Goal: Information Seeking & Learning: Learn about a topic

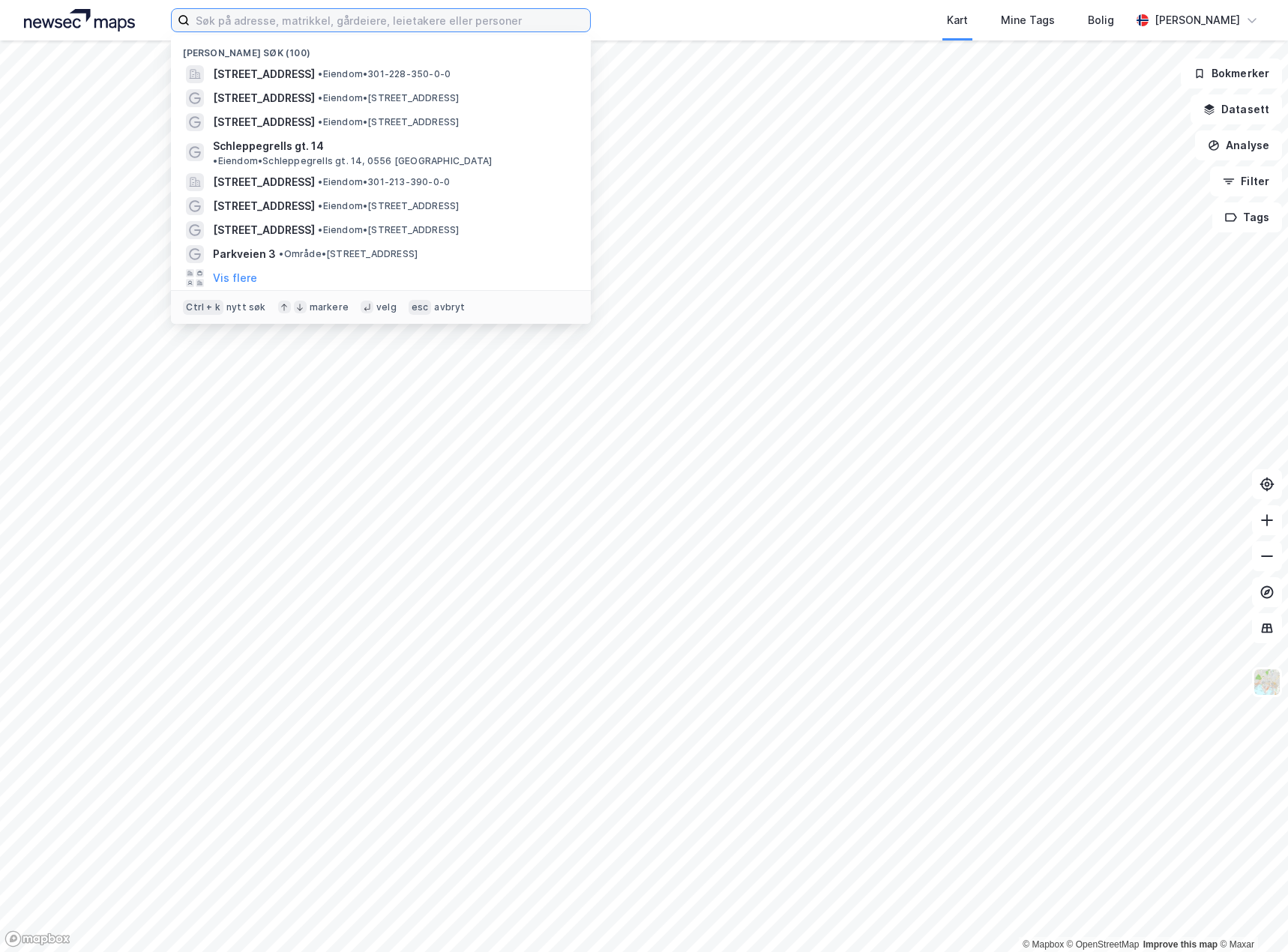
click at [362, 29] on input at bounding box center [389, 19] width 400 height 22
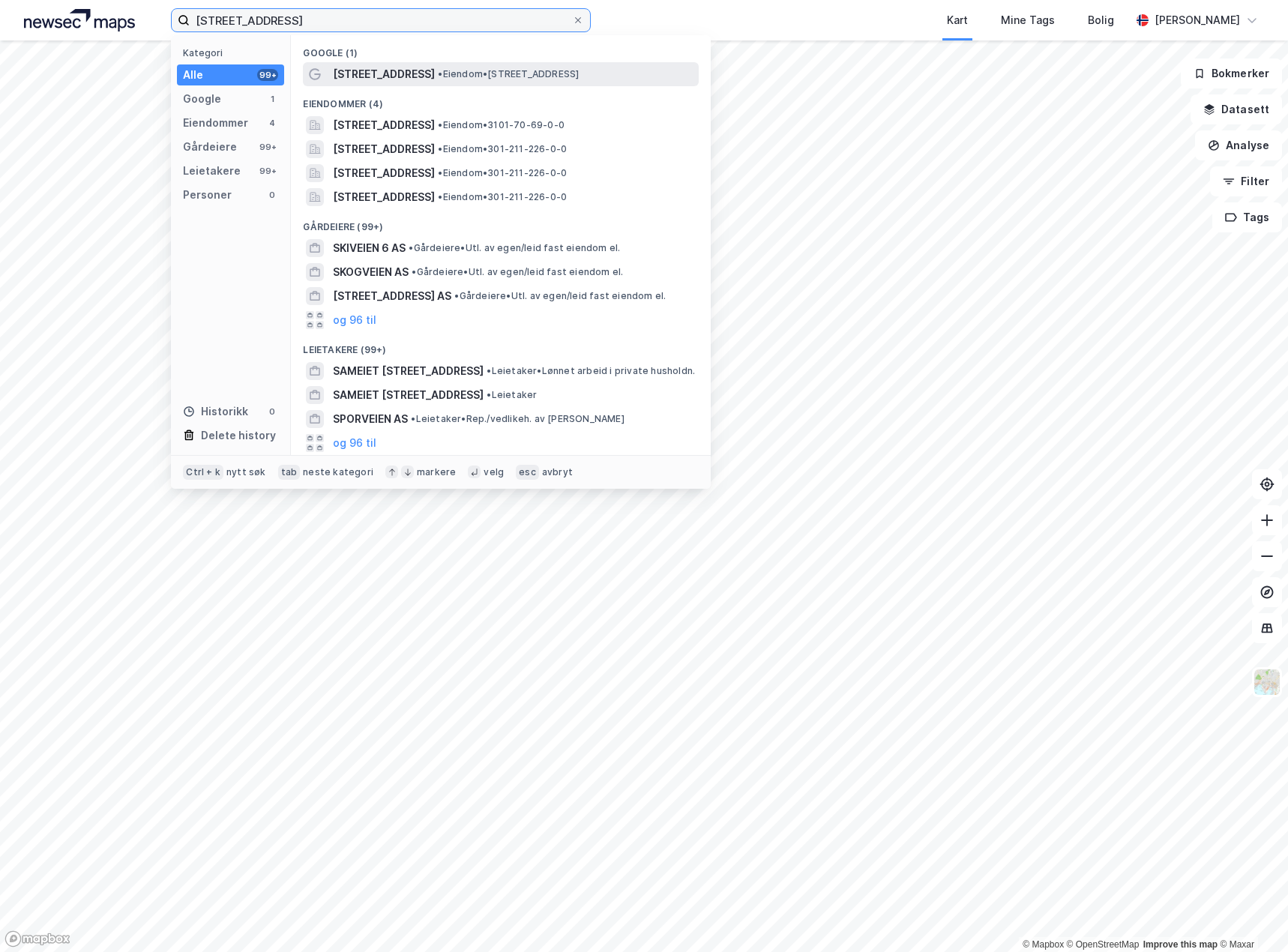
type input "[STREET_ADDRESS]"
click at [438, 70] on span "• Eiendom • [STREET_ADDRESS]" at bounding box center [508, 74] width 141 height 12
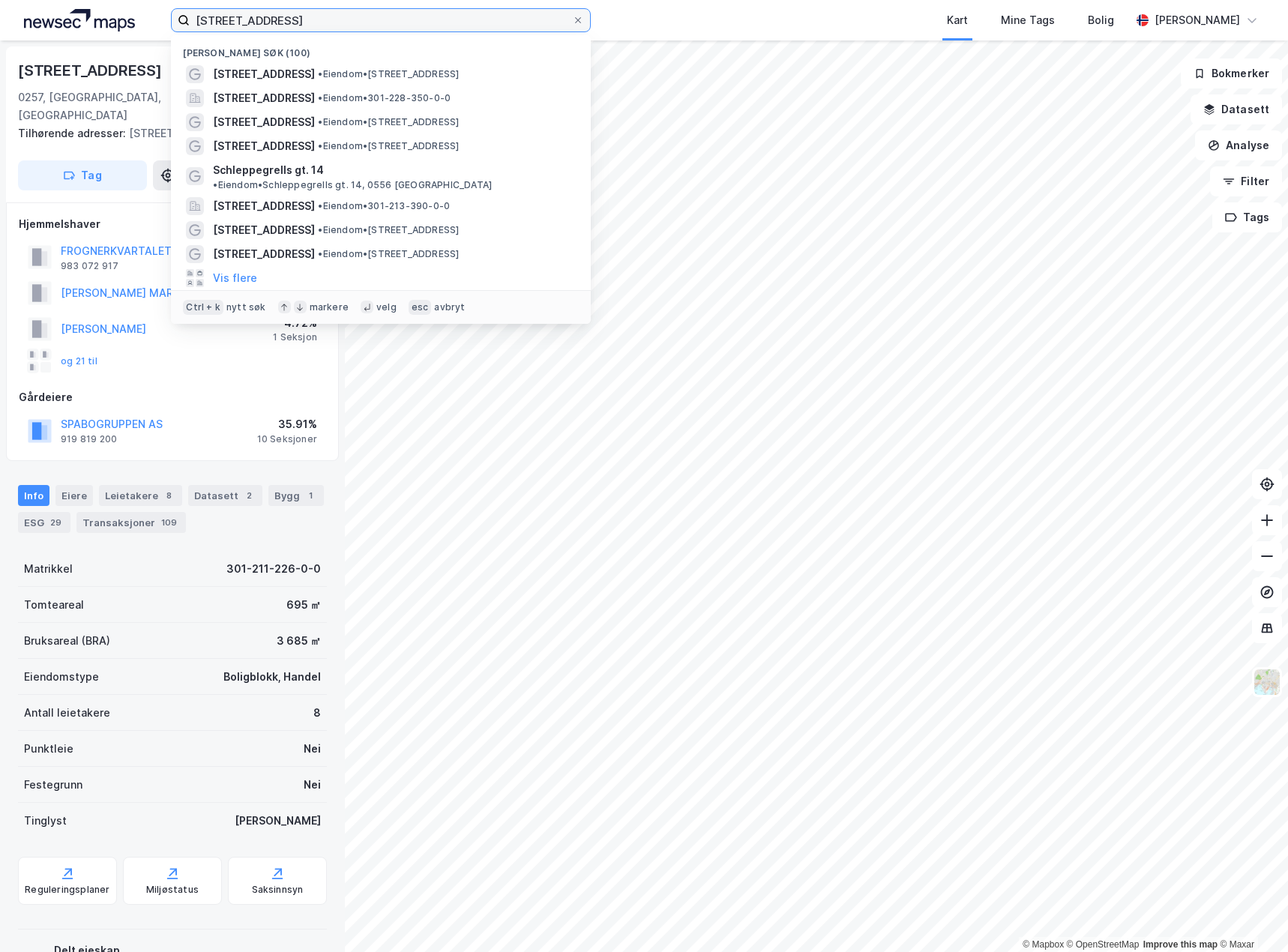
click at [350, 12] on input "[STREET_ADDRESS]" at bounding box center [381, 19] width 383 height 22
click at [375, 70] on span "• Eiendom • [STREET_ADDRESS]" at bounding box center [388, 74] width 141 height 12
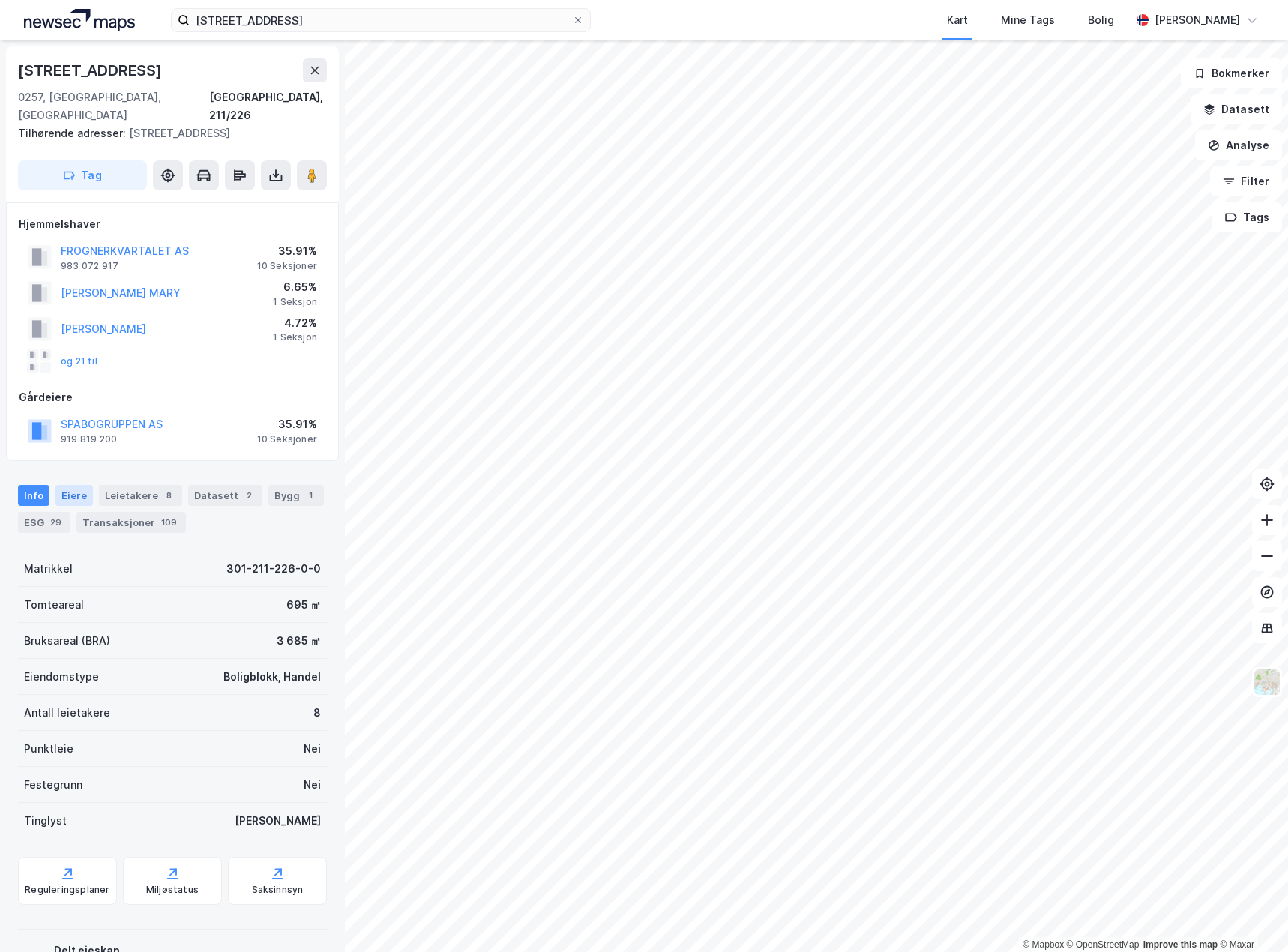
click at [64, 485] on div "Eiere" at bounding box center [73, 496] width 38 height 21
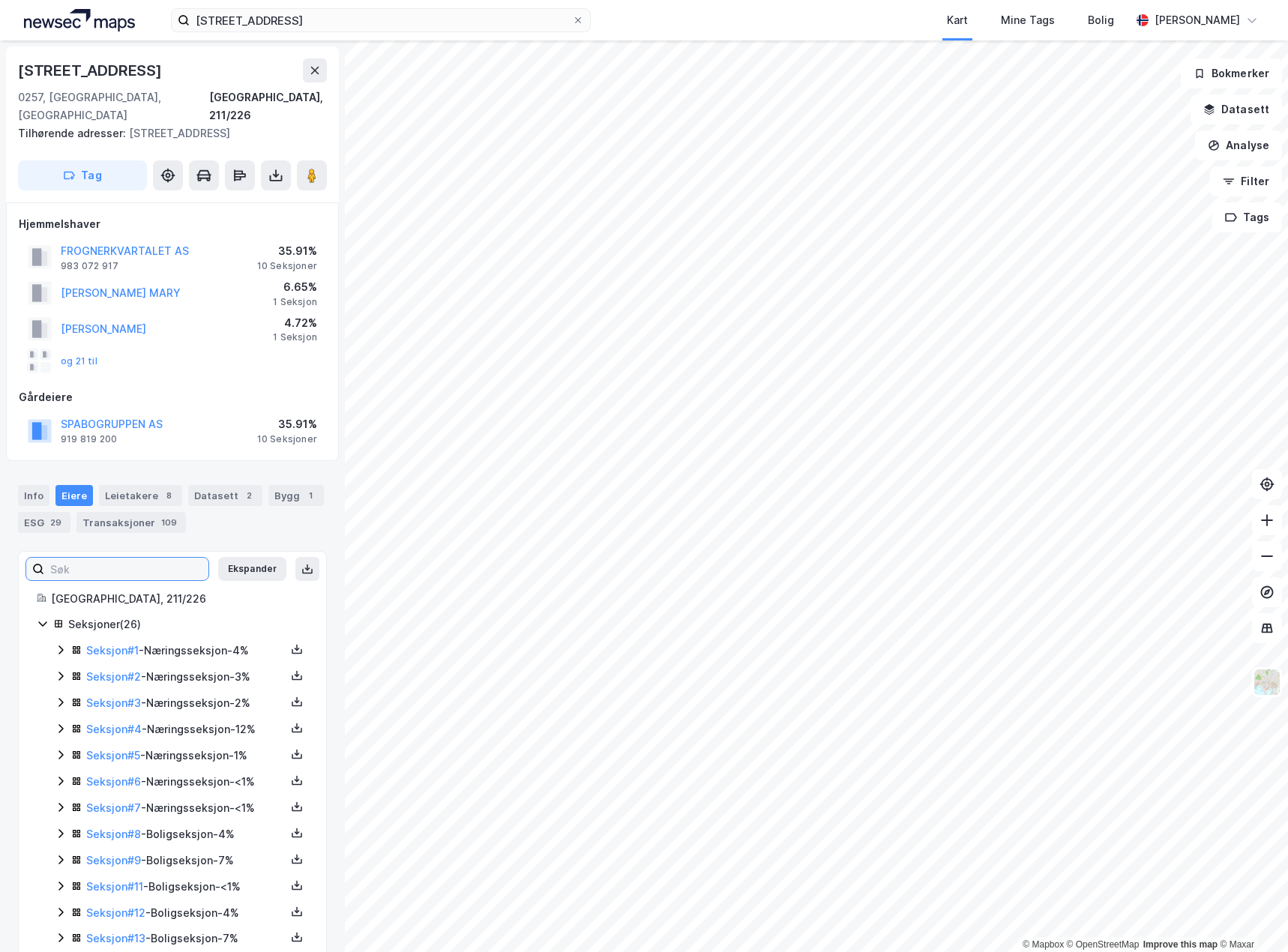
click at [104, 558] on input at bounding box center [127, 568] width 164 height 22
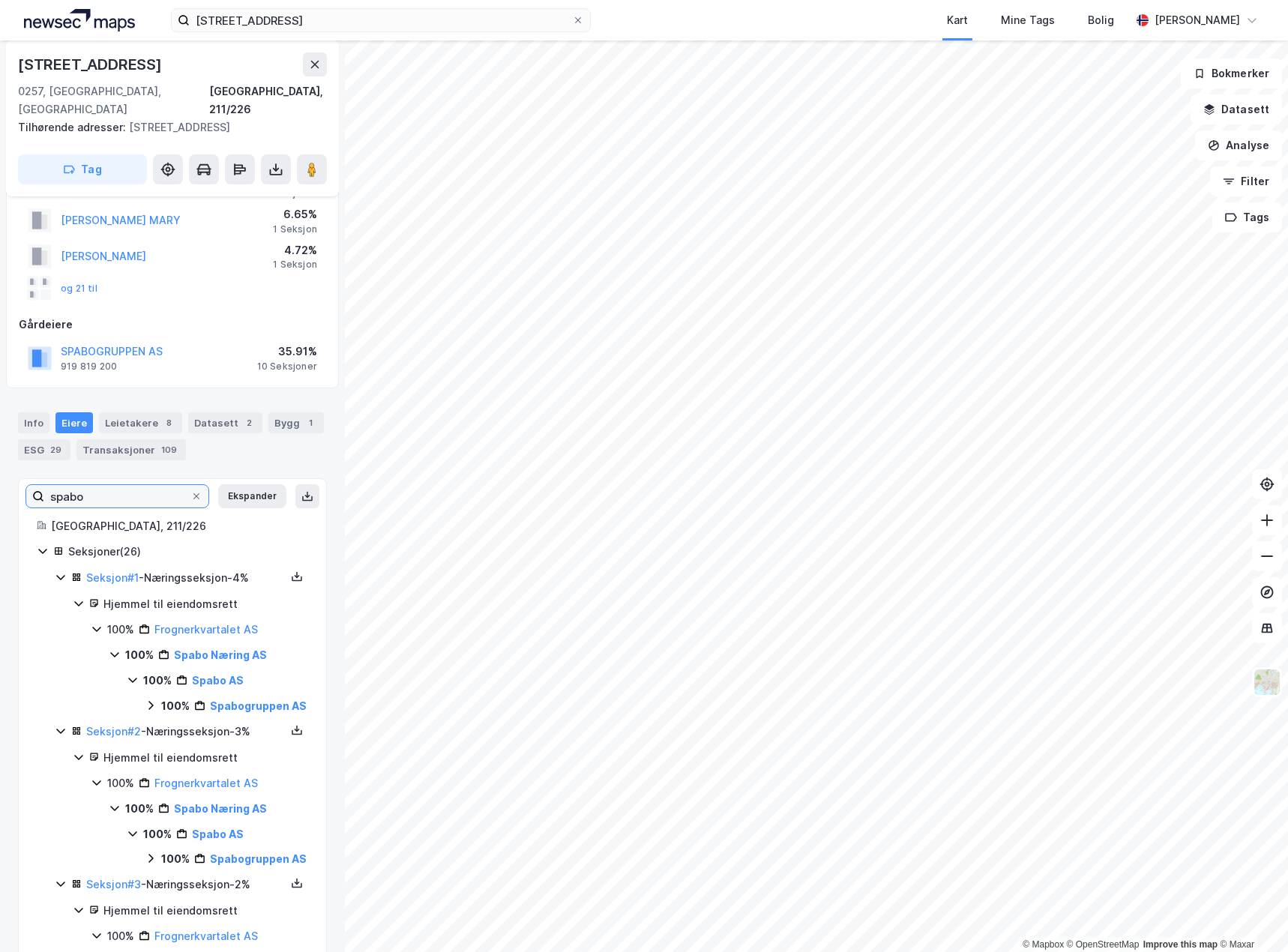
scroll to position [65, 0]
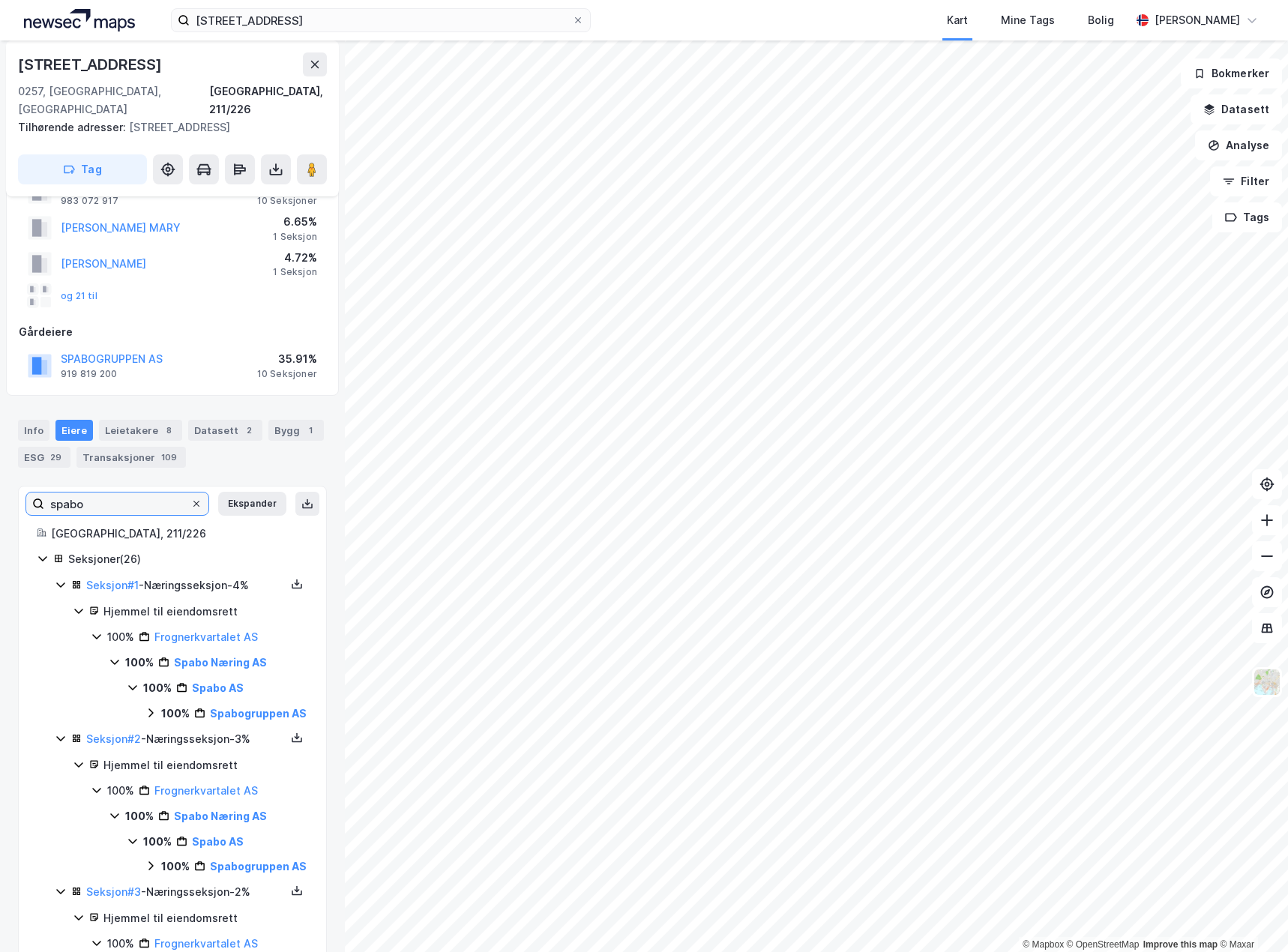
type input "spabo"
click at [192, 500] on icon at bounding box center [196, 504] width 9 height 9
click at [182, 493] on input "spabo" at bounding box center [117, 504] width 146 height 22
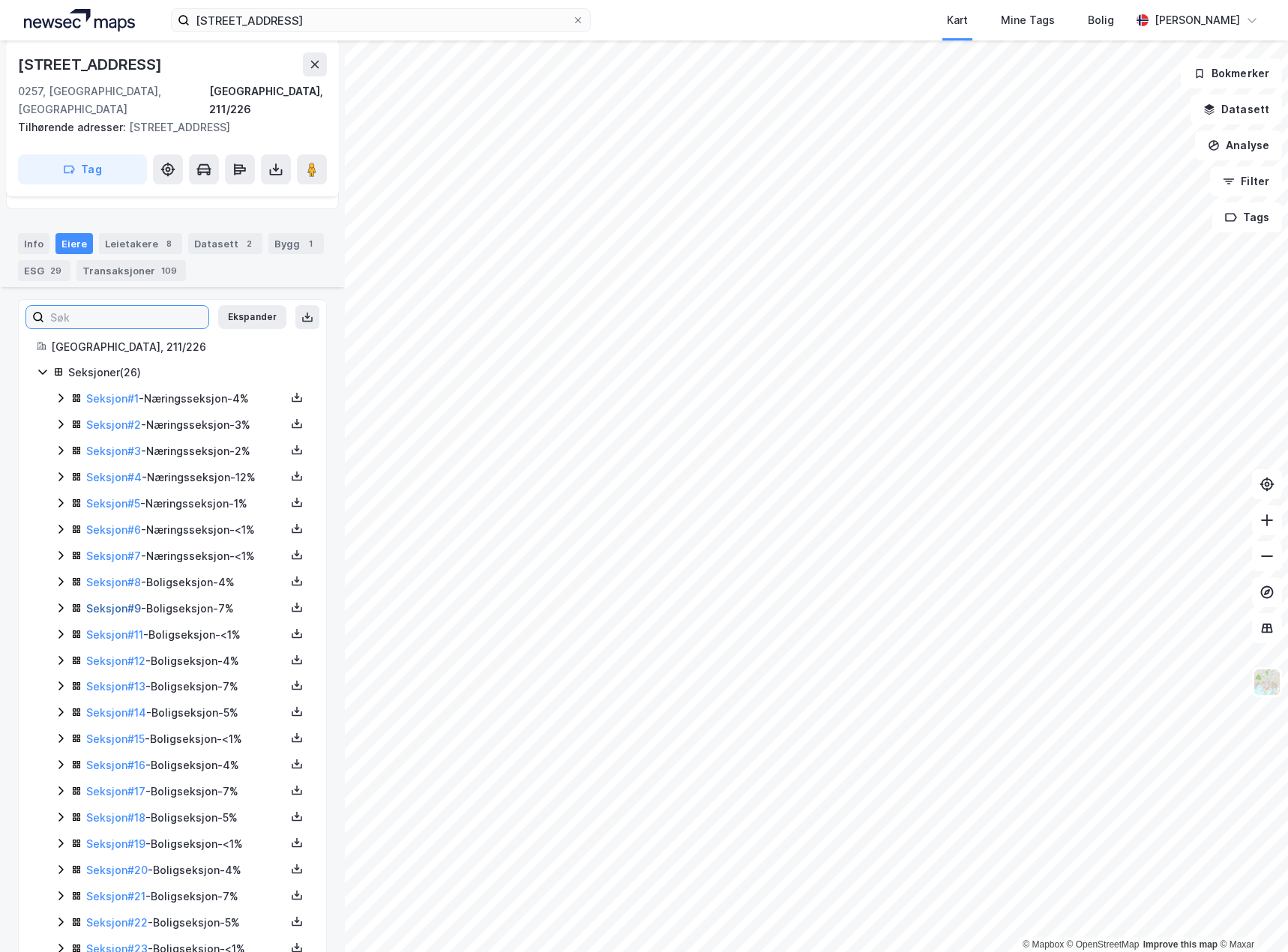
scroll to position [216, 0]
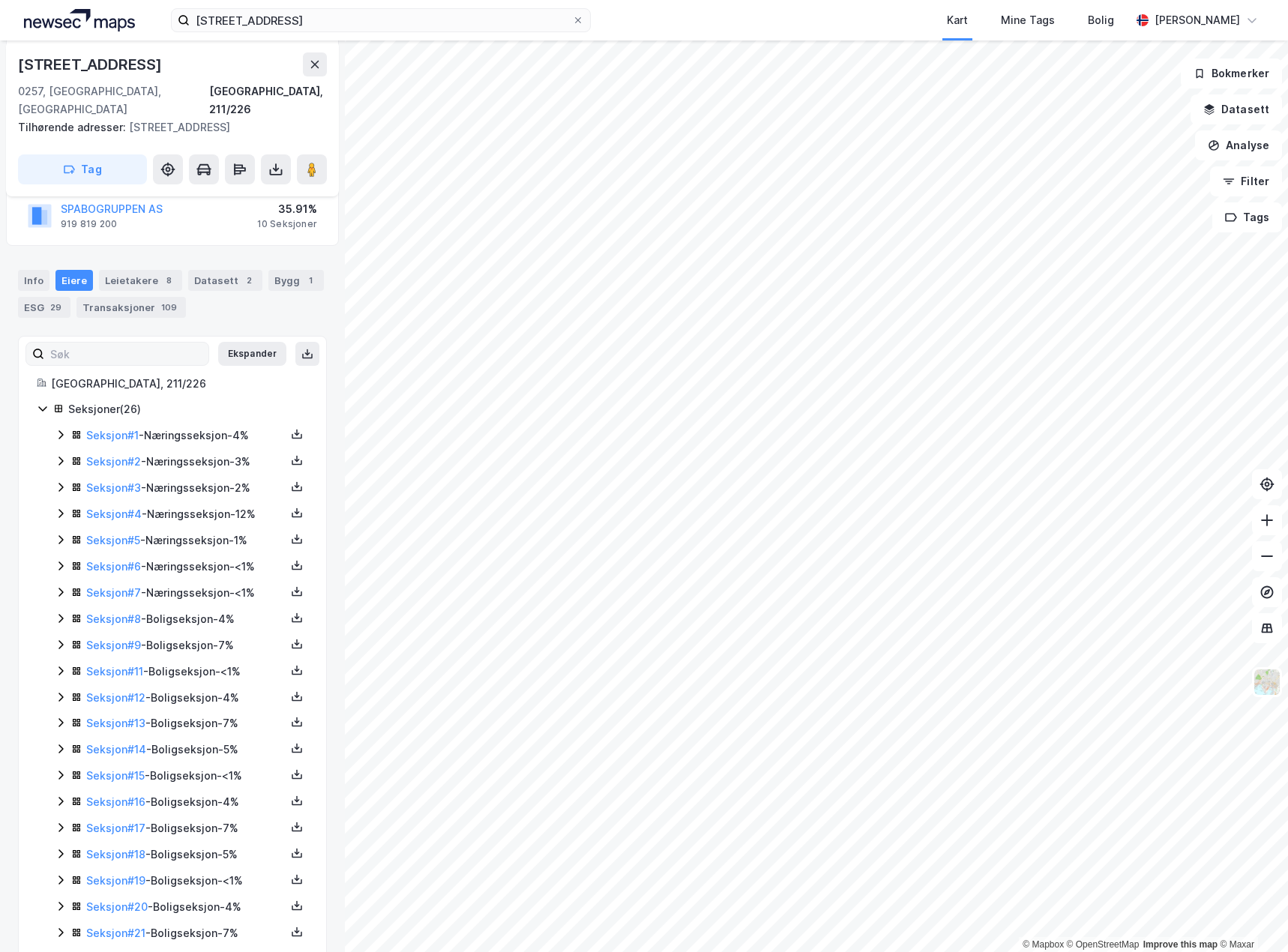
click at [58, 665] on icon at bounding box center [61, 671] width 12 height 12
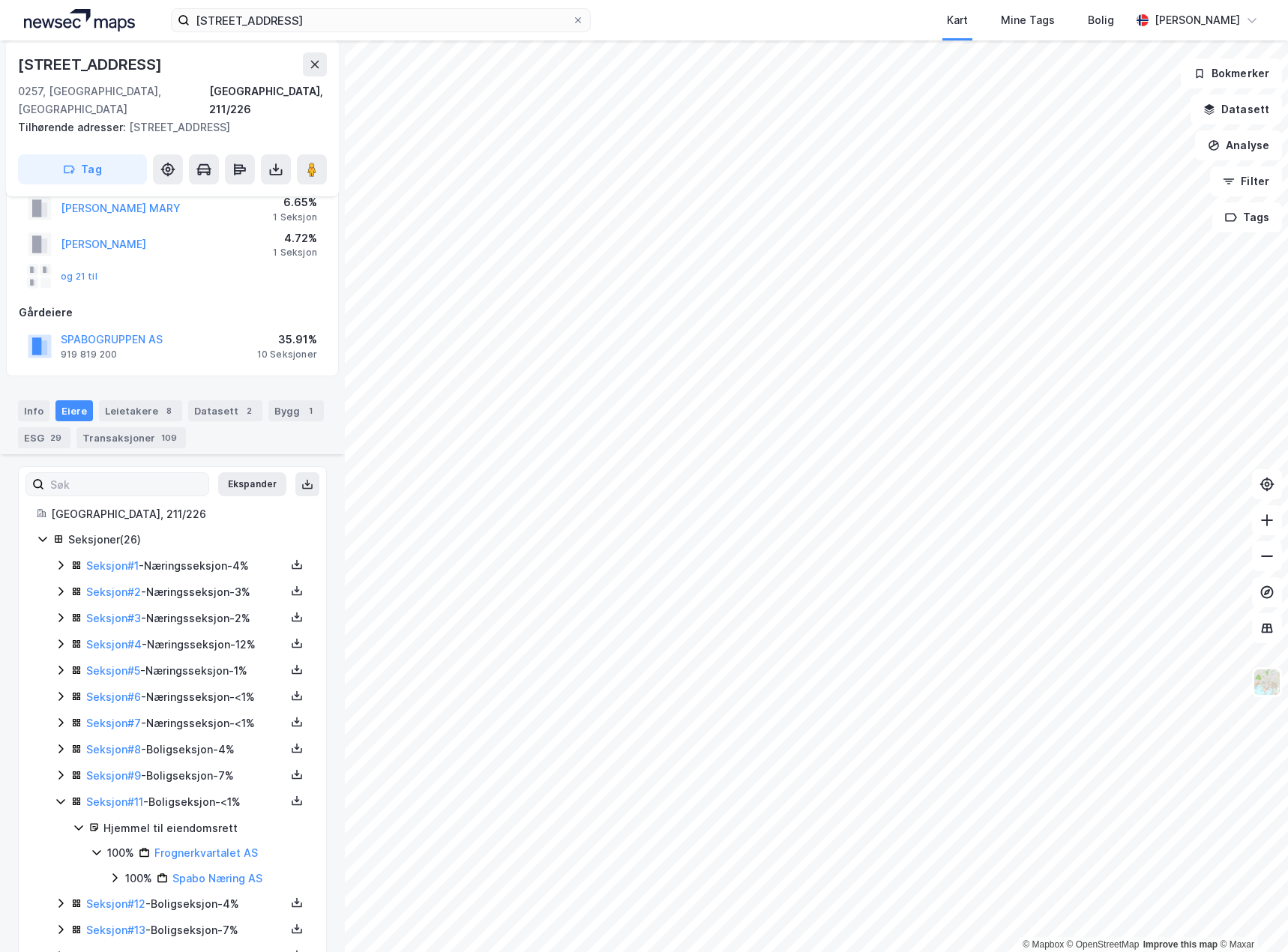
scroll to position [83, 0]
click at [28, 402] on div "Info" at bounding box center [34, 413] width 32 height 21
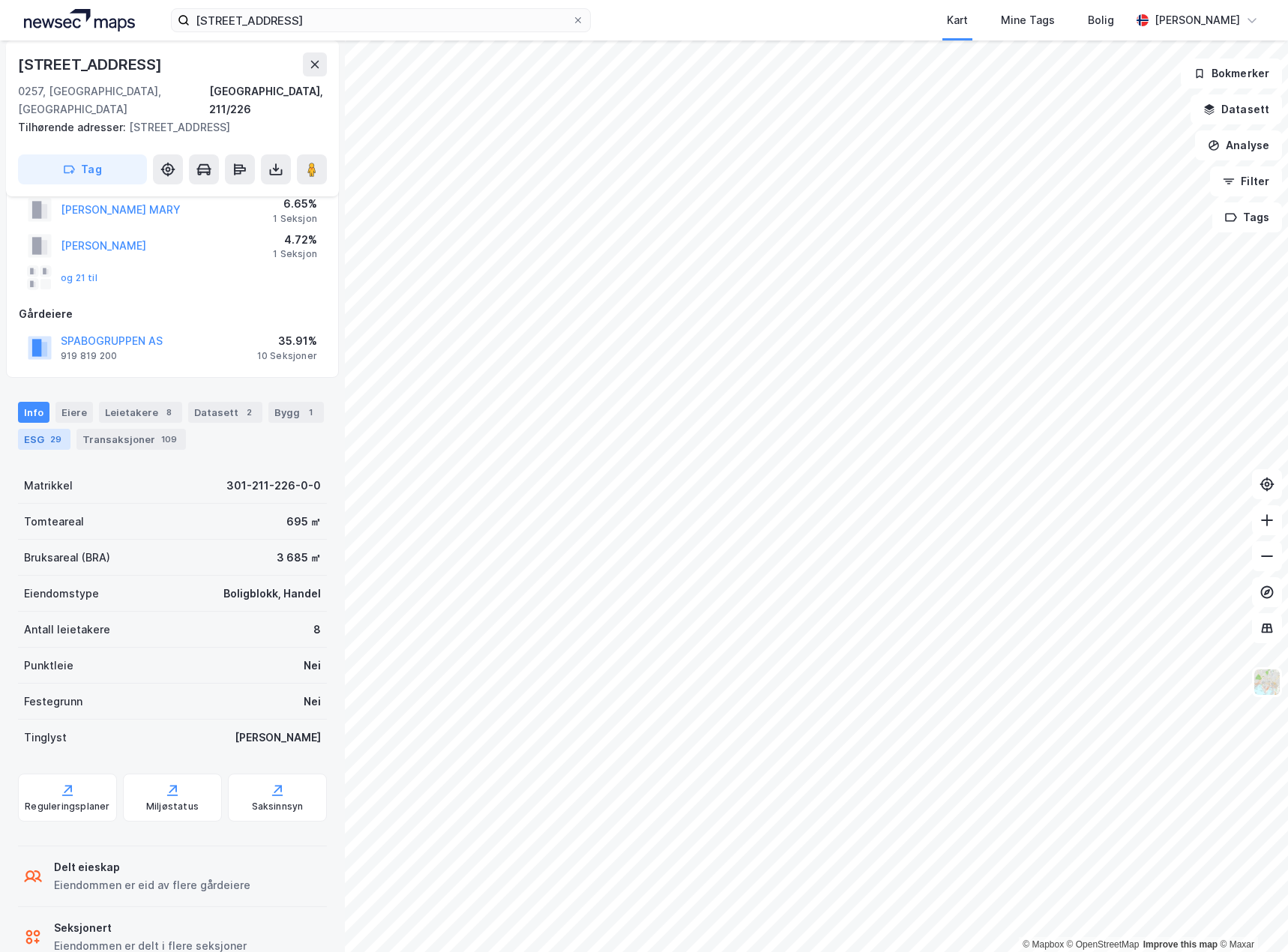
click at [35, 429] on div "ESG 29" at bounding box center [44, 440] width 52 height 21
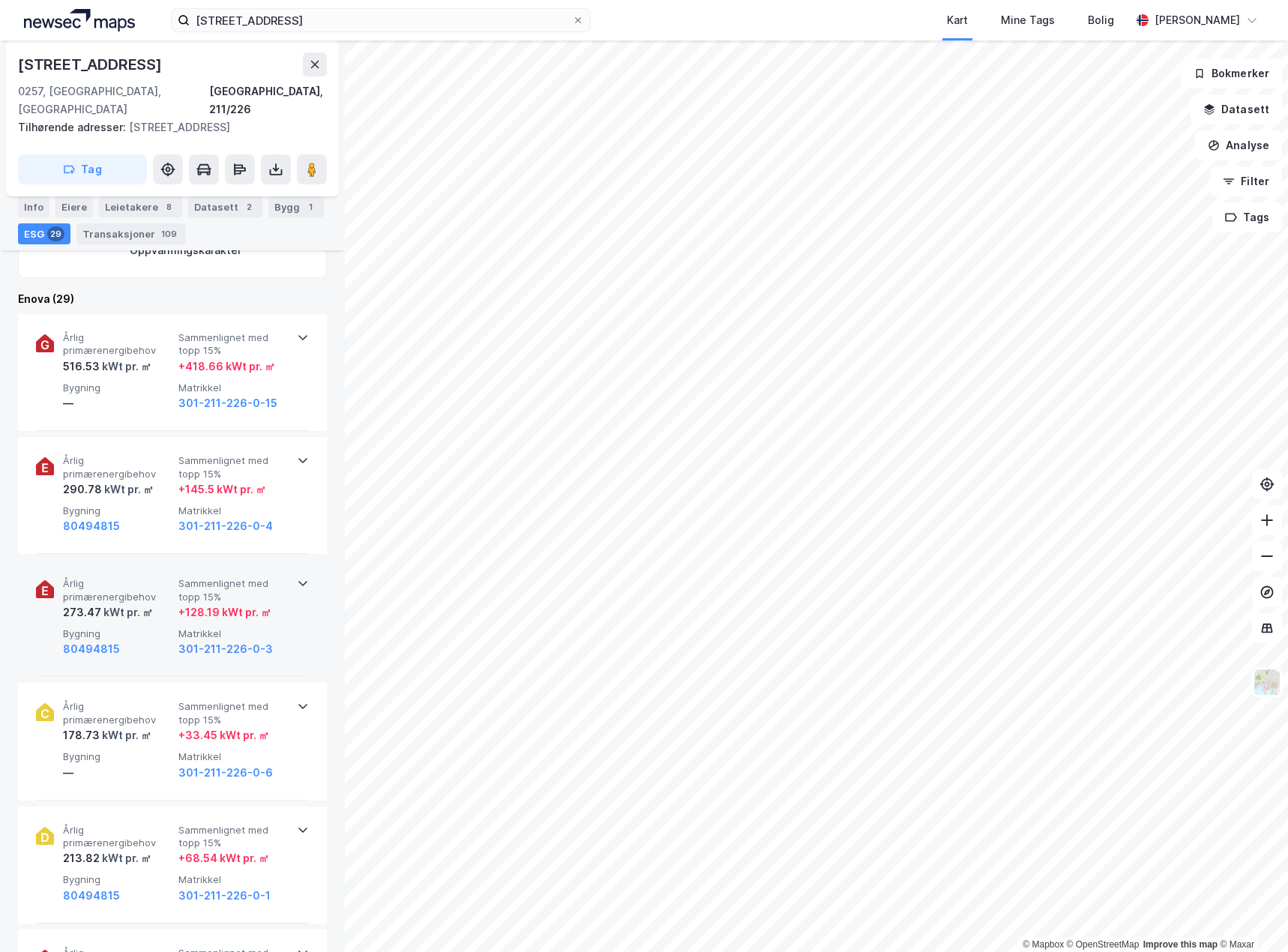
scroll to position [675, 0]
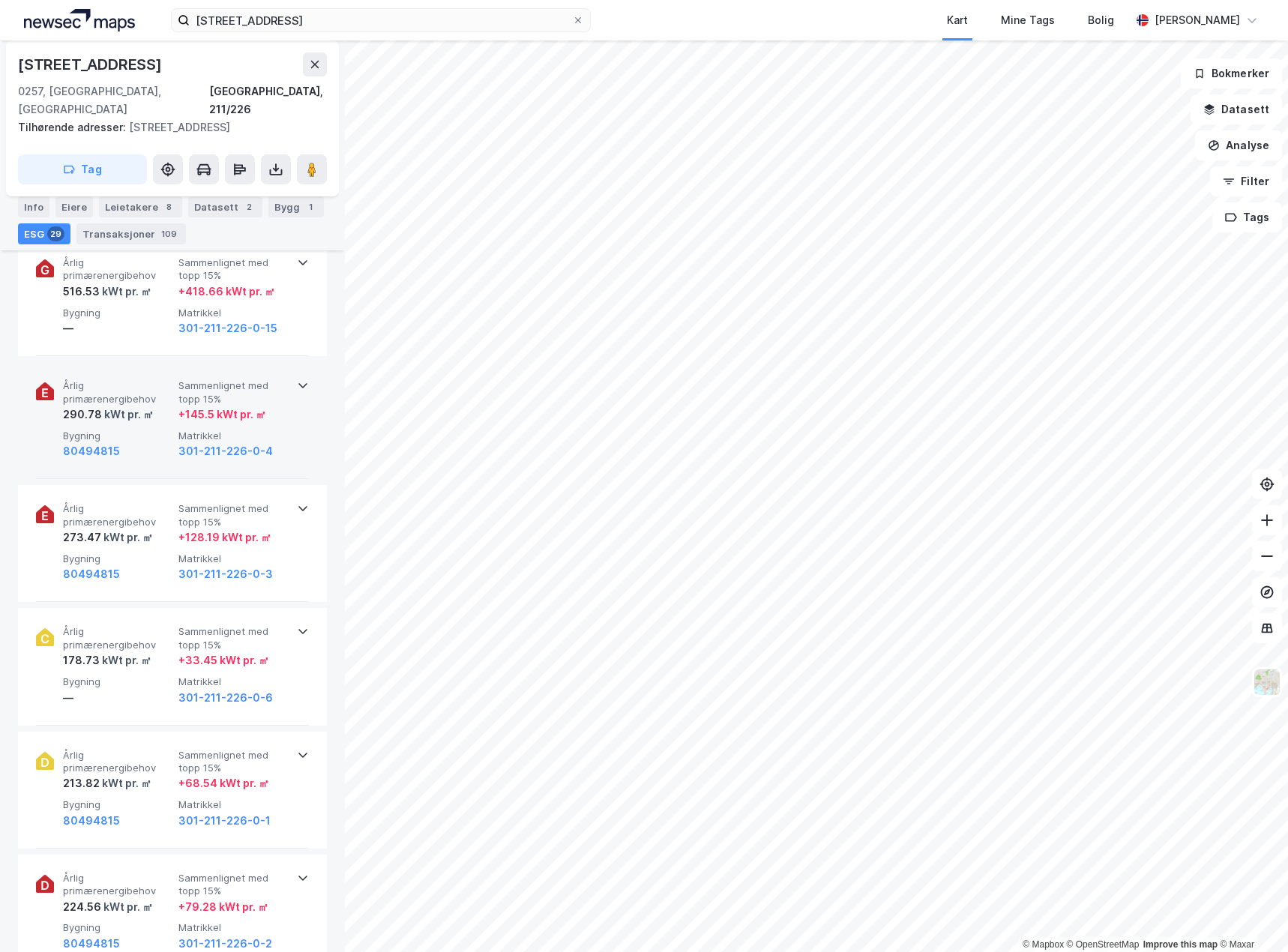
click at [169, 410] on div "Årlig primærenergibehov 290.78 kWt pr. ㎡ Sammenlignet med topp 15% + 145.5 kWt …" at bounding box center [175, 419] width 225 height 81
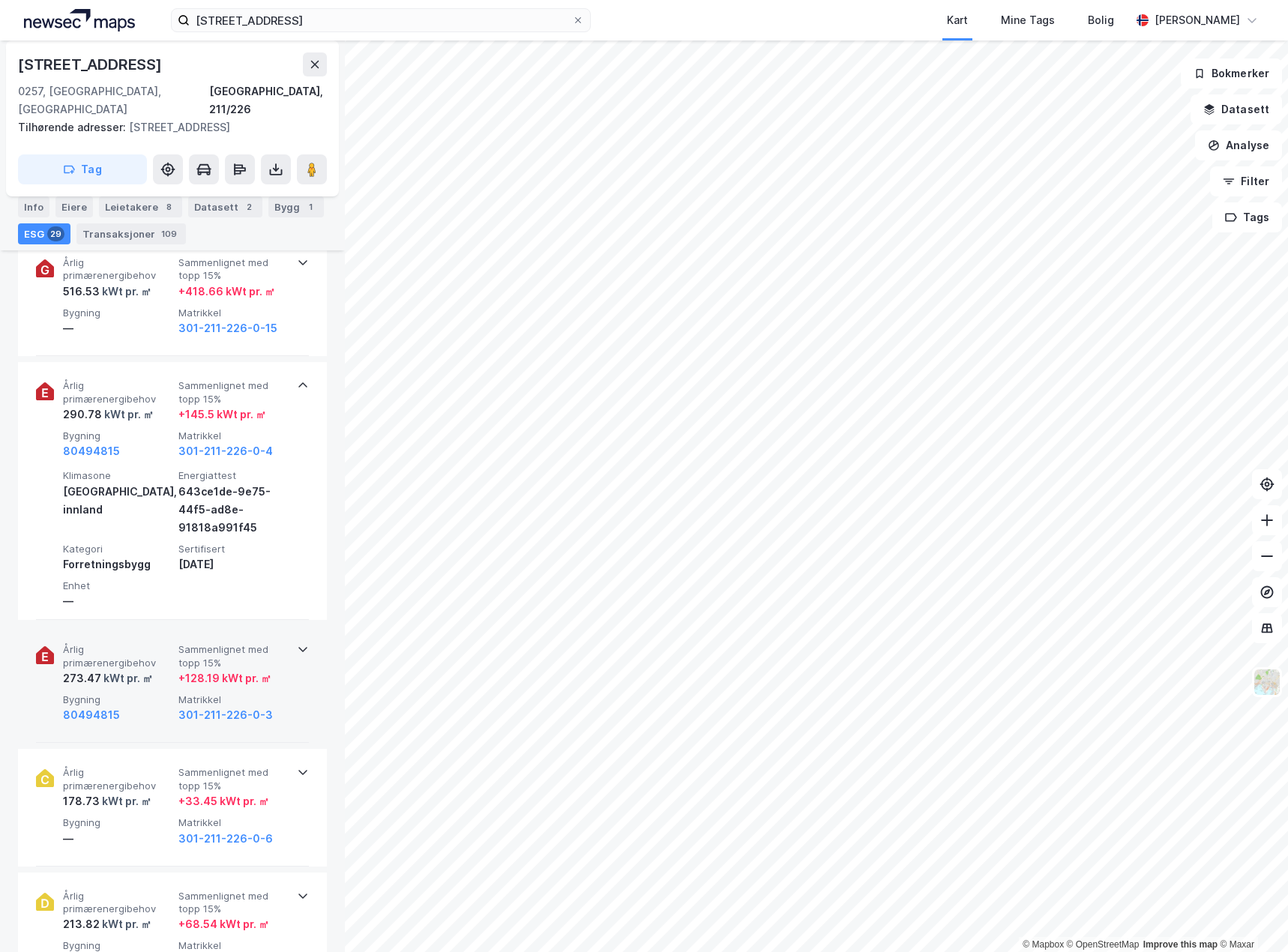
click at [159, 670] on div "273.47 kWt pr. ㎡" at bounding box center [117, 678] width 109 height 18
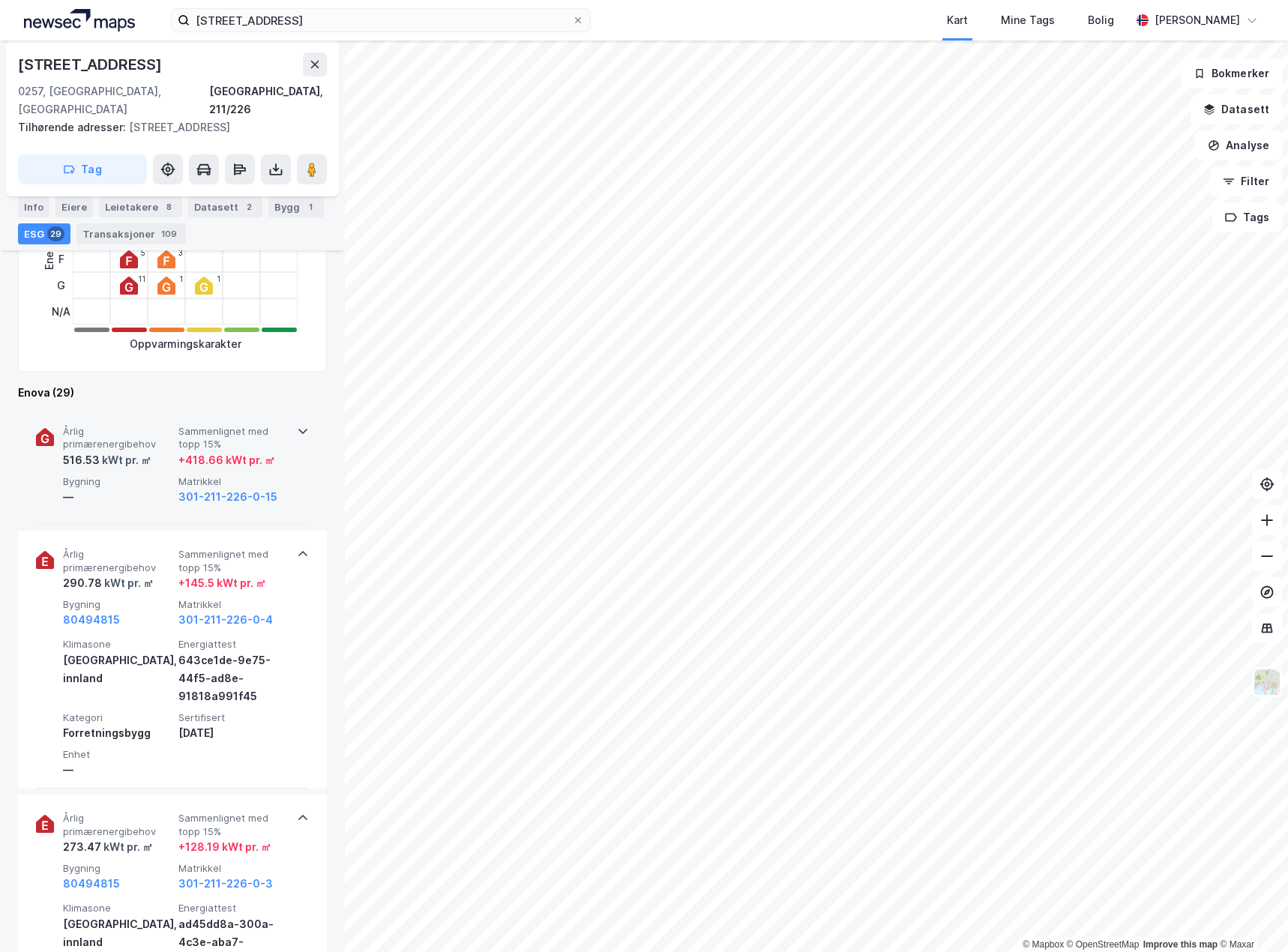
scroll to position [525, 0]
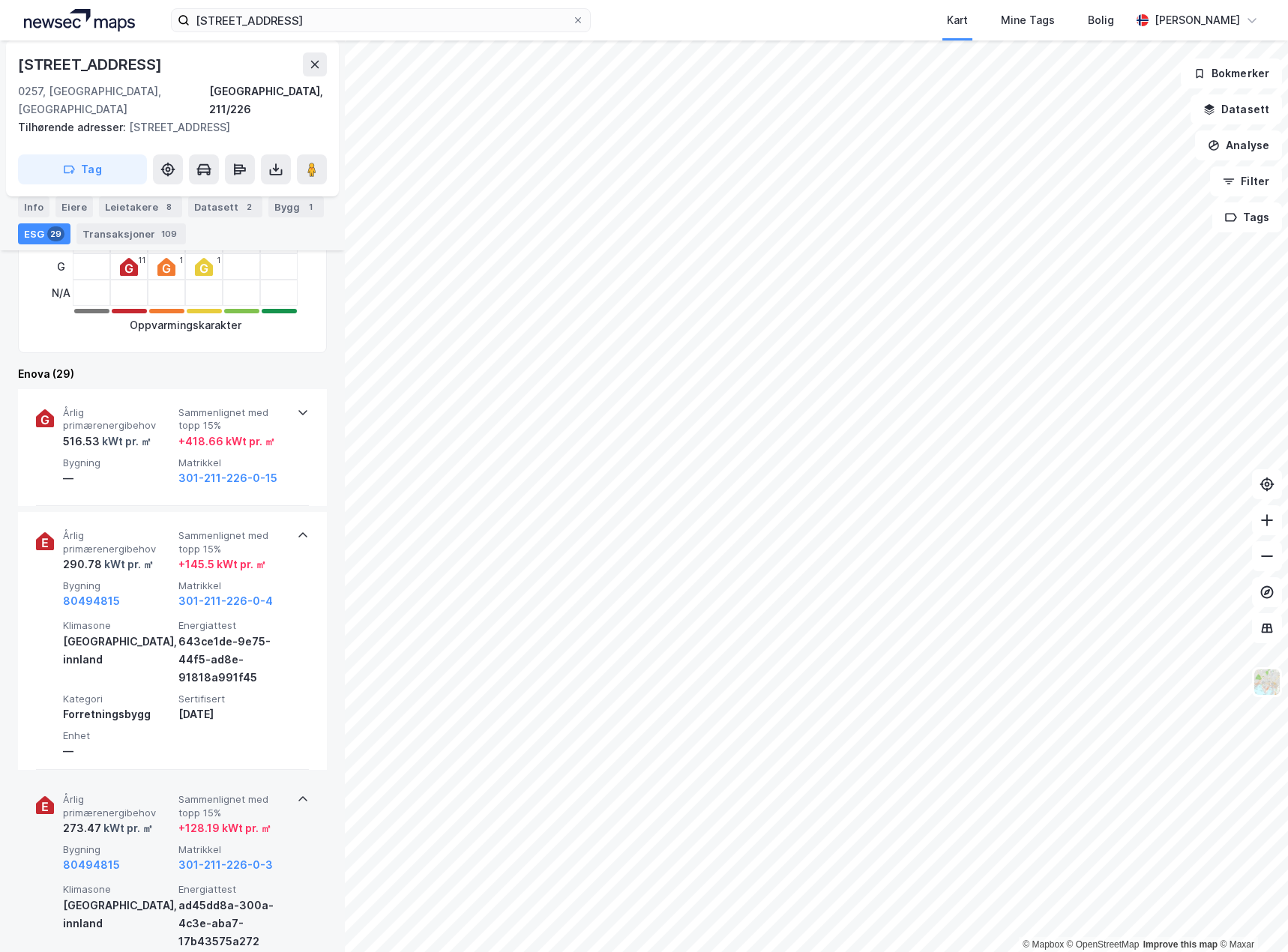
click at [299, 793] on icon at bounding box center [302, 799] width 12 height 12
click at [157, 793] on span "Årlig primærenergibehov" at bounding box center [117, 806] width 109 height 26
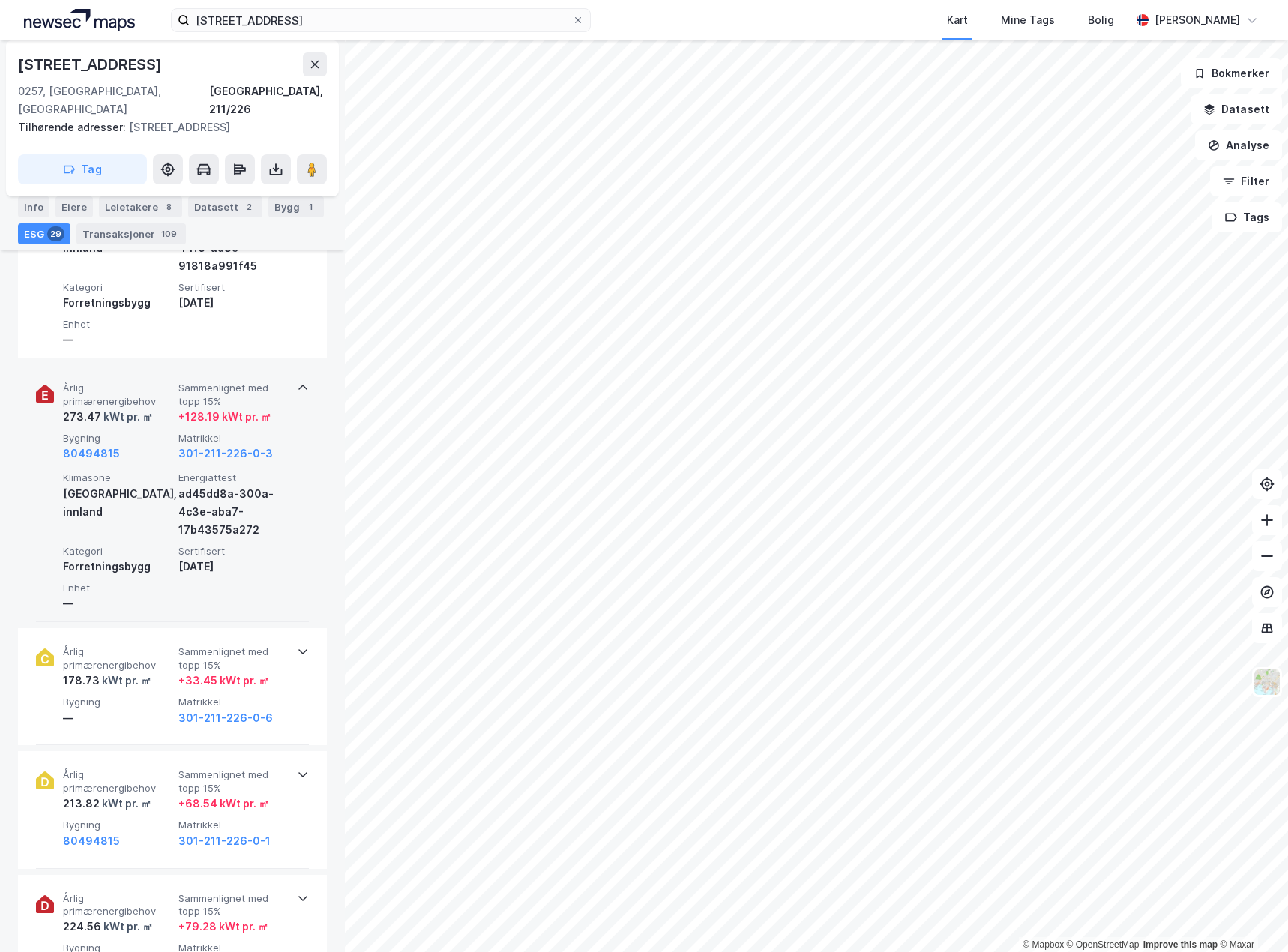
scroll to position [974, 0]
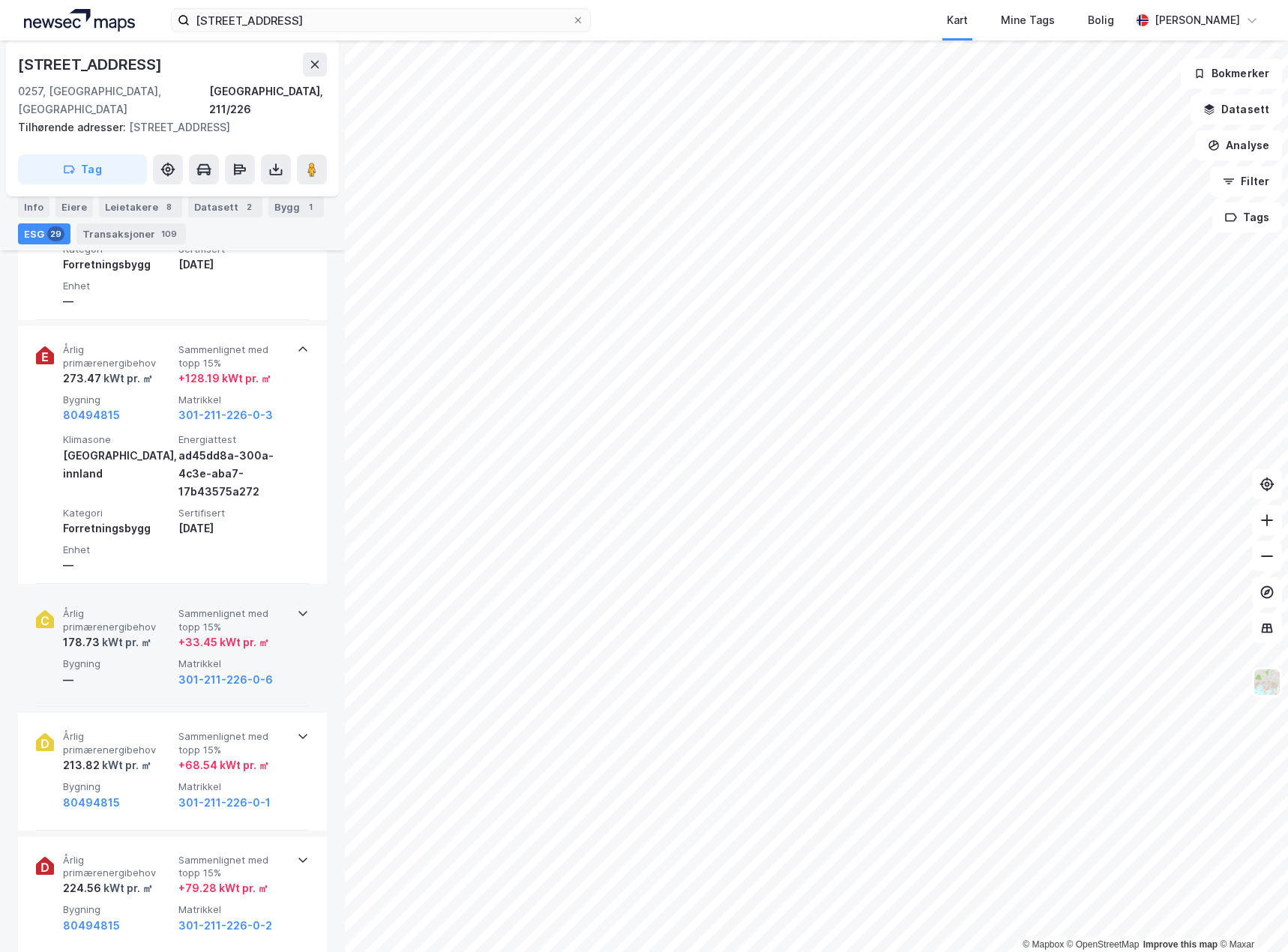
click at [149, 657] on span "Bygning" at bounding box center [117, 663] width 109 height 13
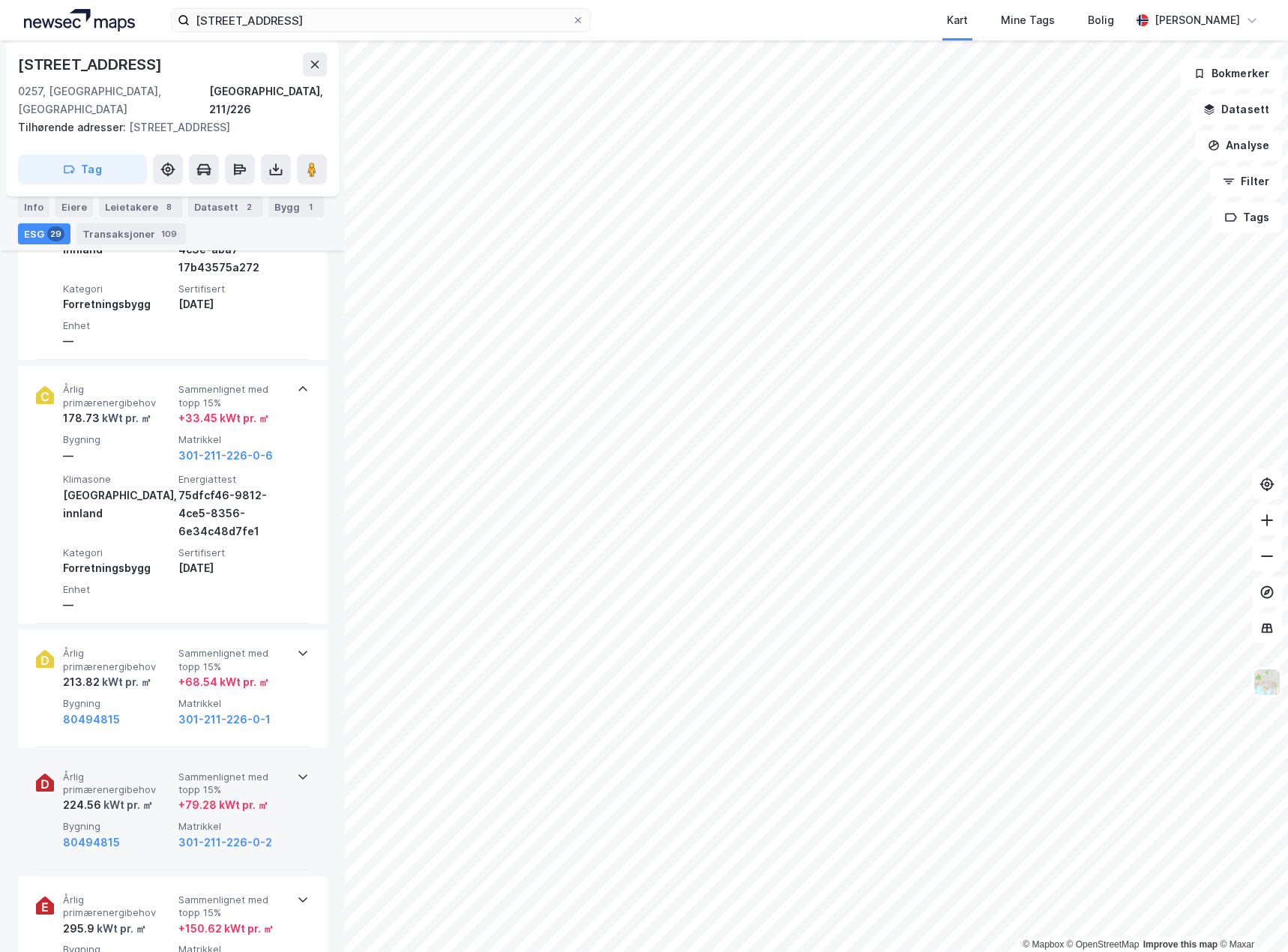
scroll to position [1199, 0]
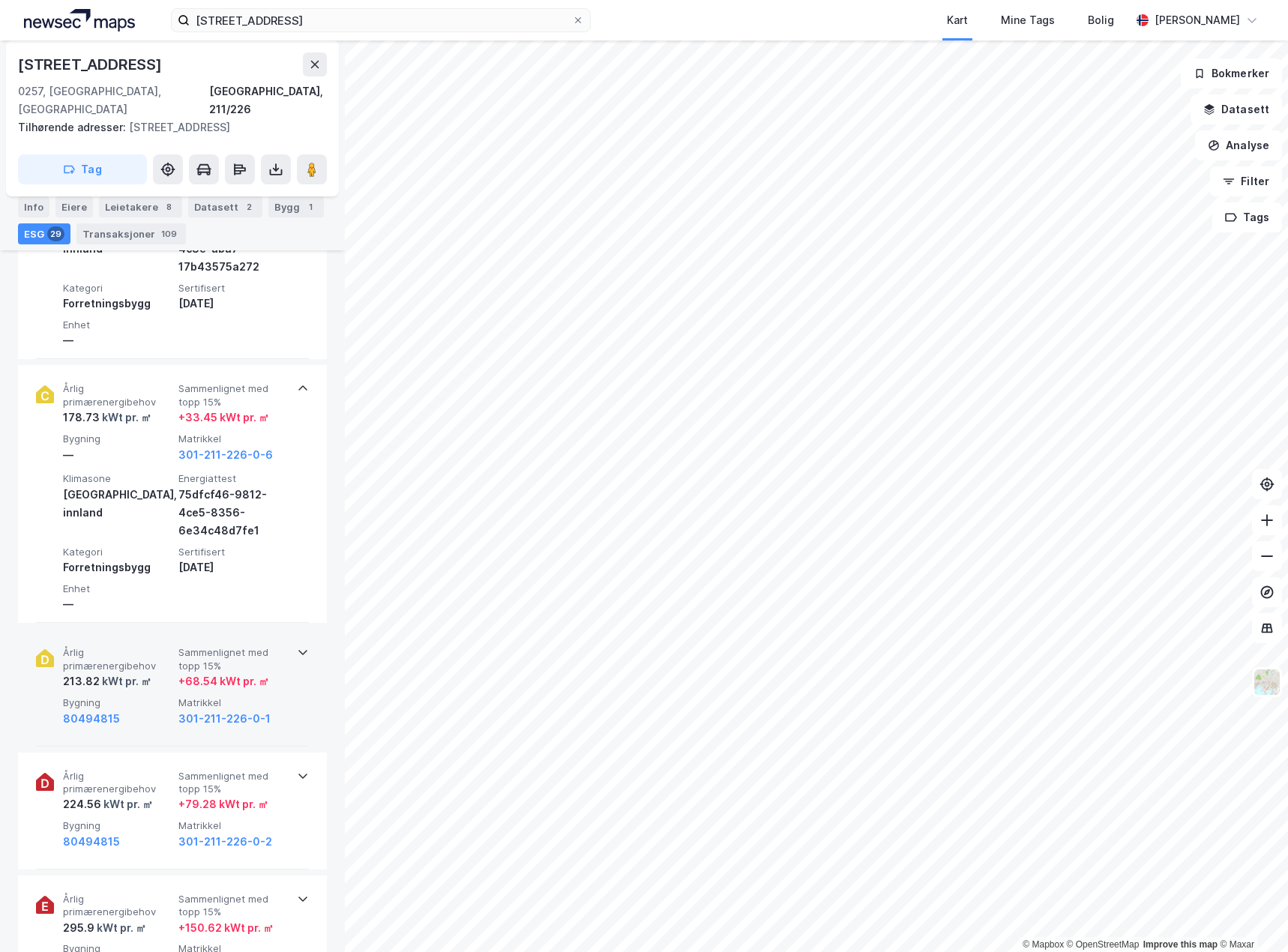
click at [168, 697] on span "Bygning" at bounding box center [117, 703] width 109 height 13
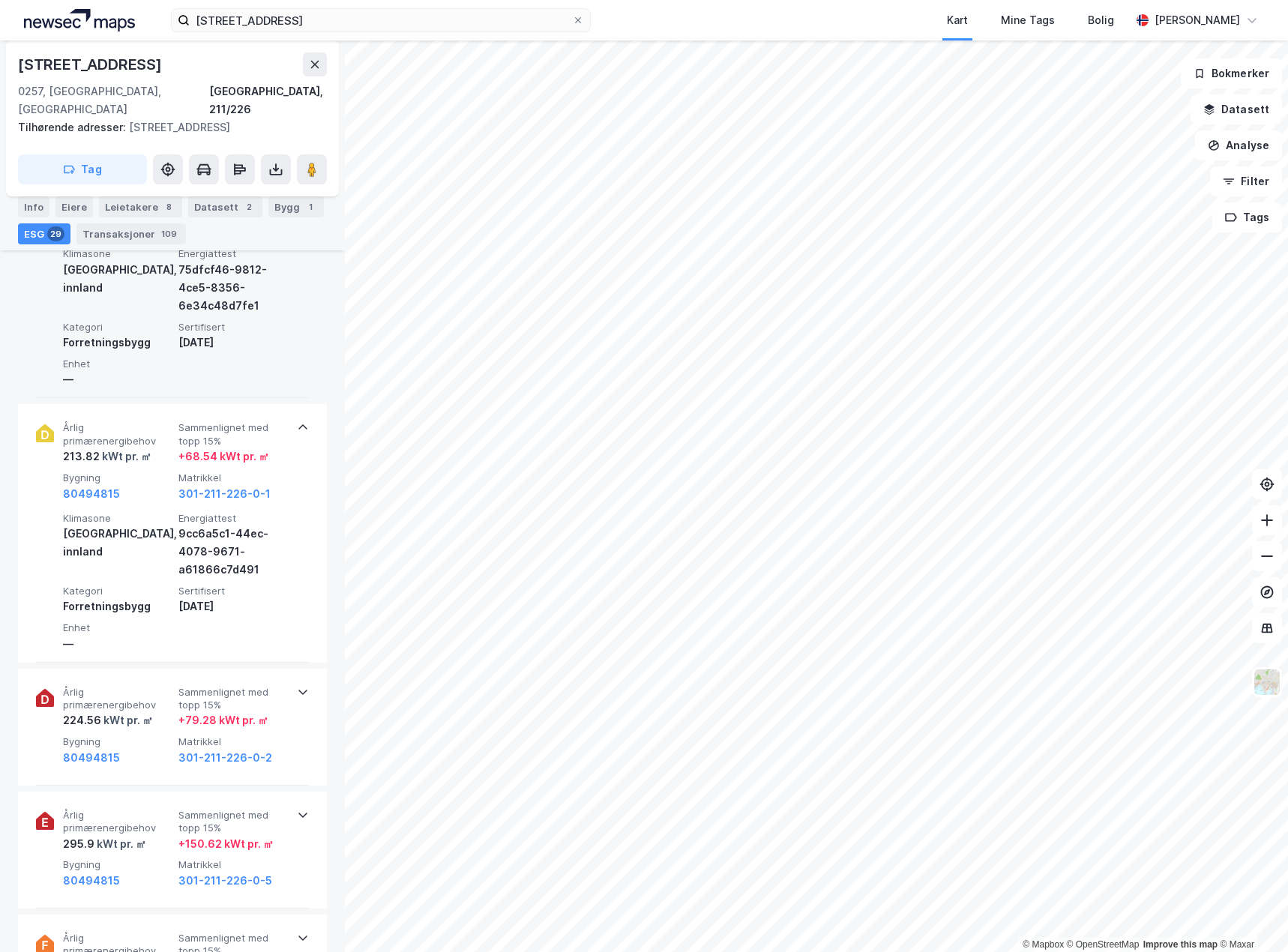
scroll to position [1499, 0]
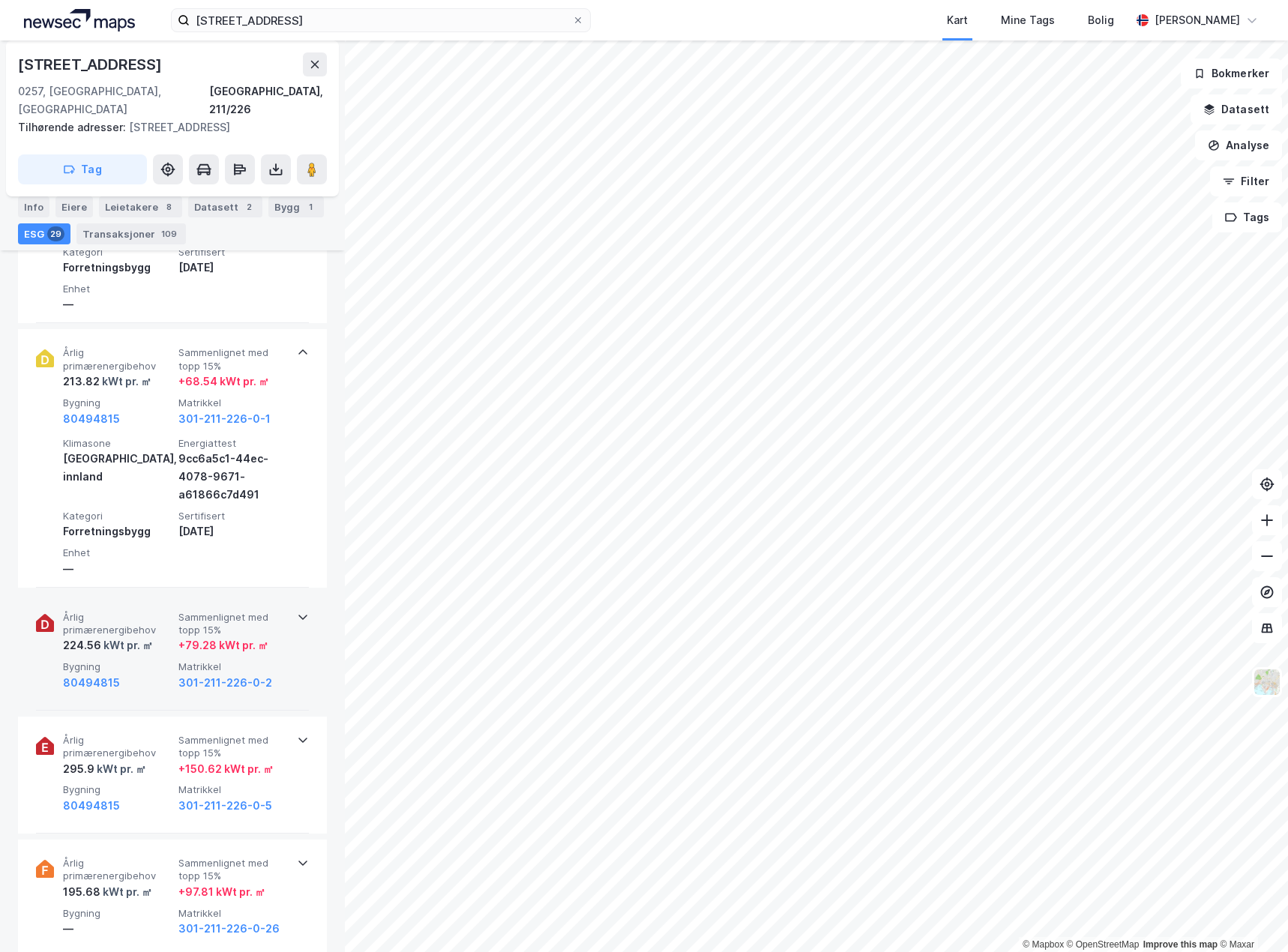
click at [161, 674] on div "80494815" at bounding box center [117, 682] width 109 height 18
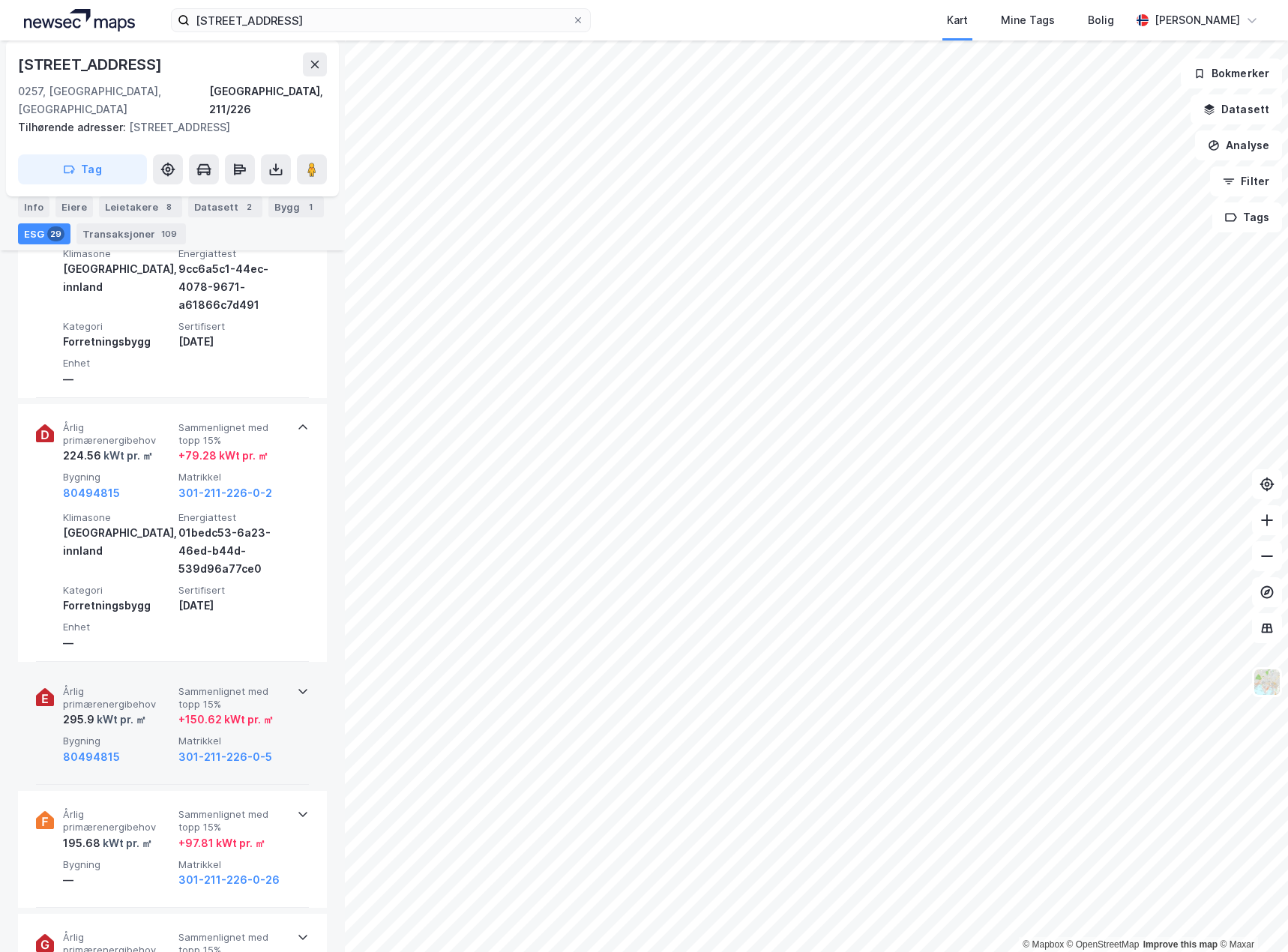
scroll to position [1724, 0]
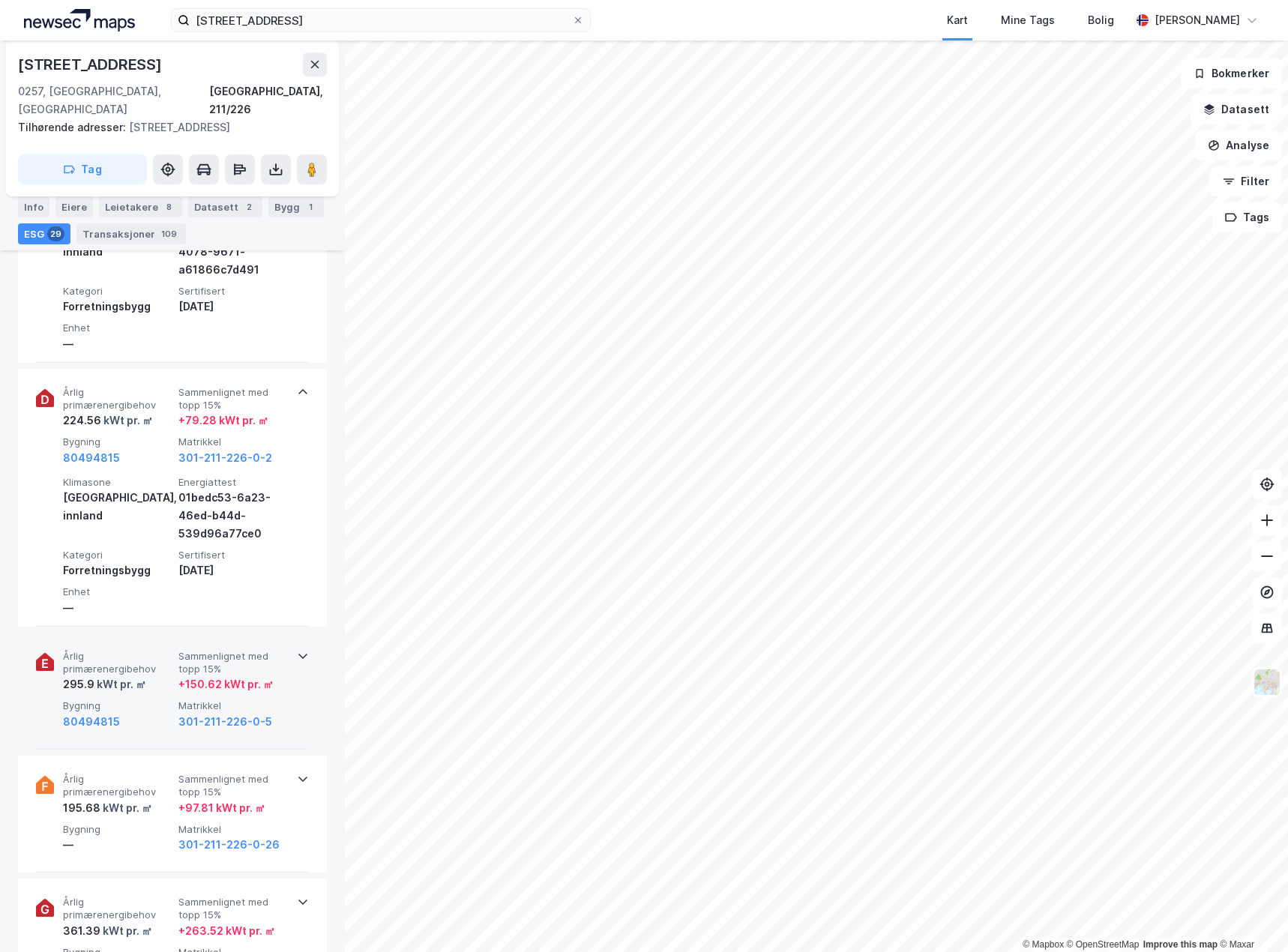
click at [158, 700] on span "Bygning" at bounding box center [117, 706] width 109 height 13
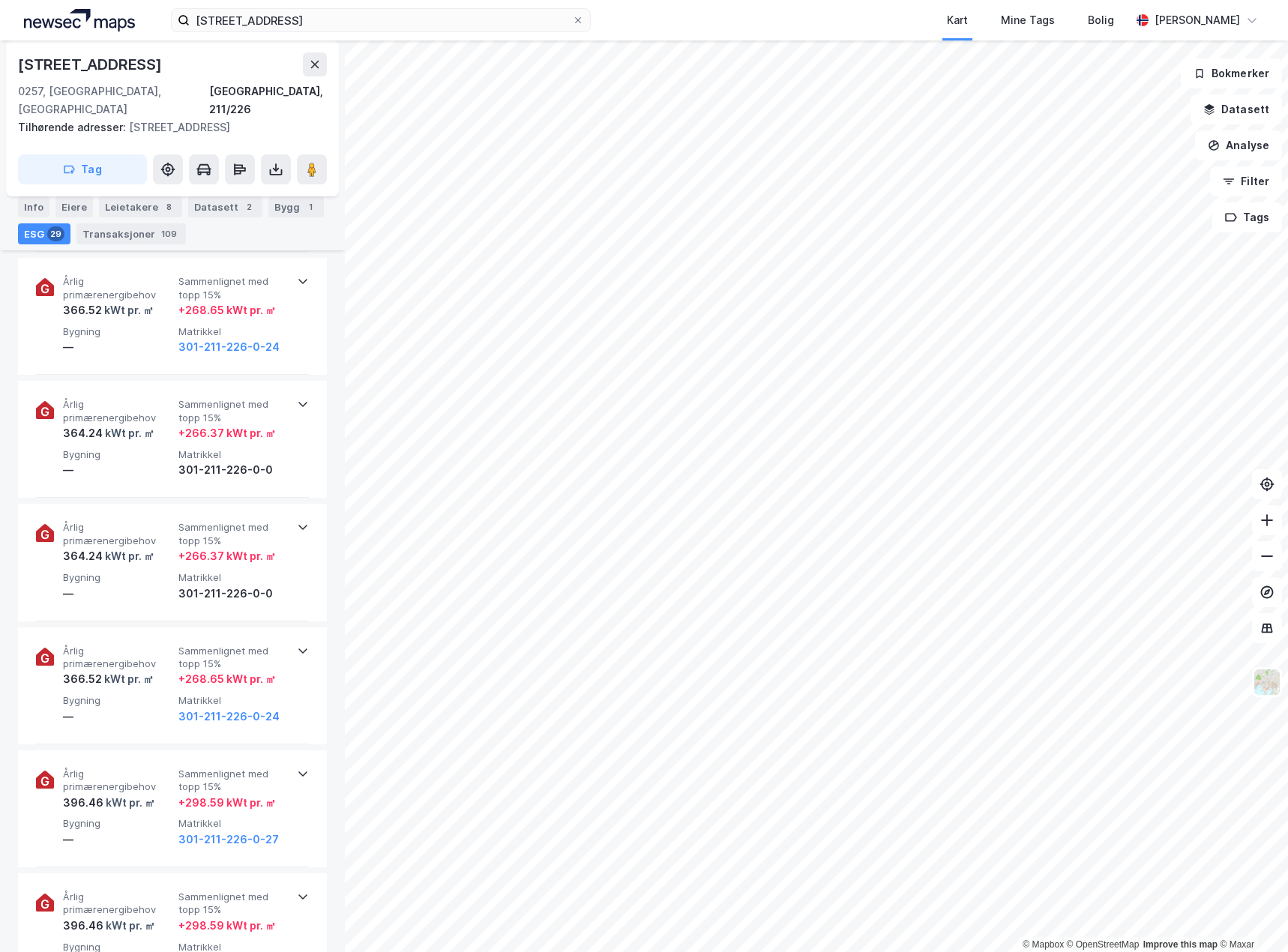
scroll to position [2549, 0]
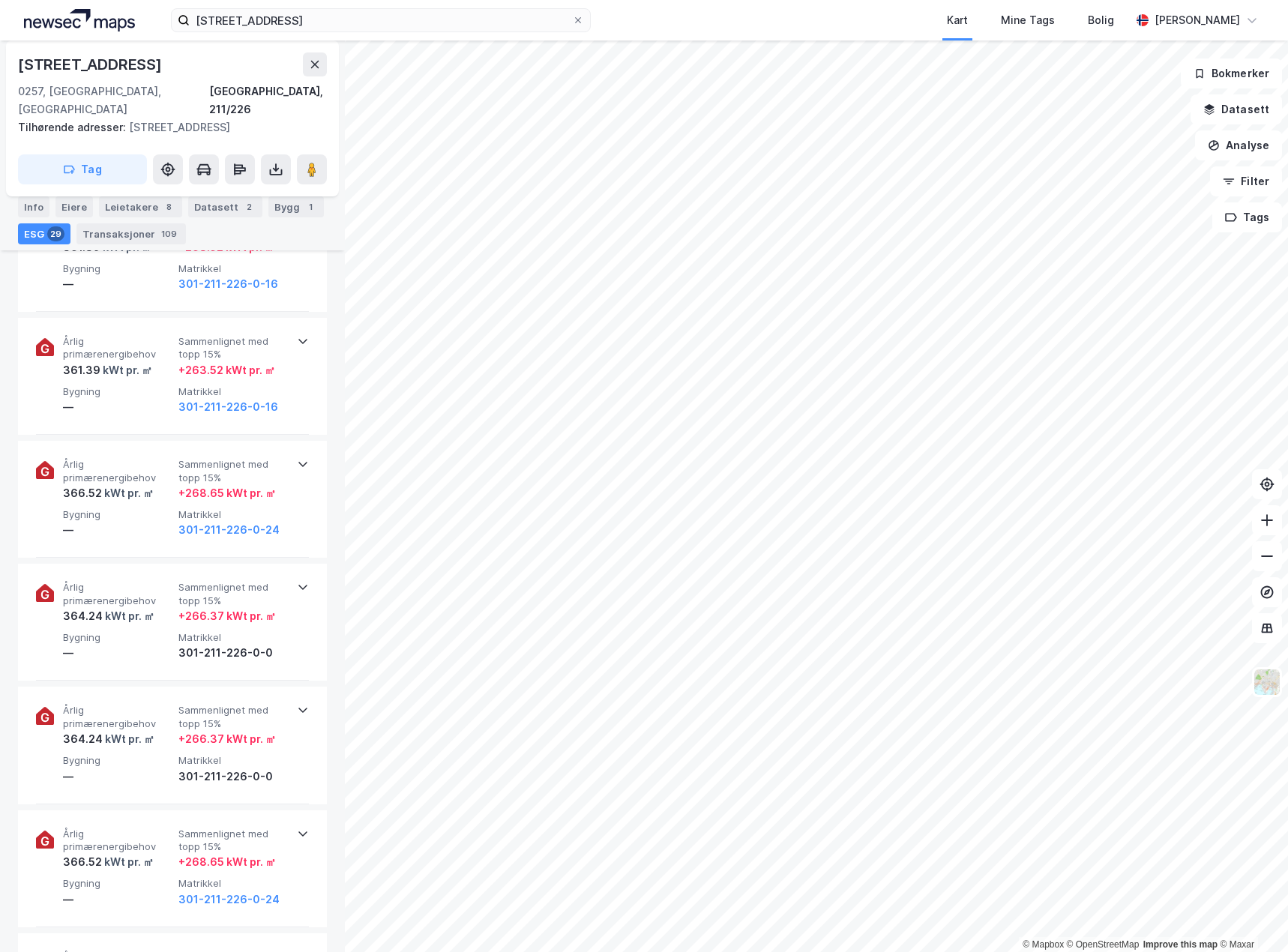
click at [39, 199] on div "Info" at bounding box center [34, 207] width 32 height 21
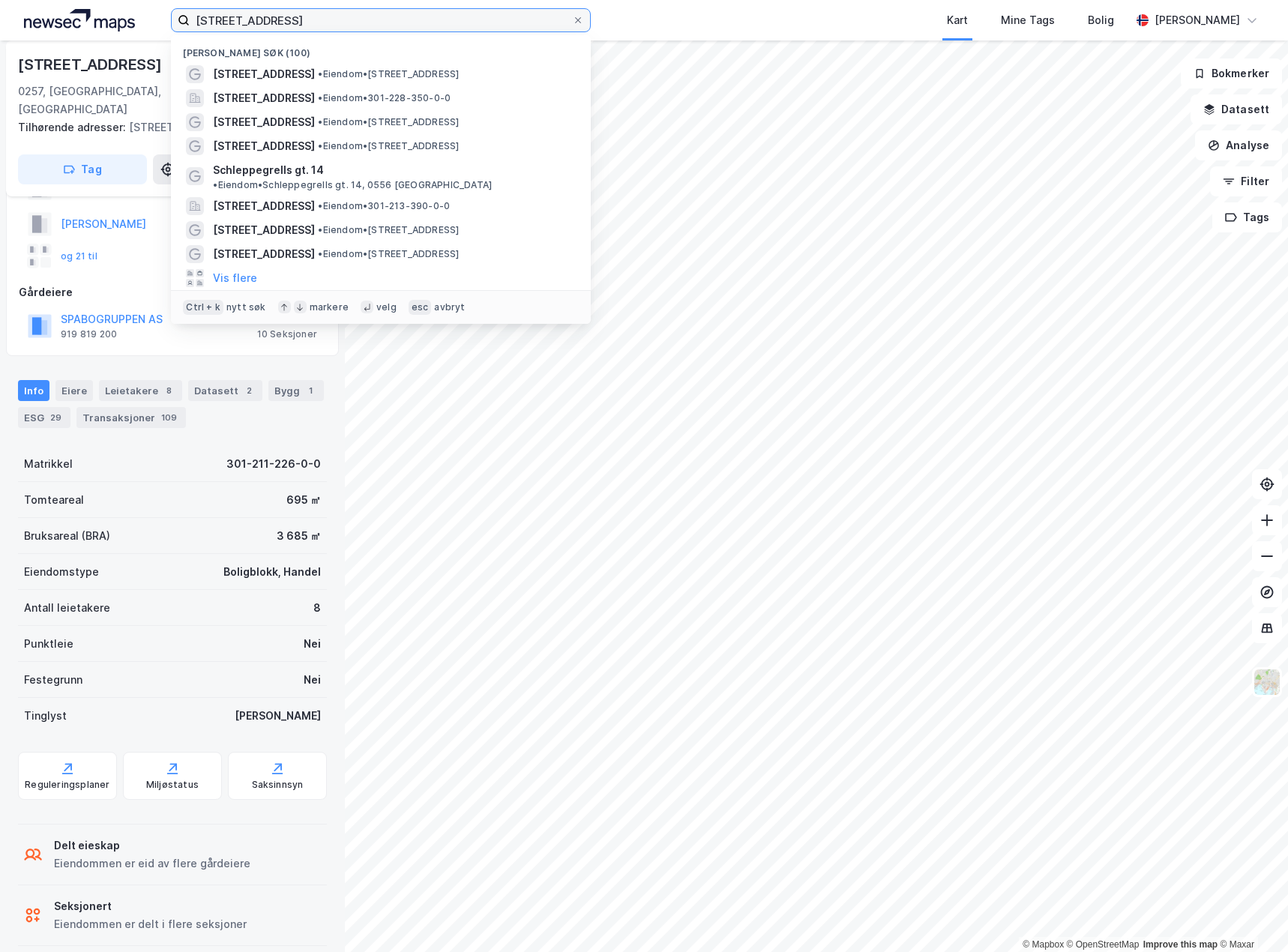
drag, startPoint x: 315, startPoint y: 21, endPoint x: 73, endPoint y: 8, distance: 242.3
click at [73, 8] on div "[STREET_ADDRESS] Nylige søk (100) [STREET_ADDRESS] • Eiendom • [STREET_ADDRESS]…" at bounding box center [644, 20] width 1288 height 41
click at [580, 63] on div "[STREET_ADDRESS] • Eiendom • [STREET_ADDRESS]" at bounding box center [381, 73] width 419 height 24
drag, startPoint x: 359, startPoint y: 28, endPoint x: -1, endPoint y: 43, distance: 360.3
click at [0, 43] on html "[STREET_ADDRESS] Nylige søk (100) [STREET_ADDRESS] • Eiendom • [STREET_ADDRESS]…" at bounding box center [644, 476] width 1288 height 952
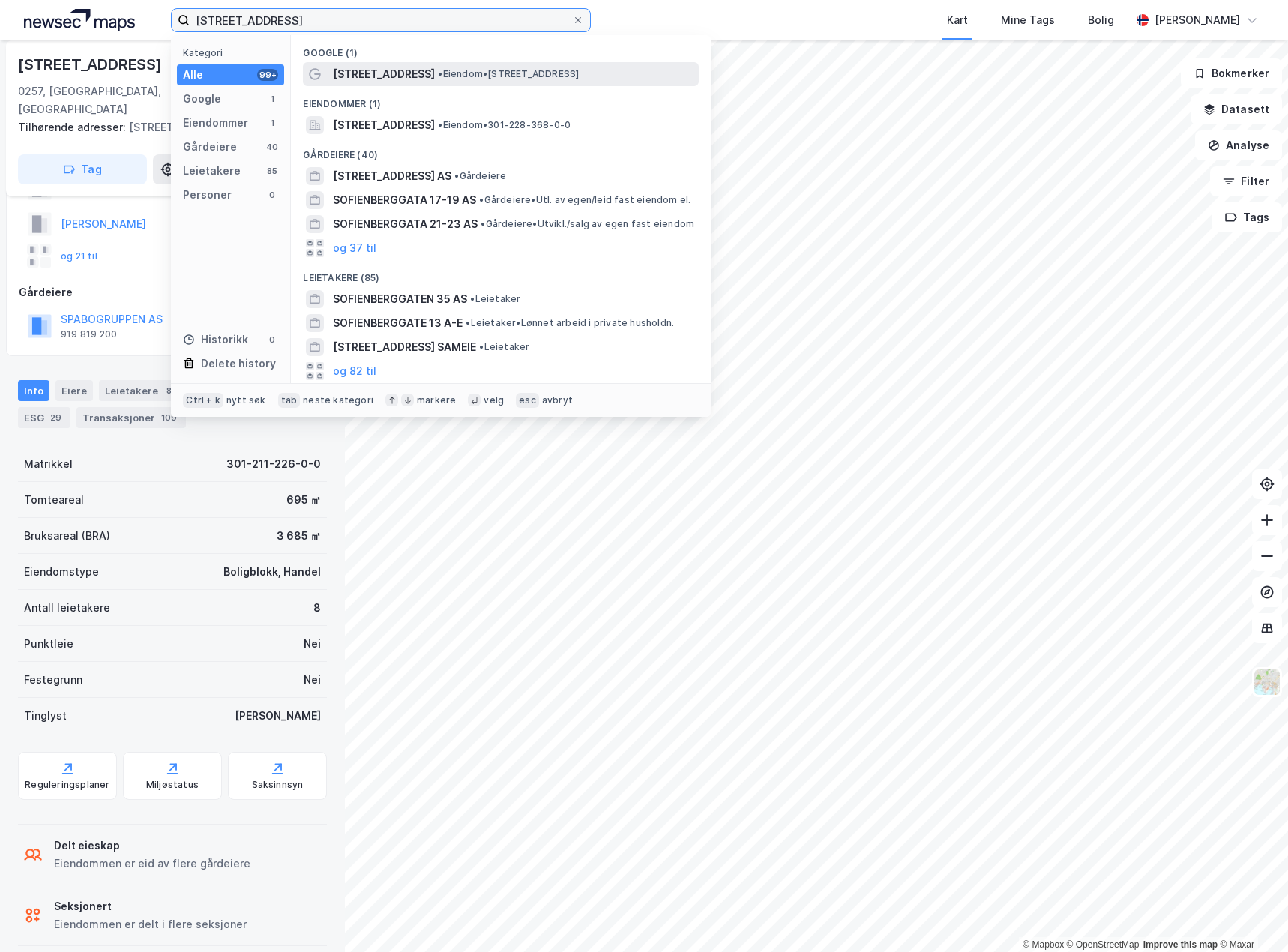
type input "[STREET_ADDRESS]"
click at [438, 69] on span "•" at bounding box center [440, 74] width 5 height 12
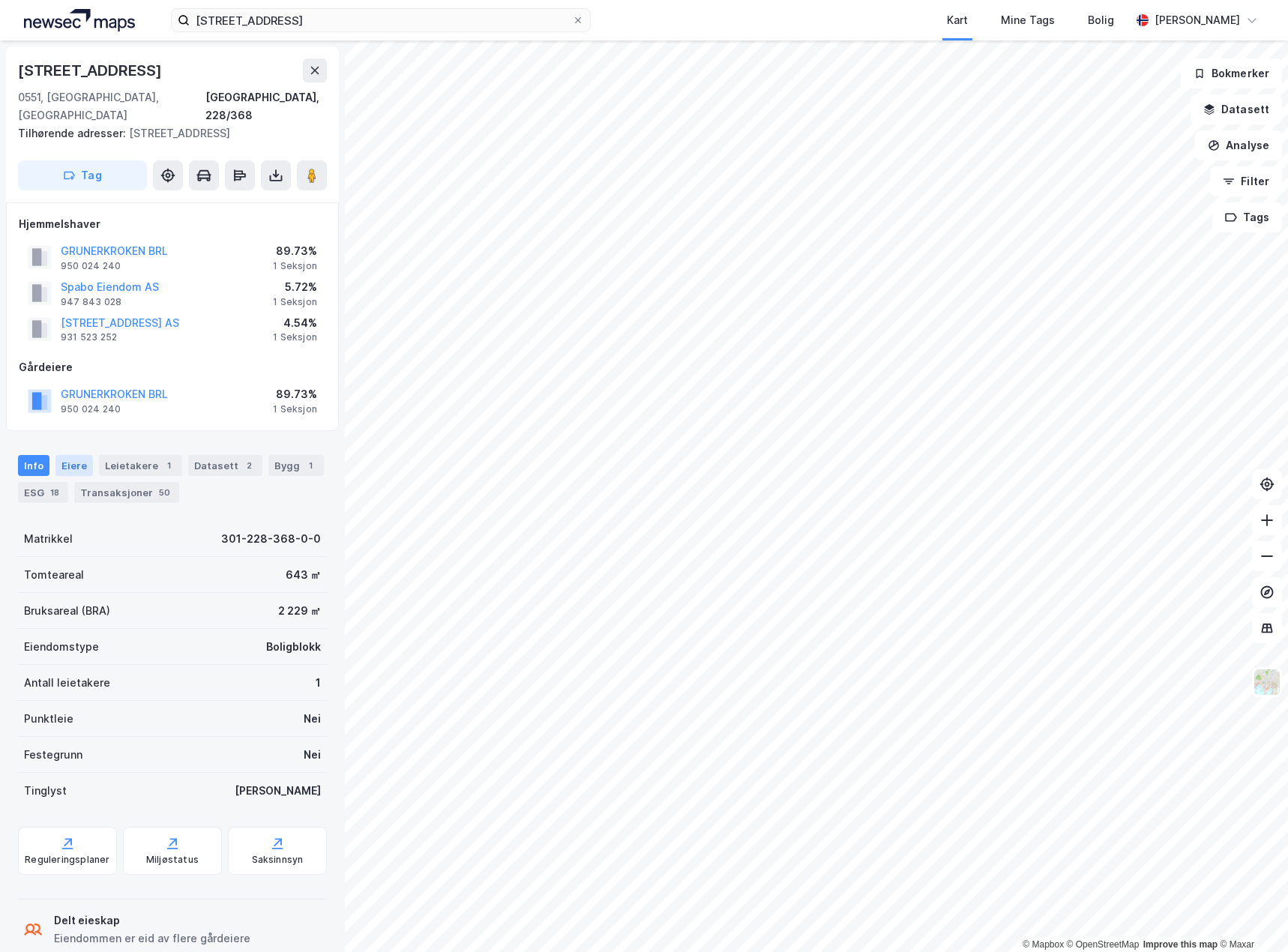
click at [69, 455] on div "Eiere" at bounding box center [73, 466] width 38 height 21
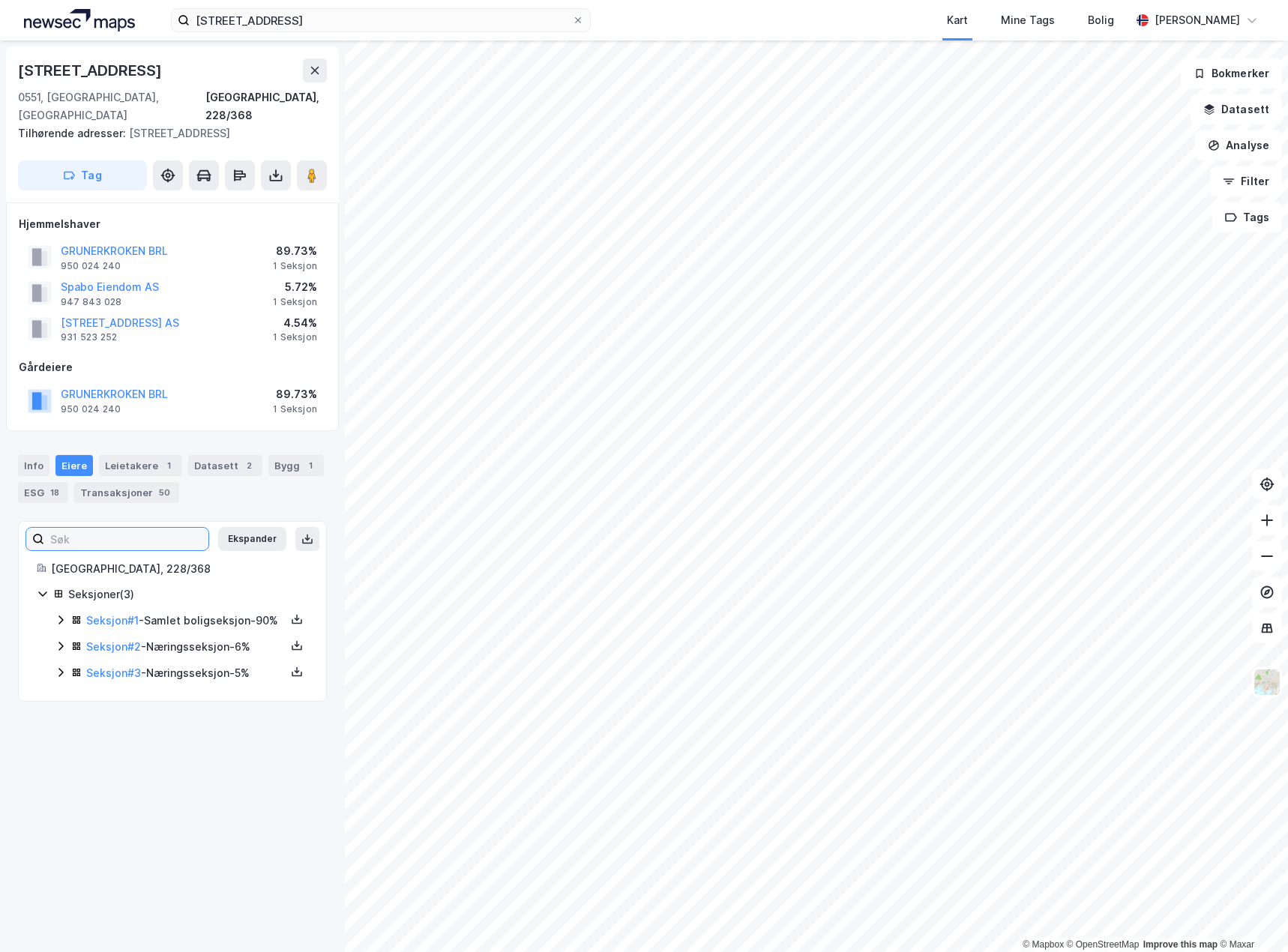
click at [126, 533] on input at bounding box center [127, 538] width 164 height 22
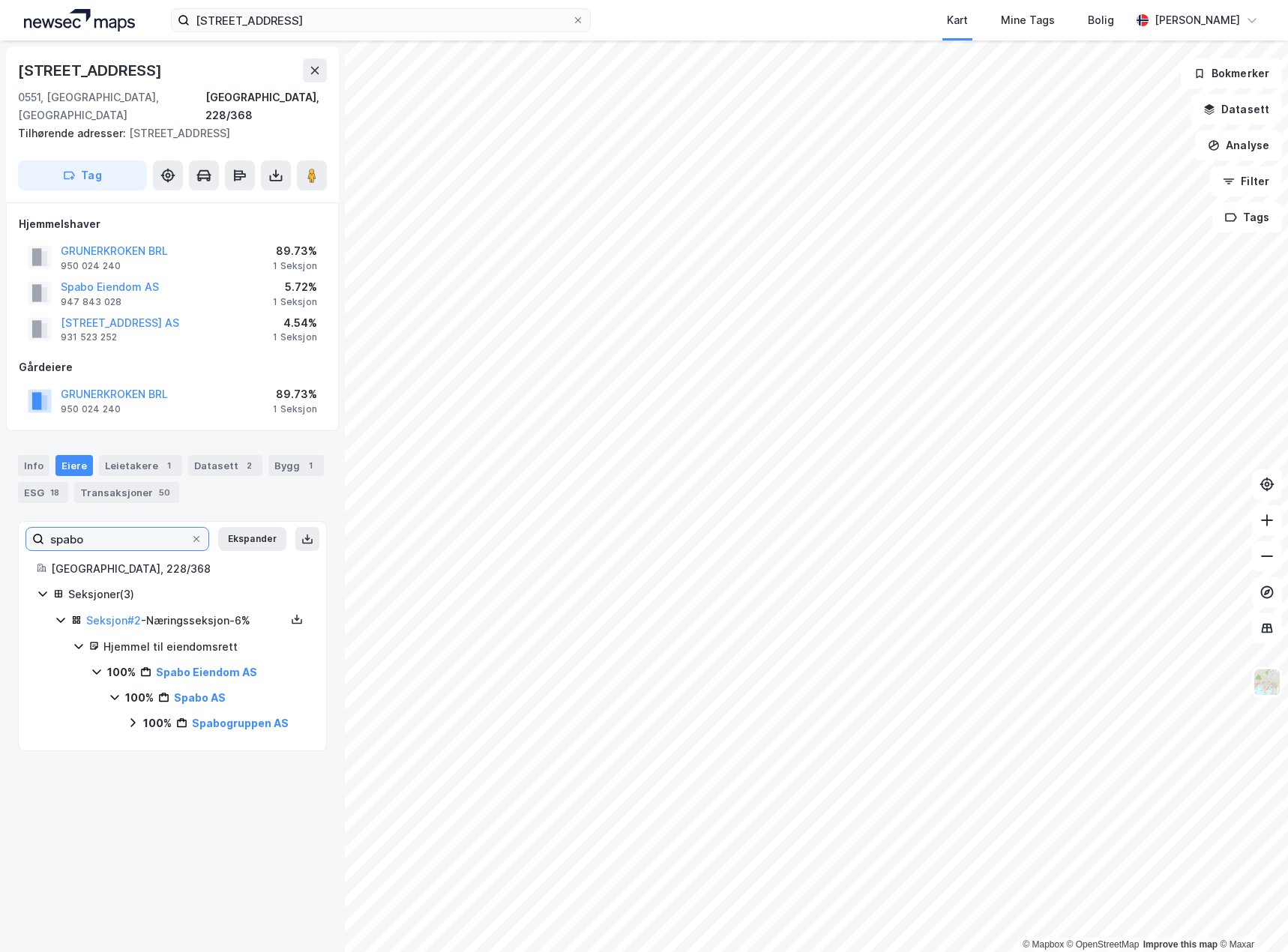
type input "spabo"
click at [192, 534] on icon at bounding box center [196, 538] width 9 height 9
click at [186, 528] on input "spabo" at bounding box center [117, 538] width 146 height 22
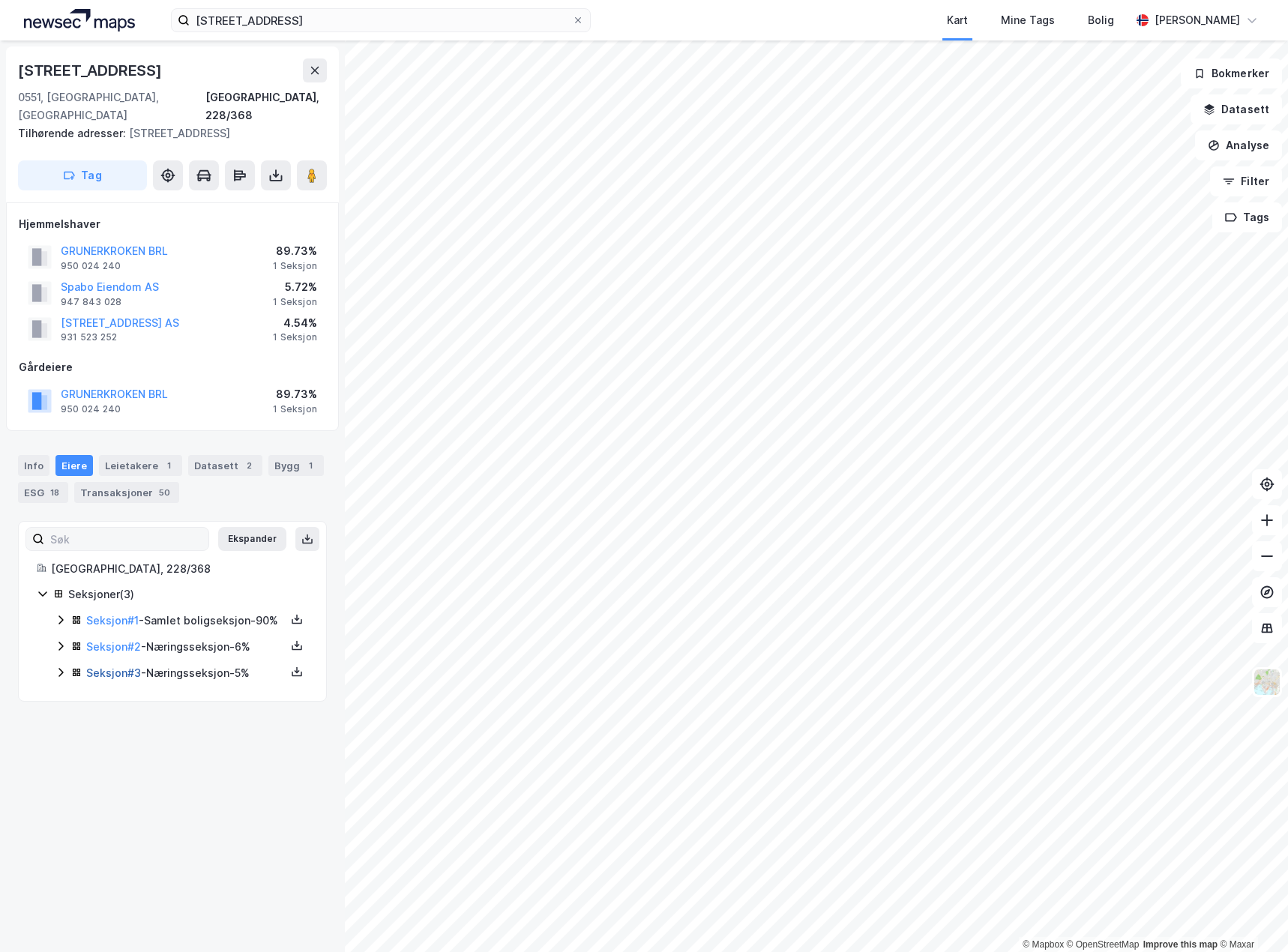
click at [112, 670] on link "Seksjon # 3" at bounding box center [113, 673] width 55 height 13
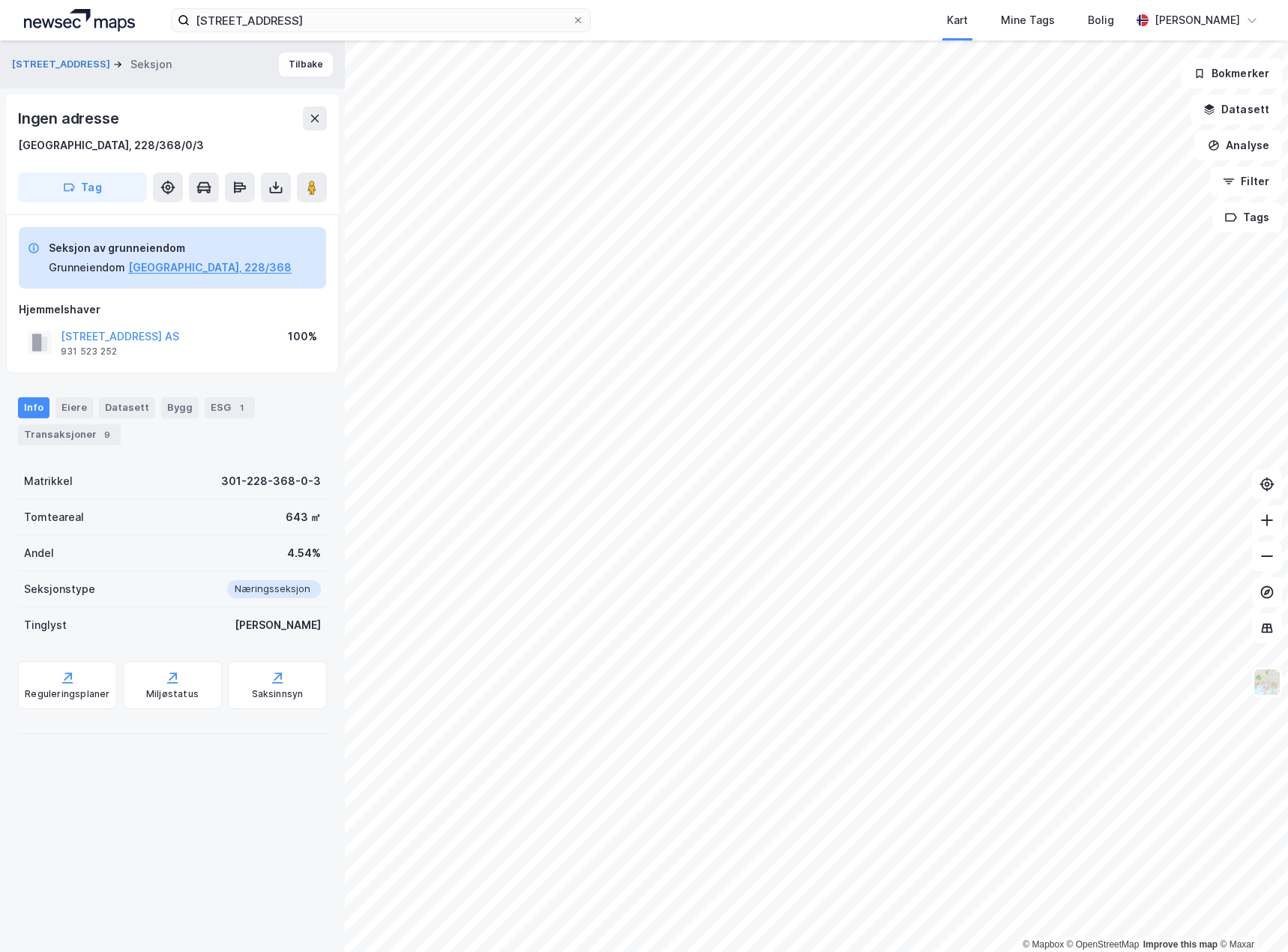
click at [26, 406] on div "Info" at bounding box center [34, 408] width 32 height 21
click at [26, 397] on div "Info" at bounding box center [34, 408] width 32 height 21
click at [78, 392] on div "Info Eiere Datasett Bygg ESG 1 Transaksjoner 9" at bounding box center [172, 415] width 345 height 72
click at [75, 413] on div "Eiere" at bounding box center [73, 408] width 38 height 21
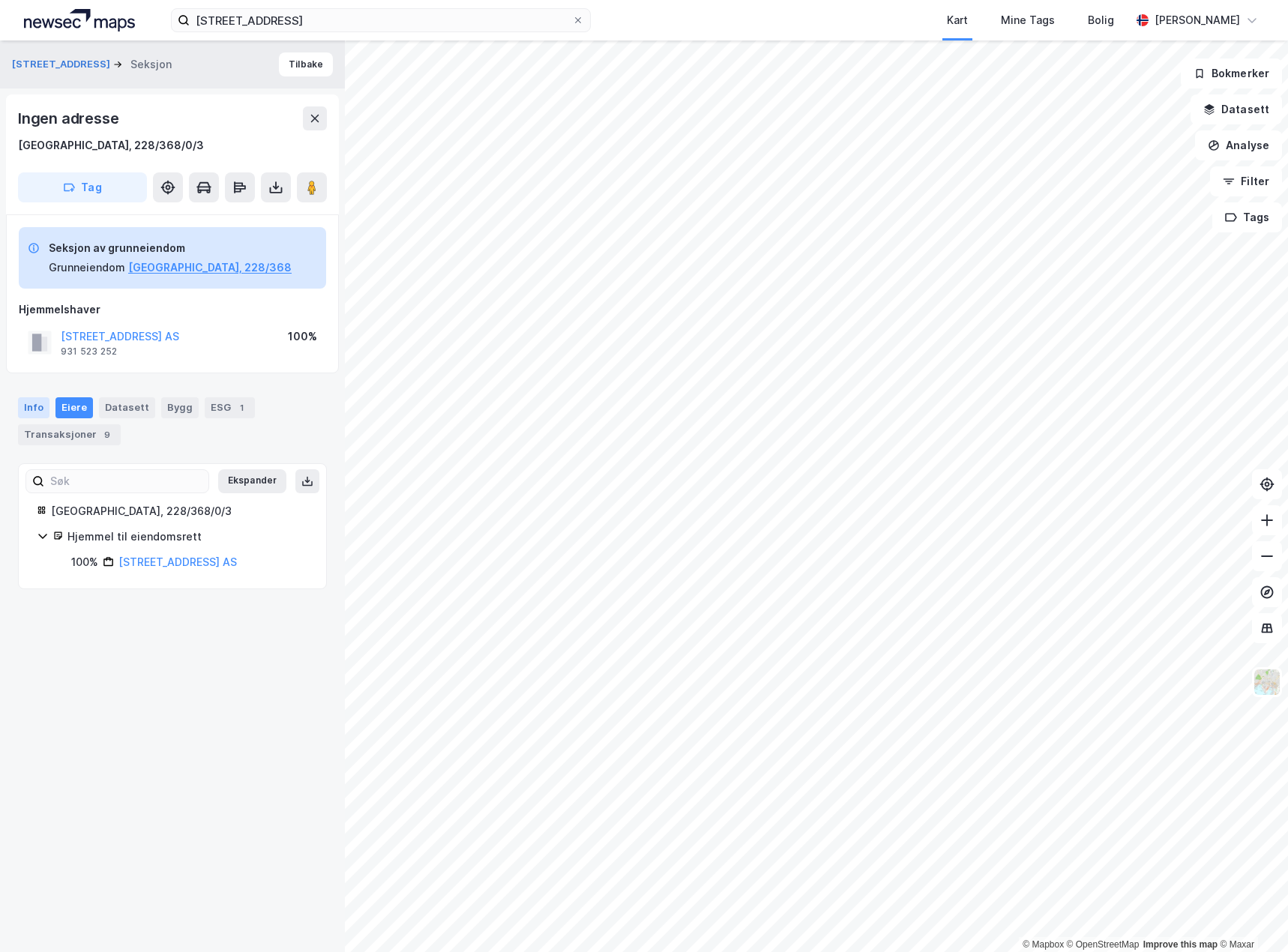
click at [35, 408] on div "Info" at bounding box center [34, 408] width 32 height 21
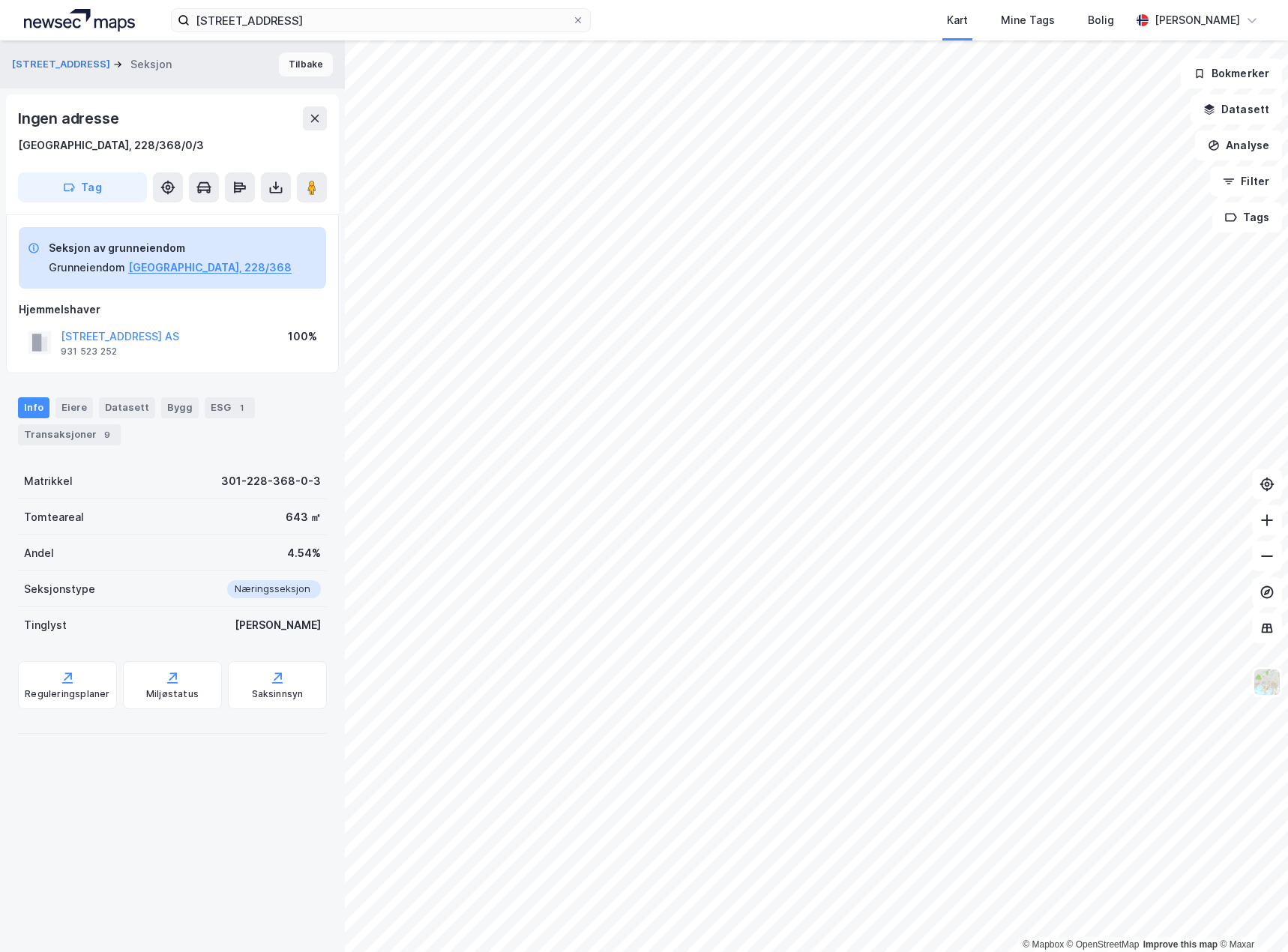
click at [284, 58] on button "Tilbake" at bounding box center [306, 64] width 54 height 24
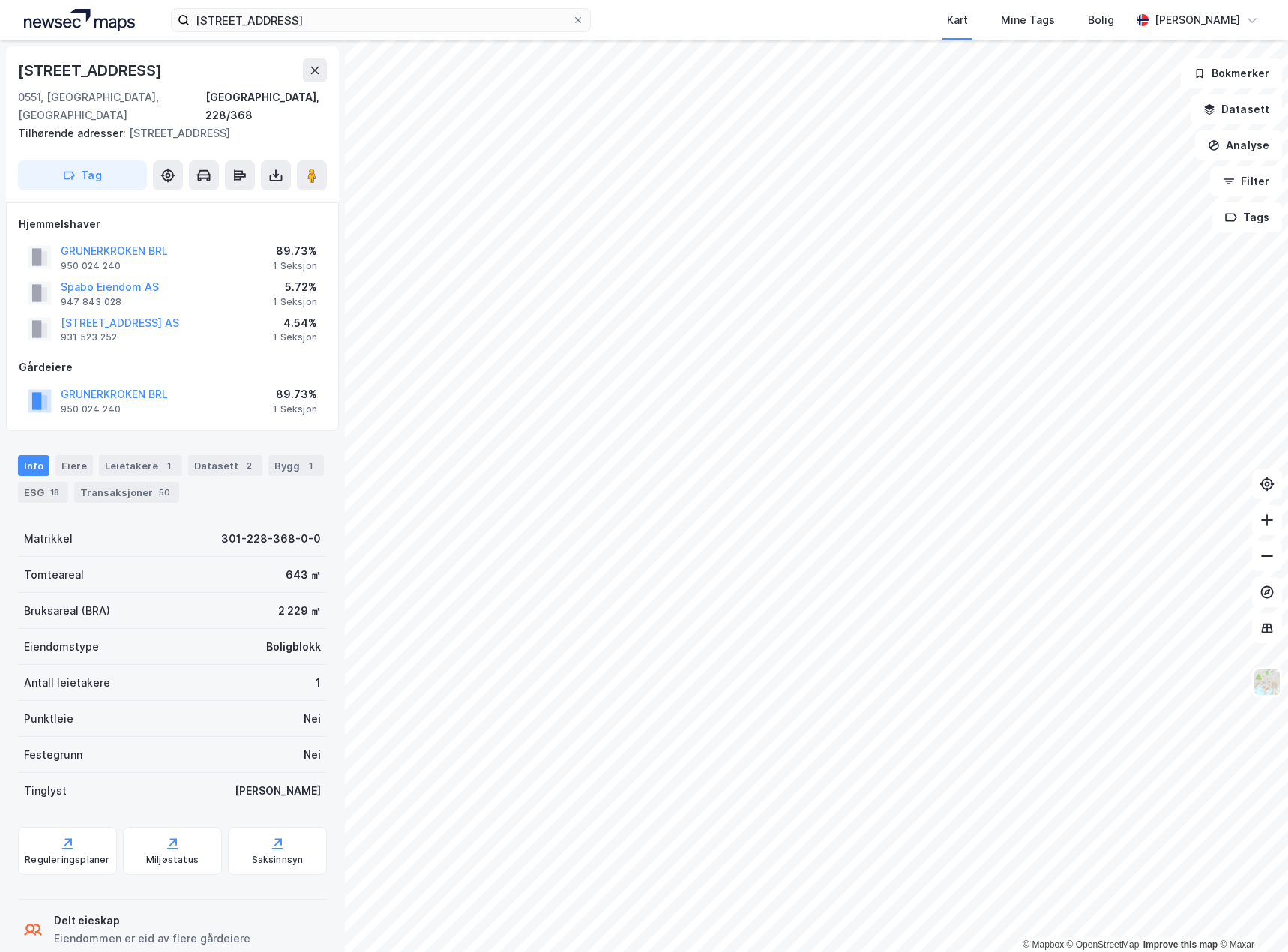
scroll to position [3, 0]
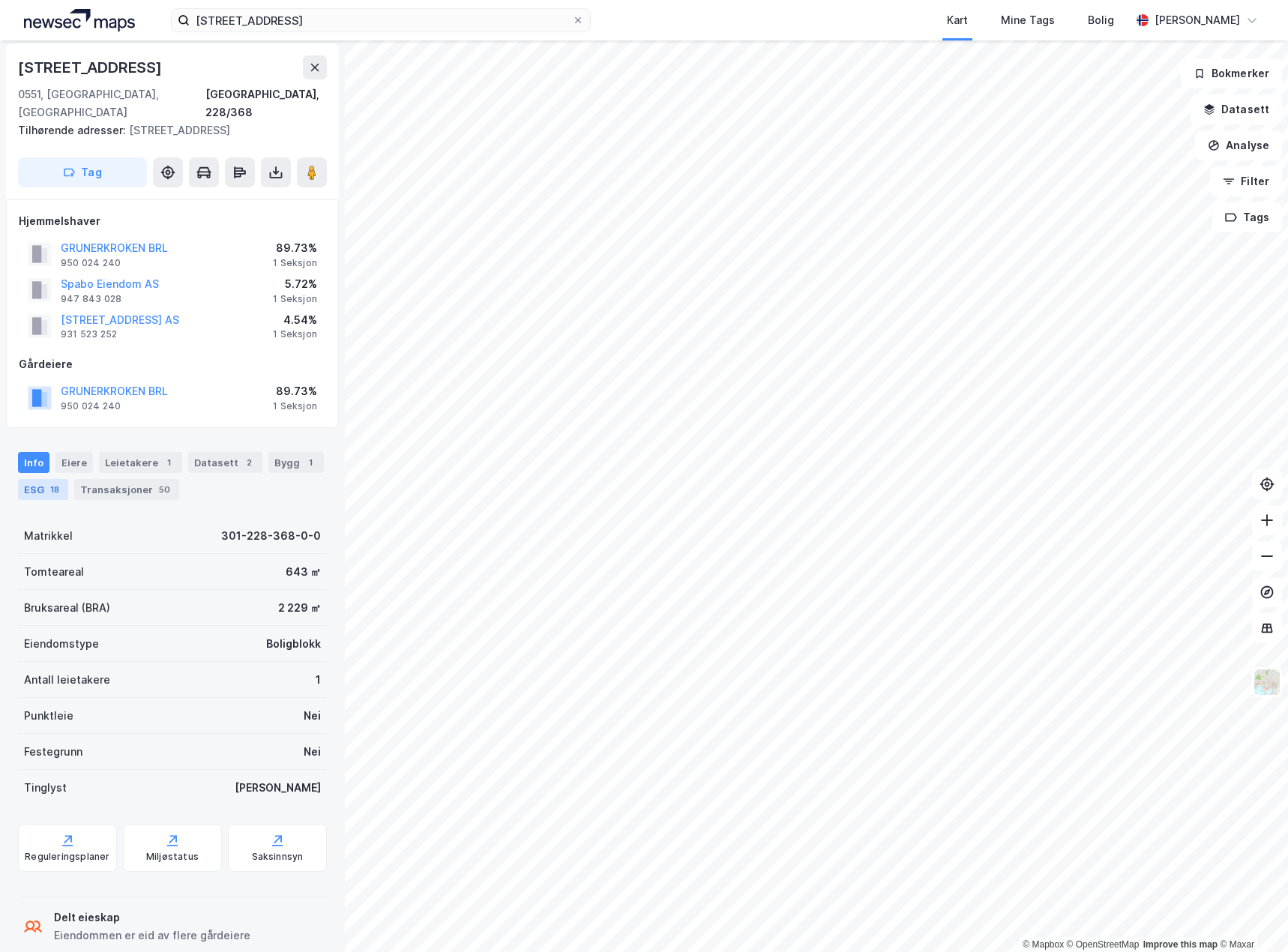
click at [30, 479] on div "ESG 18" at bounding box center [43, 490] width 50 height 21
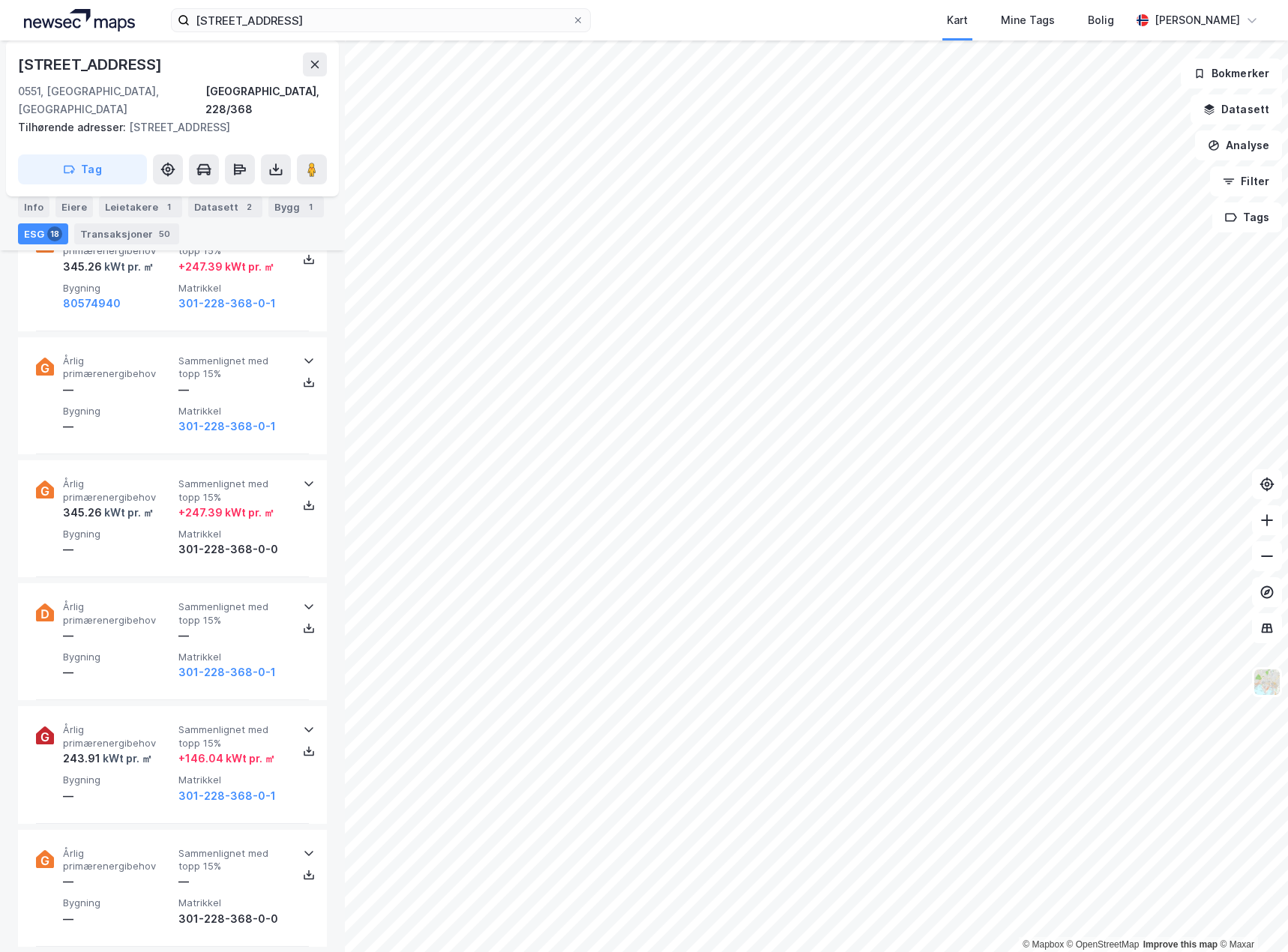
scroll to position [1574, 0]
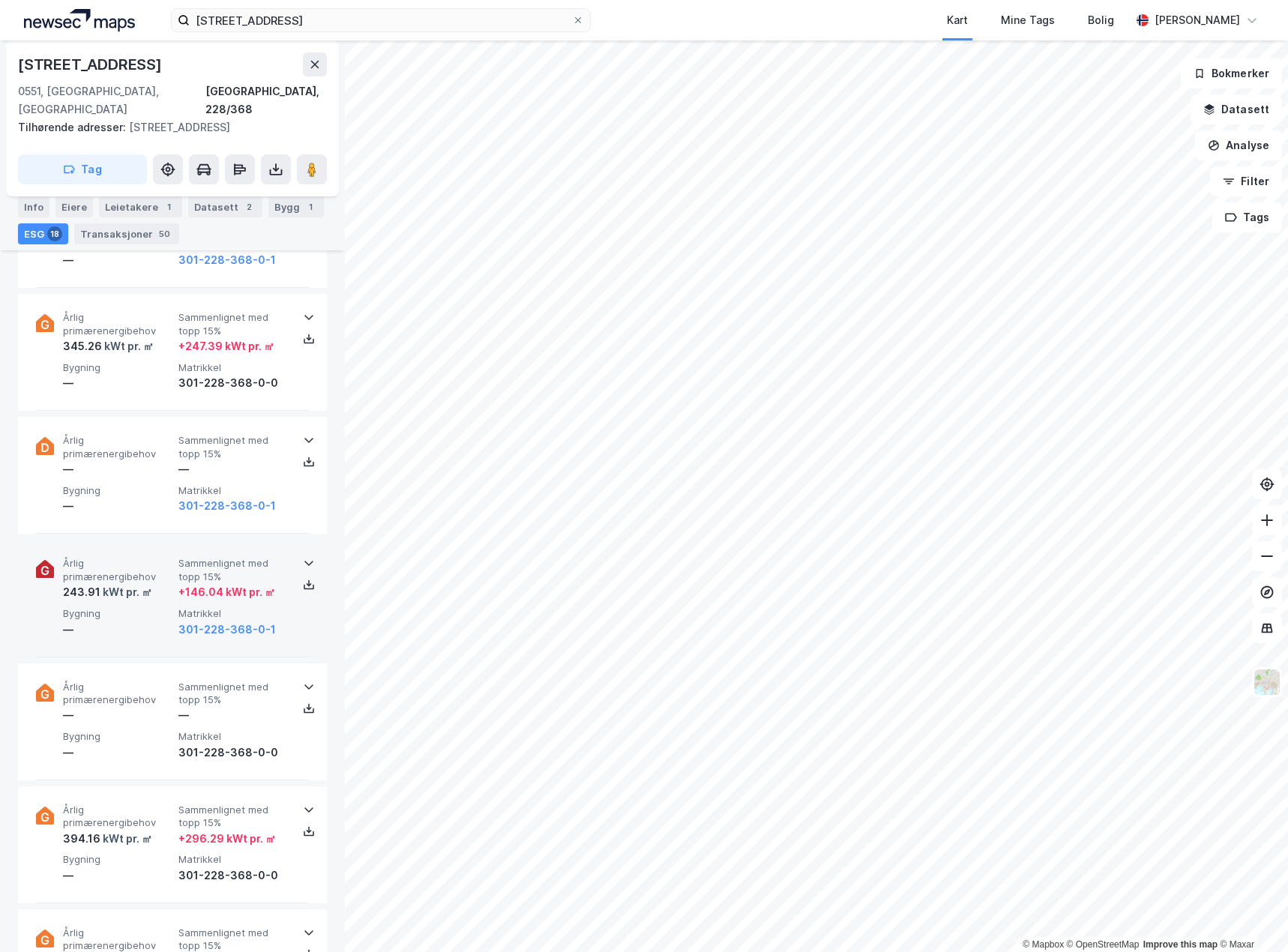
drag, startPoint x: 114, startPoint y: 592, endPoint x: 100, endPoint y: 539, distance: 54.8
click at [100, 557] on span "Årlig primærenergibehov" at bounding box center [117, 569] width 109 height 26
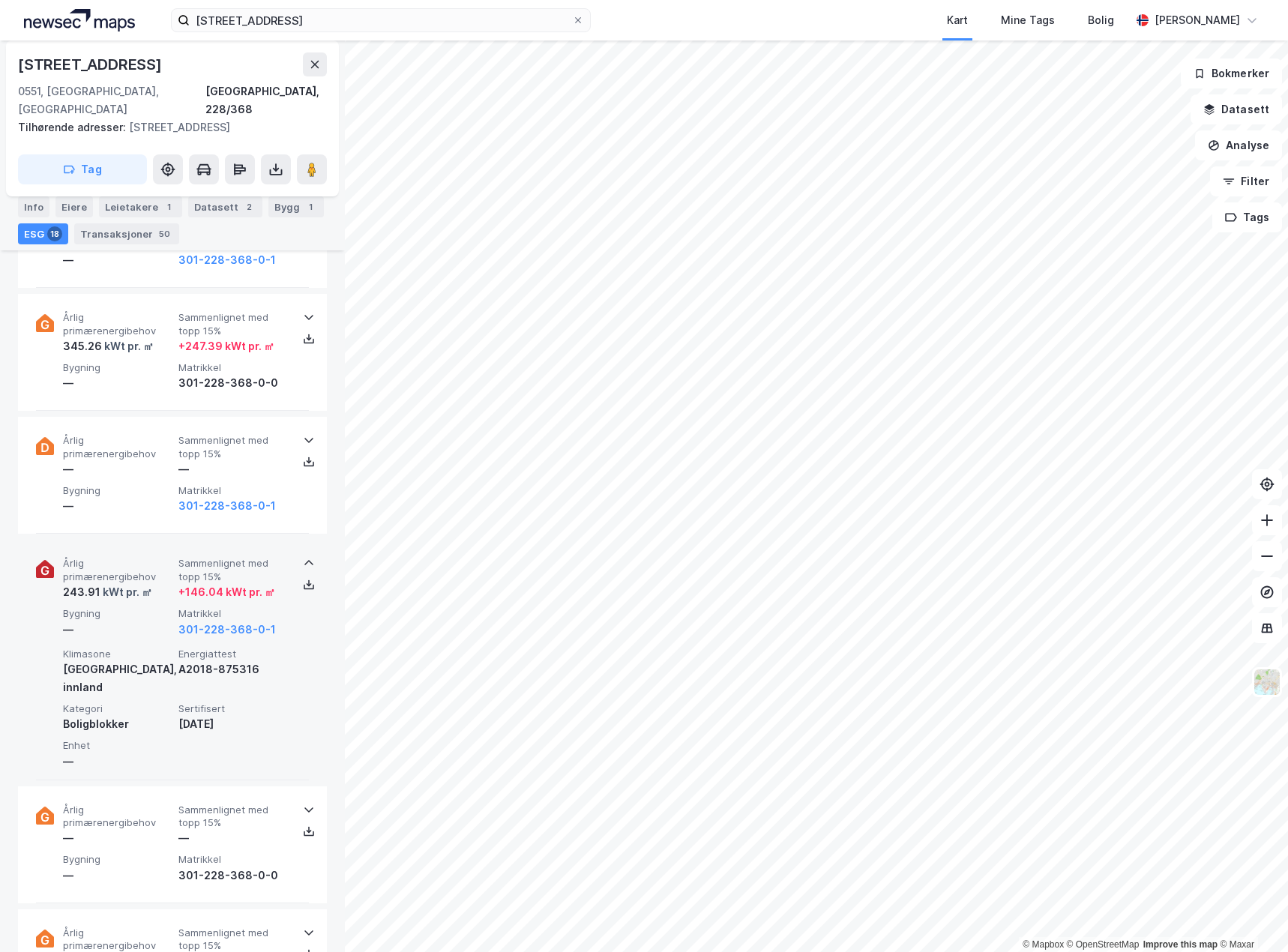
click at [107, 583] on div "kWt pr. ㎡" at bounding box center [127, 591] width 52 height 18
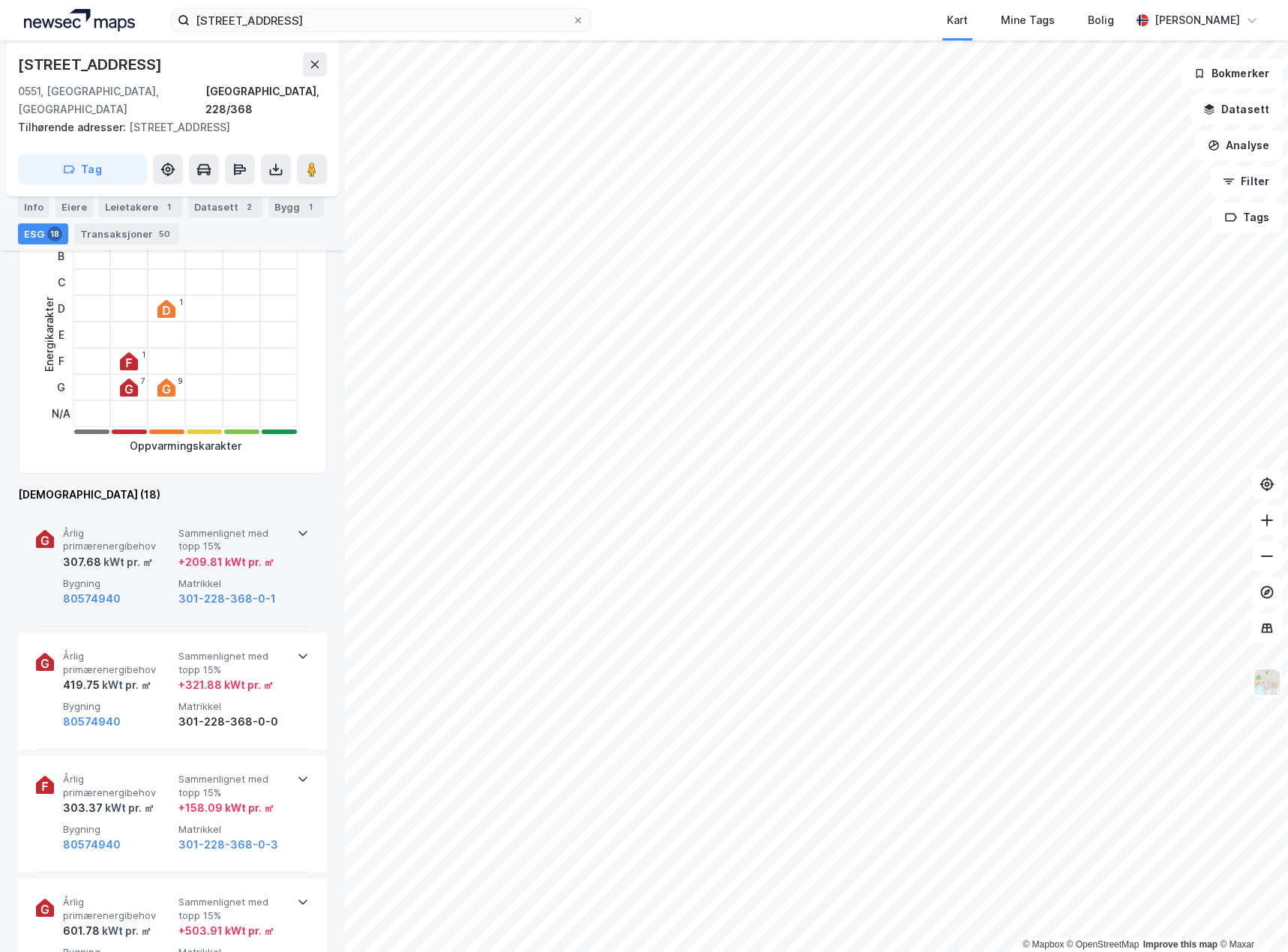
scroll to position [375, 0]
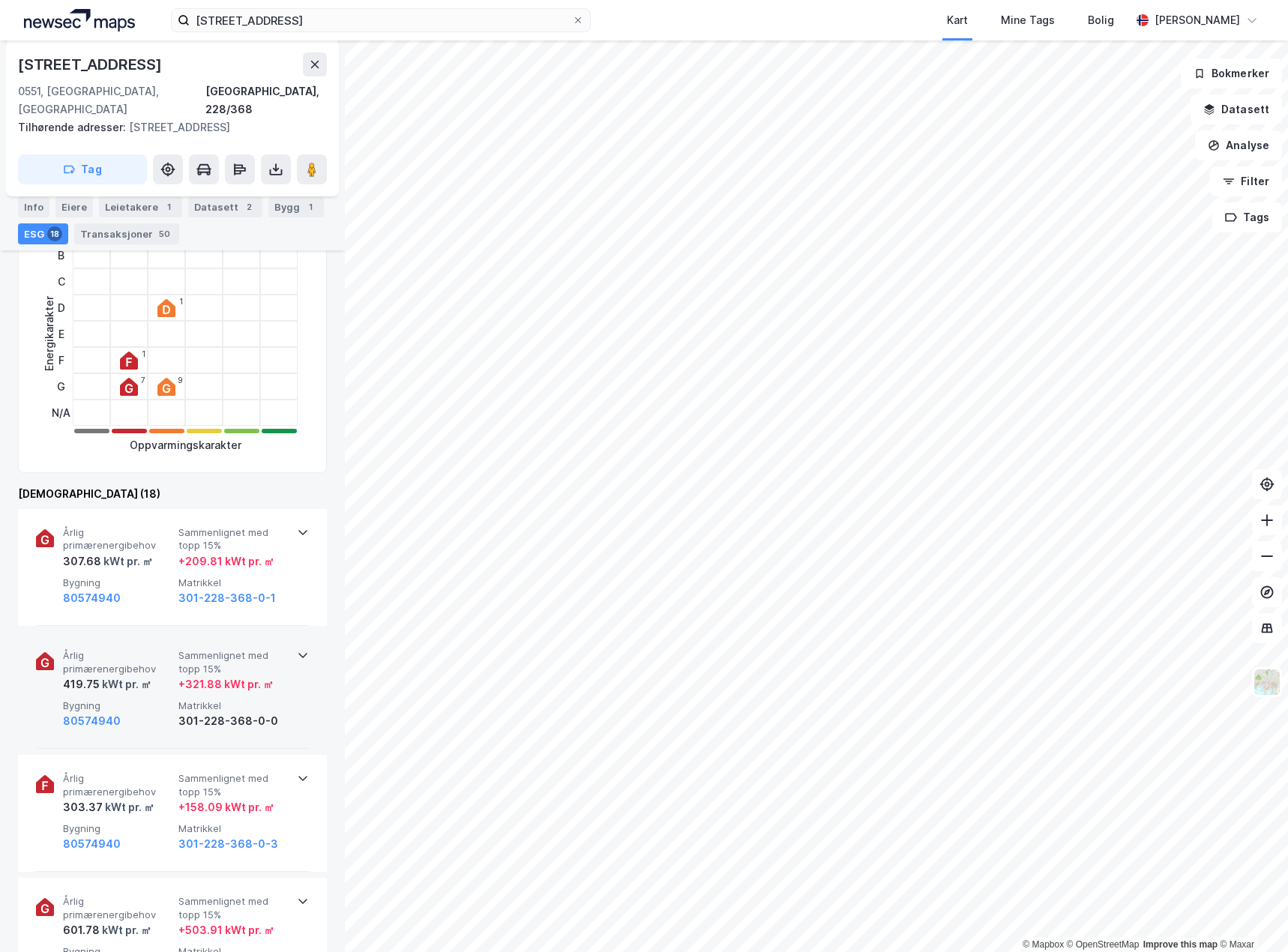
click at [134, 676] on div "kWt pr. ㎡" at bounding box center [126, 684] width 52 height 18
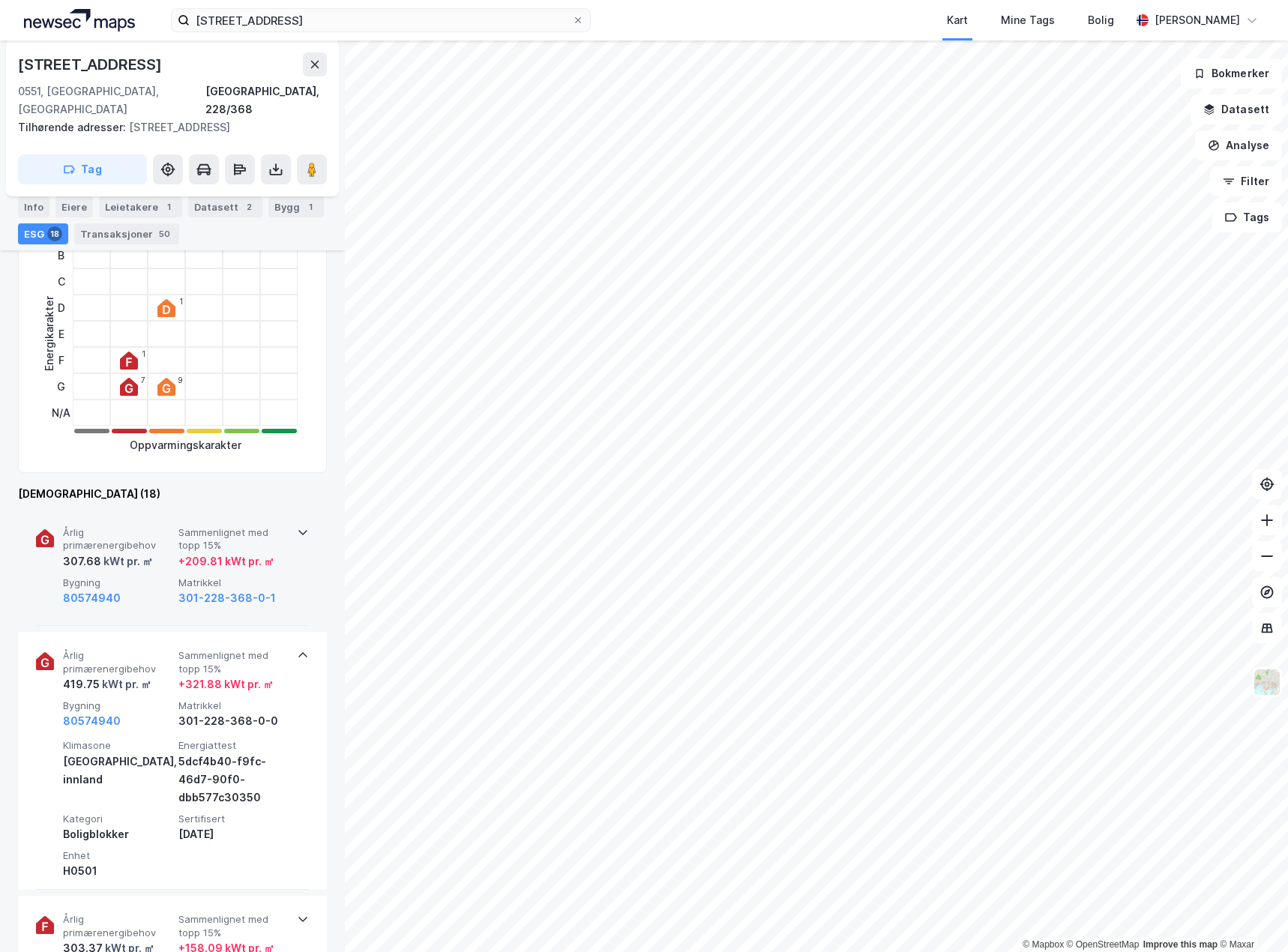
click at [149, 595] on div "Årlig primærenergibehov 307.68 kWt pr. ㎡ Sammenlignet med topp 15% + 209.81 kWt…" at bounding box center [172, 567] width 272 height 117
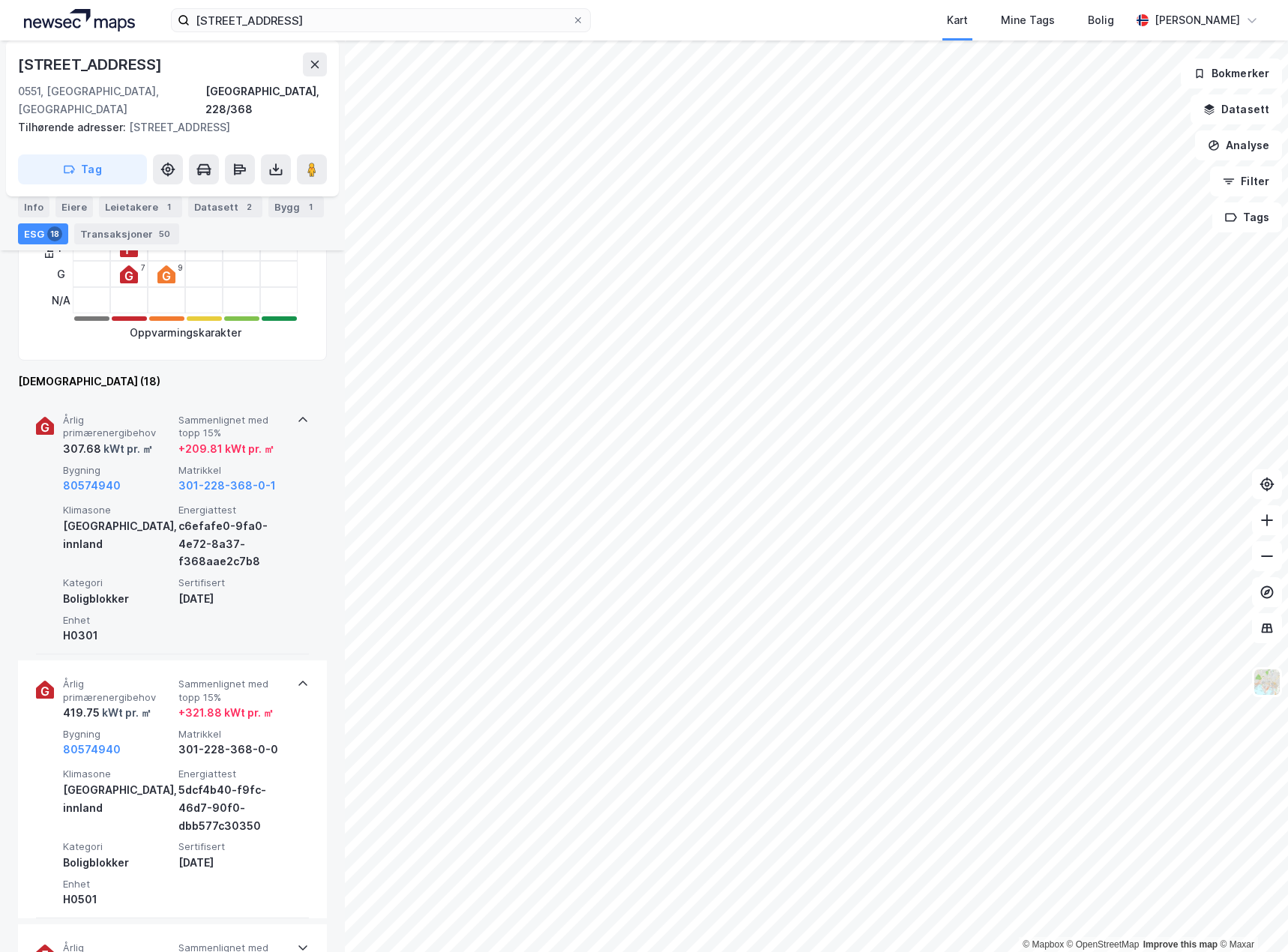
scroll to position [675, 0]
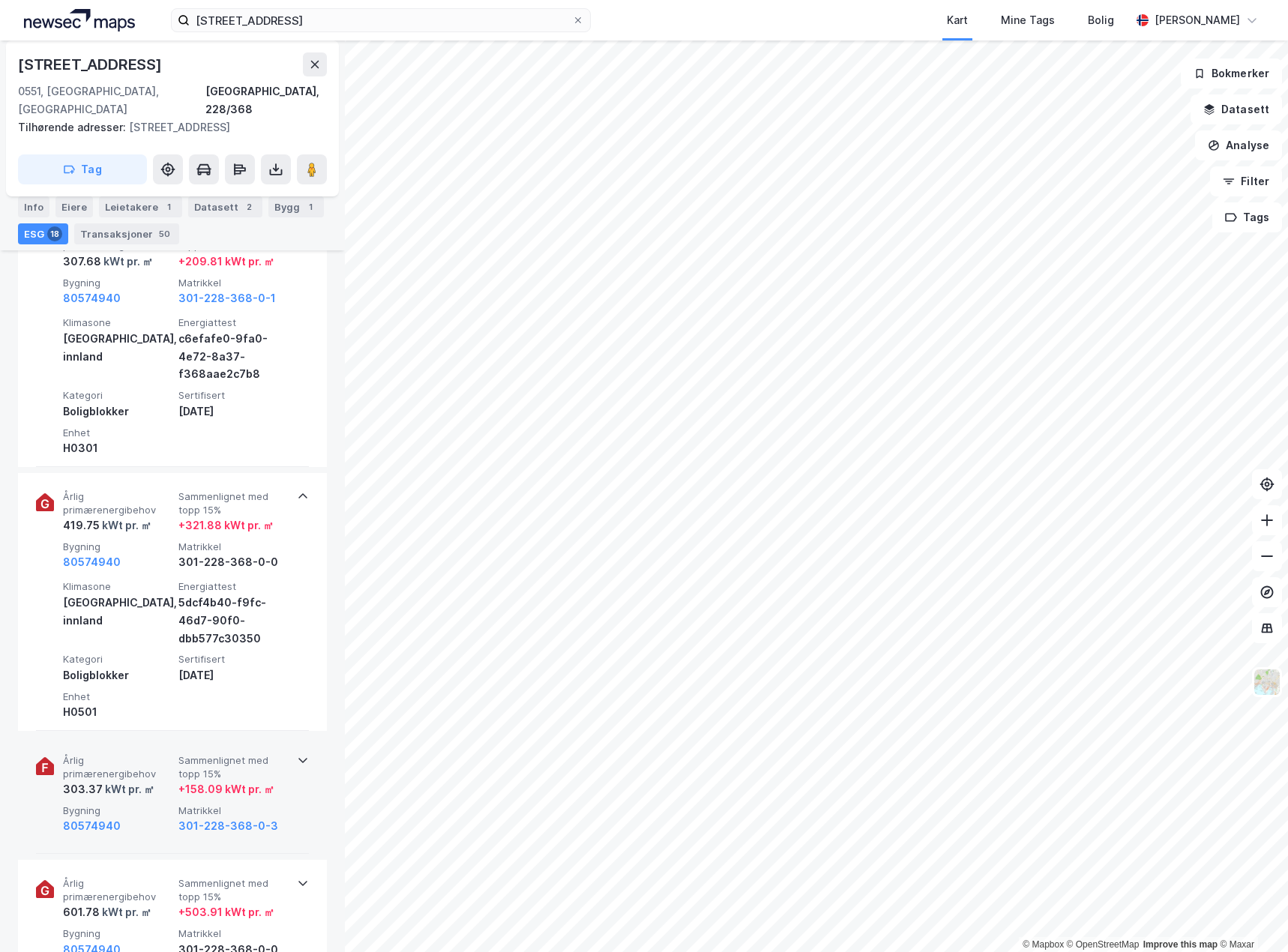
click at [157, 754] on span "Årlig primærenergibehov" at bounding box center [117, 766] width 109 height 26
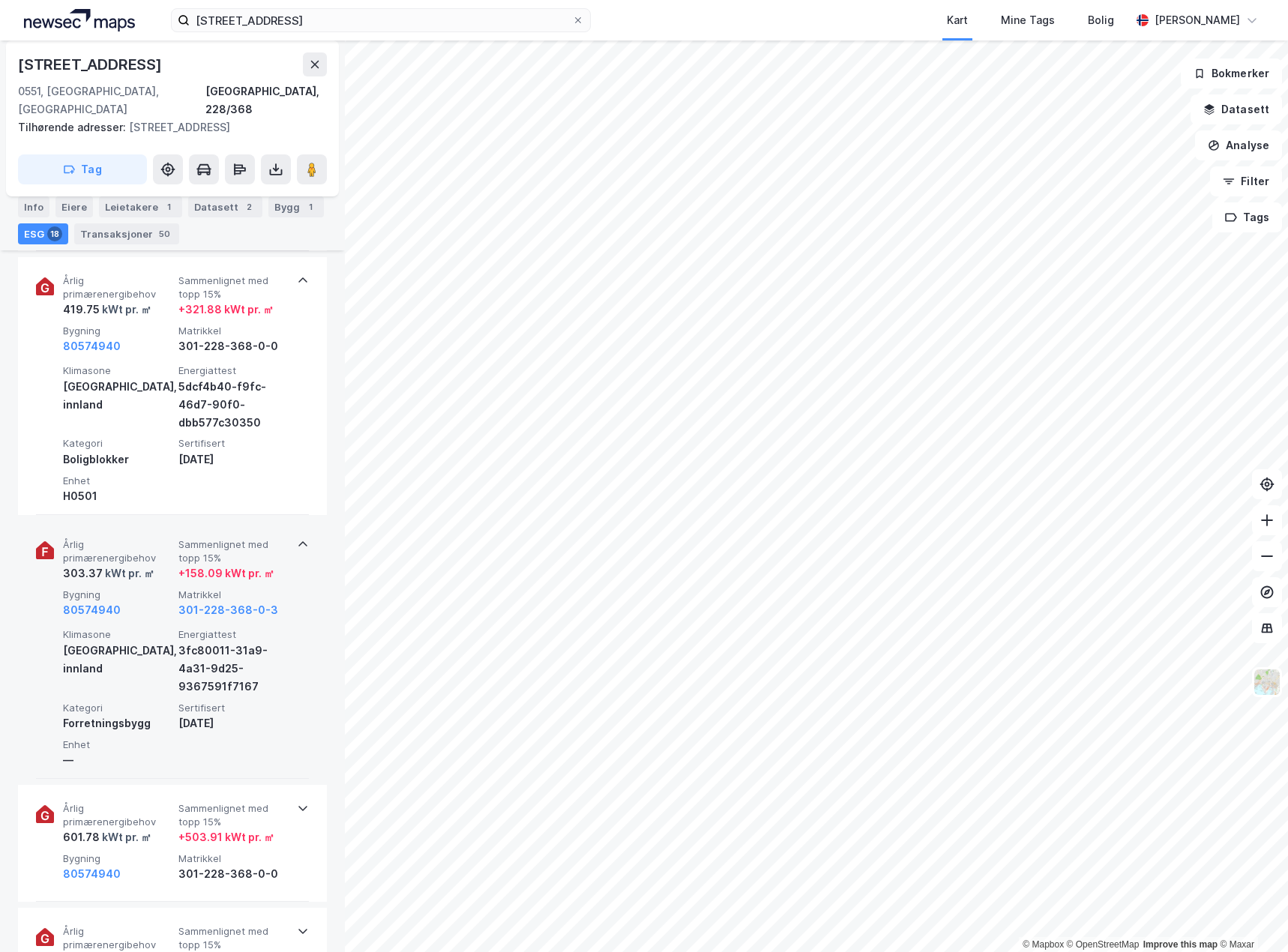
scroll to position [900, 0]
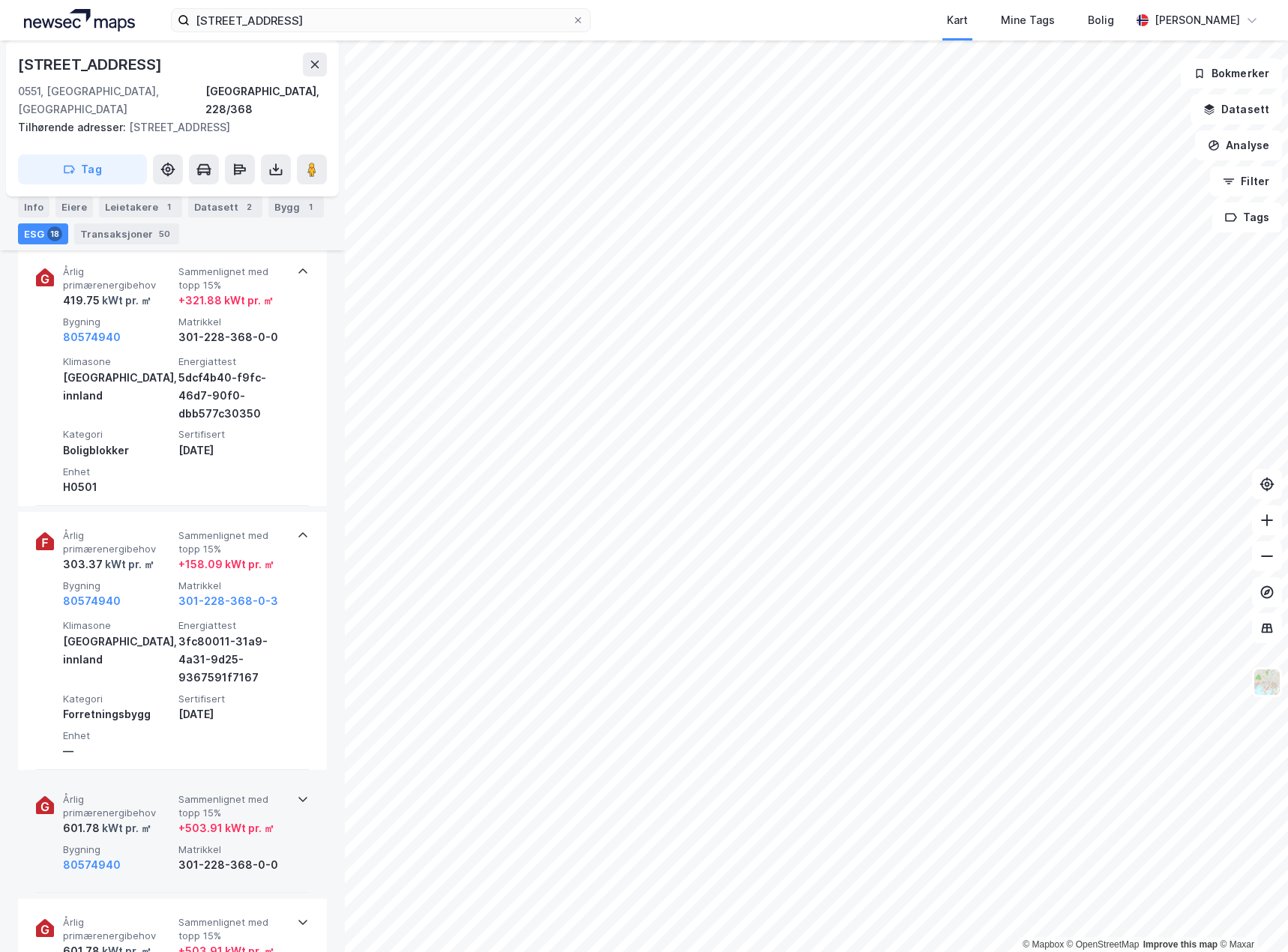
click at [157, 798] on span "Årlig primærenergibehov" at bounding box center [117, 806] width 109 height 26
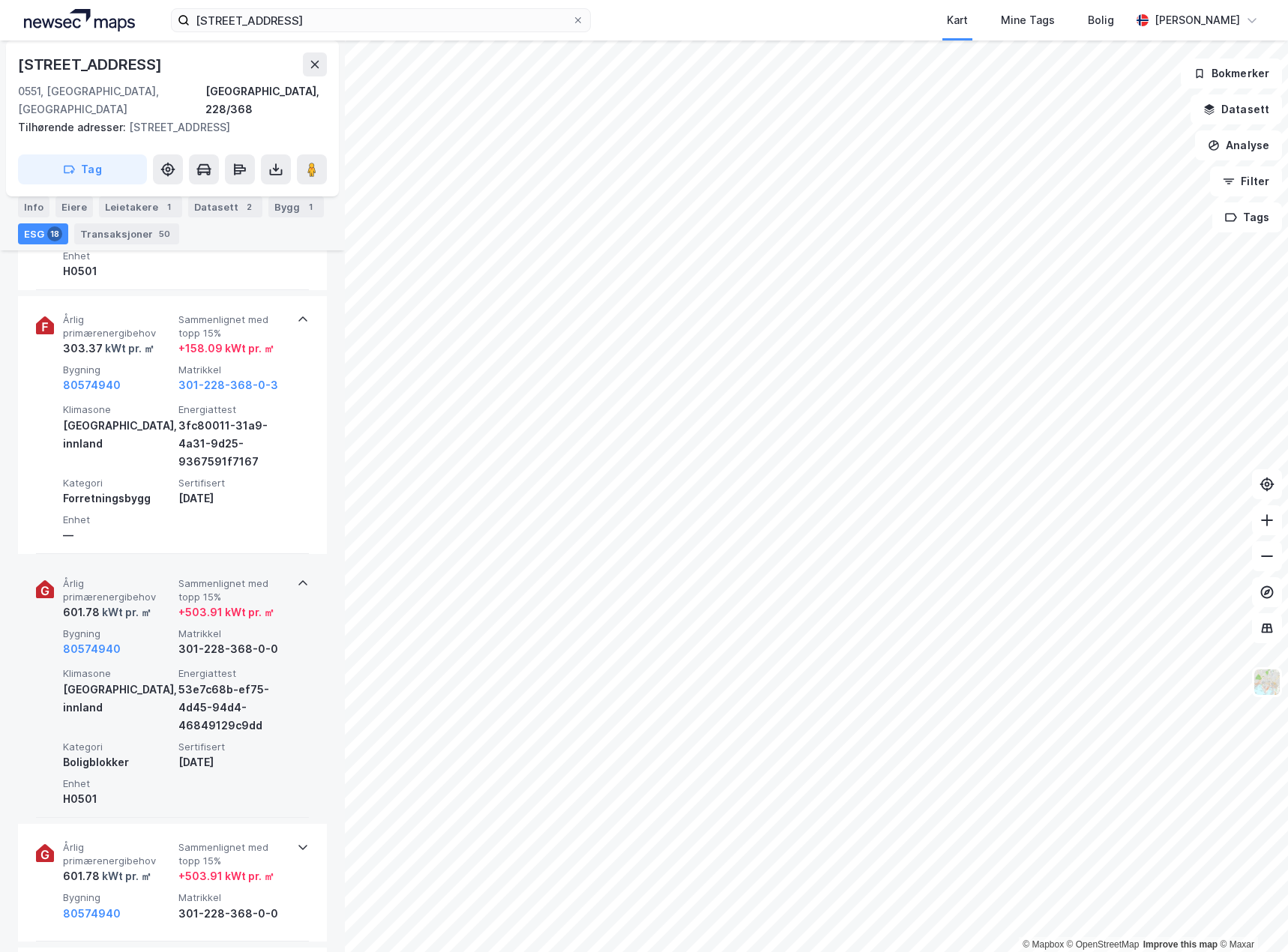
scroll to position [1125, 0]
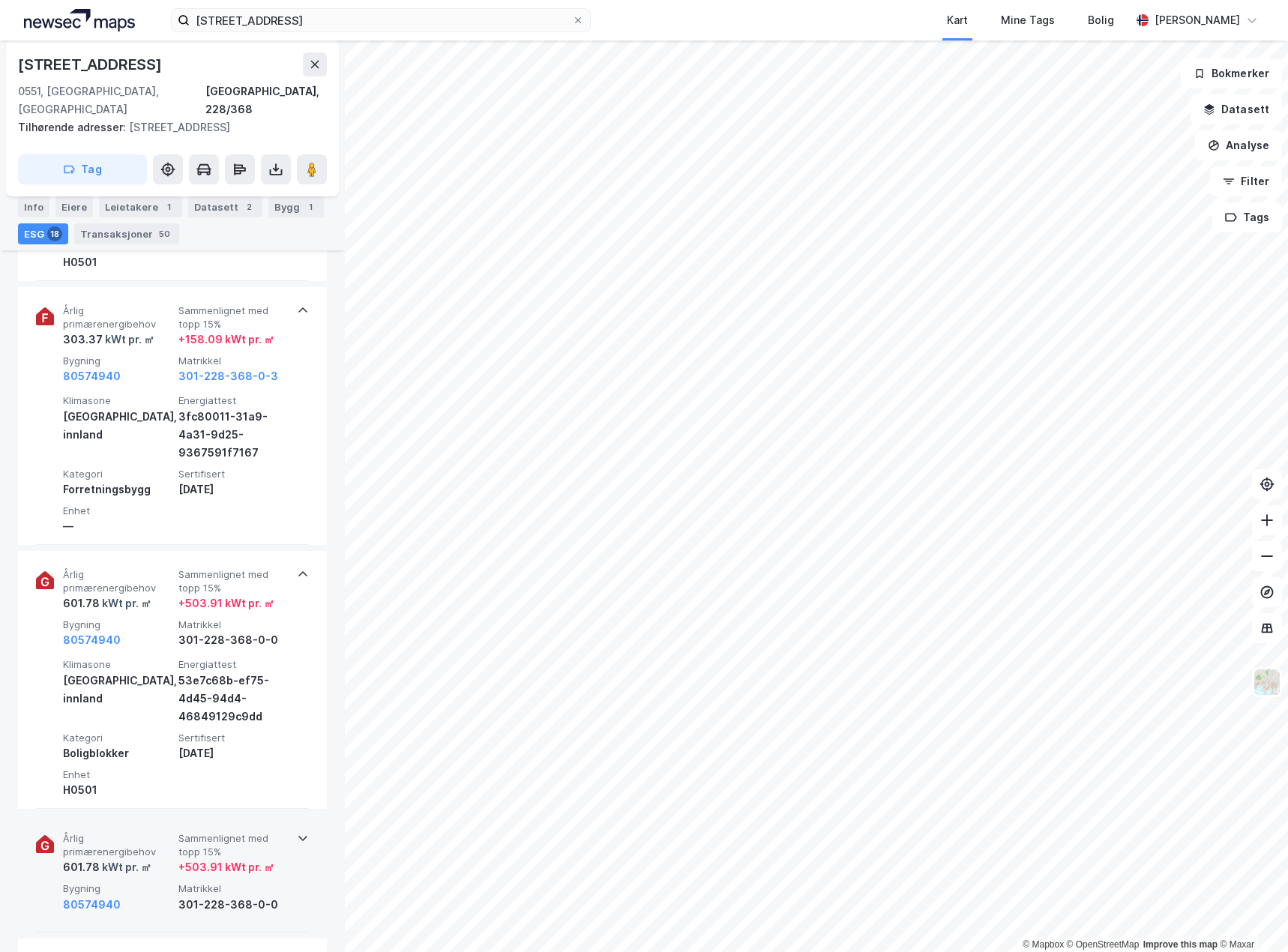
click at [156, 858] on div "601.78 kWt pr. ㎡" at bounding box center [117, 867] width 109 height 18
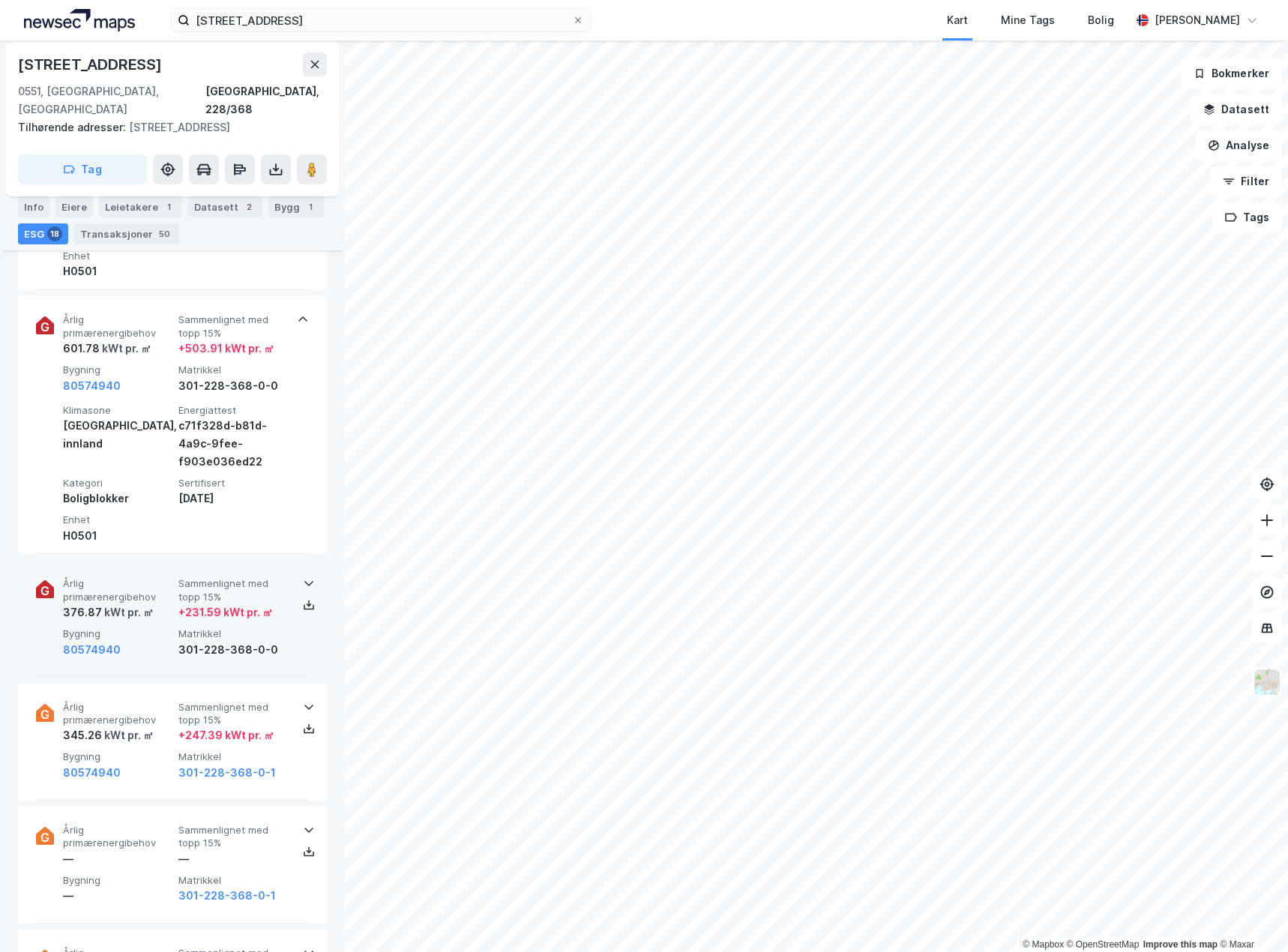
scroll to position [1649, 0]
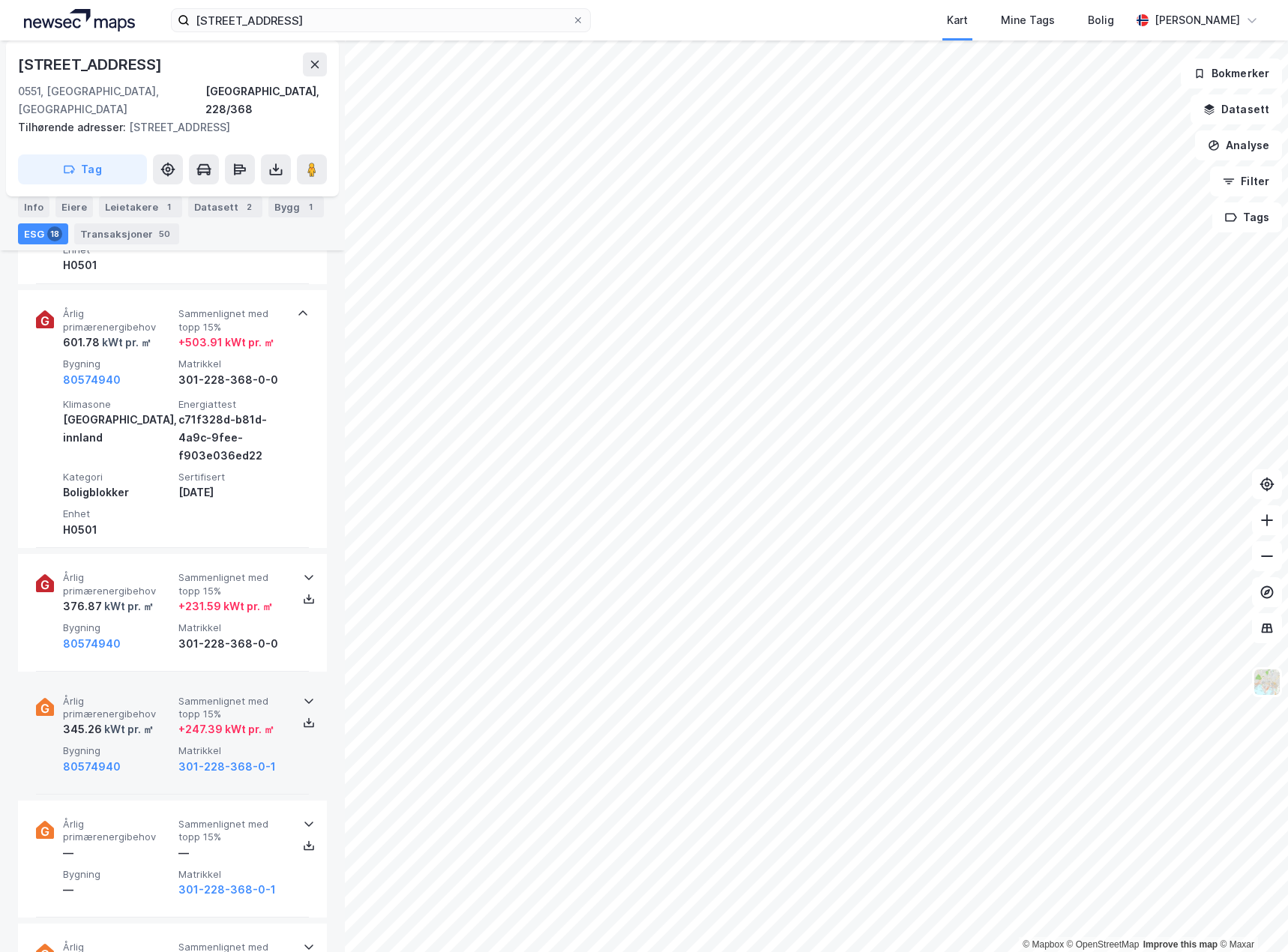
click at [140, 758] on div "80574940" at bounding box center [117, 766] width 109 height 18
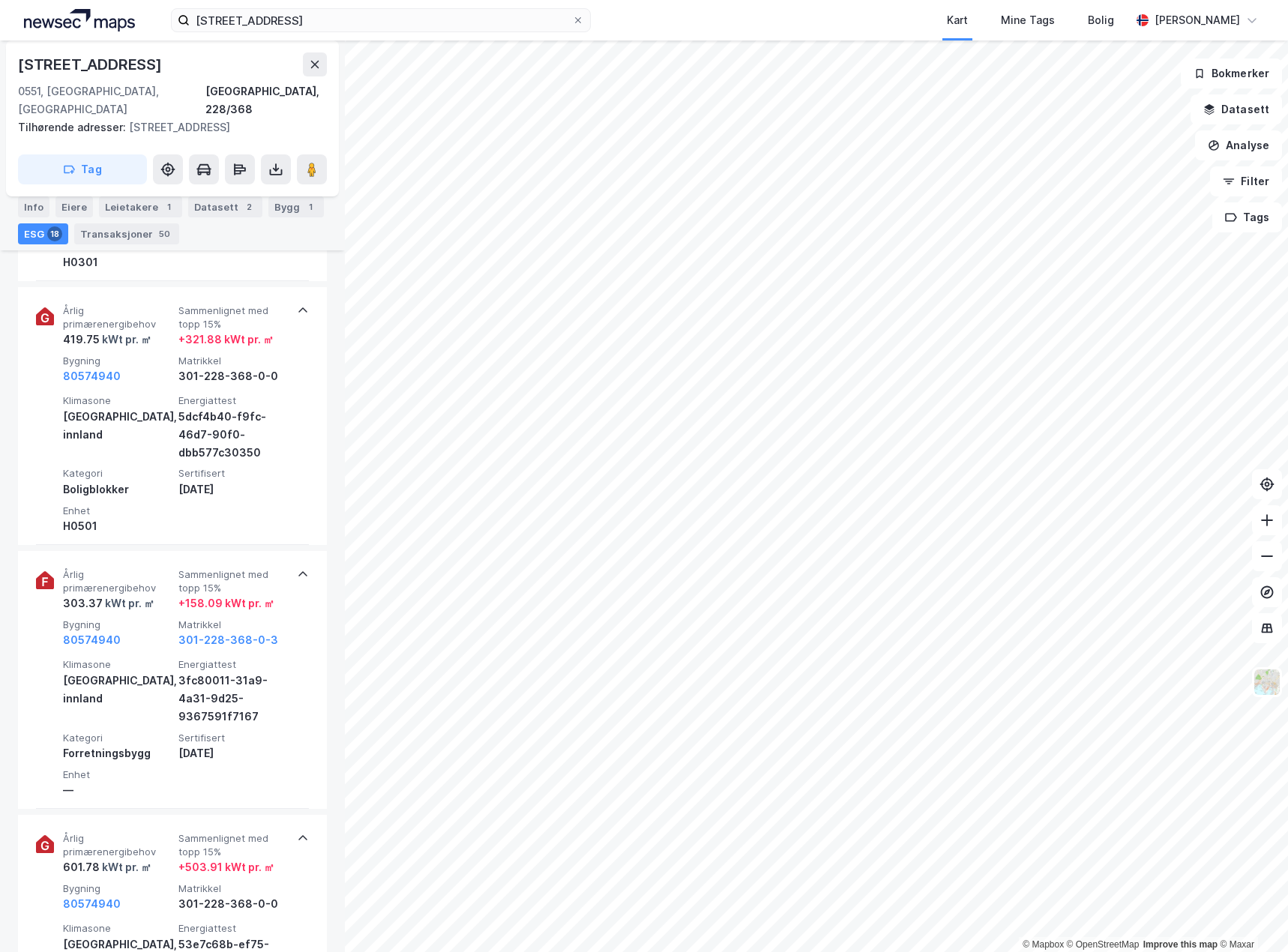
scroll to position [900, 0]
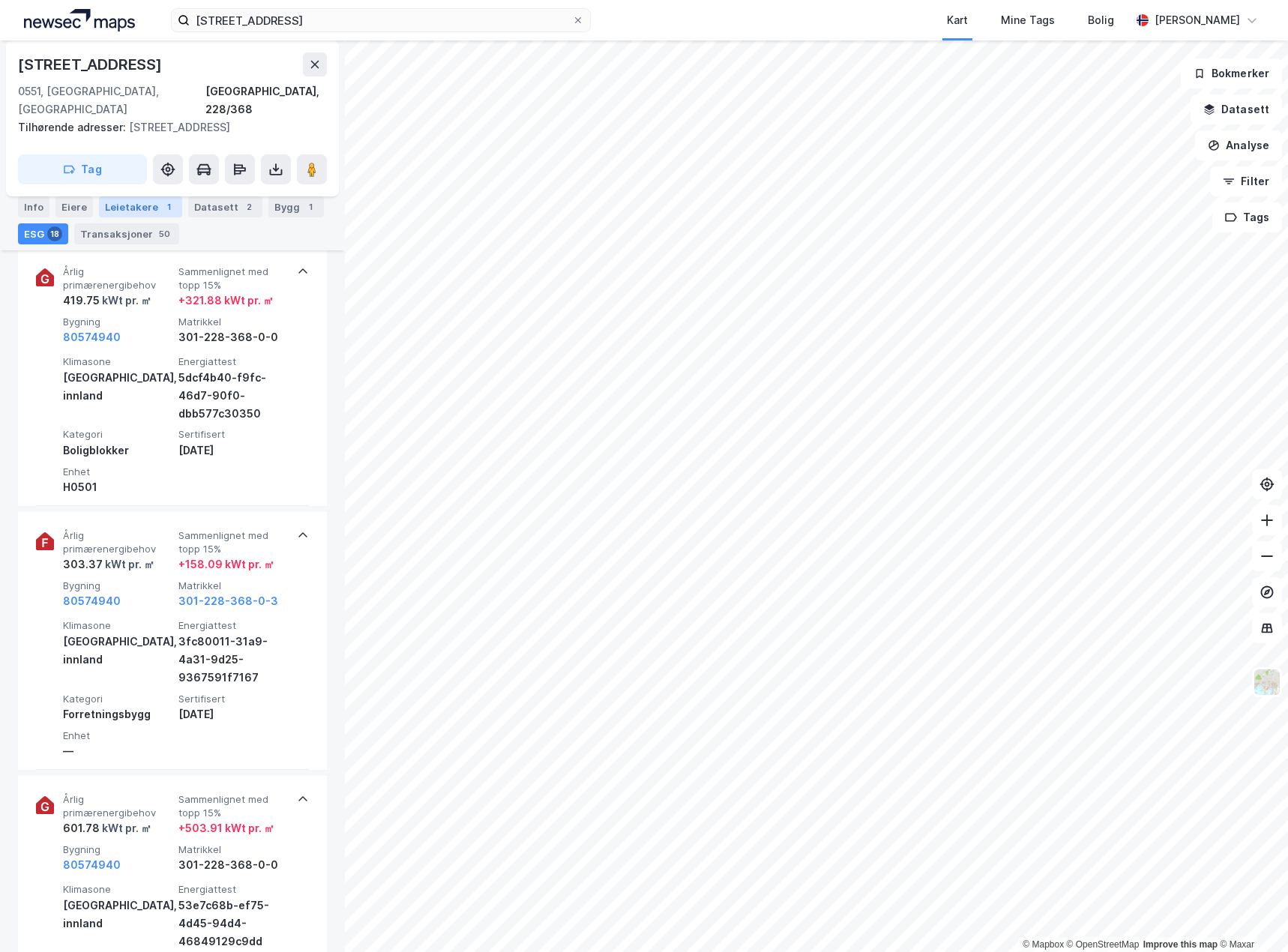
click at [142, 203] on div "Leietakere 1" at bounding box center [140, 207] width 83 height 21
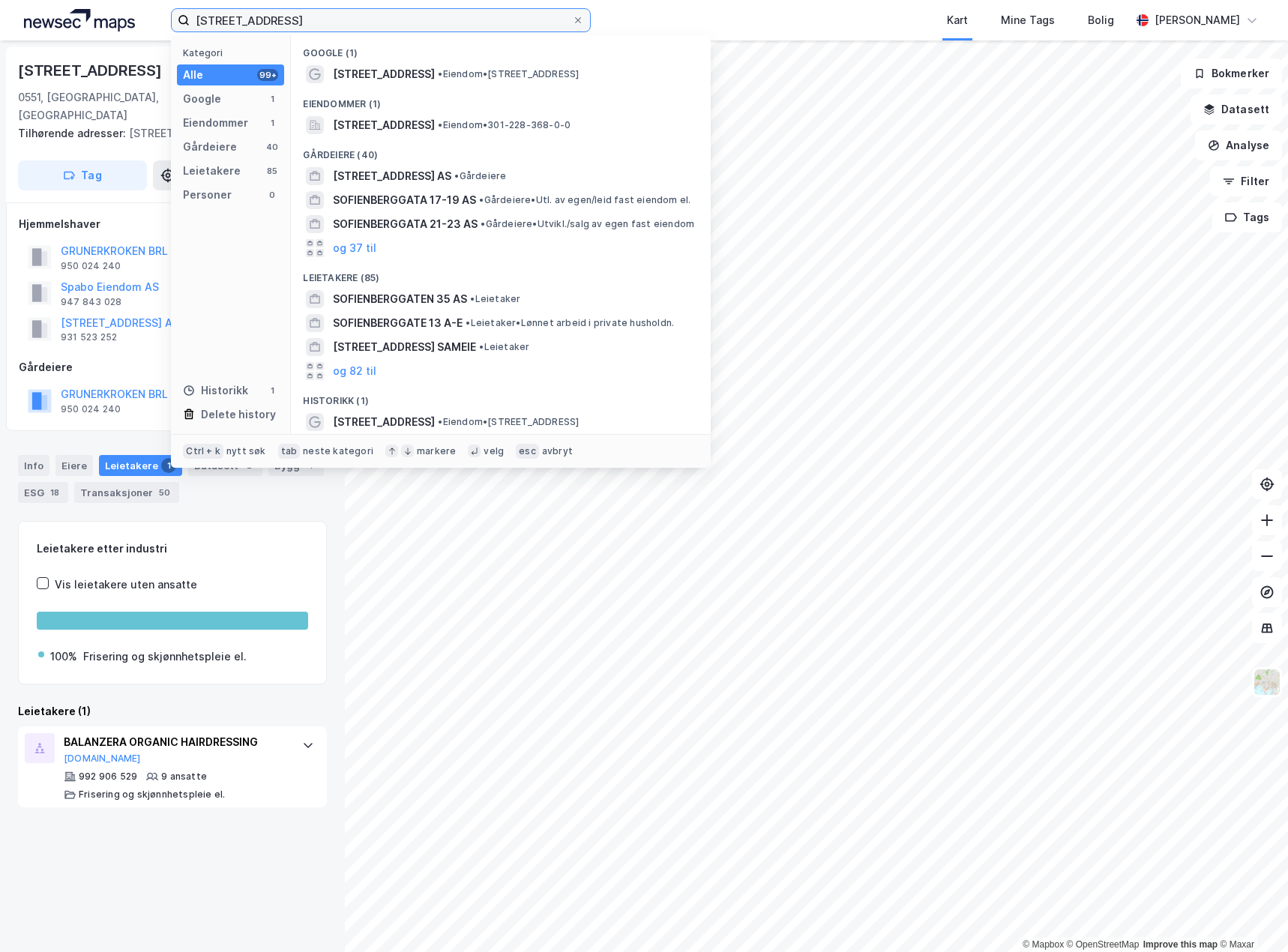
drag, startPoint x: 350, startPoint y: 27, endPoint x: -1, endPoint y: 69, distance: 353.5
click at [0, 69] on html "[STREET_ADDRESS] Kategori Alle 99+ Google 1 Eiendommer 1 Gårdeiere 40 Leietaker…" at bounding box center [644, 476] width 1288 height 952
click at [366, 21] on input "[STREET_ADDRESS]" at bounding box center [381, 19] width 383 height 22
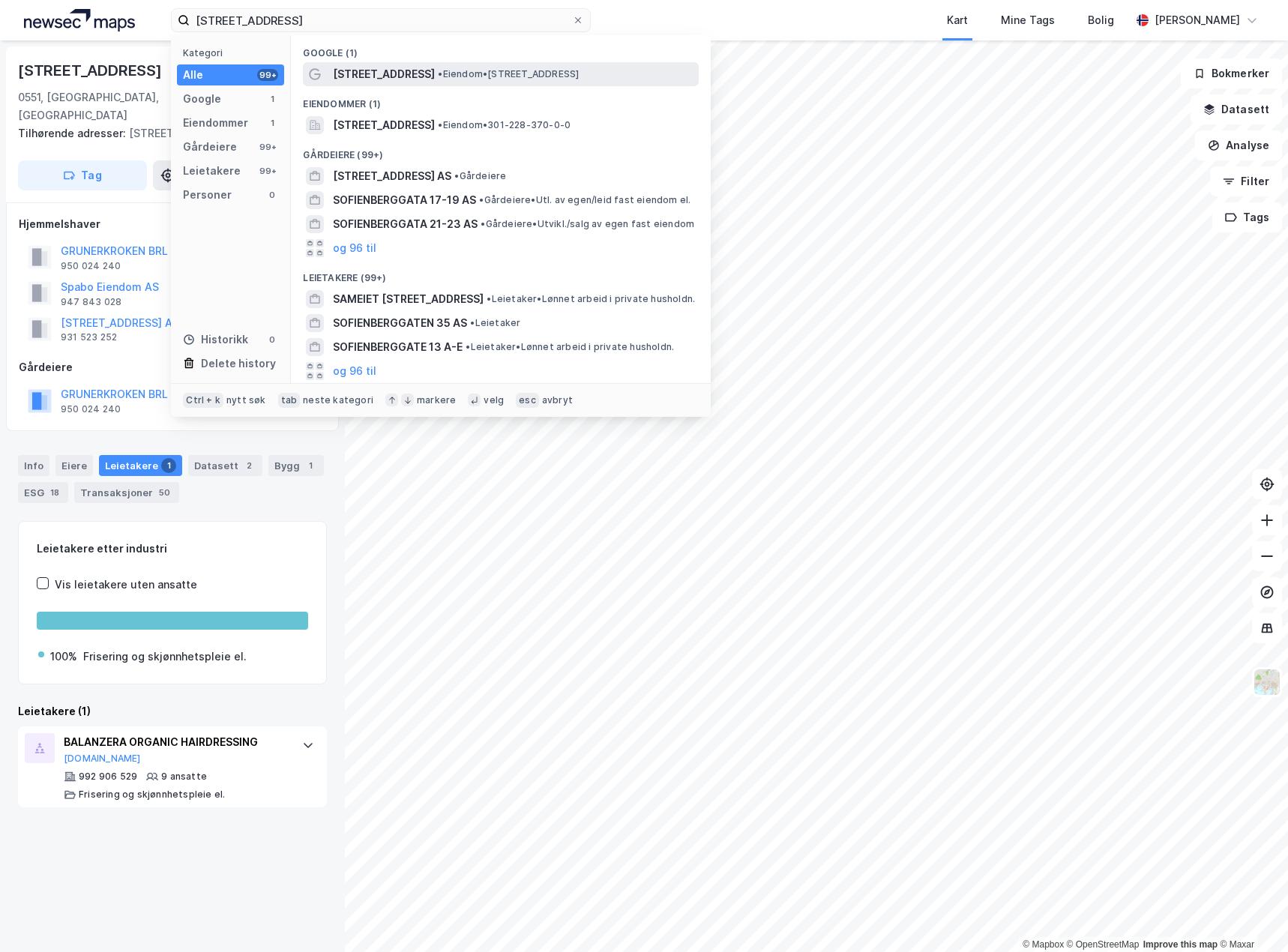
click at [460, 73] on span "• Eiendom • [STREET_ADDRESS]" at bounding box center [508, 74] width 141 height 12
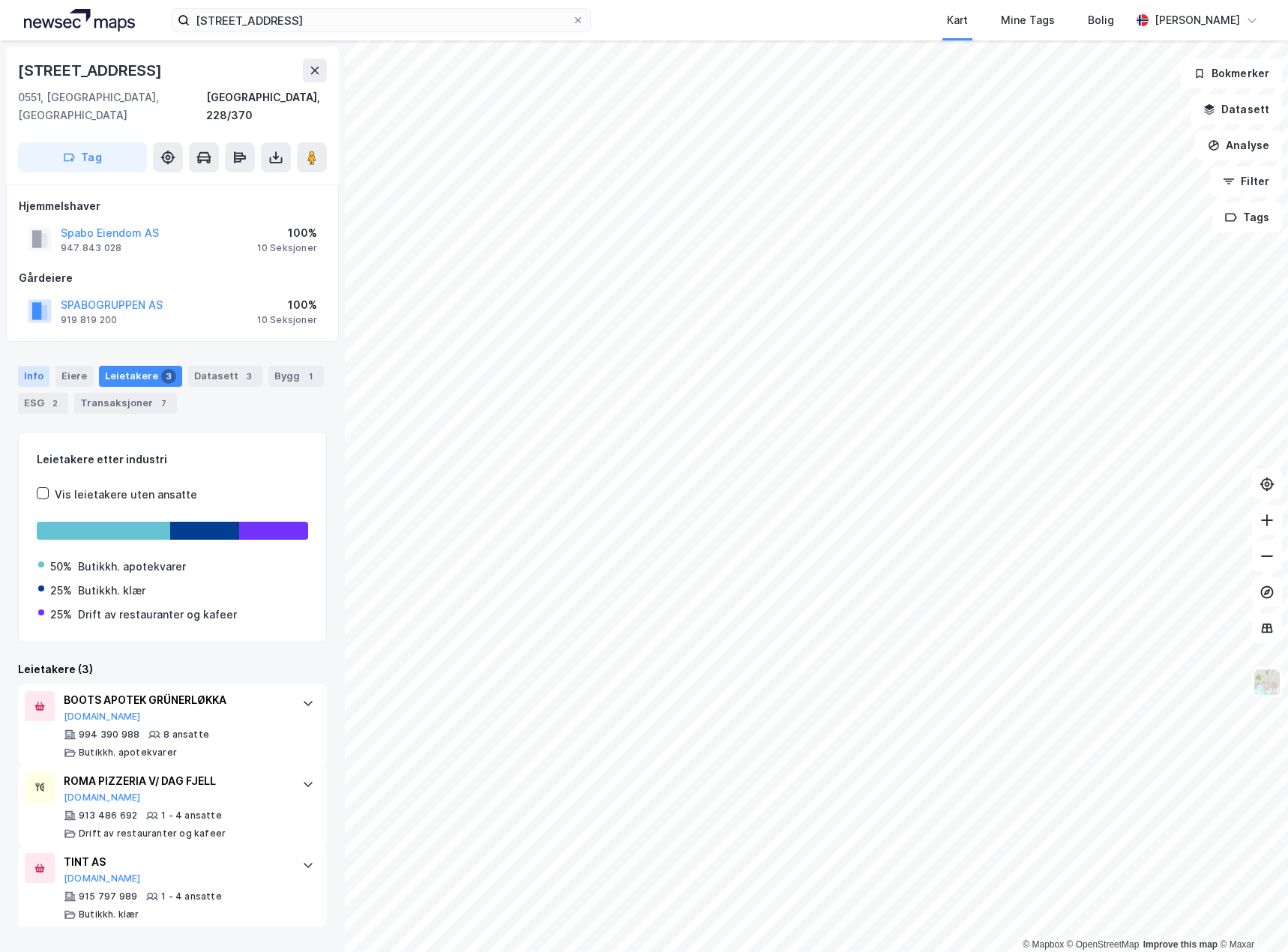
click at [19, 366] on div "Info" at bounding box center [34, 377] width 32 height 21
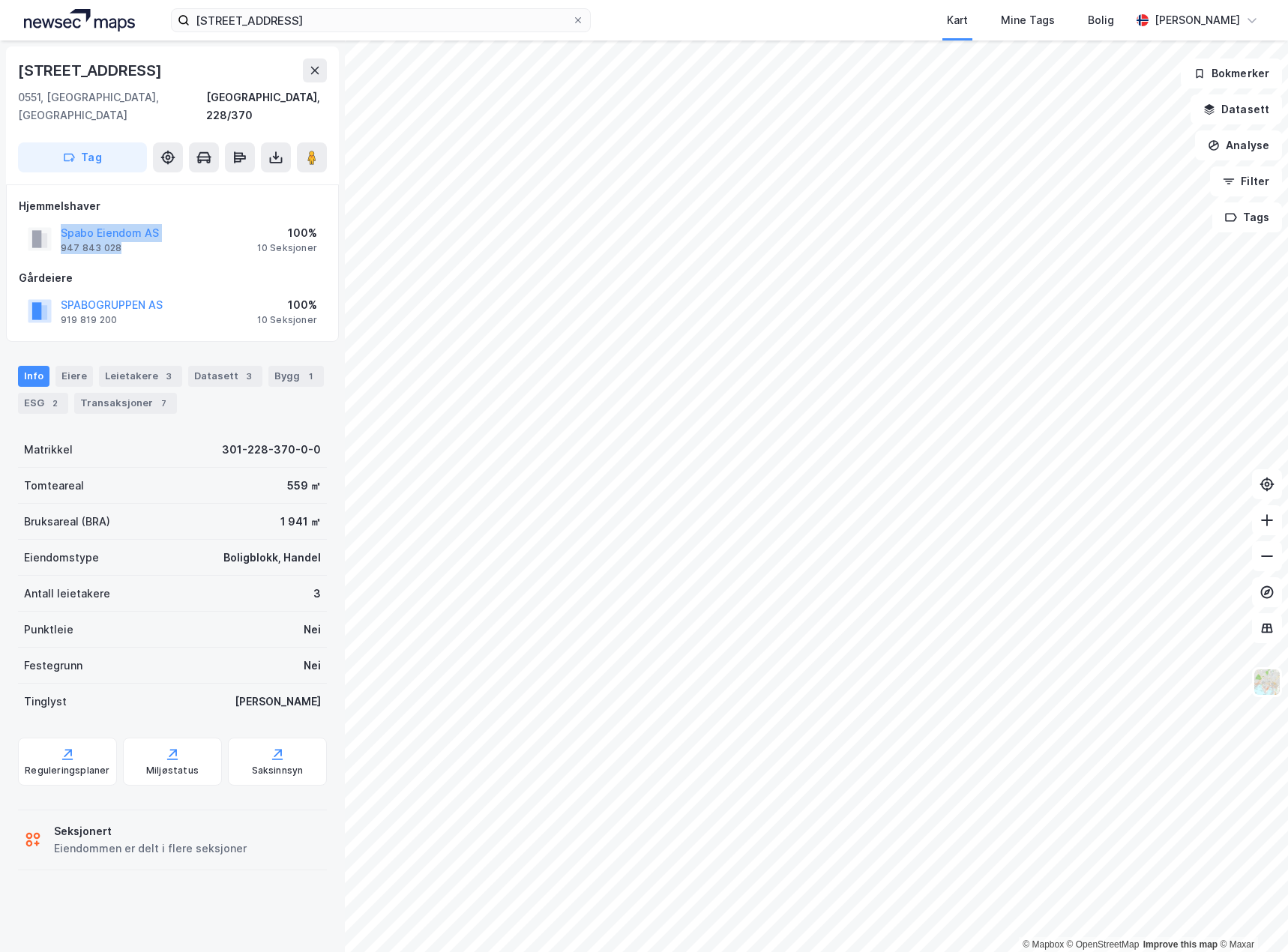
drag, startPoint x: 165, startPoint y: 236, endPoint x: 12, endPoint y: 206, distance: 155.9
click at [27, 221] on div "Spabo Eiendom AS 947 843 028 100% 10 Seksjoner" at bounding box center [172, 239] width 307 height 36
copy div "Spabo Eiendom AS 947 843 028"
click at [72, 366] on div "Eiere" at bounding box center [73, 377] width 38 height 21
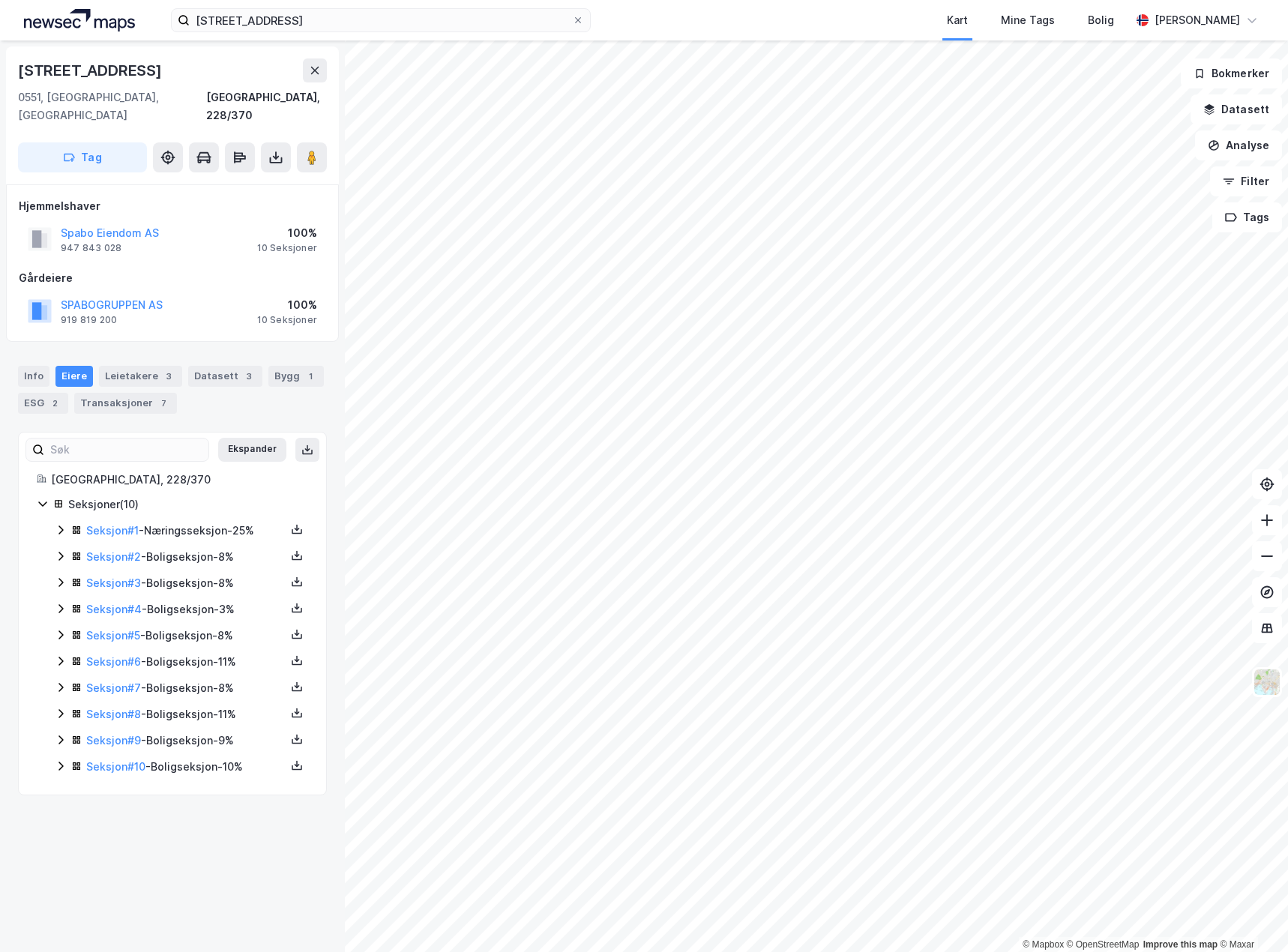
click at [62, 524] on icon at bounding box center [61, 530] width 12 height 12
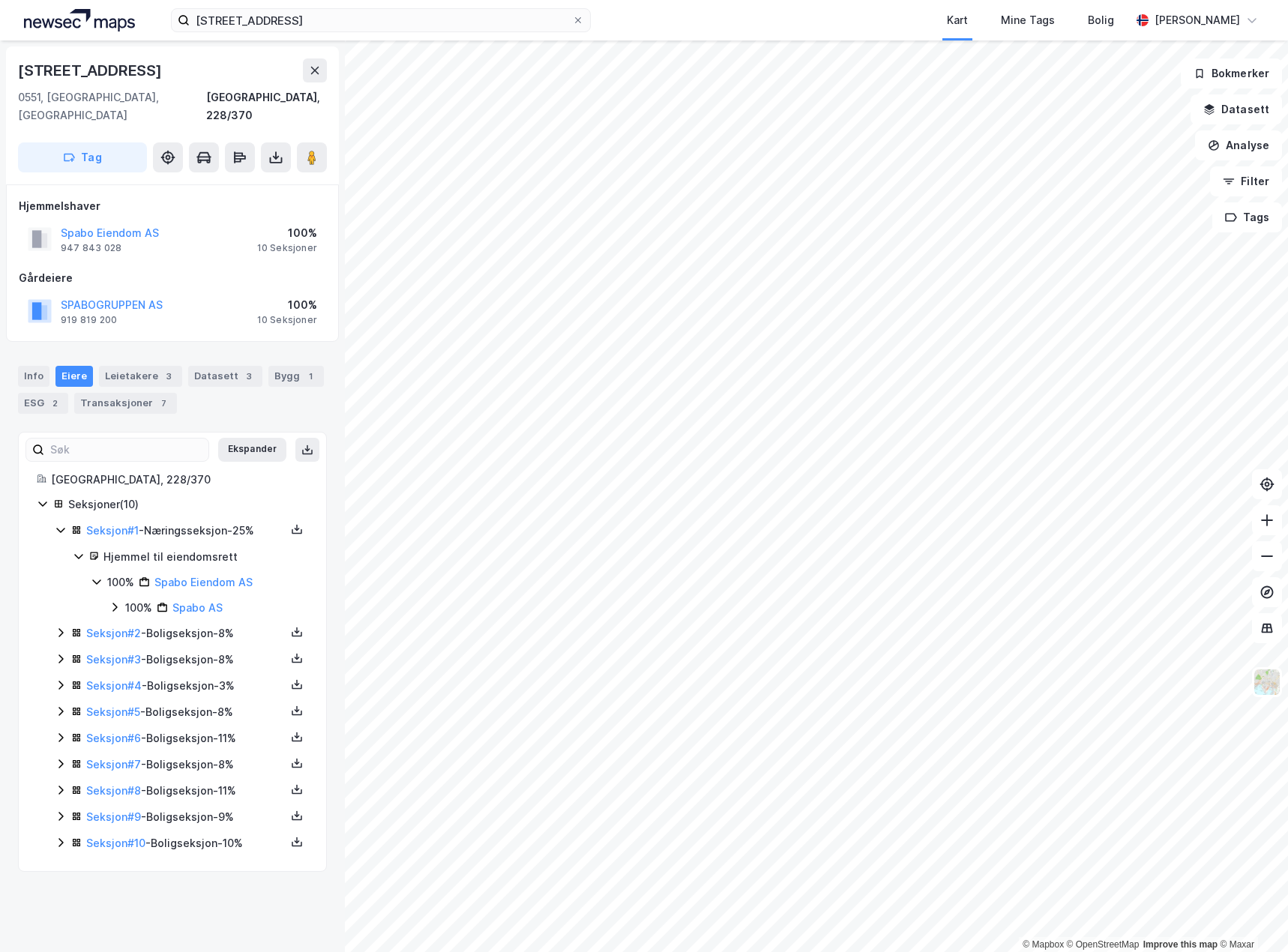
click at [56, 624] on div "Seksjon # 2 - Boligseksjon - 8%" at bounding box center [182, 633] width 253 height 18
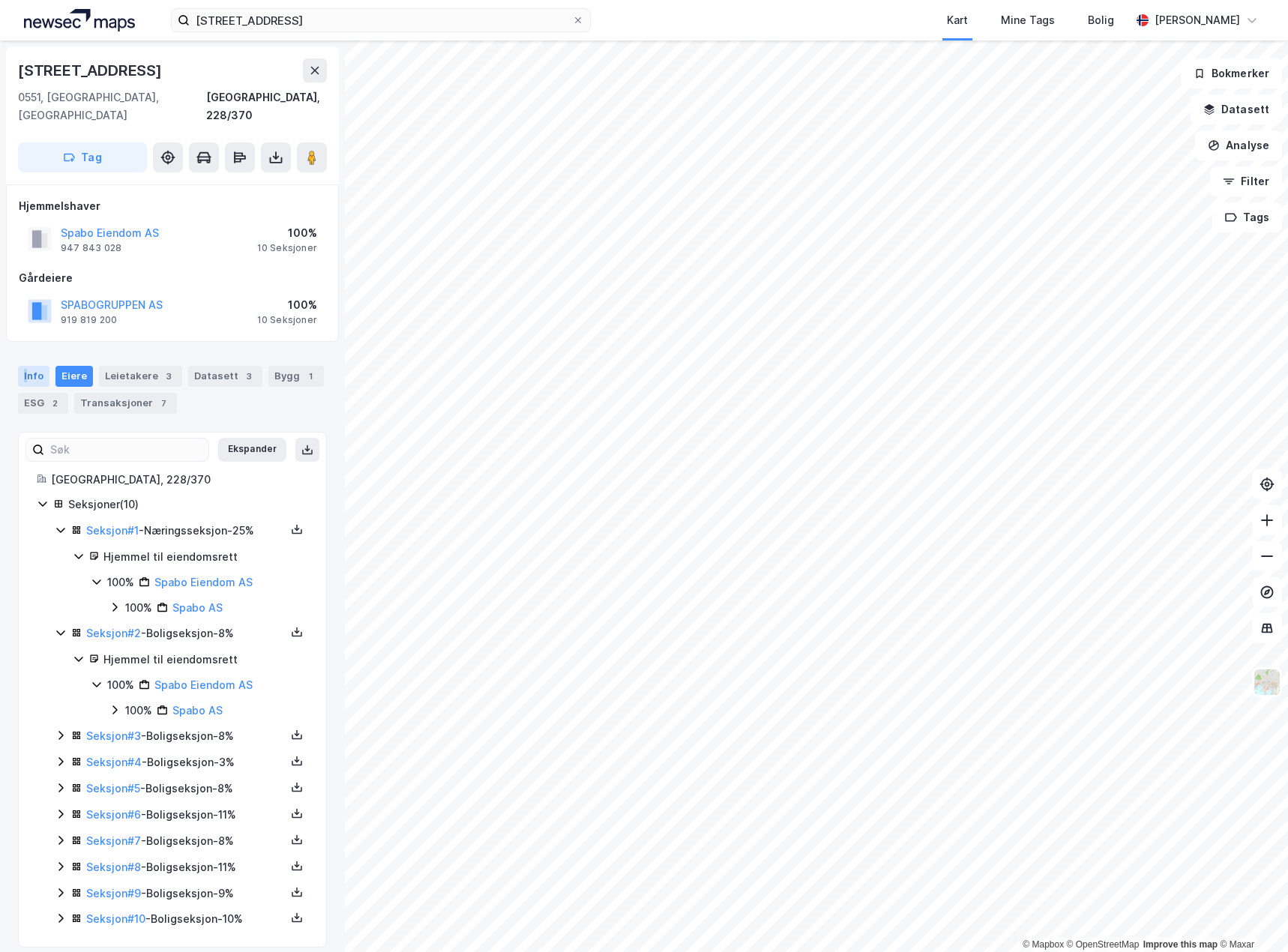
click at [25, 366] on div "Info" at bounding box center [34, 377] width 32 height 21
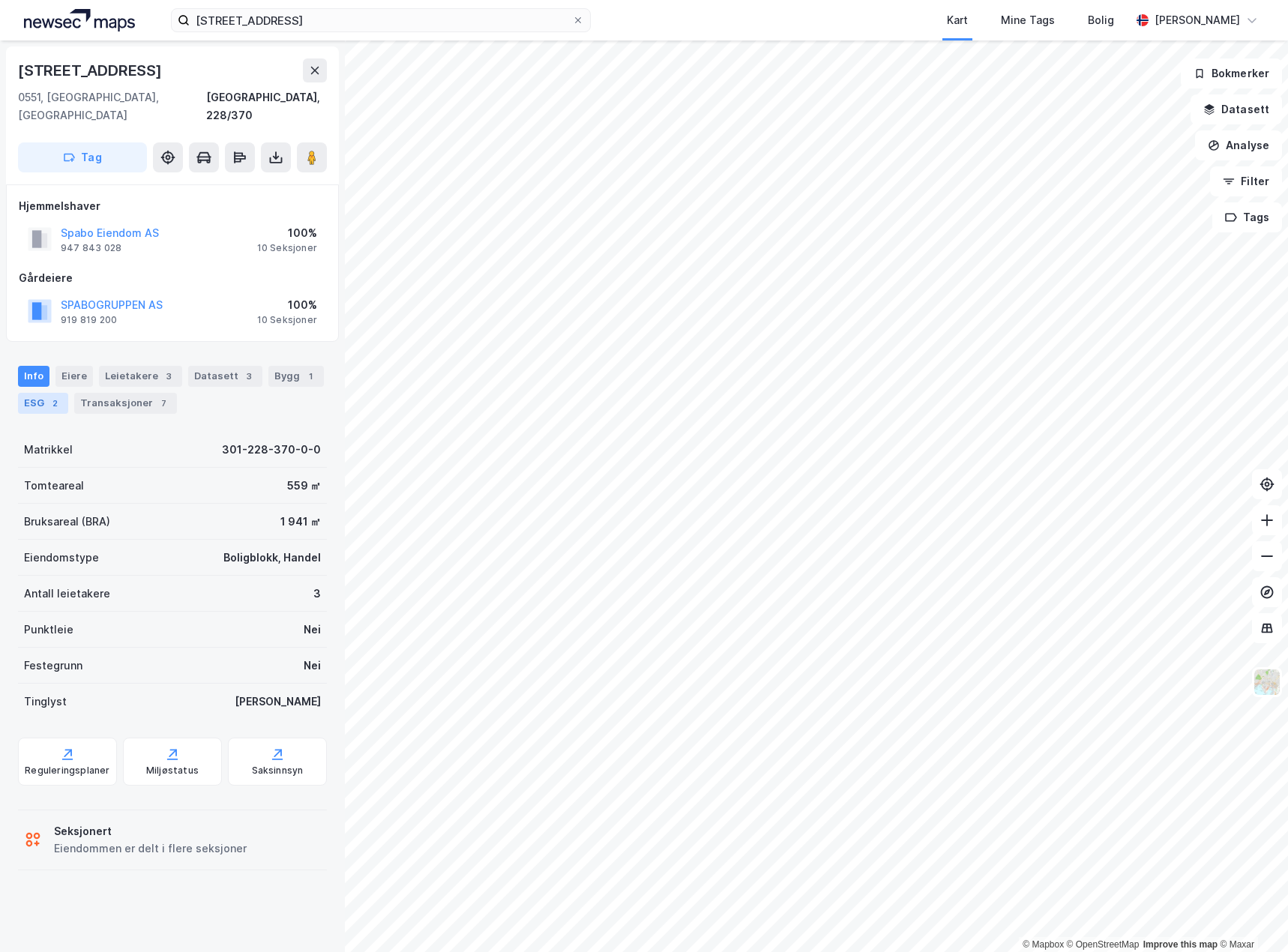
click at [21, 392] on div "ESG 2" at bounding box center [43, 403] width 50 height 21
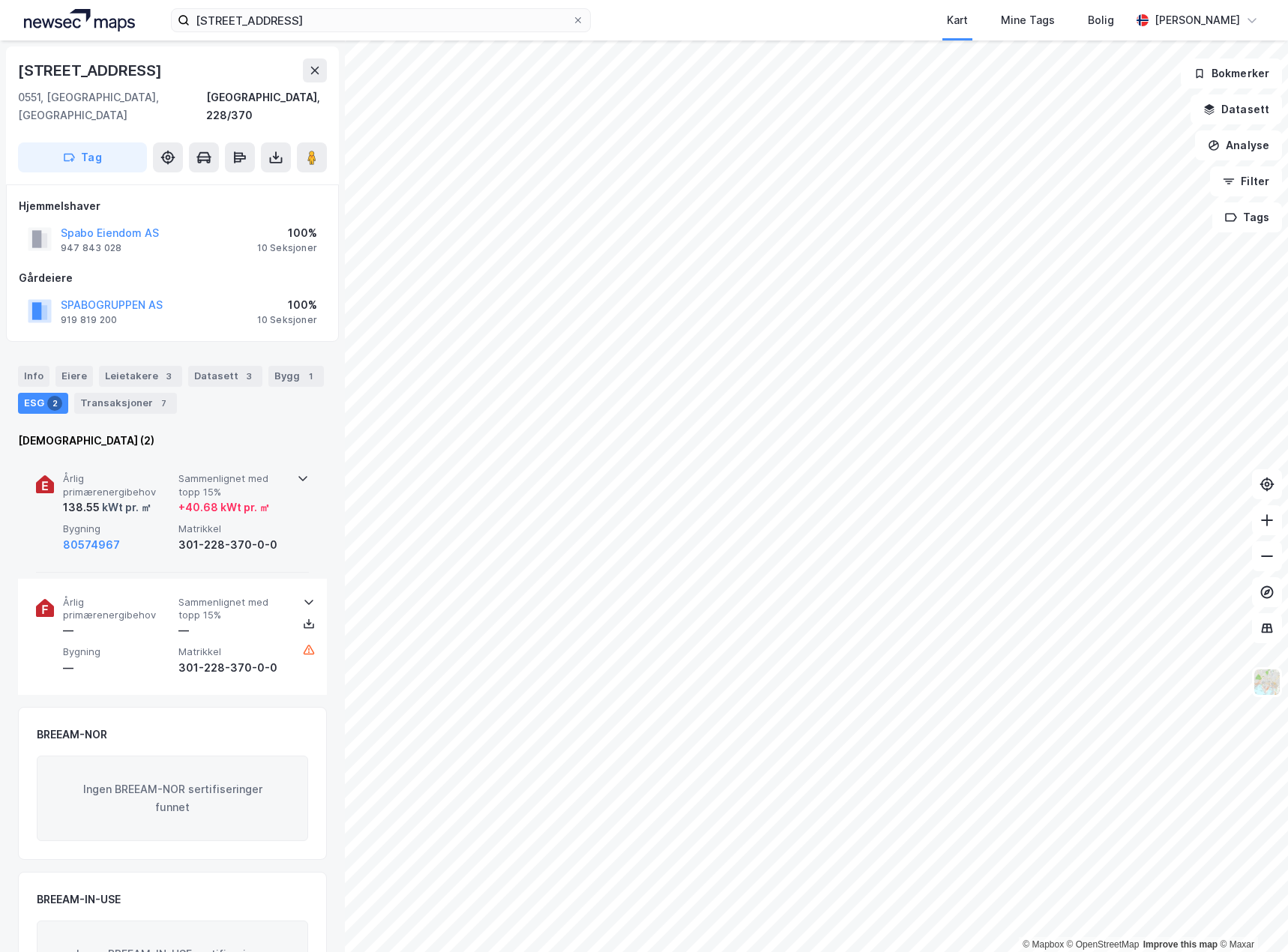
click at [183, 476] on span "Sammenlignet med topp 15%" at bounding box center [233, 485] width 109 height 26
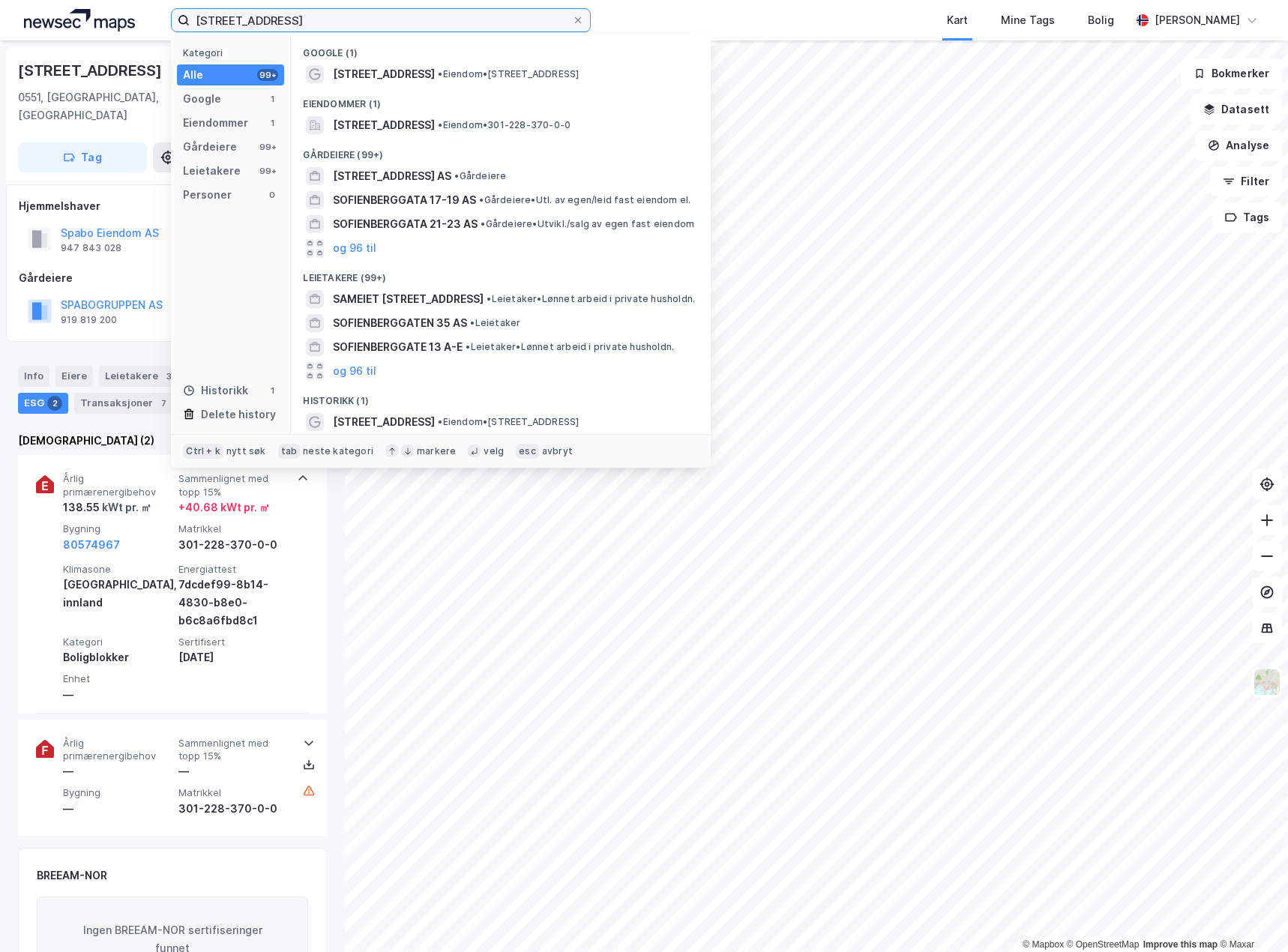
drag, startPoint x: 406, startPoint y: 20, endPoint x: -1, endPoint y: -42, distance: 411.7
click at [0, 0] on html "[STREET_ADDRESS] Kategori Alle 99+ Google 1 Eiendommer 1 Gårdeiere 99+ Leietake…" at bounding box center [644, 476] width 1288 height 952
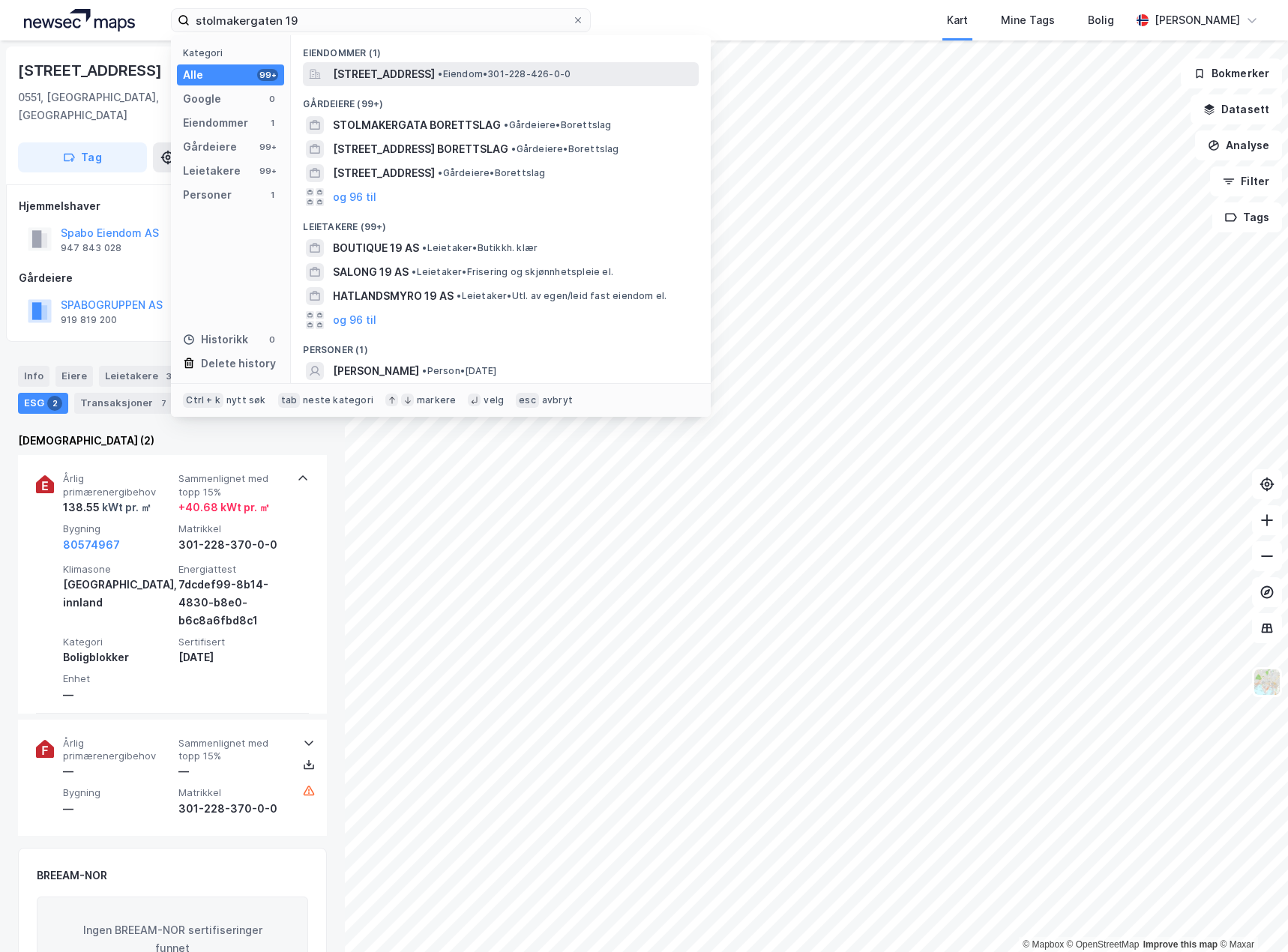
click at [435, 77] on span "[STREET_ADDRESS]" at bounding box center [383, 73] width 101 height 18
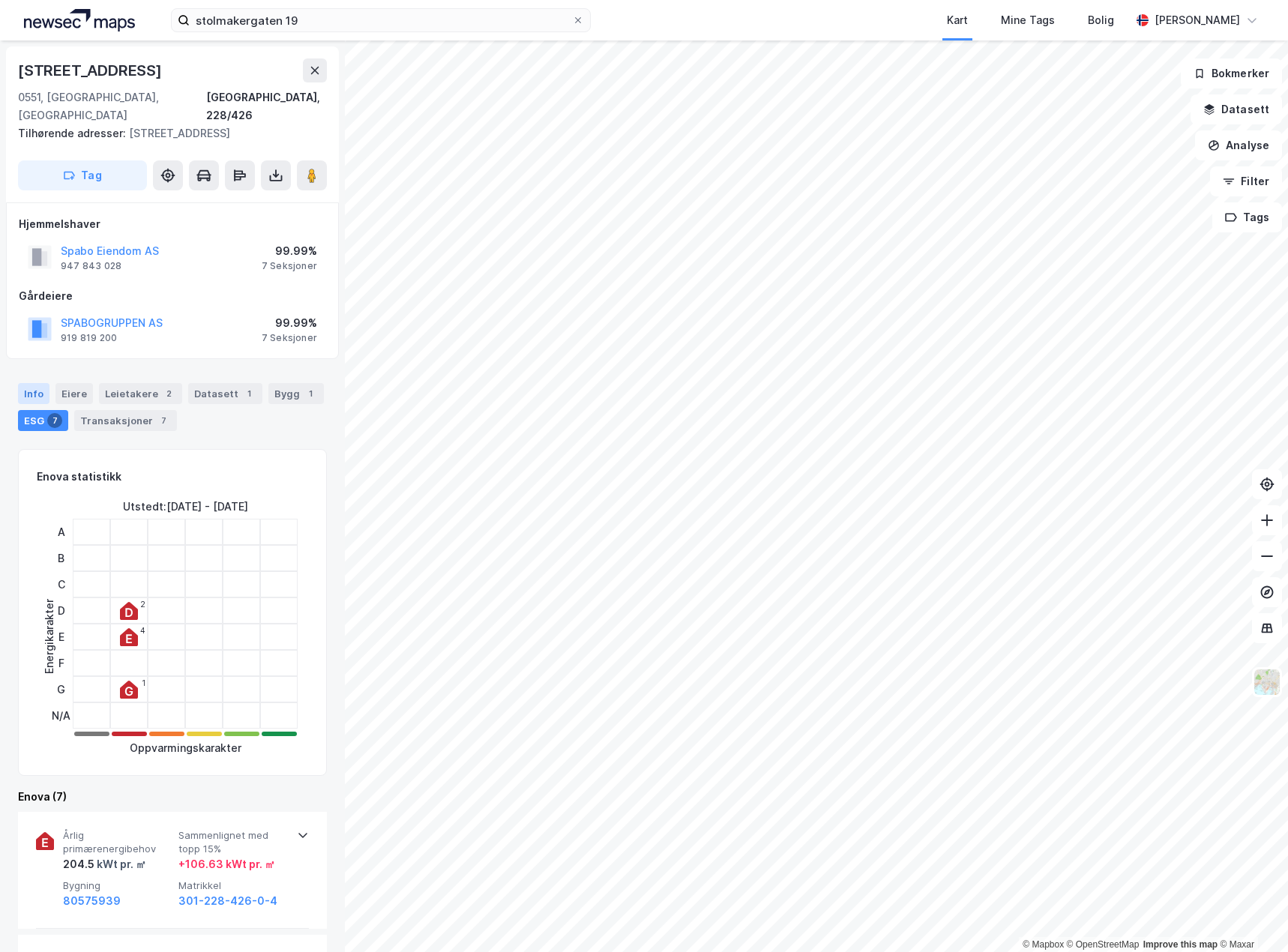
click at [22, 383] on div "Info" at bounding box center [34, 393] width 32 height 21
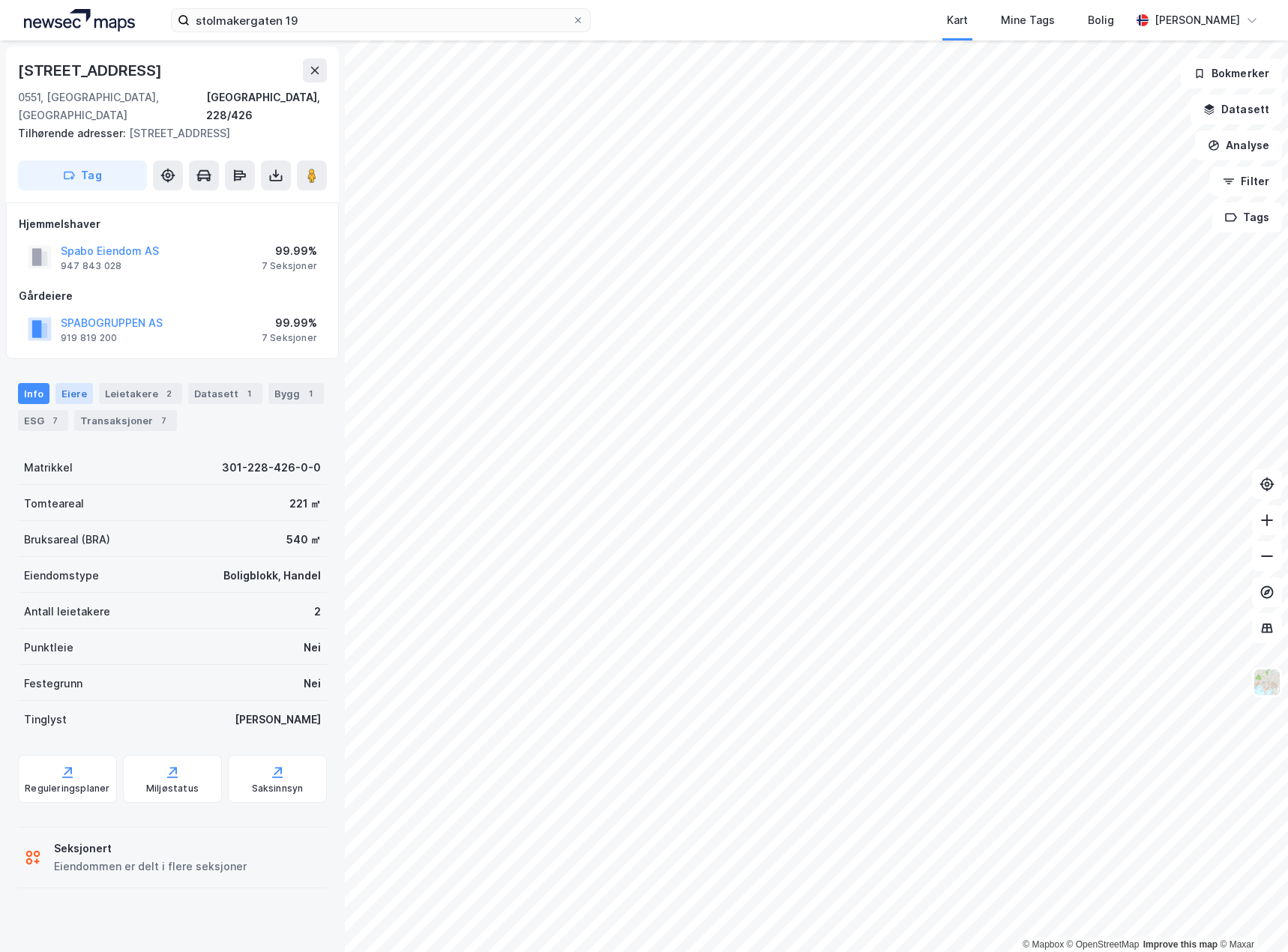
click at [73, 383] on div "Eiere" at bounding box center [73, 393] width 38 height 21
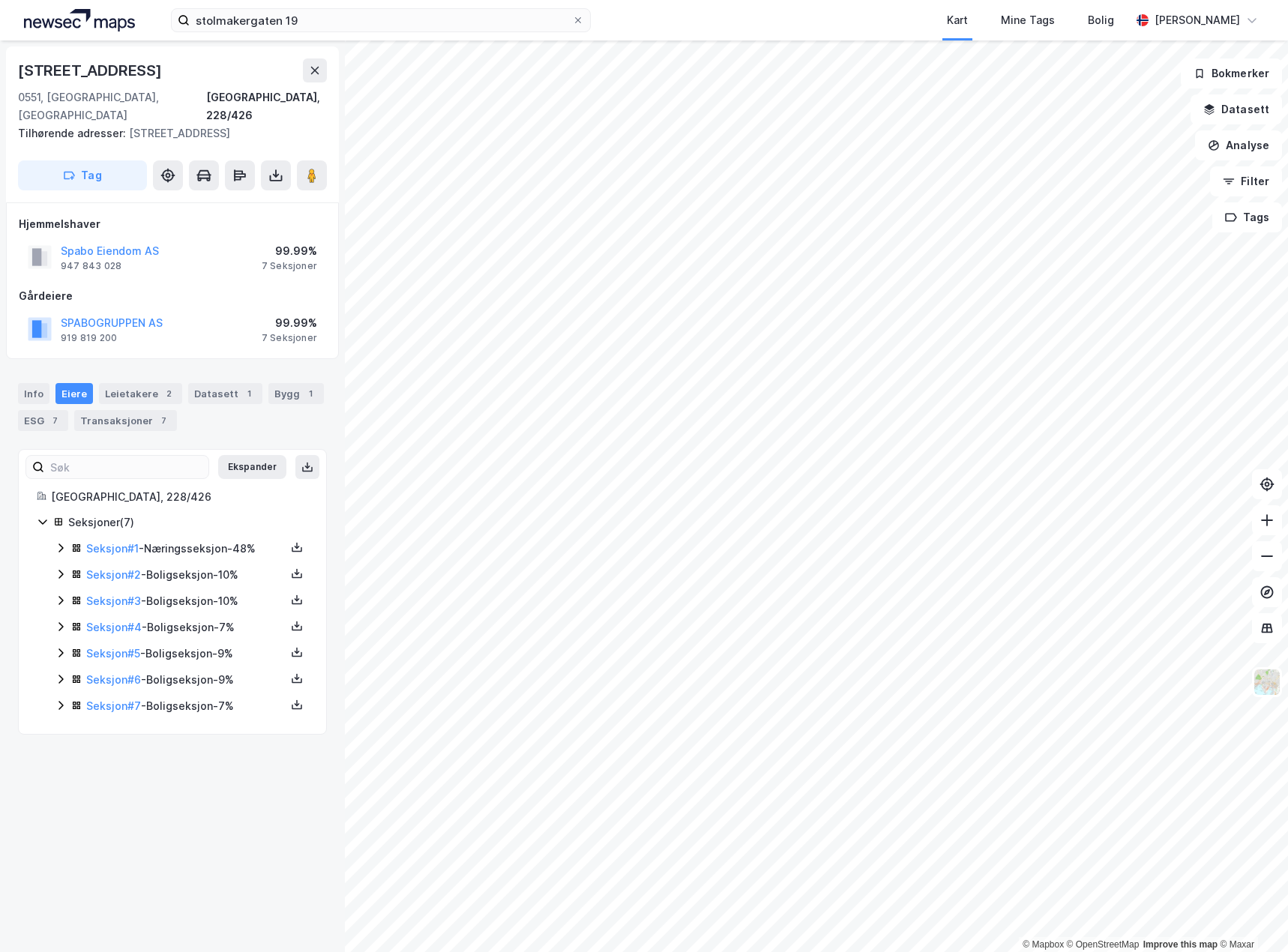
click at [89, 786] on div "[STREET_ADDRESS], 228/426 Tilhørende adresser: [STREET_ADDRESS] Tag Hjemmelshav…" at bounding box center [172, 496] width 345 height 911
click at [39, 410] on div "ESG 7" at bounding box center [43, 420] width 50 height 21
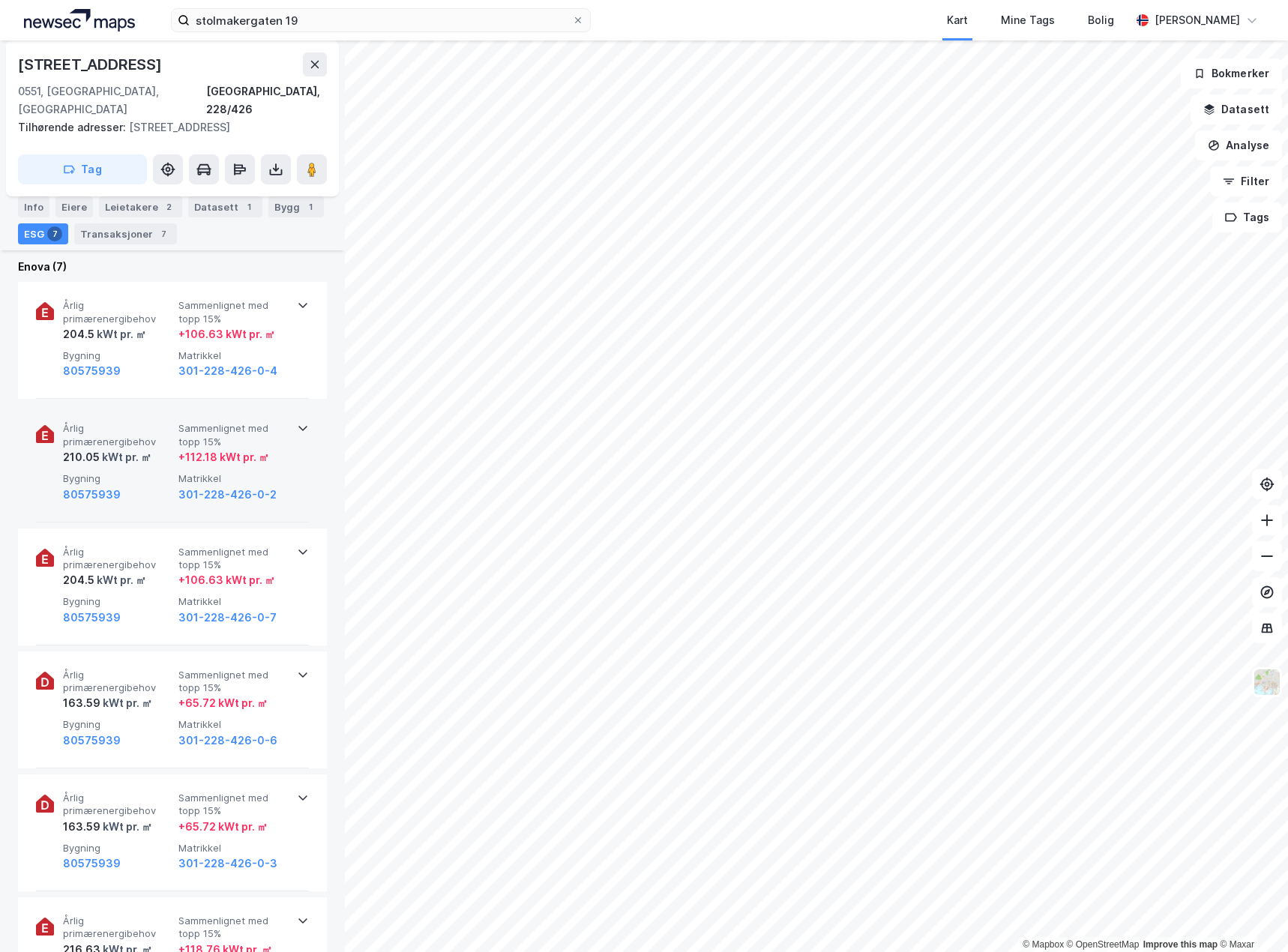
scroll to position [600, 0]
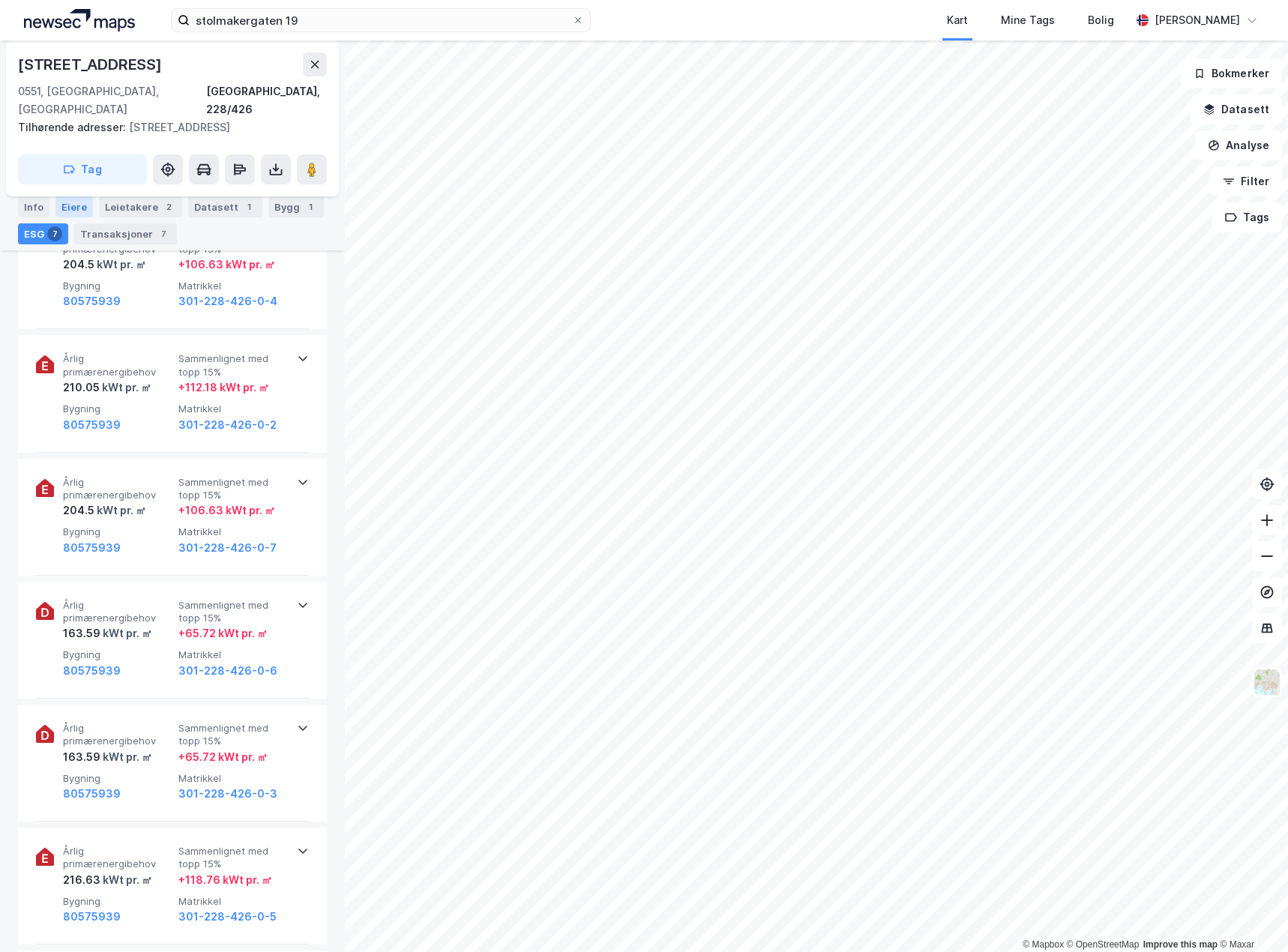
click at [82, 204] on div "Eiere" at bounding box center [73, 207] width 38 height 21
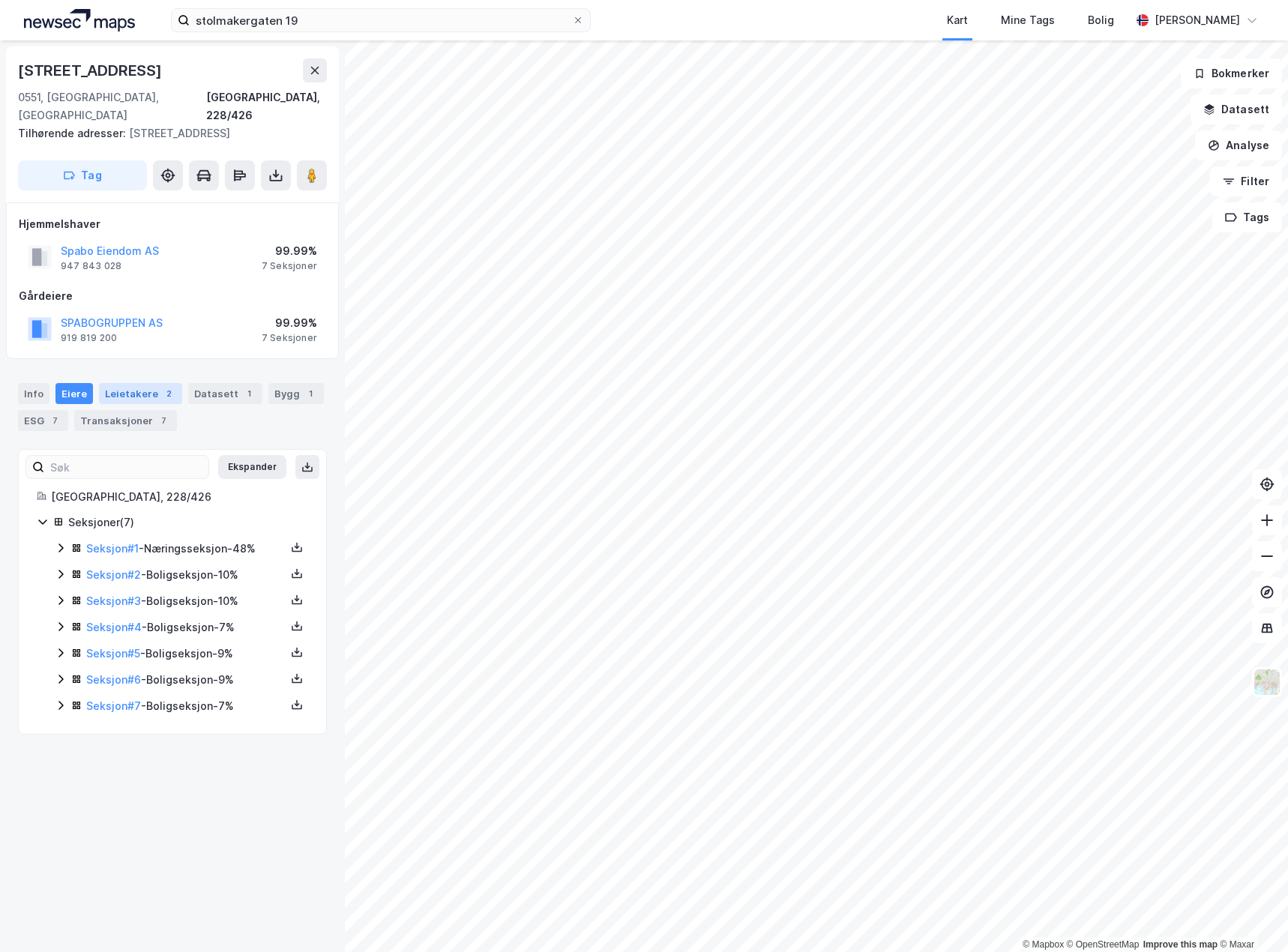
click at [138, 383] on div "Leietakere 2" at bounding box center [140, 393] width 83 height 21
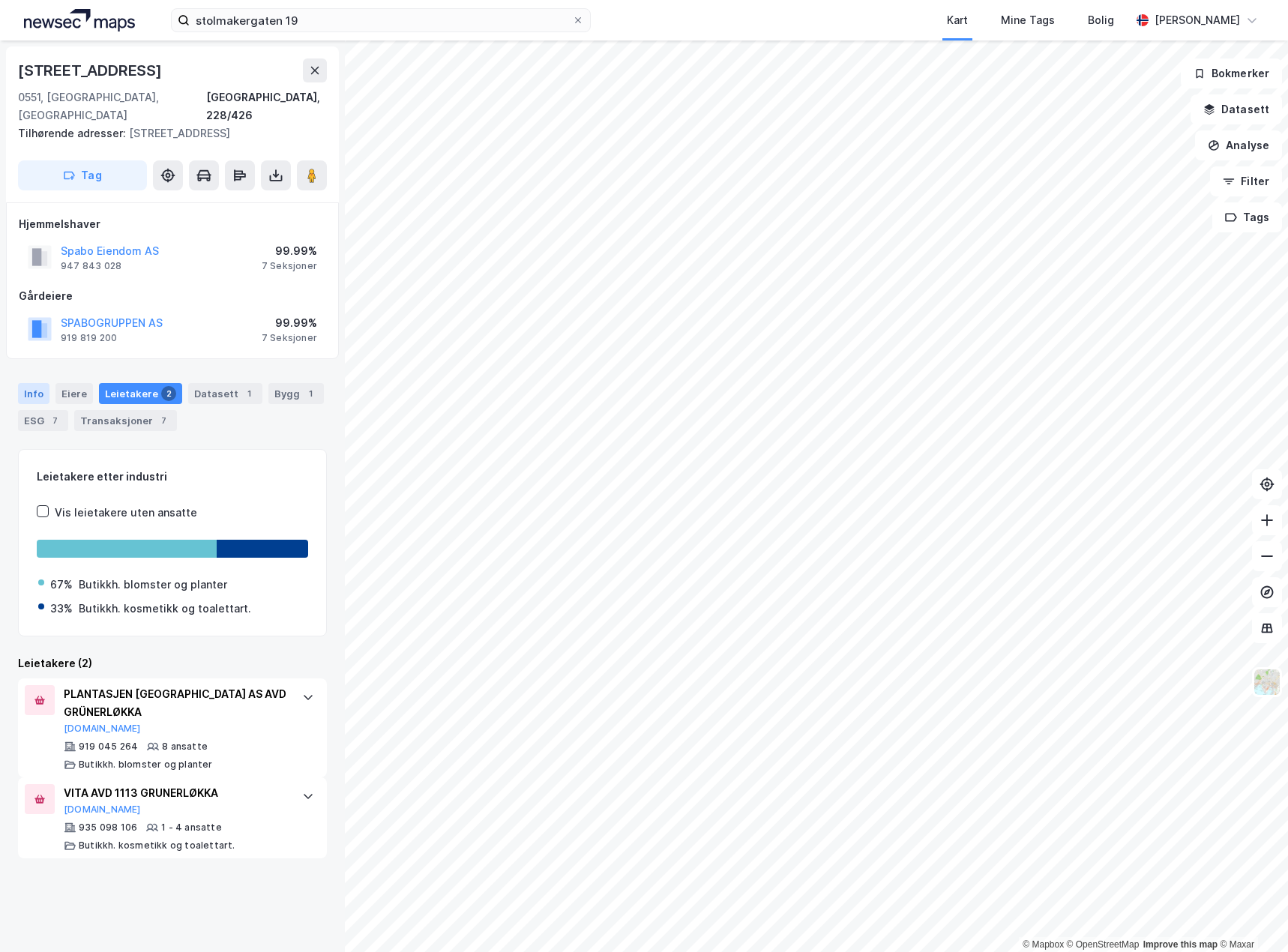
click at [37, 383] on div "Info" at bounding box center [34, 393] width 32 height 21
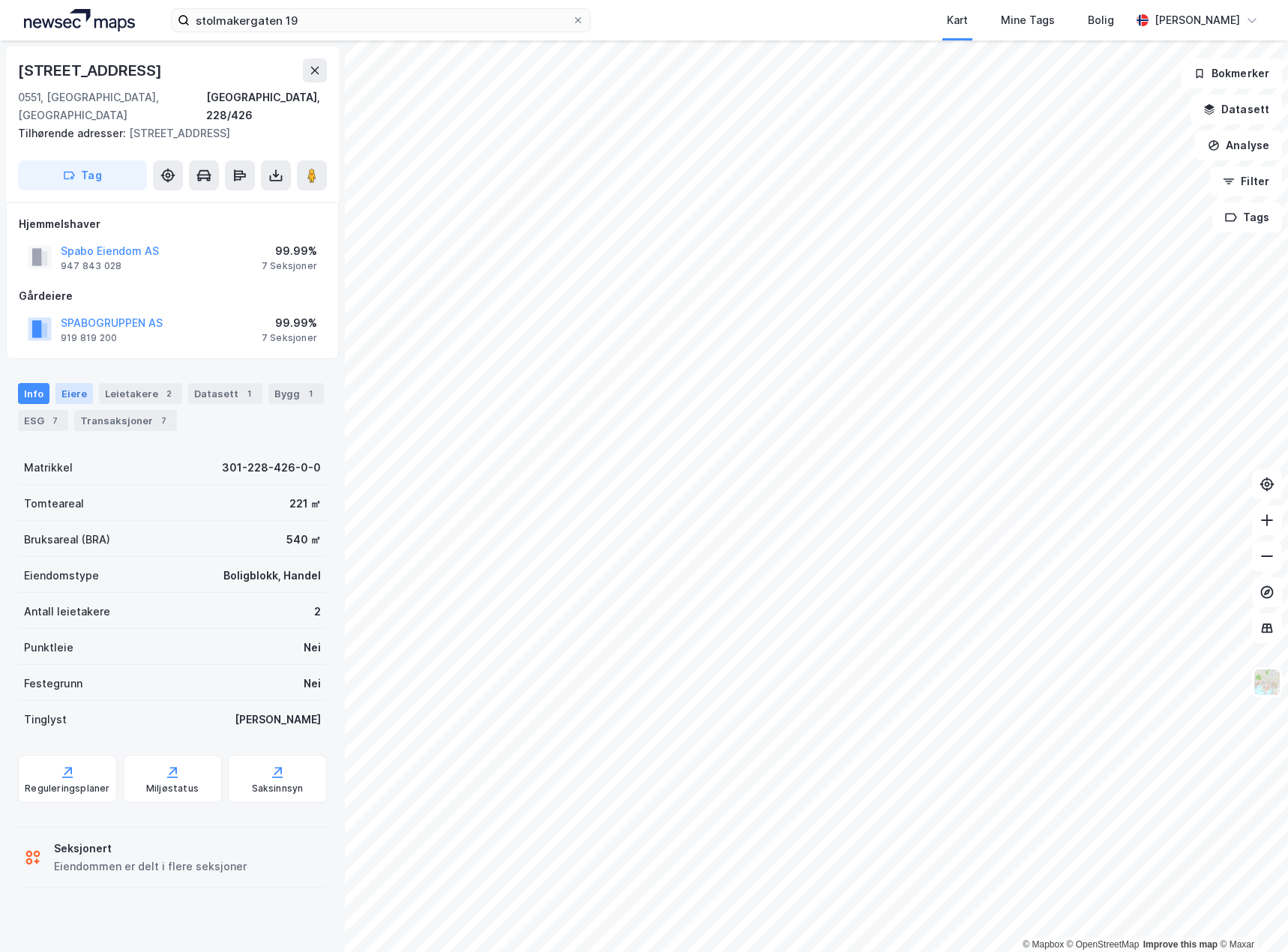
click at [67, 383] on div "Eiere" at bounding box center [73, 393] width 38 height 21
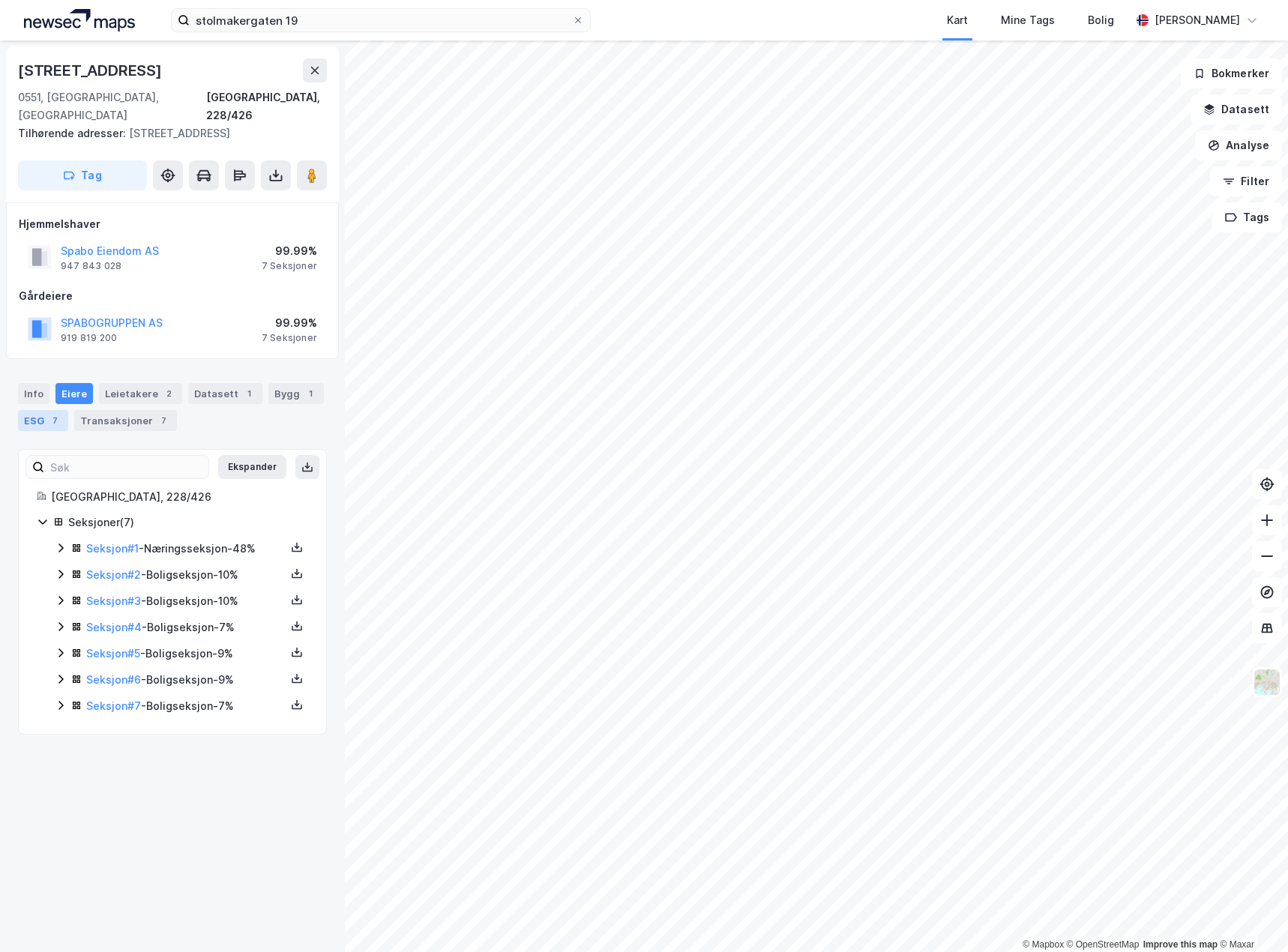
click at [43, 410] on div "ESG 7" at bounding box center [43, 420] width 50 height 21
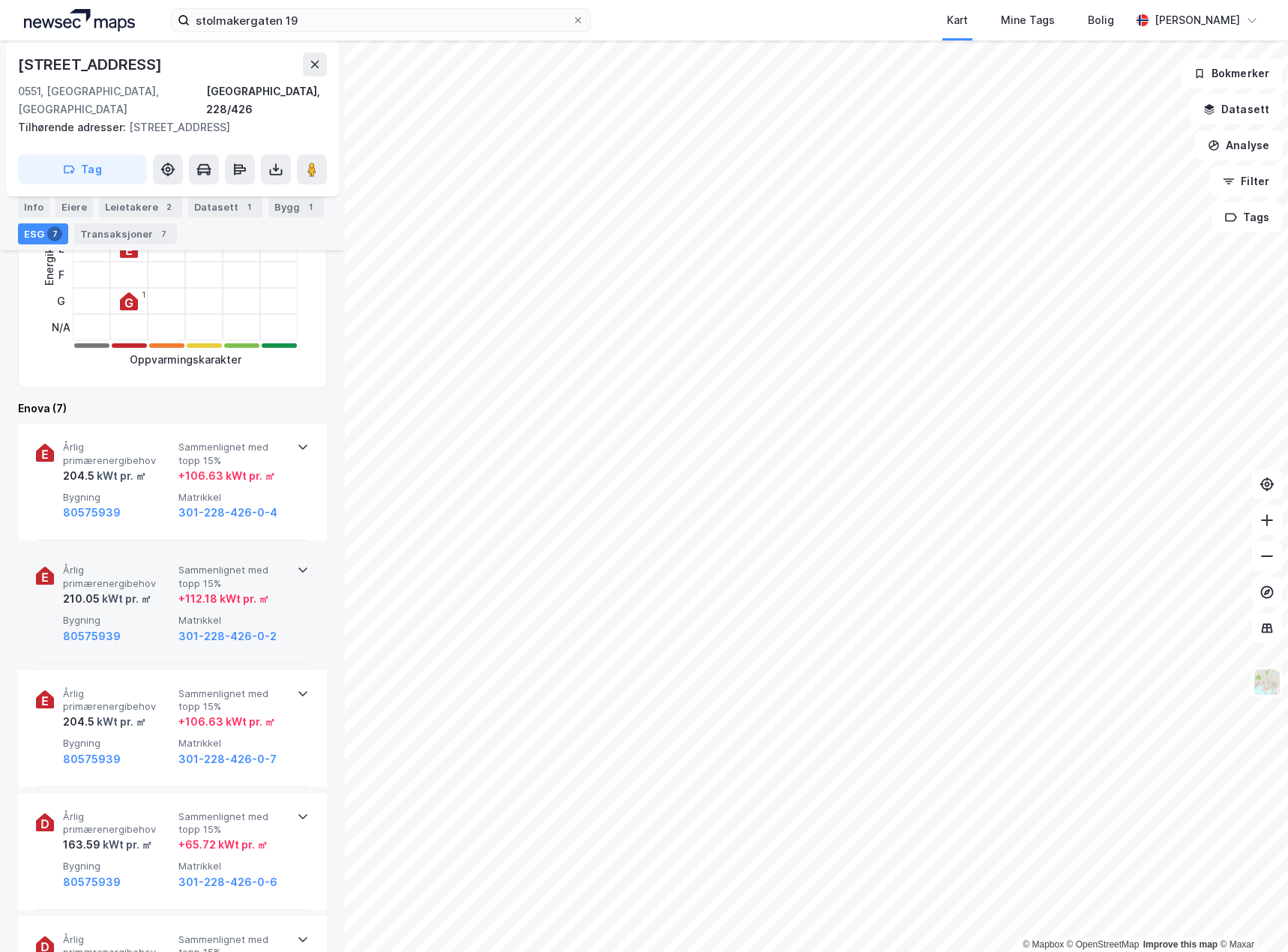
scroll to position [300, 0]
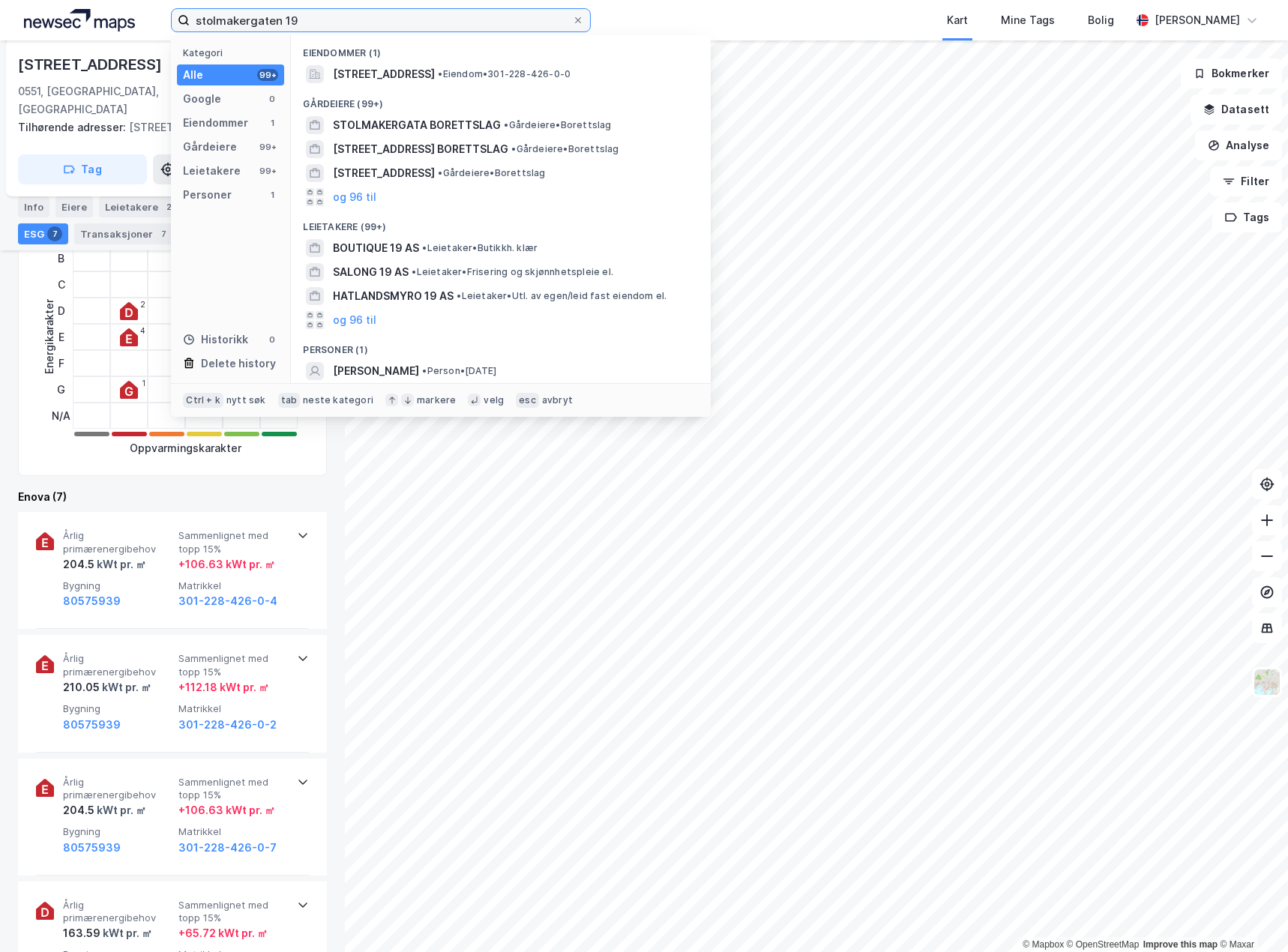
drag, startPoint x: 296, startPoint y: 15, endPoint x: 188, endPoint y: 22, distance: 108.2
click at [206, 25] on input "stolmakergaten 19" at bounding box center [381, 19] width 383 height 22
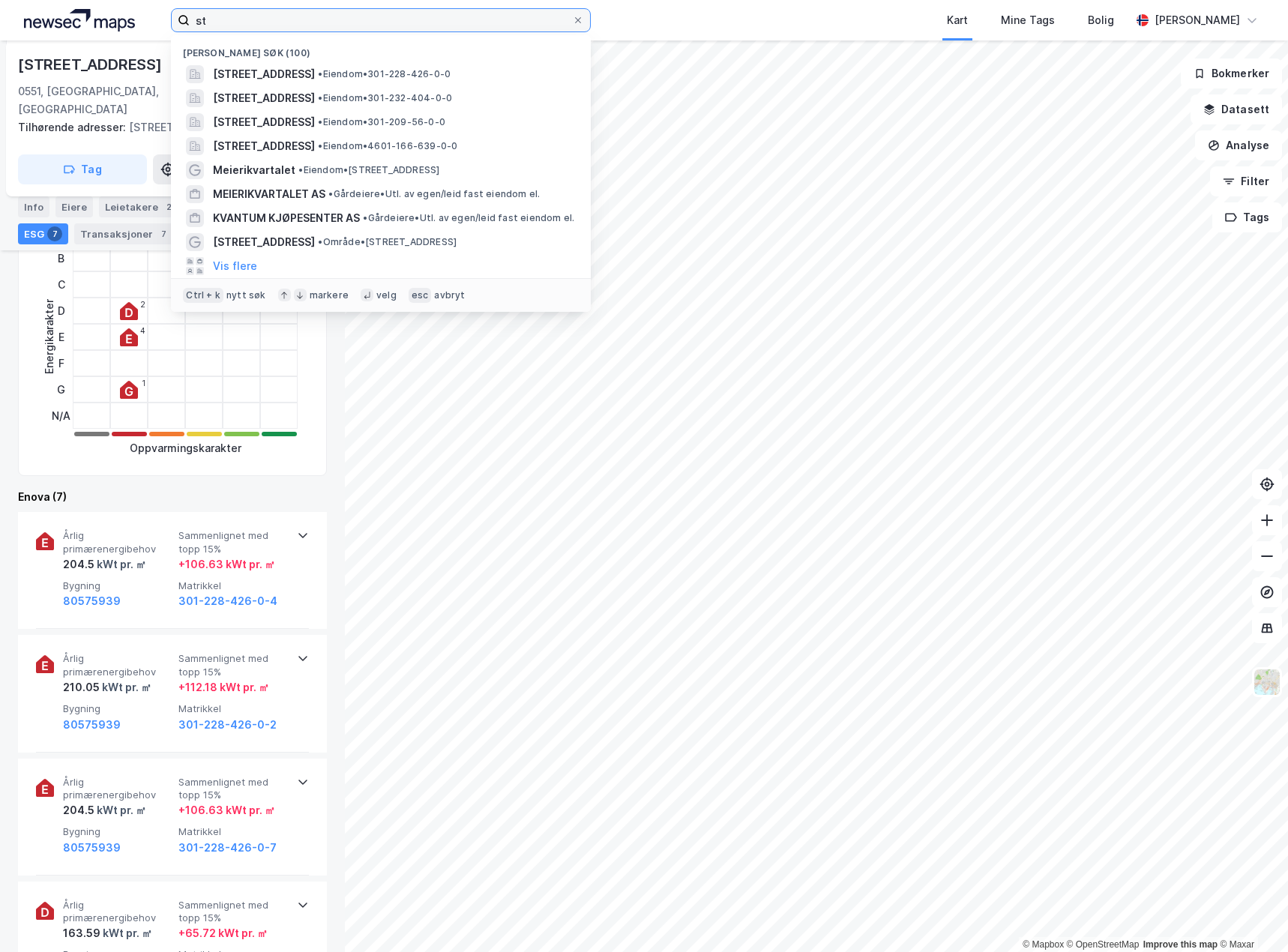
type input "s"
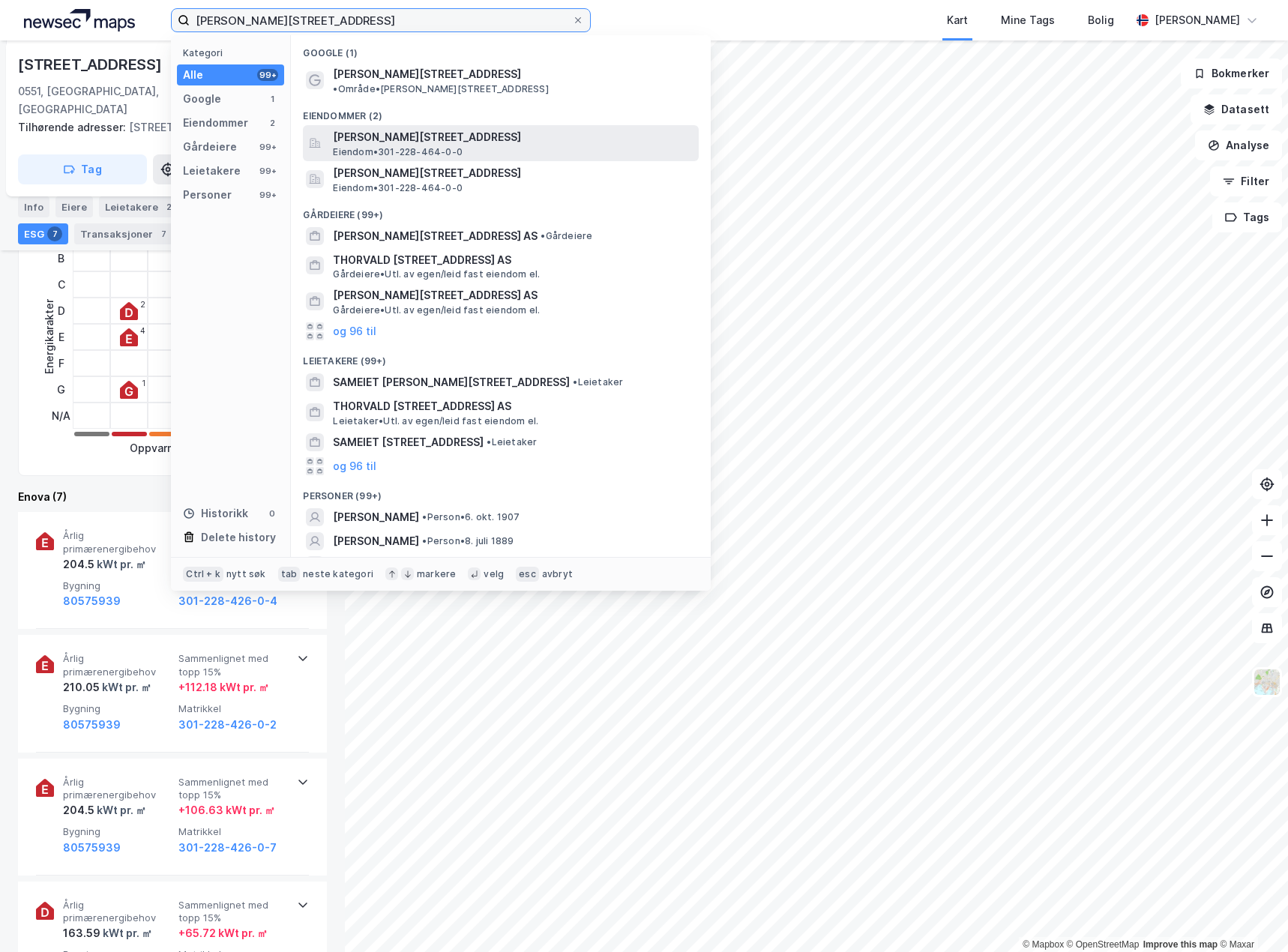
type input "[PERSON_NAME][STREET_ADDRESS]"
click at [495, 129] on span "[PERSON_NAME][STREET_ADDRESS]" at bounding box center [512, 137] width 359 height 18
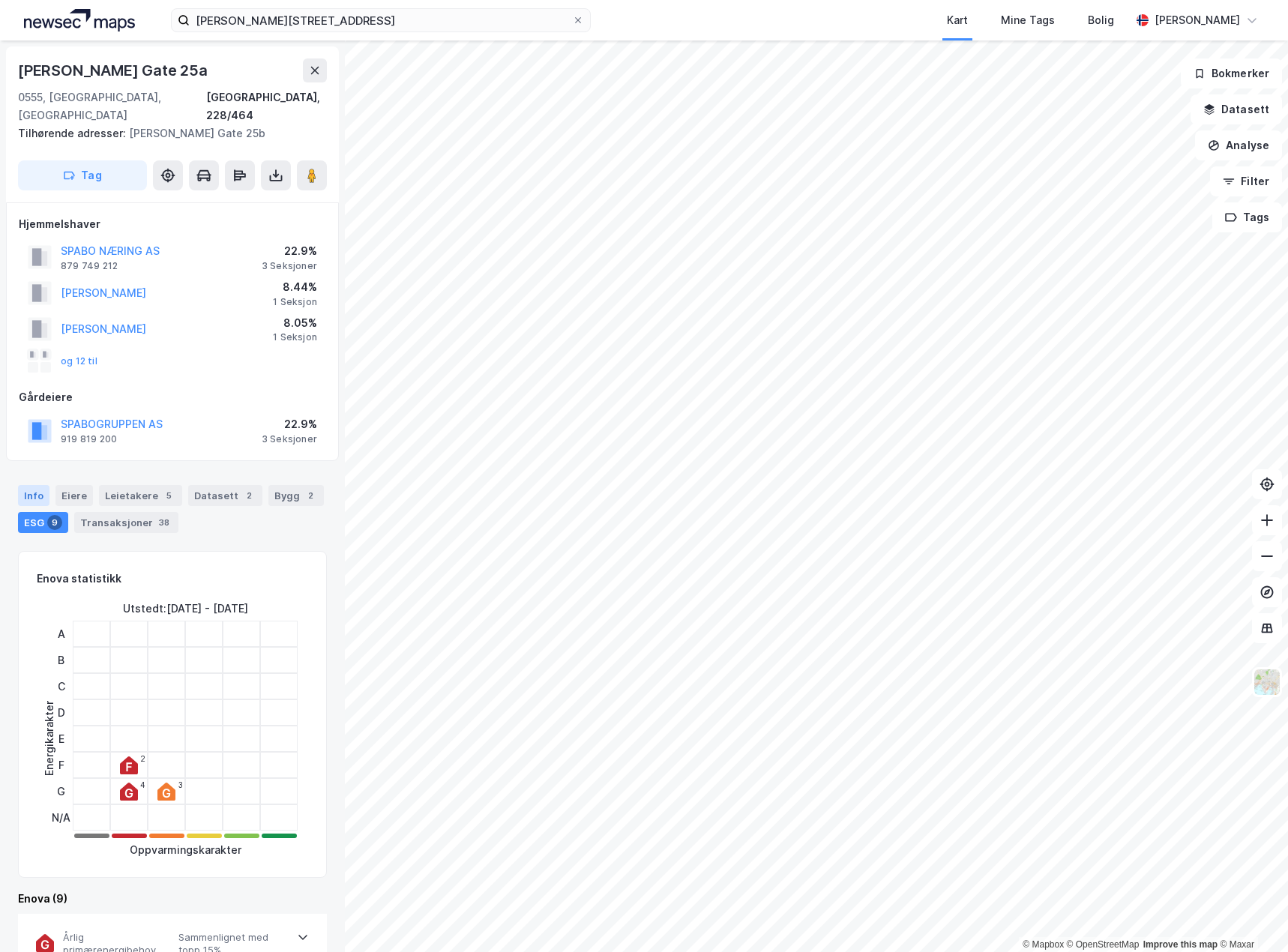
click at [29, 485] on div "Info" at bounding box center [34, 496] width 32 height 21
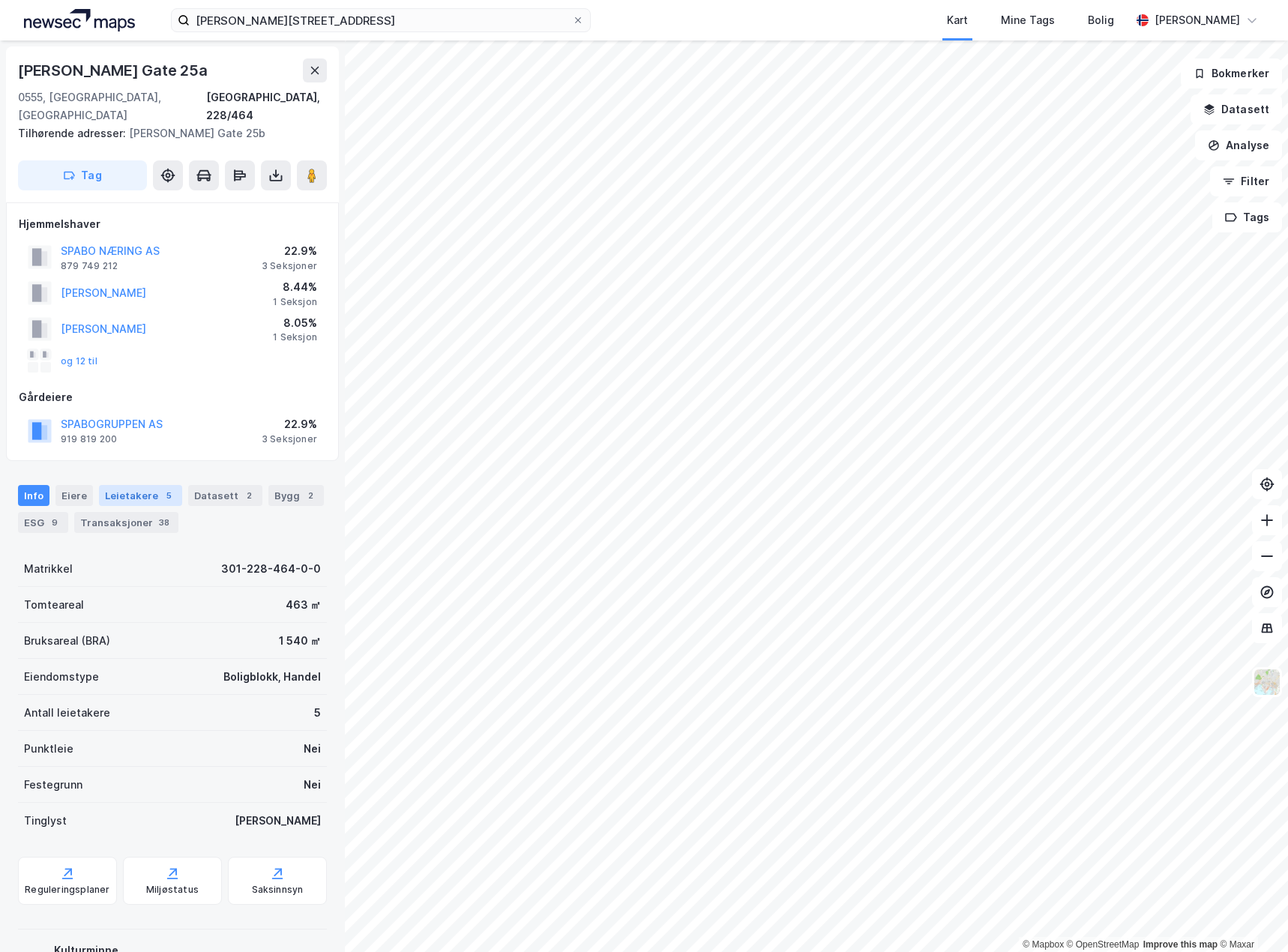
click at [142, 485] on div "Leietakere 5" at bounding box center [140, 496] width 83 height 21
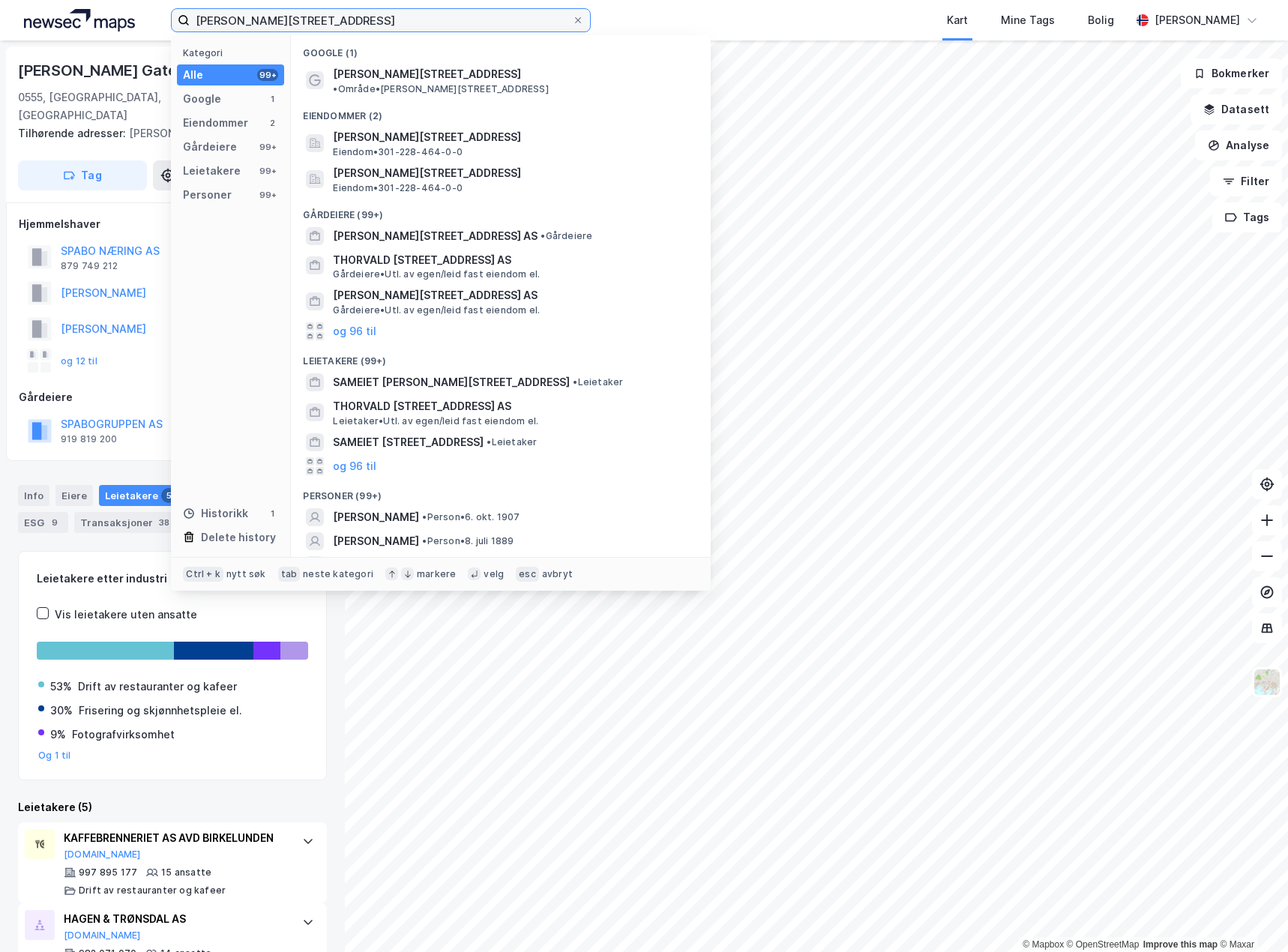
click at [401, 22] on input "[PERSON_NAME][STREET_ADDRESS]" at bounding box center [381, 19] width 383 height 22
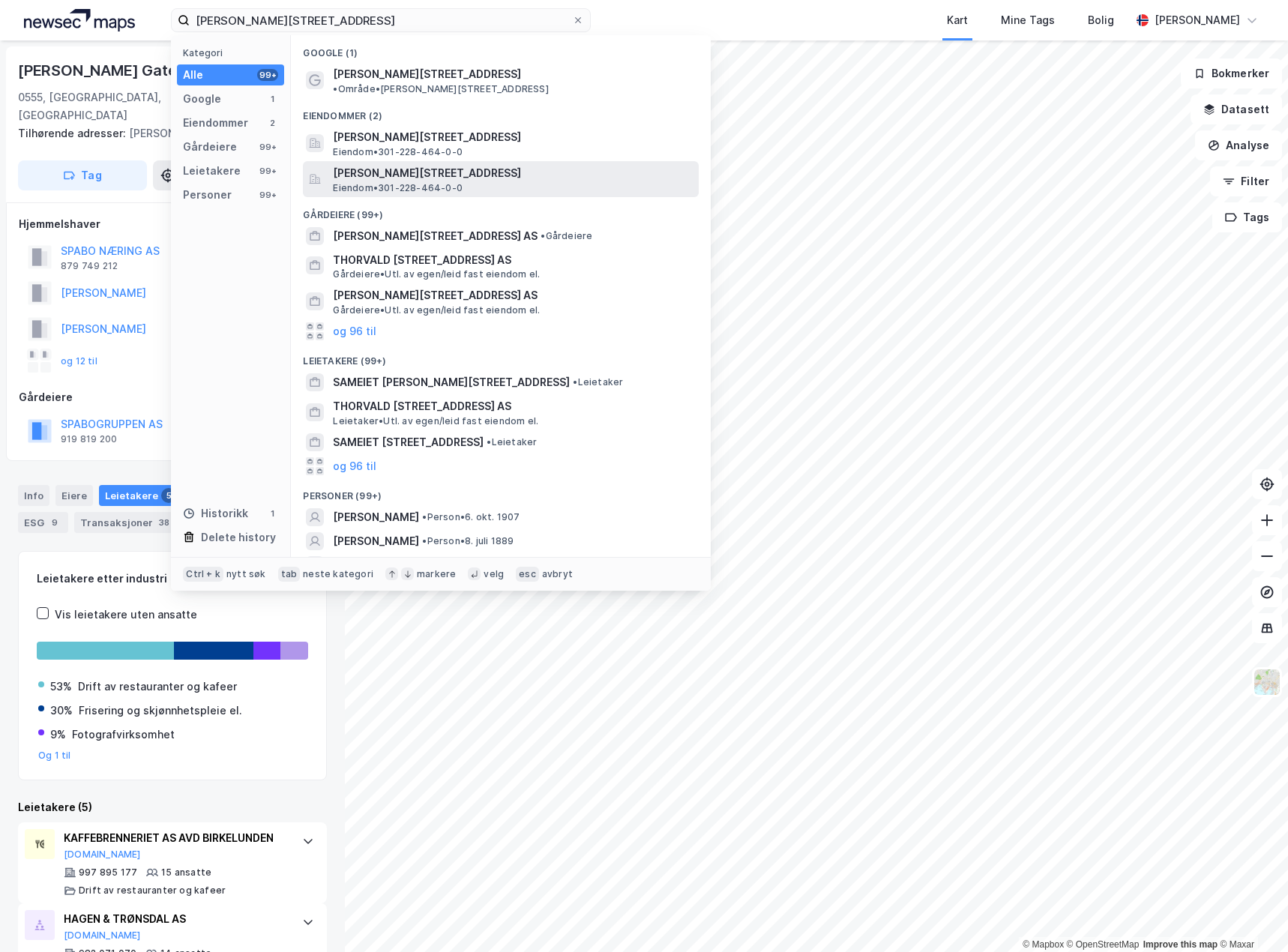
click at [510, 176] on div "[PERSON_NAME][STREET_ADDRESS] Eiendom • 301-228-464-0-0" at bounding box center [513, 179] width 362 height 30
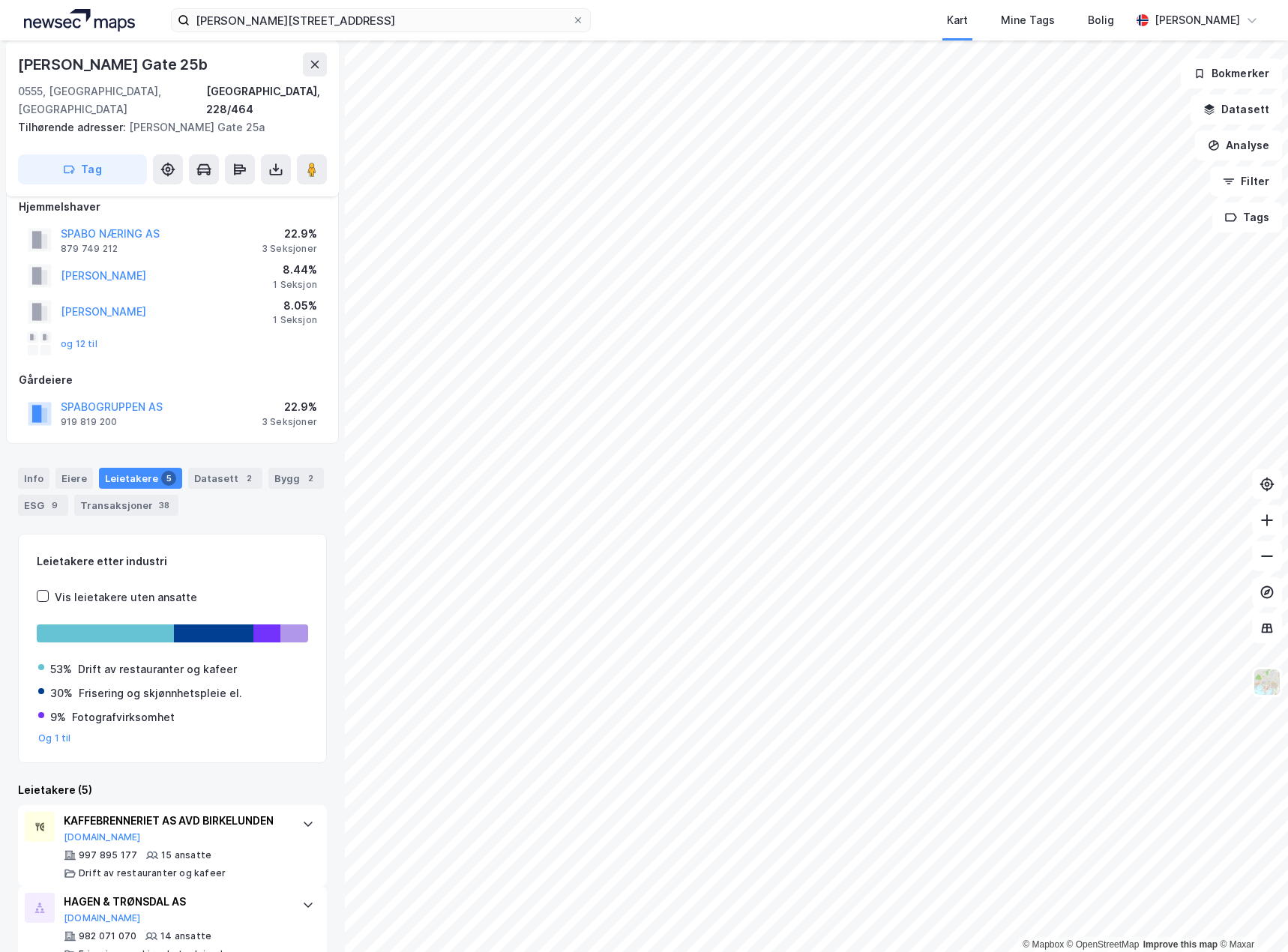
scroll to position [12, 0]
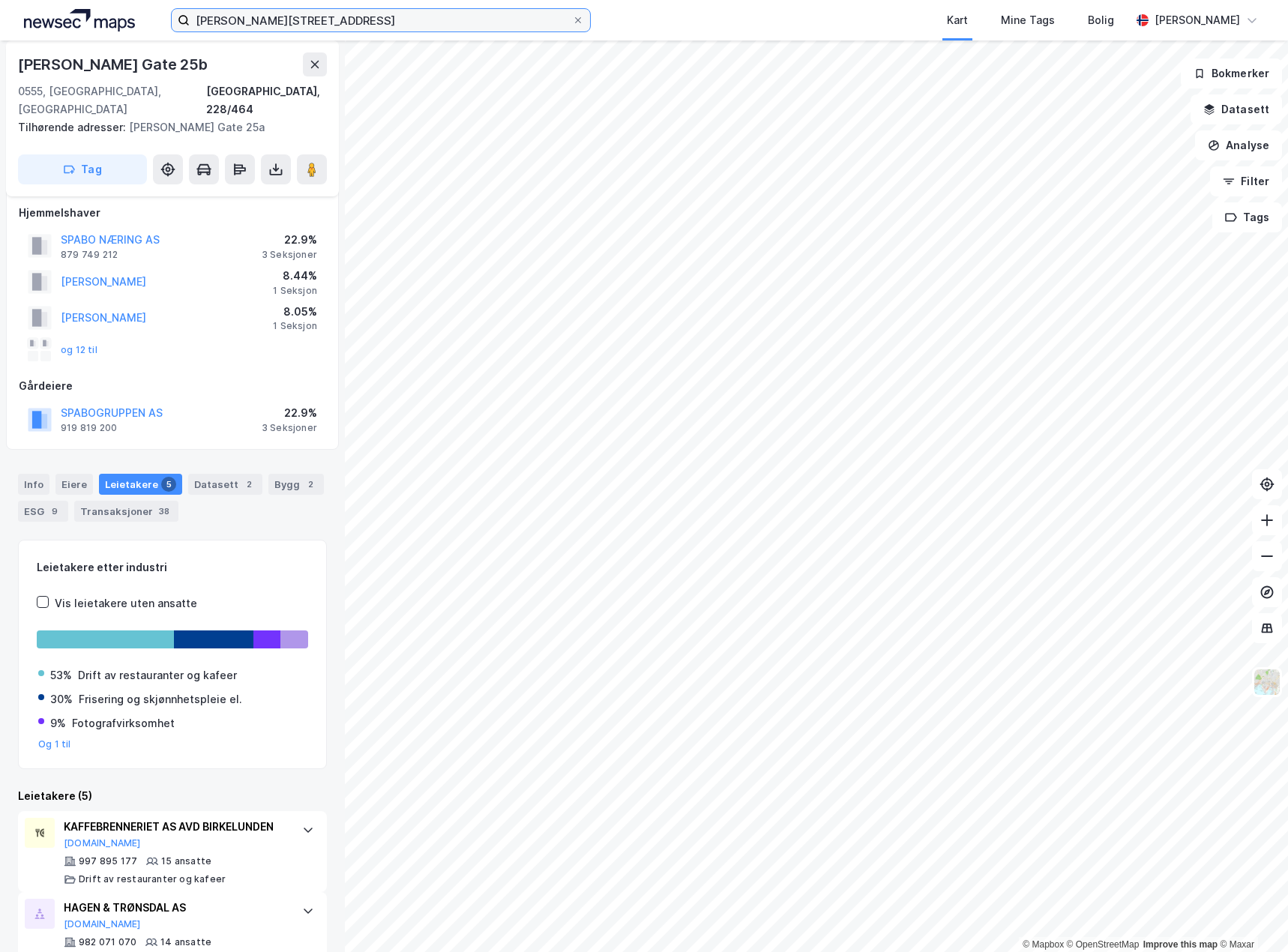
click at [379, 24] on input "[PERSON_NAME][STREET_ADDRESS]" at bounding box center [381, 19] width 383 height 22
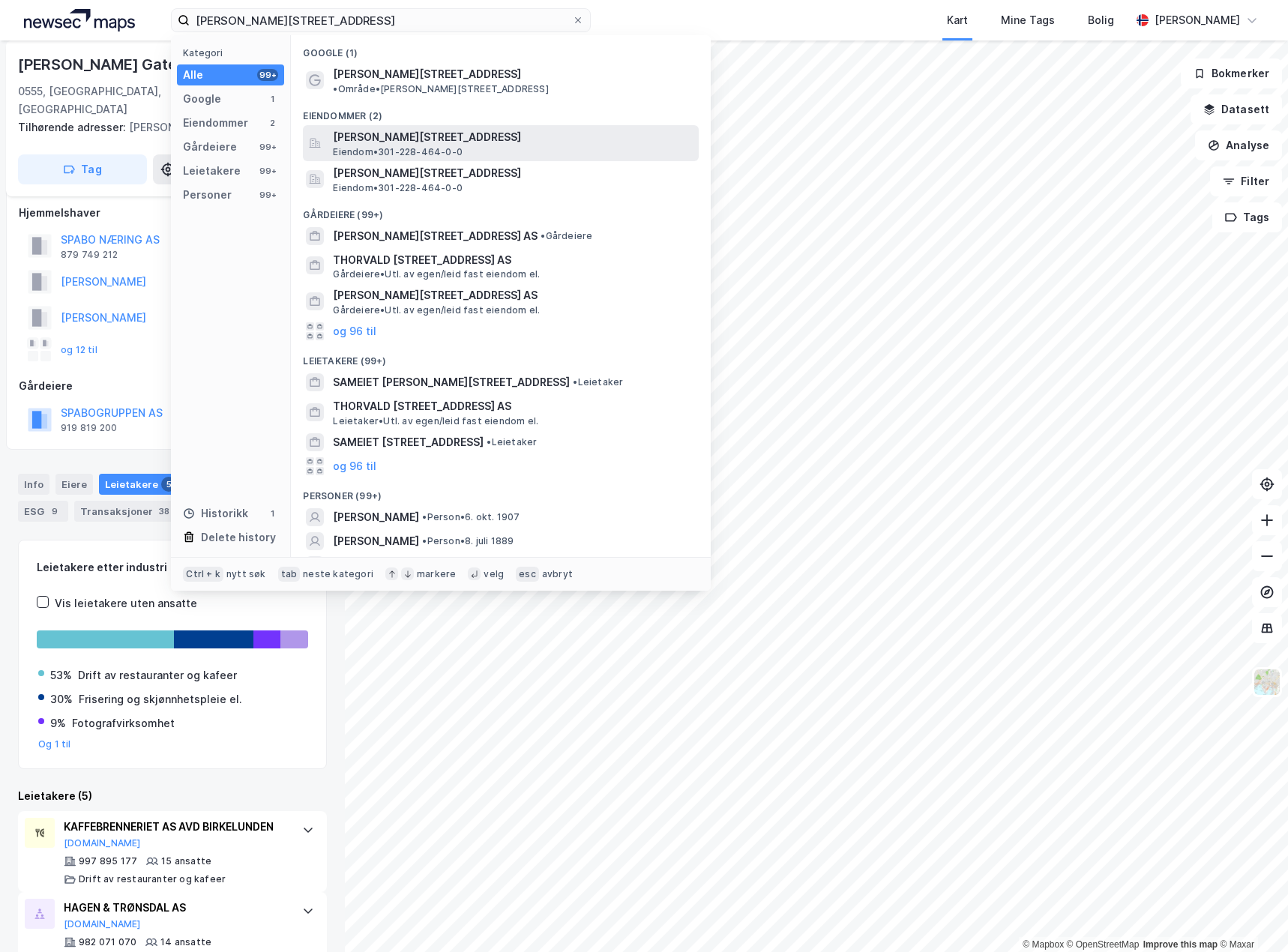
click at [405, 129] on span "[PERSON_NAME][STREET_ADDRESS]" at bounding box center [512, 137] width 359 height 18
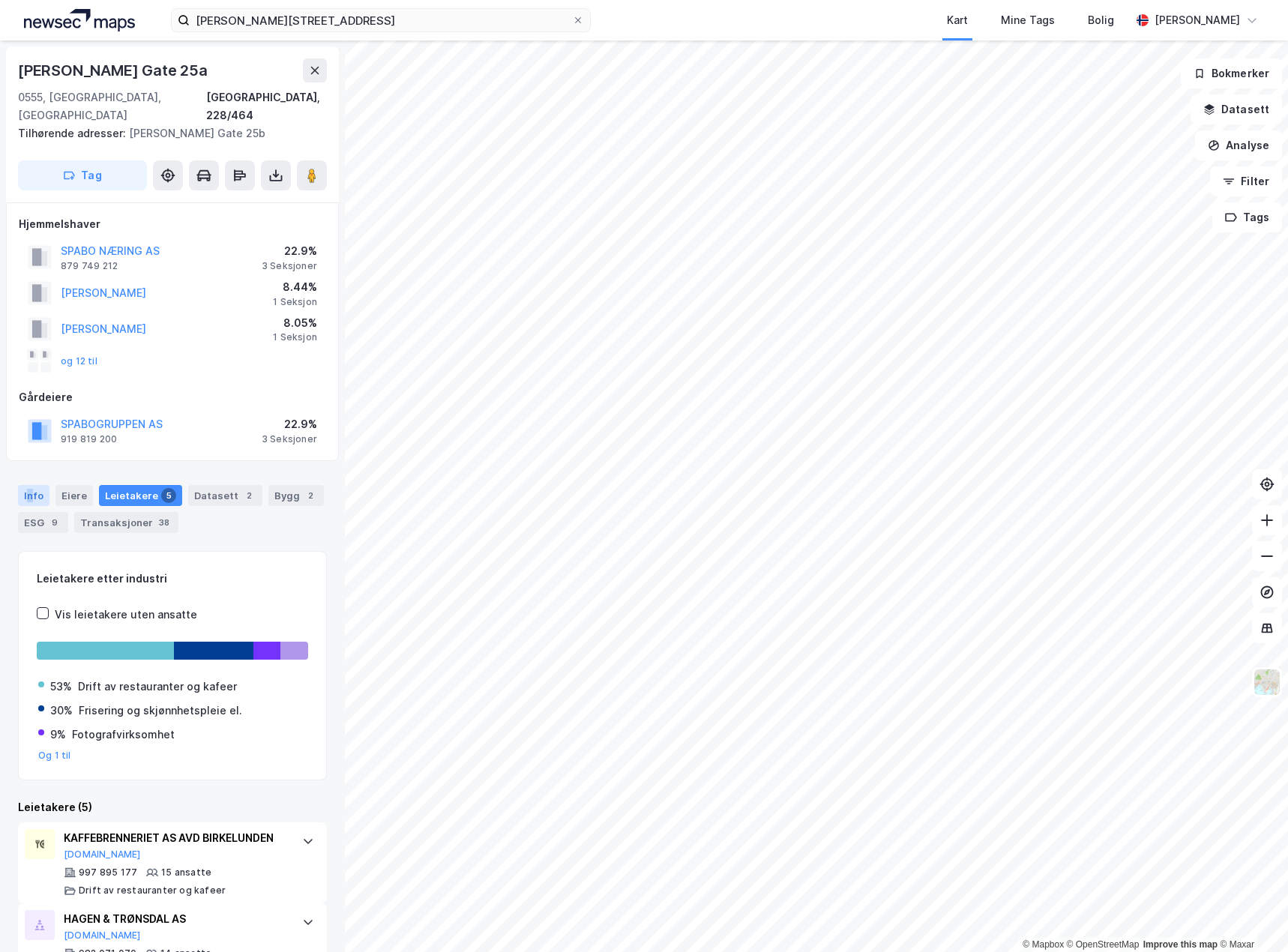
click at [29, 485] on div "Info" at bounding box center [34, 496] width 32 height 21
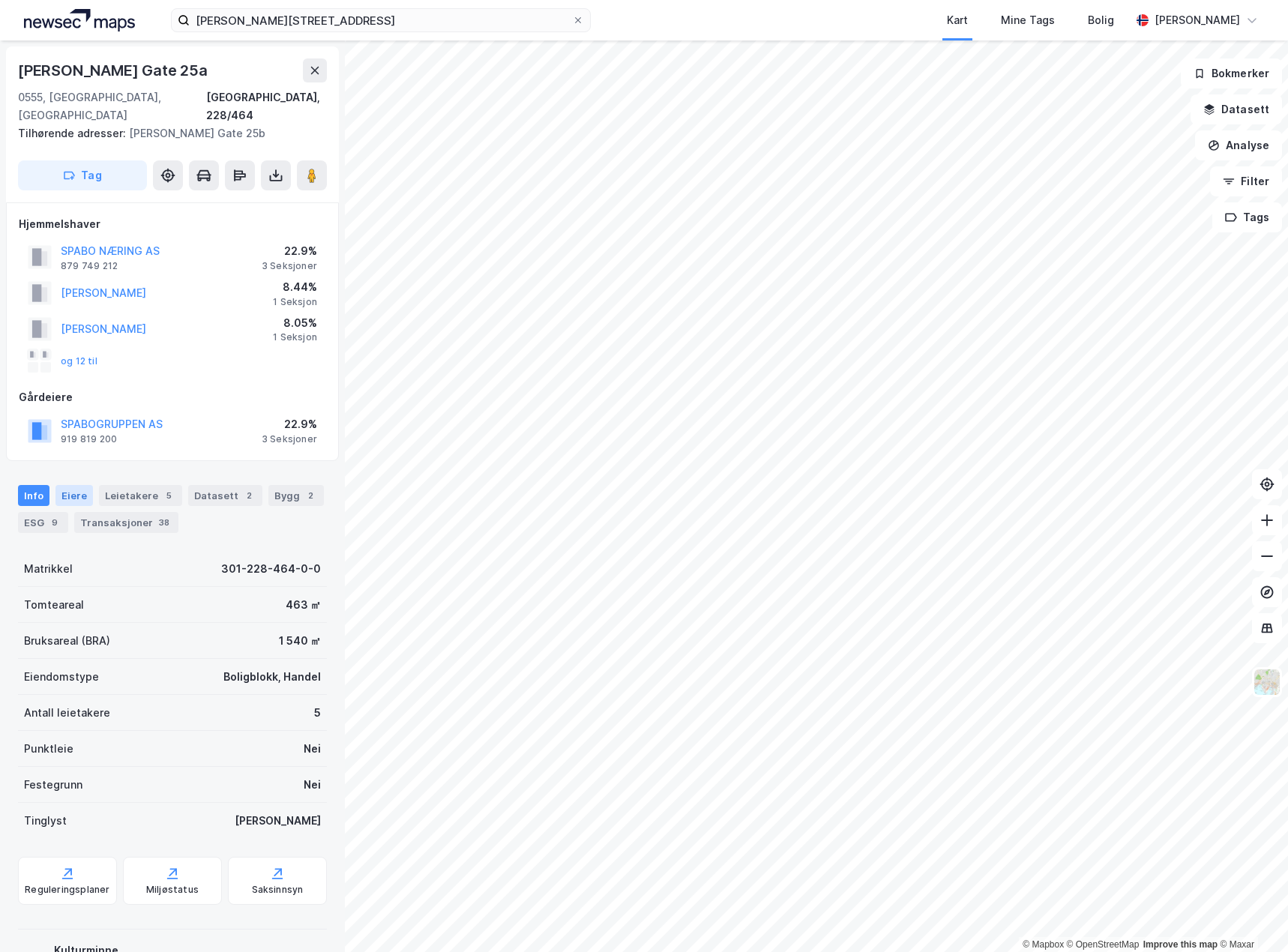
click at [67, 485] on div "Eiere" at bounding box center [73, 496] width 38 height 21
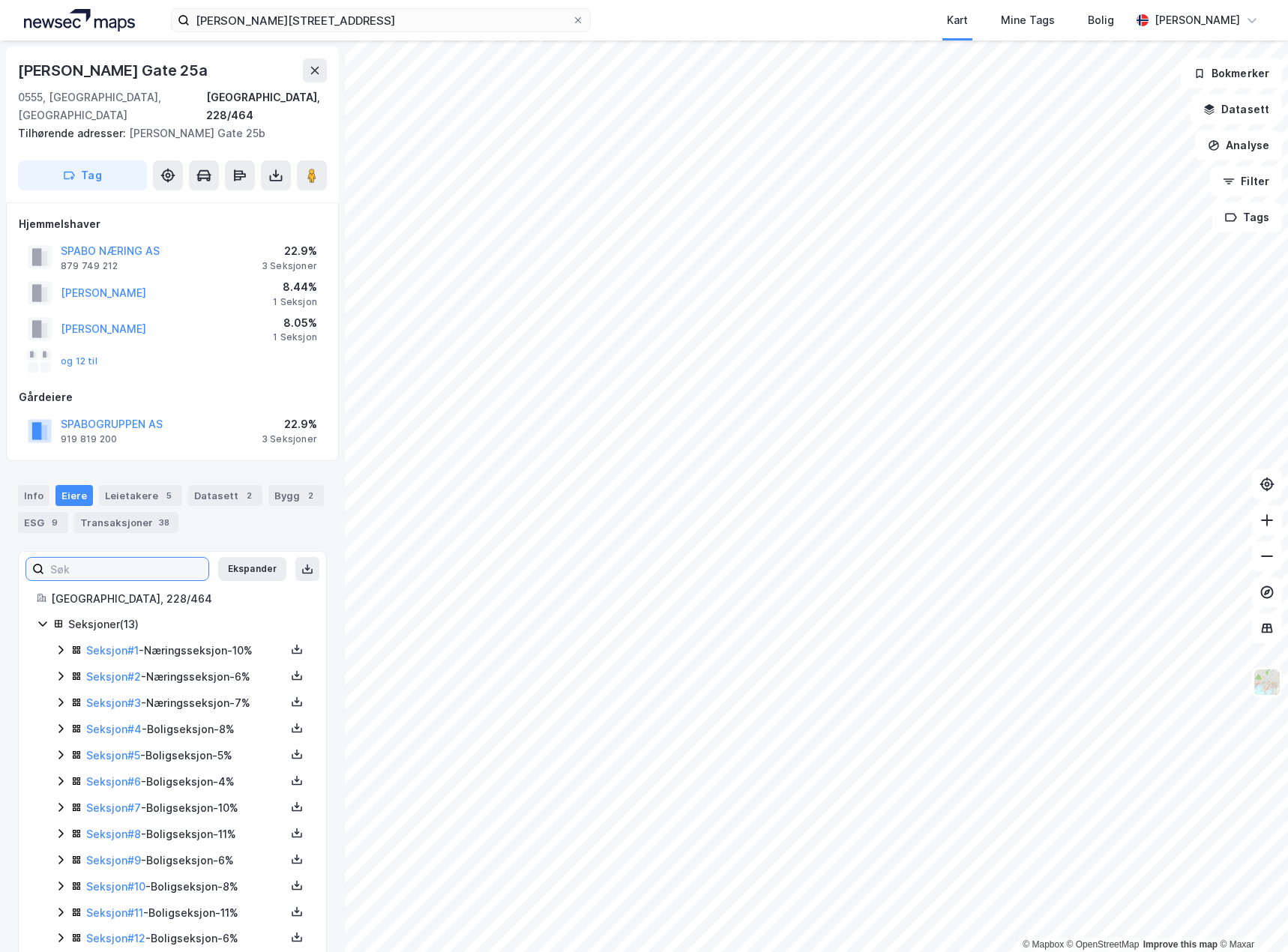
click at [151, 558] on input at bounding box center [127, 568] width 164 height 22
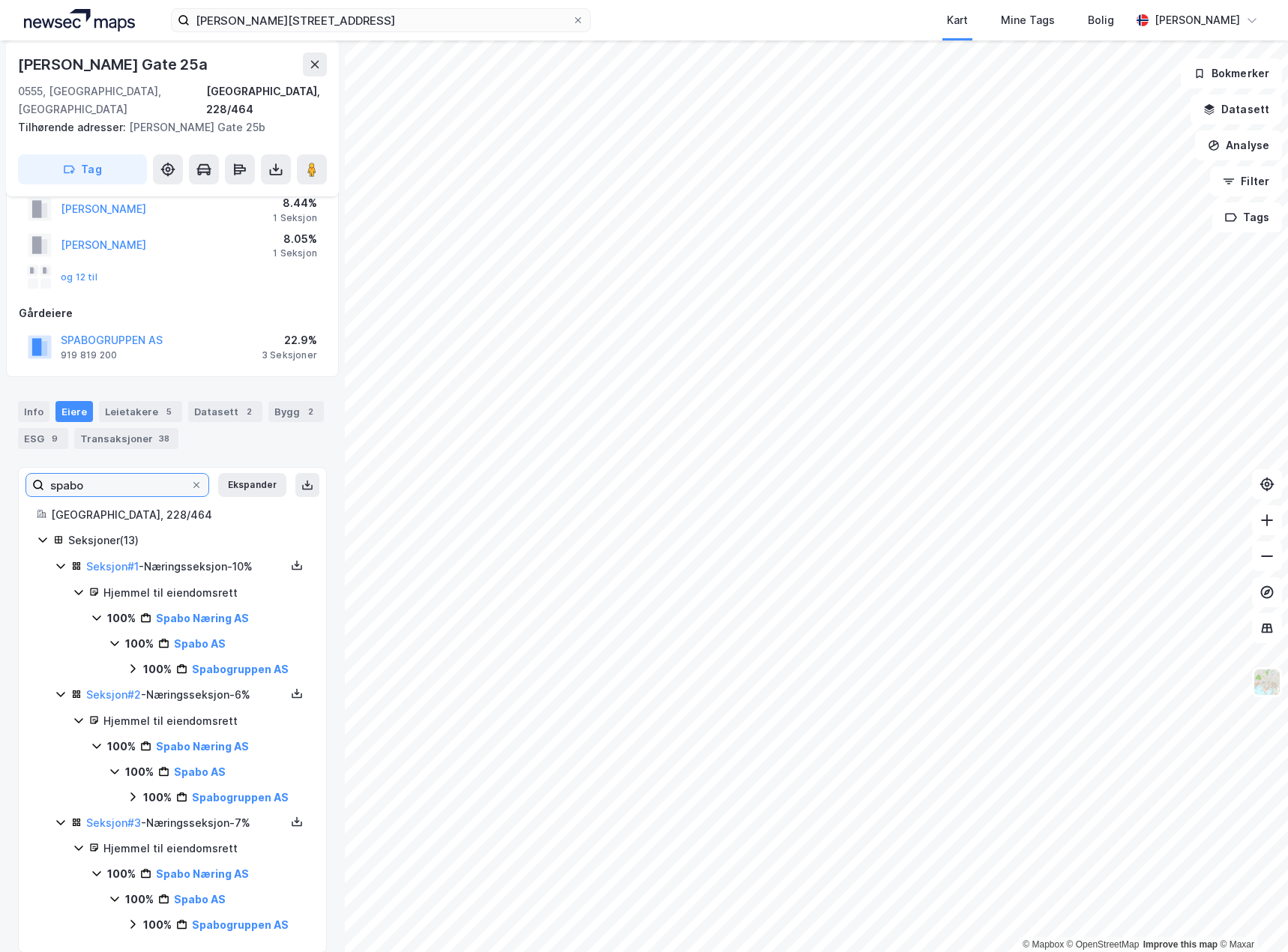
scroll to position [85, 0]
type input "spabo"
click at [37, 427] on div "ESG 9" at bounding box center [43, 438] width 50 height 21
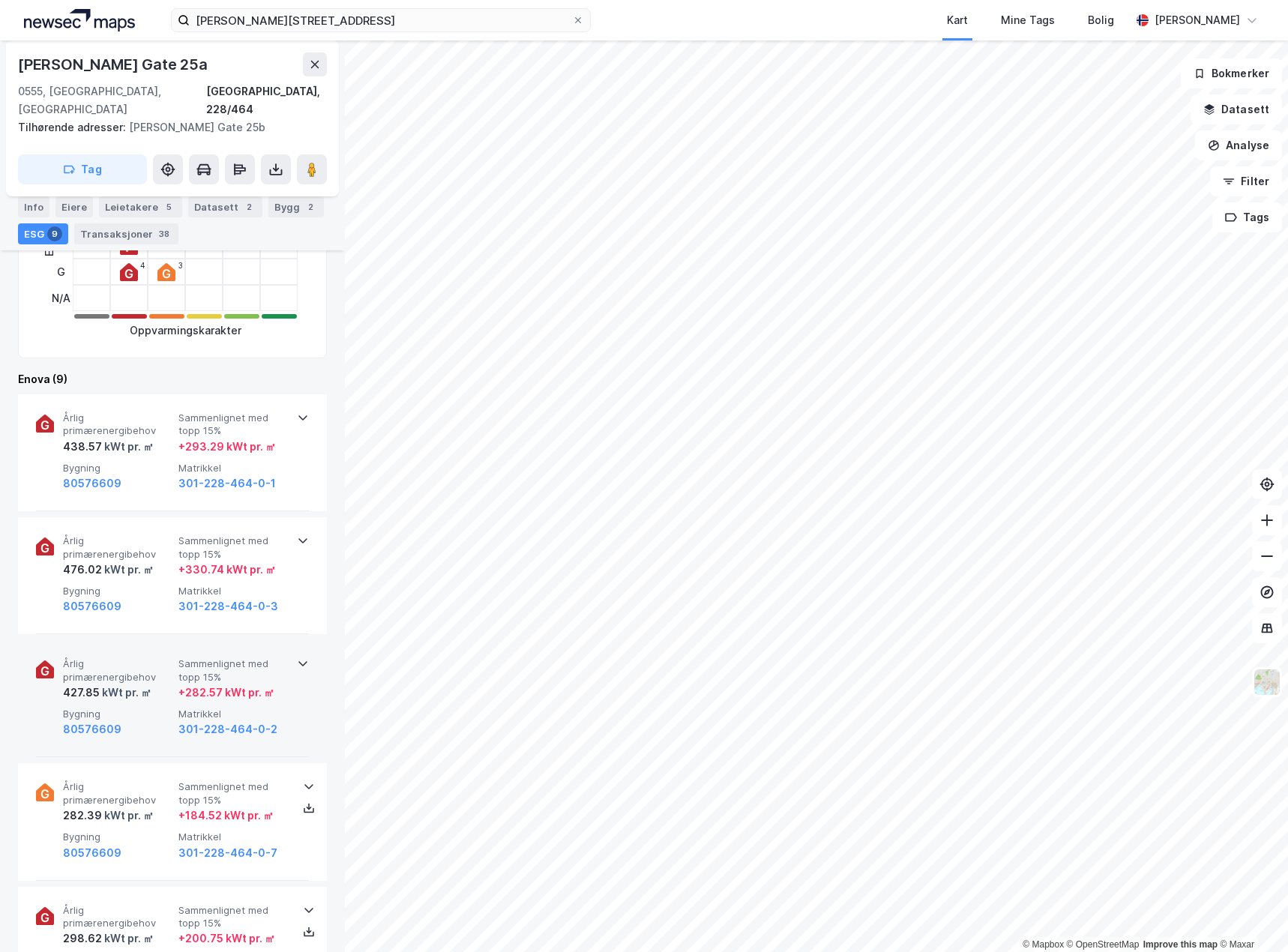
scroll to position [525, 0]
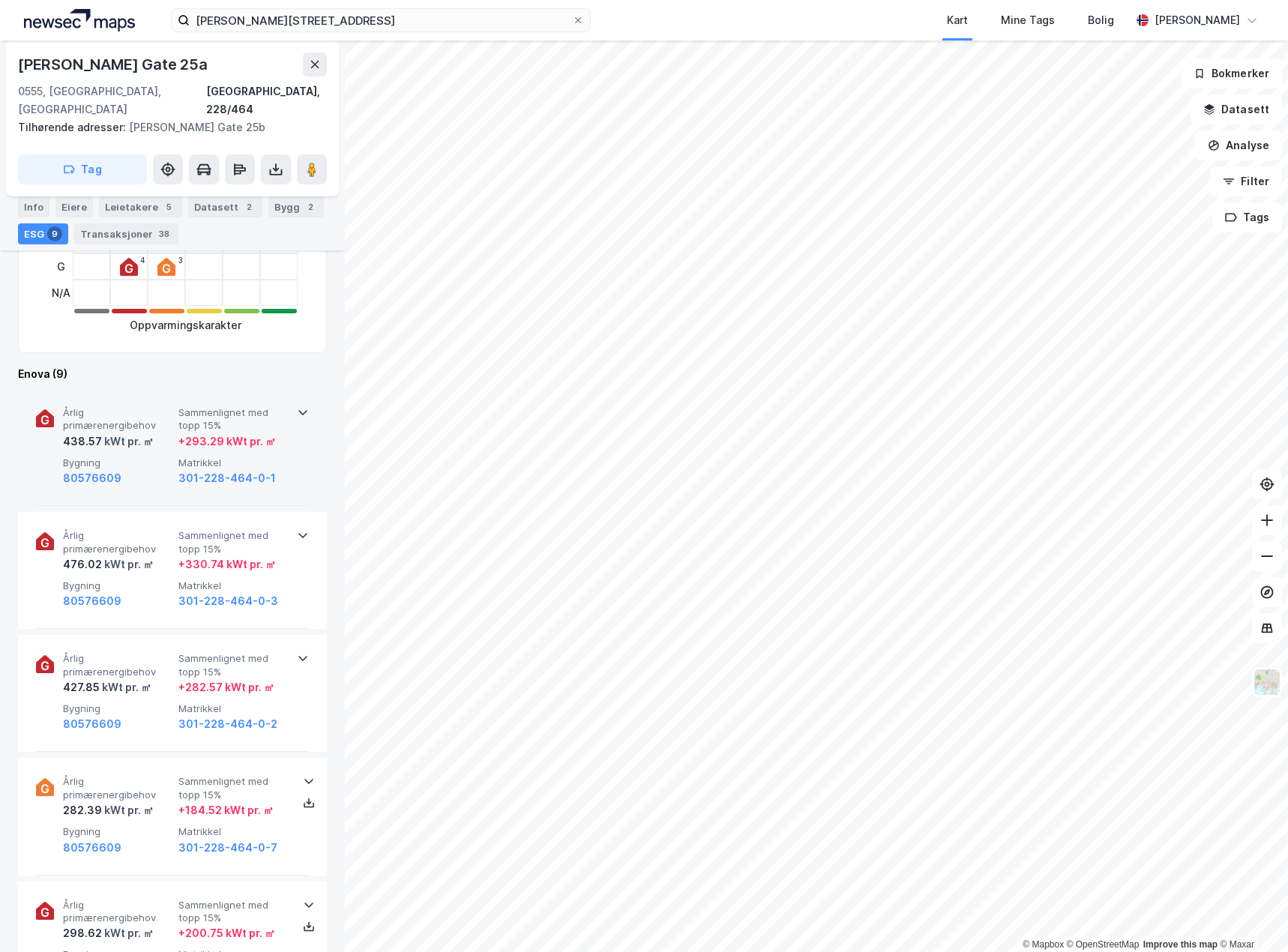
click at [142, 470] on div "80576609" at bounding box center [117, 478] width 109 height 18
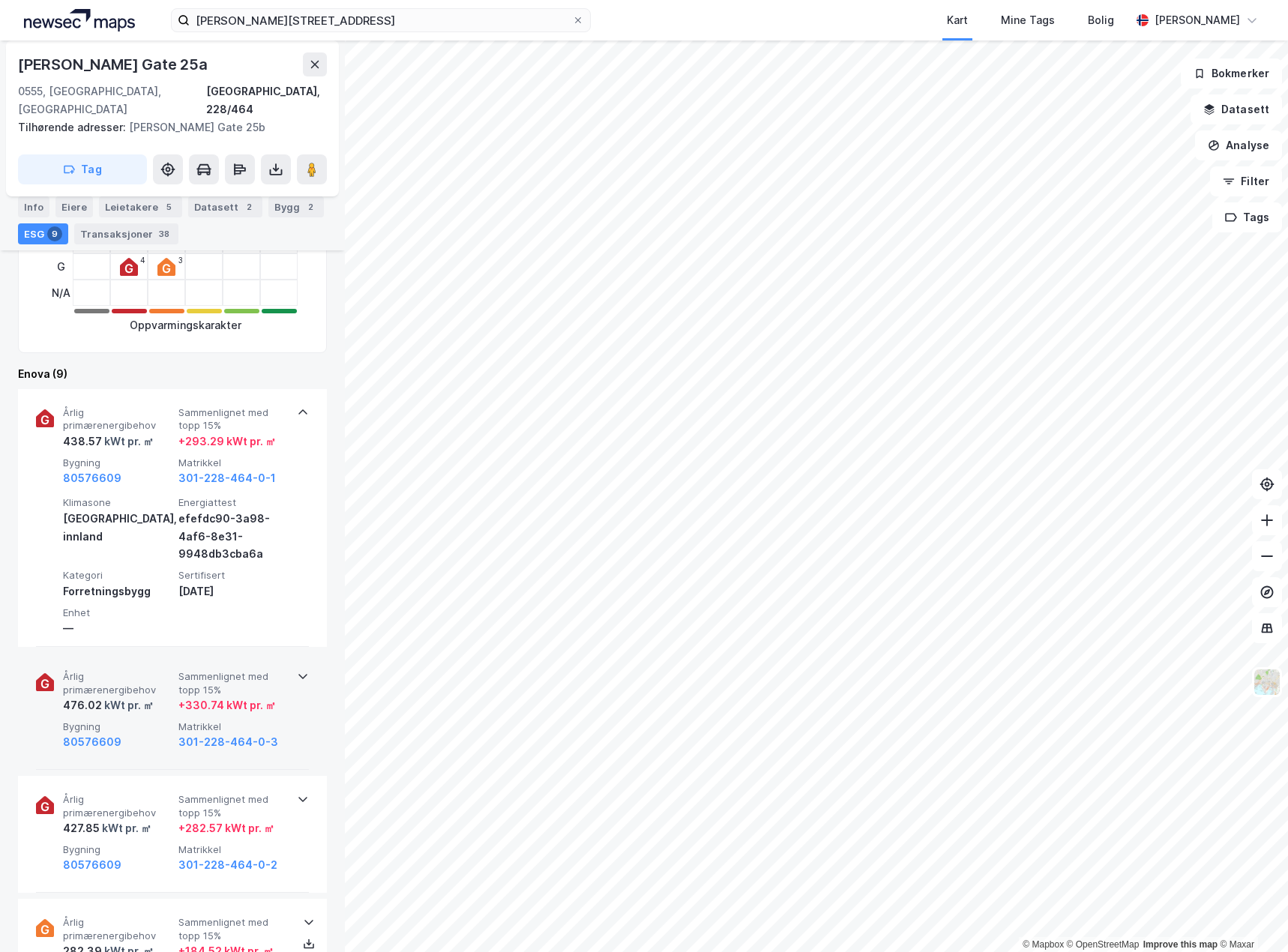
click at [161, 734] on div "80576609" at bounding box center [117, 742] width 109 height 18
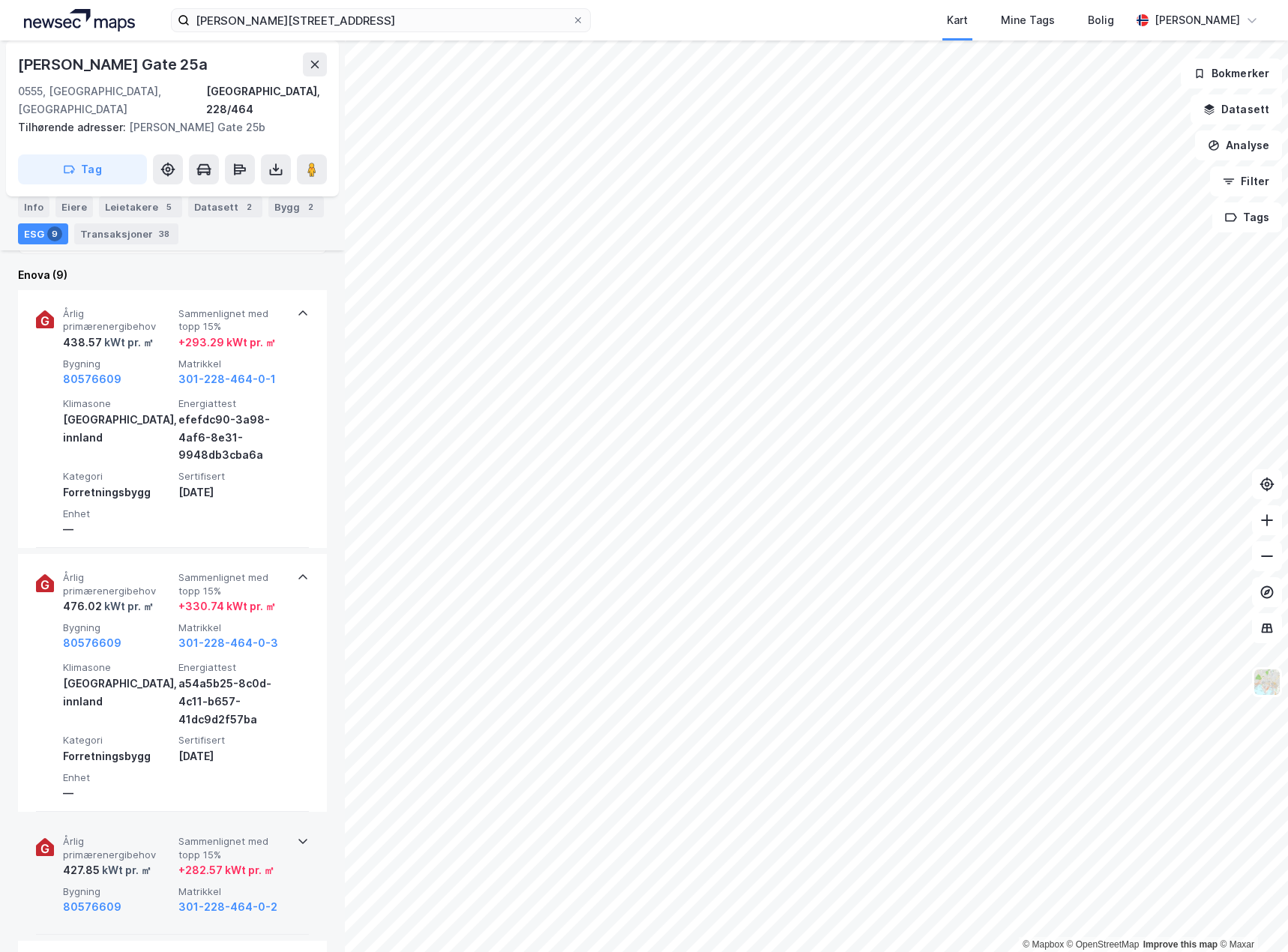
scroll to position [750, 0]
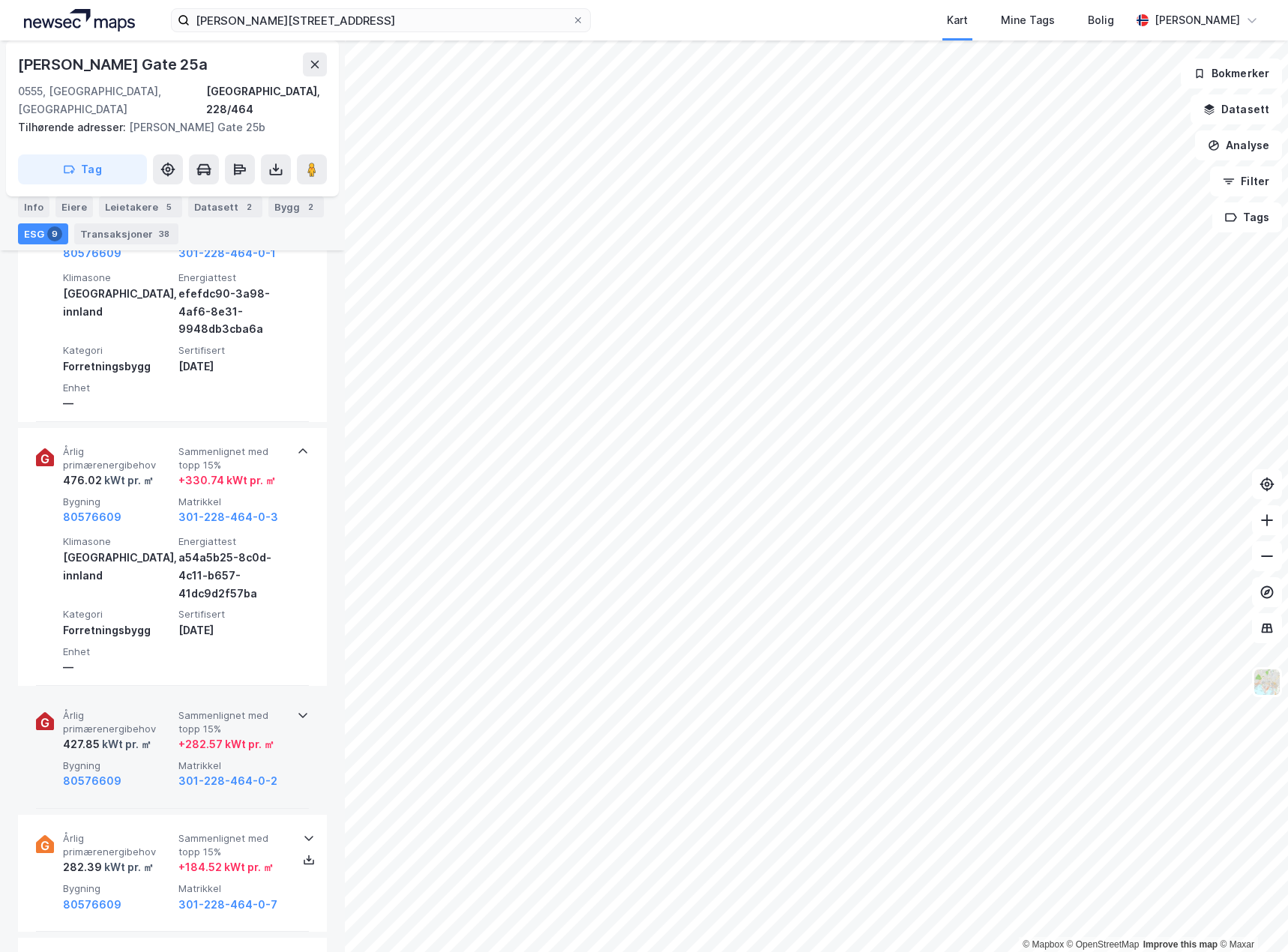
click at [163, 736] on div "427.85 kWt pr. ㎡" at bounding box center [117, 744] width 109 height 18
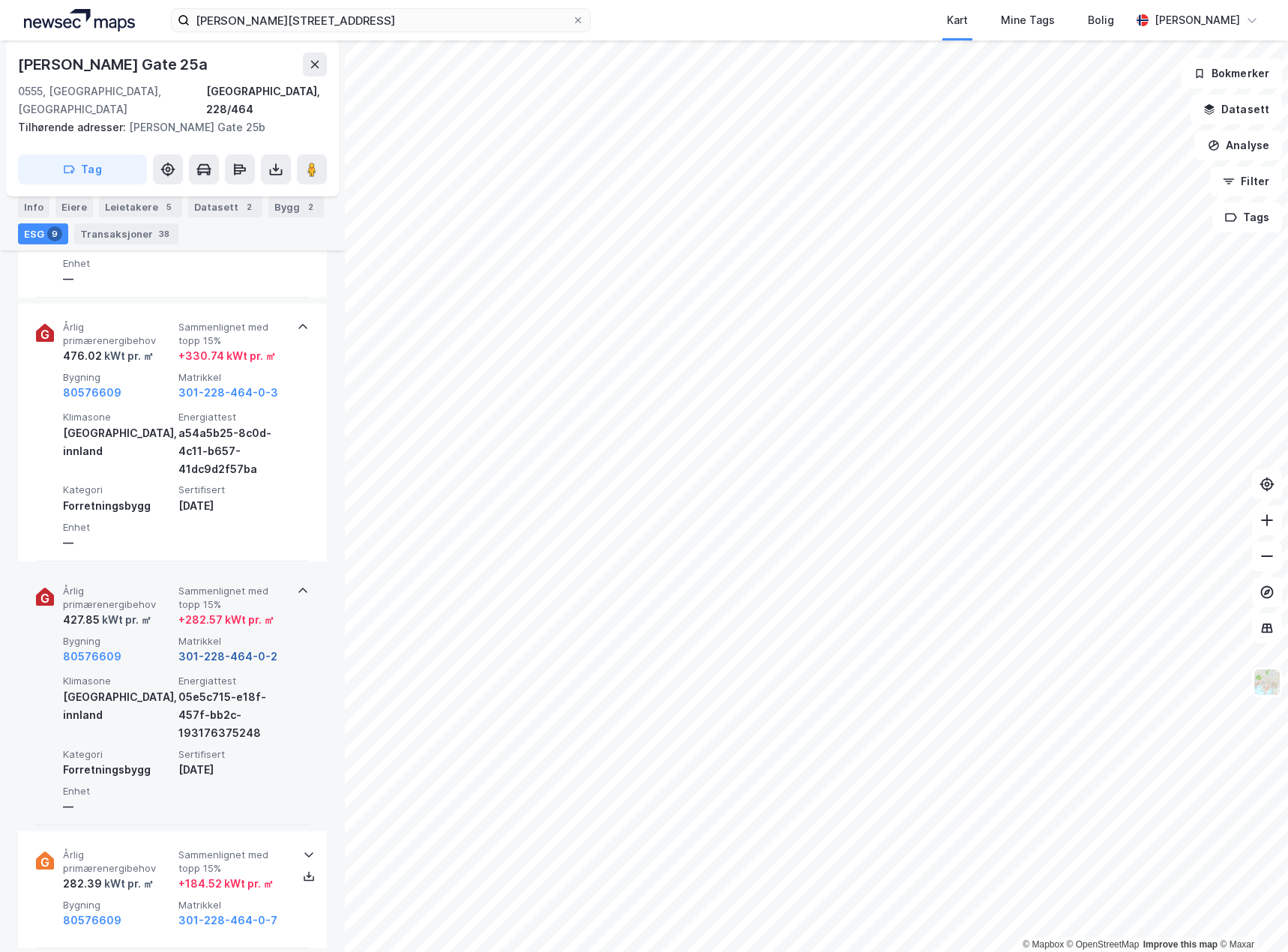
scroll to position [900, 0]
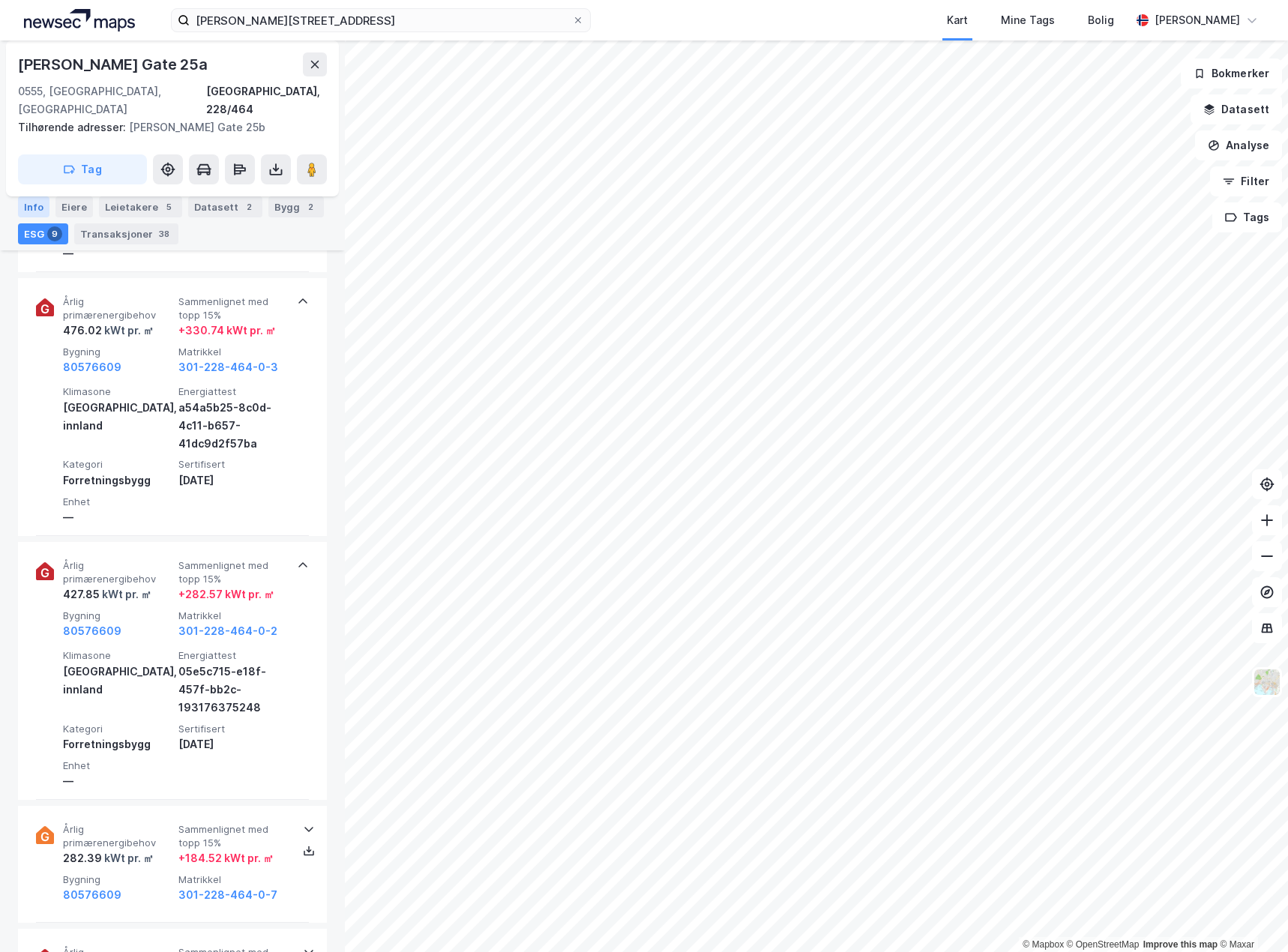
click at [32, 202] on div "Info" at bounding box center [34, 207] width 32 height 21
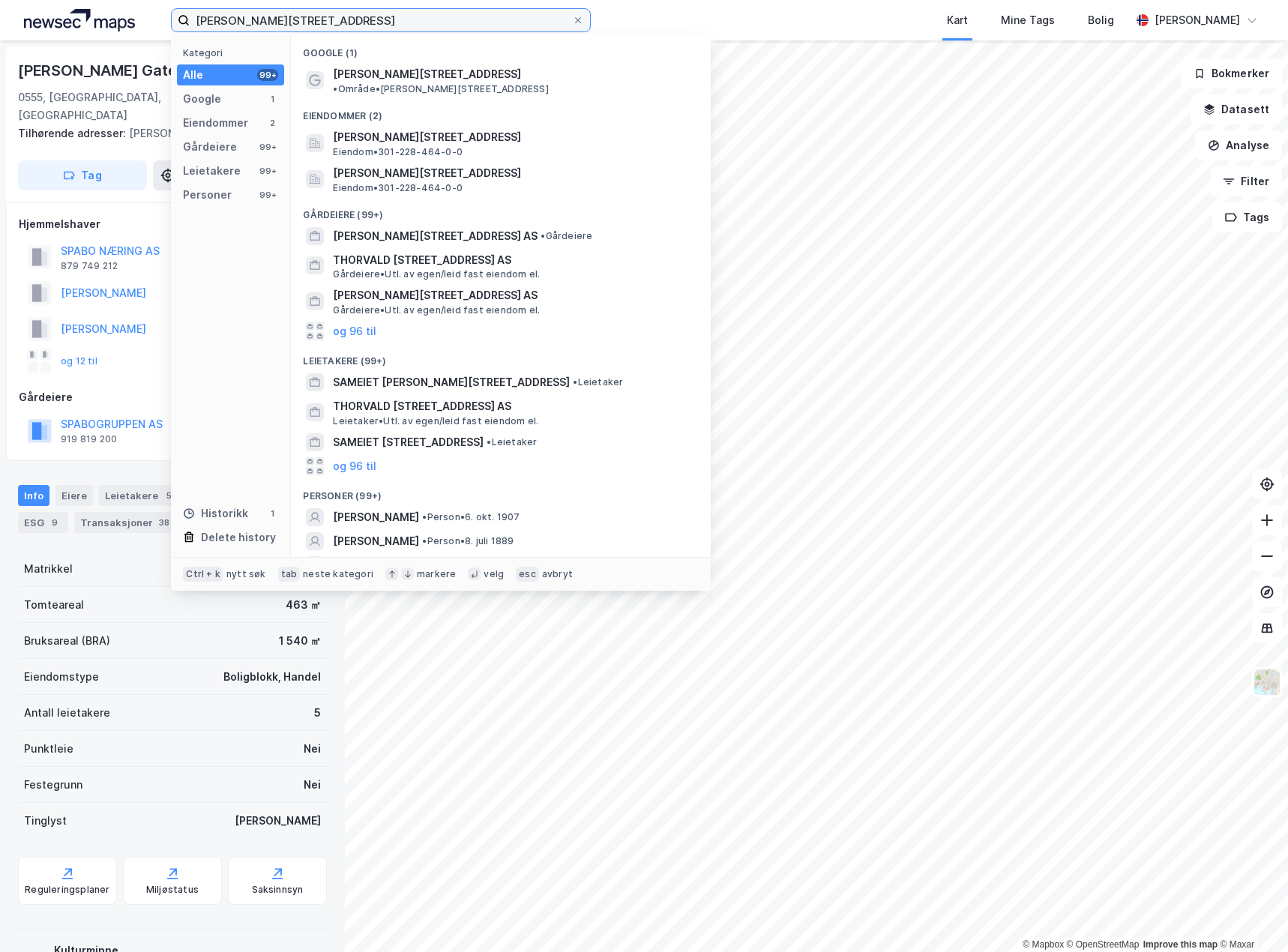
click at [446, 14] on input "[PERSON_NAME][STREET_ADDRESS]" at bounding box center [381, 19] width 383 height 22
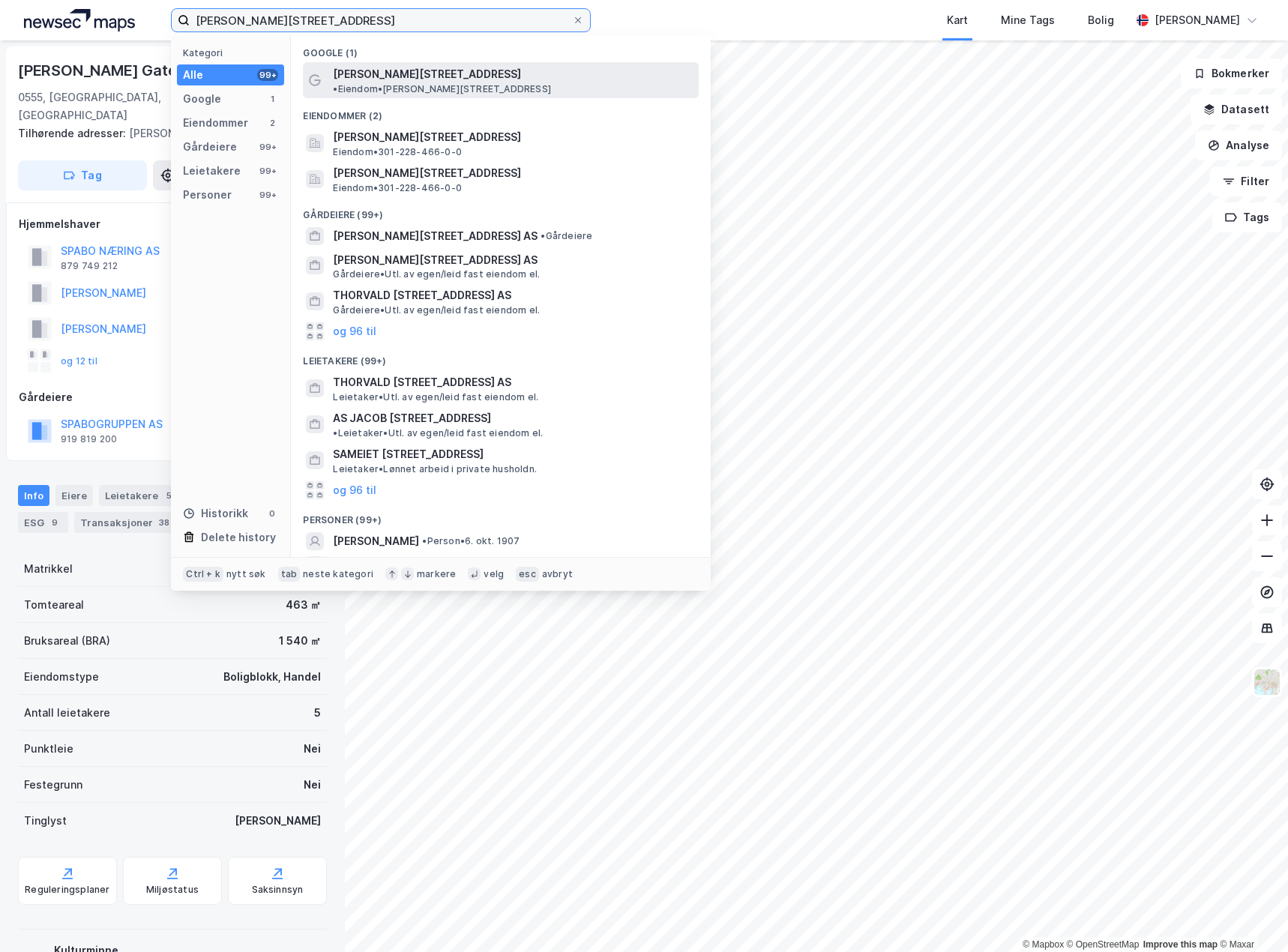
type input "[PERSON_NAME][STREET_ADDRESS]"
click at [491, 83] on span "• Eiendom • [PERSON_NAME][STREET_ADDRESS]" at bounding box center [442, 89] width 218 height 12
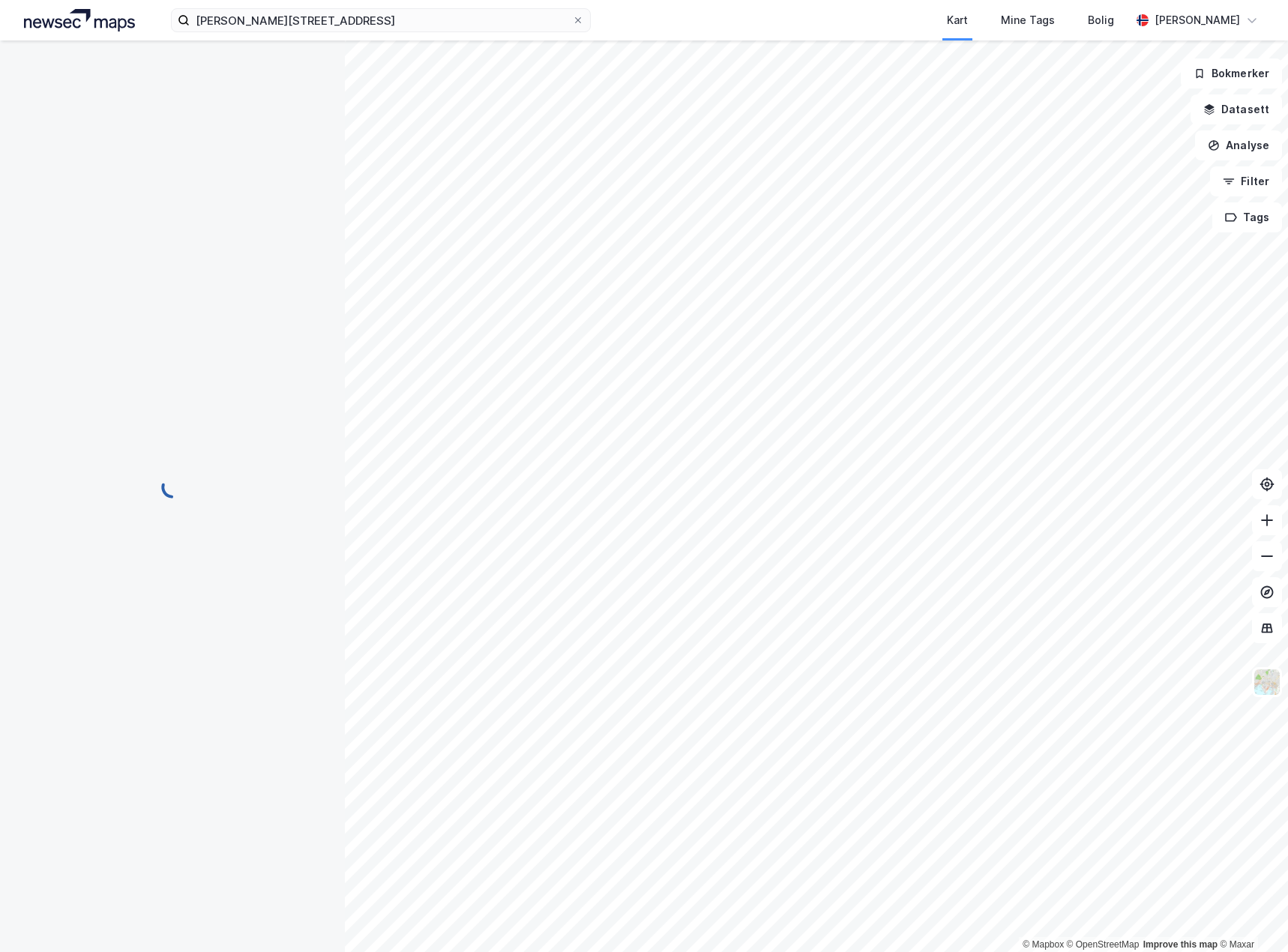
scroll to position [2, 0]
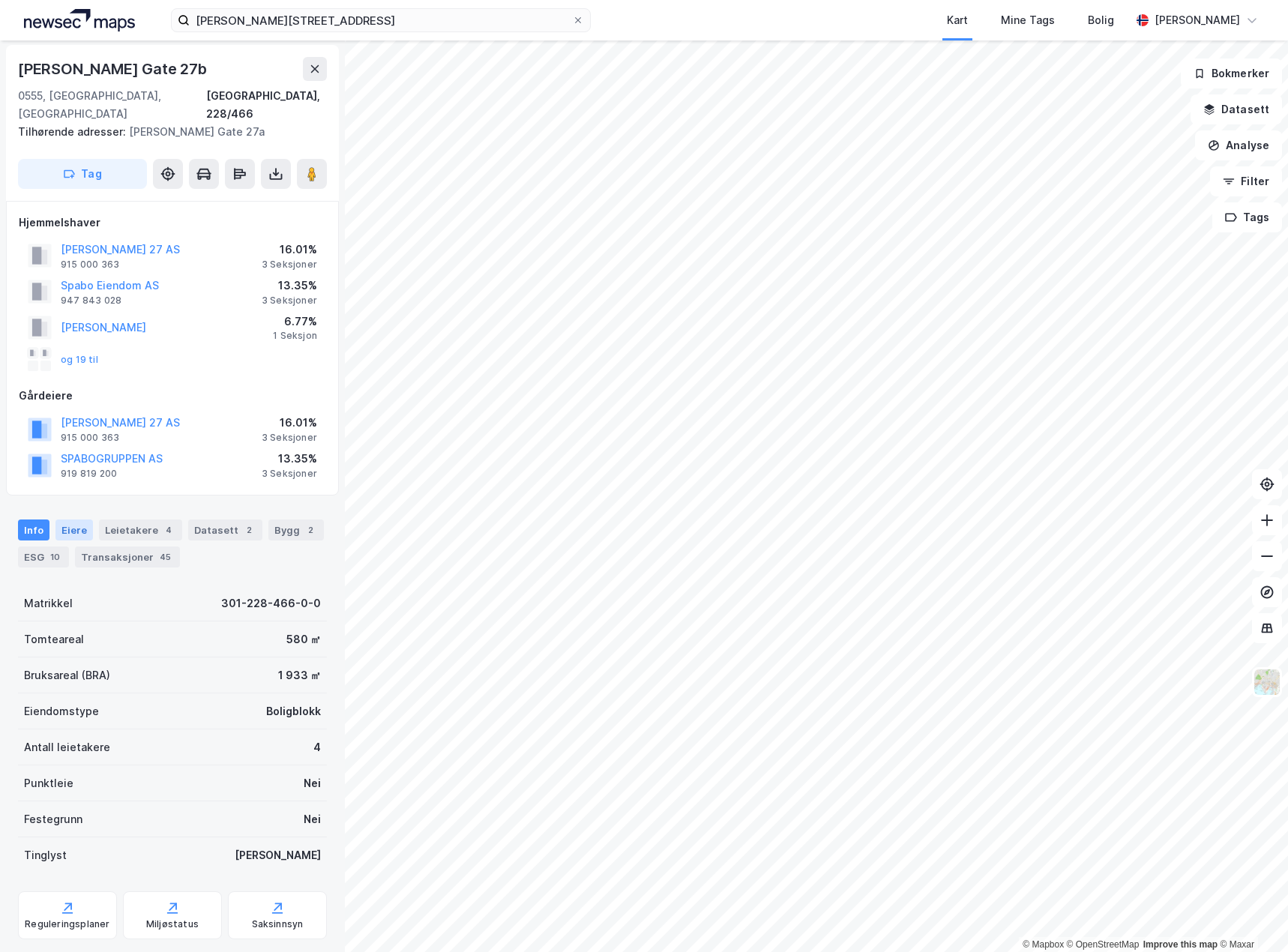
click at [65, 520] on div "Eiere" at bounding box center [73, 531] width 38 height 21
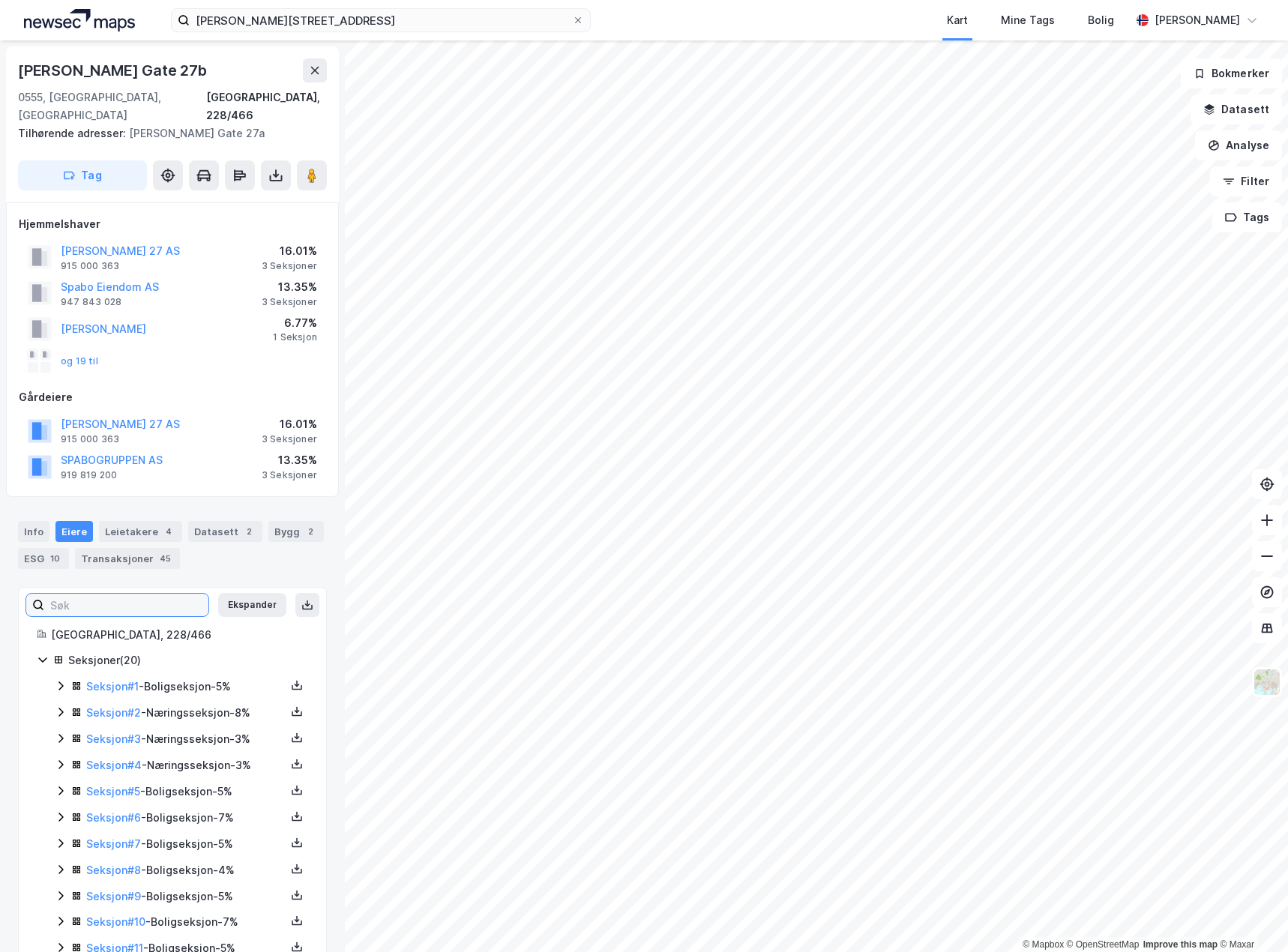
click at [165, 597] on input at bounding box center [127, 604] width 164 height 22
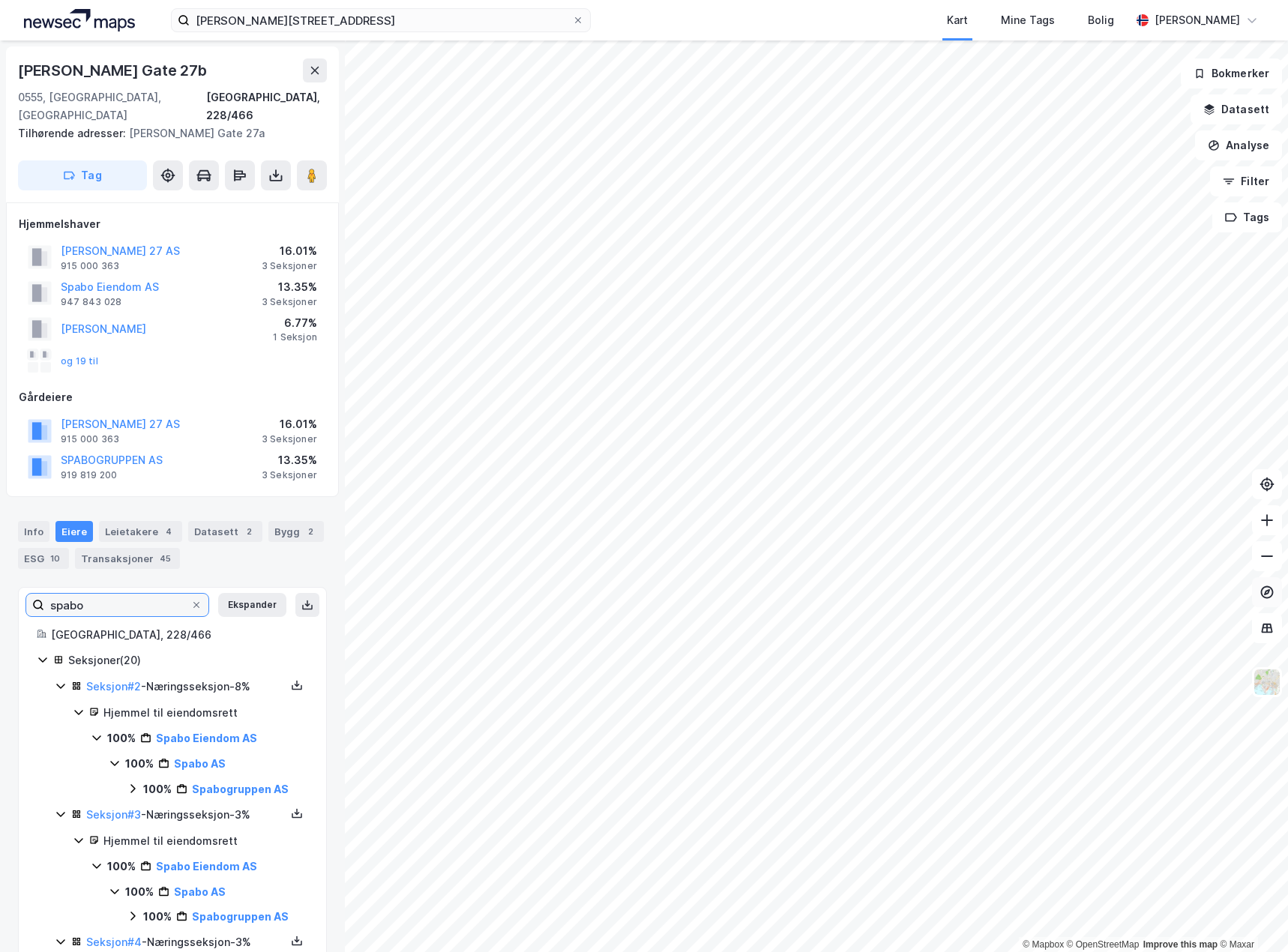
type input "spabo"
click at [26, 521] on div "Info" at bounding box center [34, 532] width 32 height 21
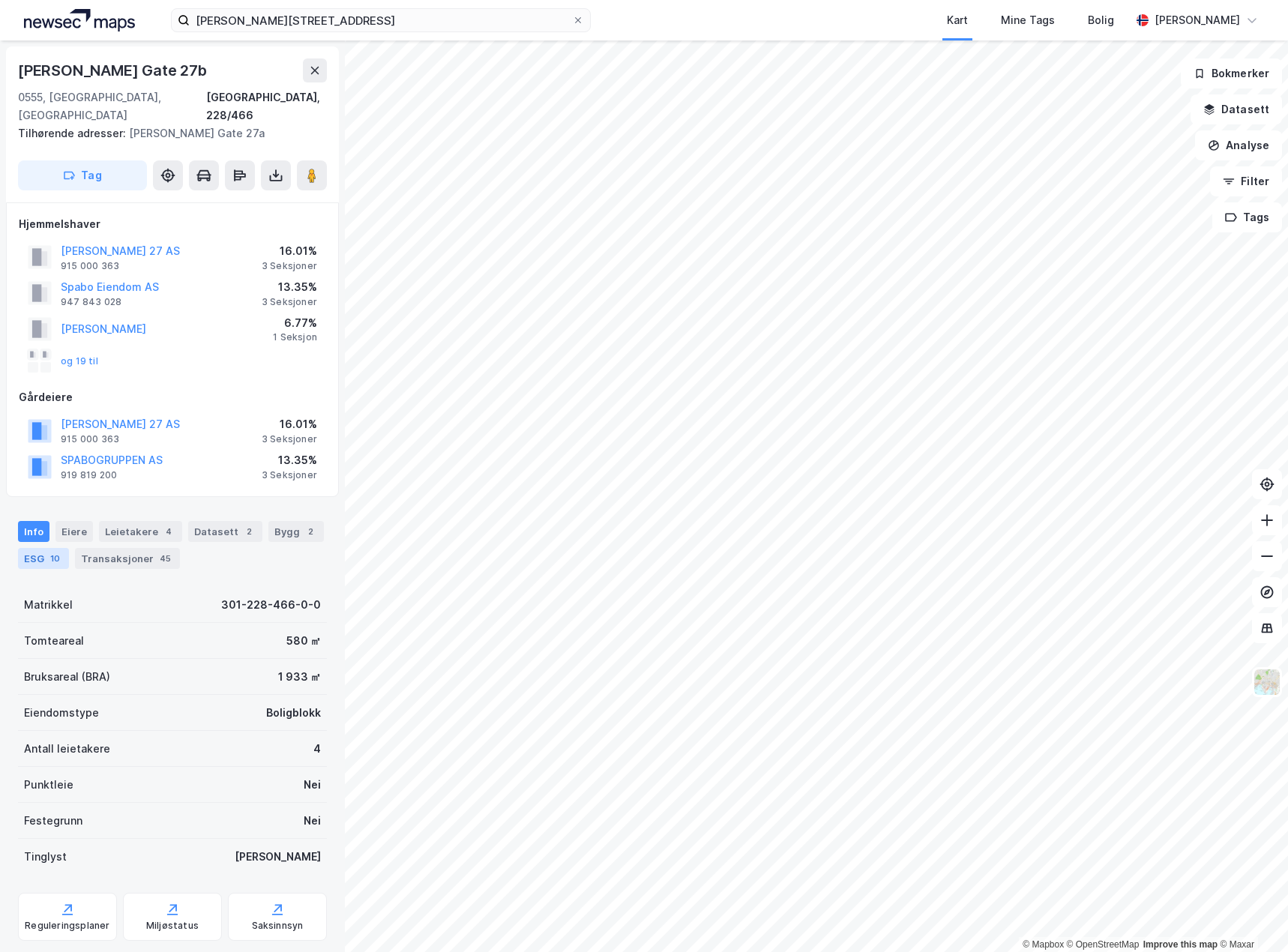
click at [40, 548] on div "ESG 10" at bounding box center [43, 559] width 51 height 21
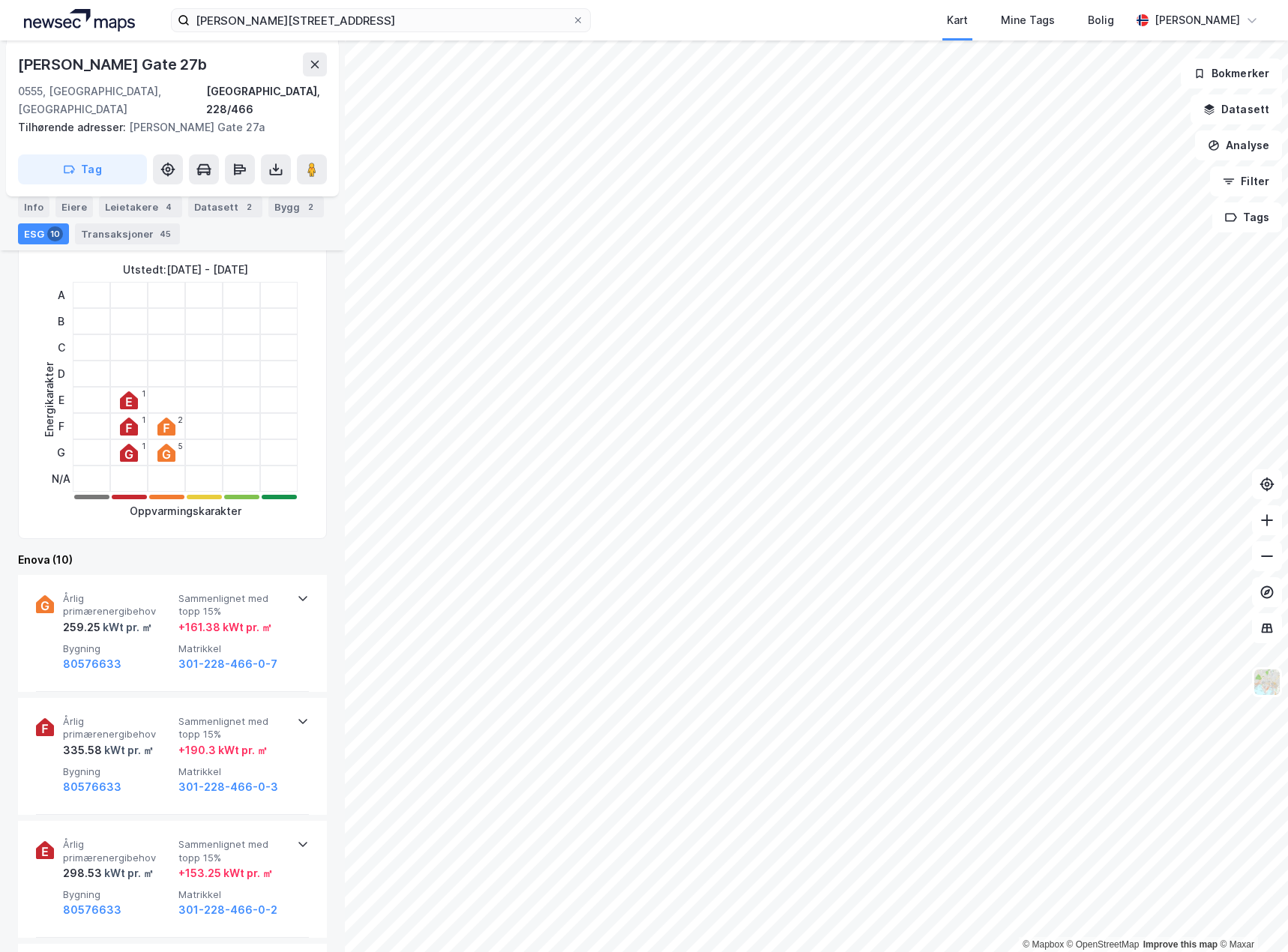
scroll to position [525, 0]
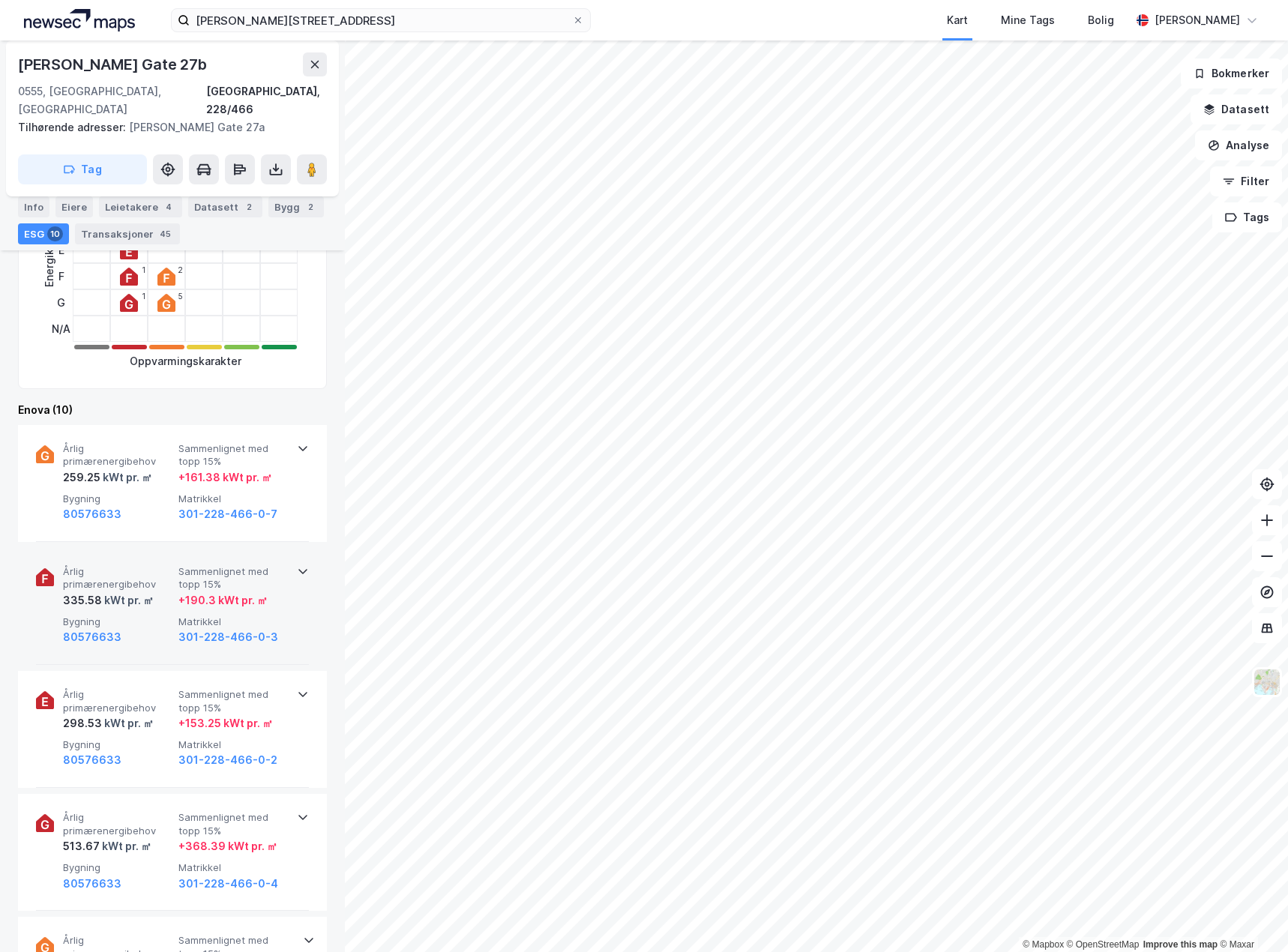
click at [148, 628] on div "80576633" at bounding box center [117, 637] width 109 height 18
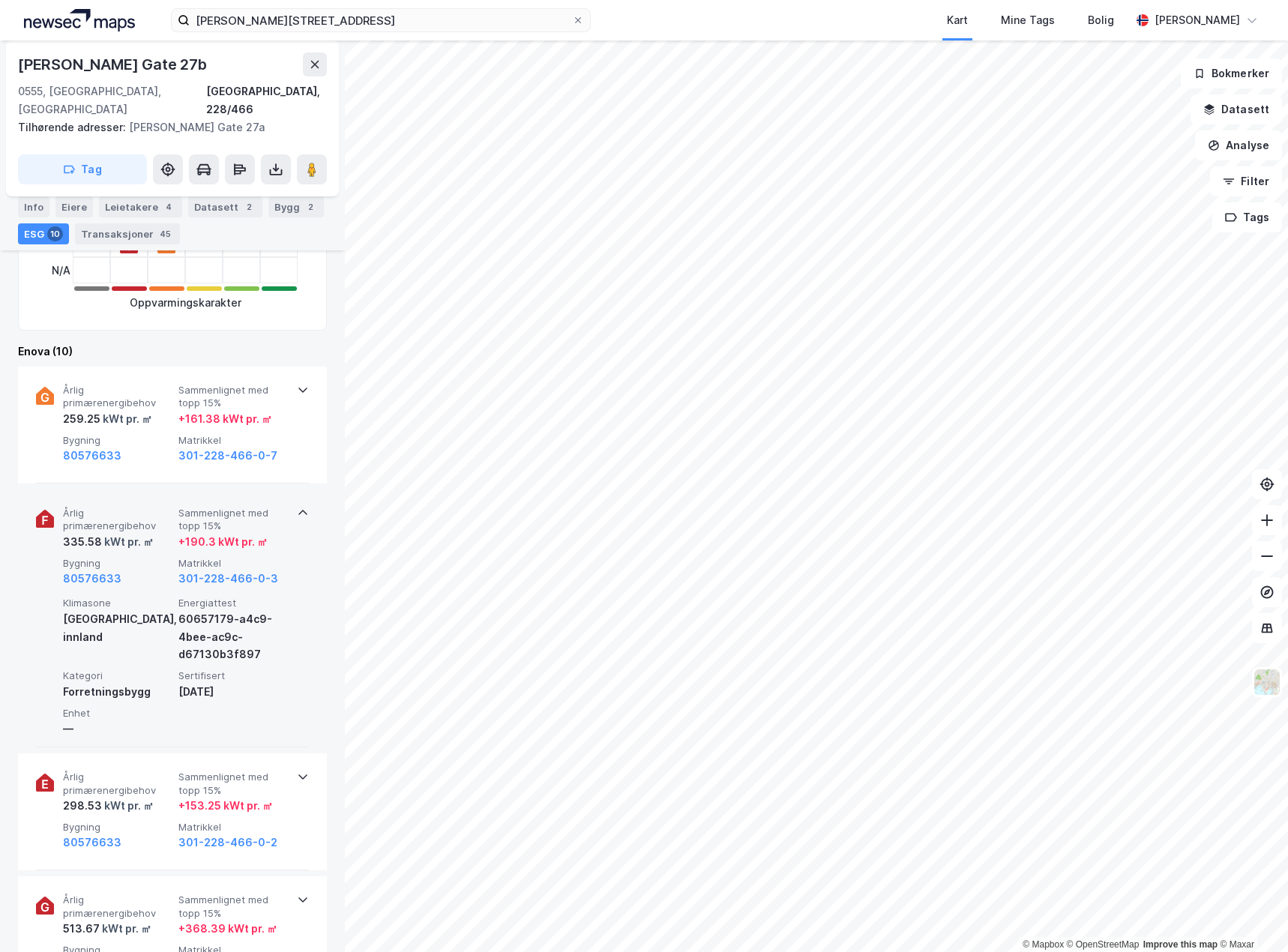
scroll to position [675, 0]
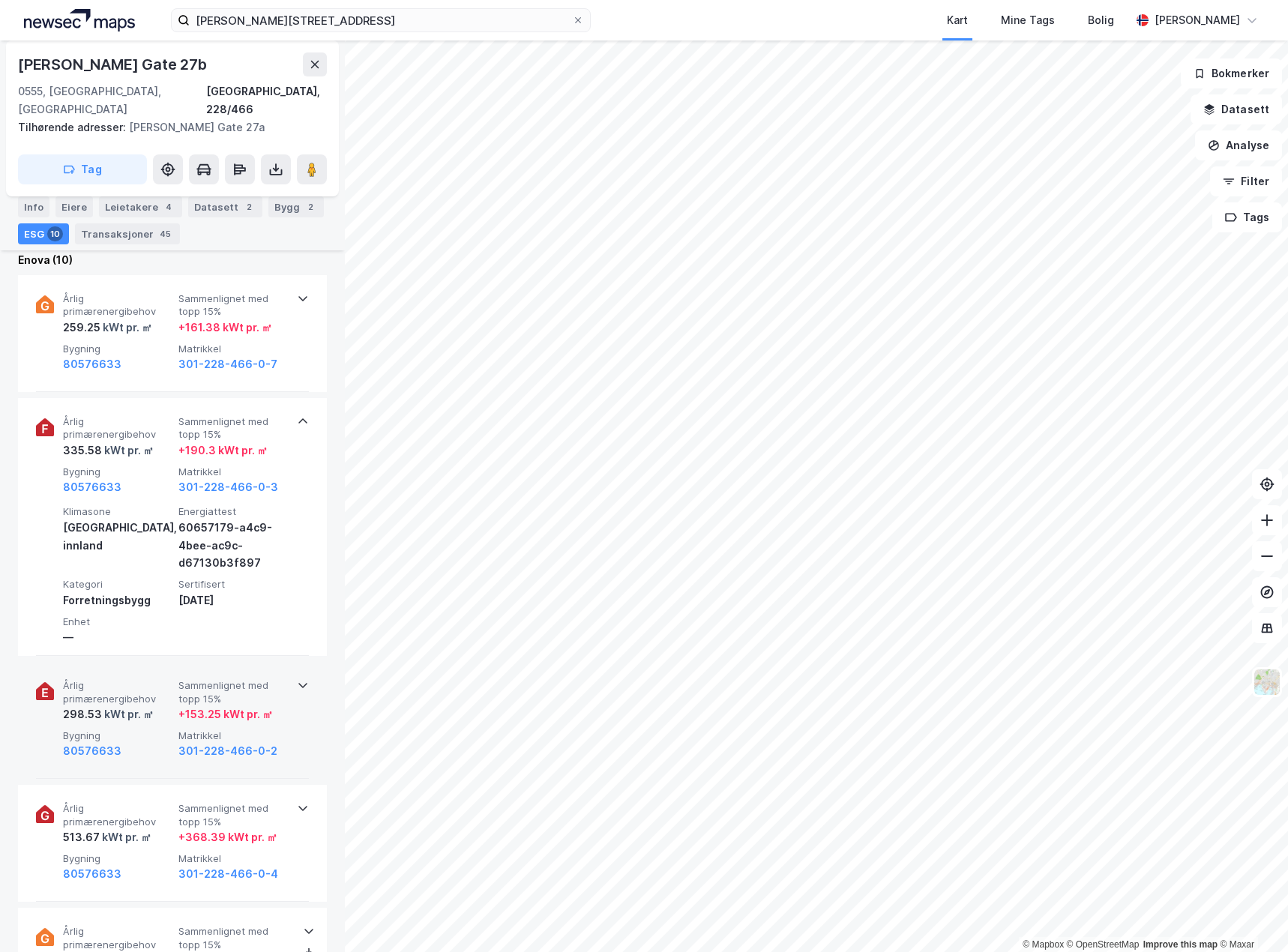
click at [152, 730] on span "Bygning" at bounding box center [117, 736] width 109 height 13
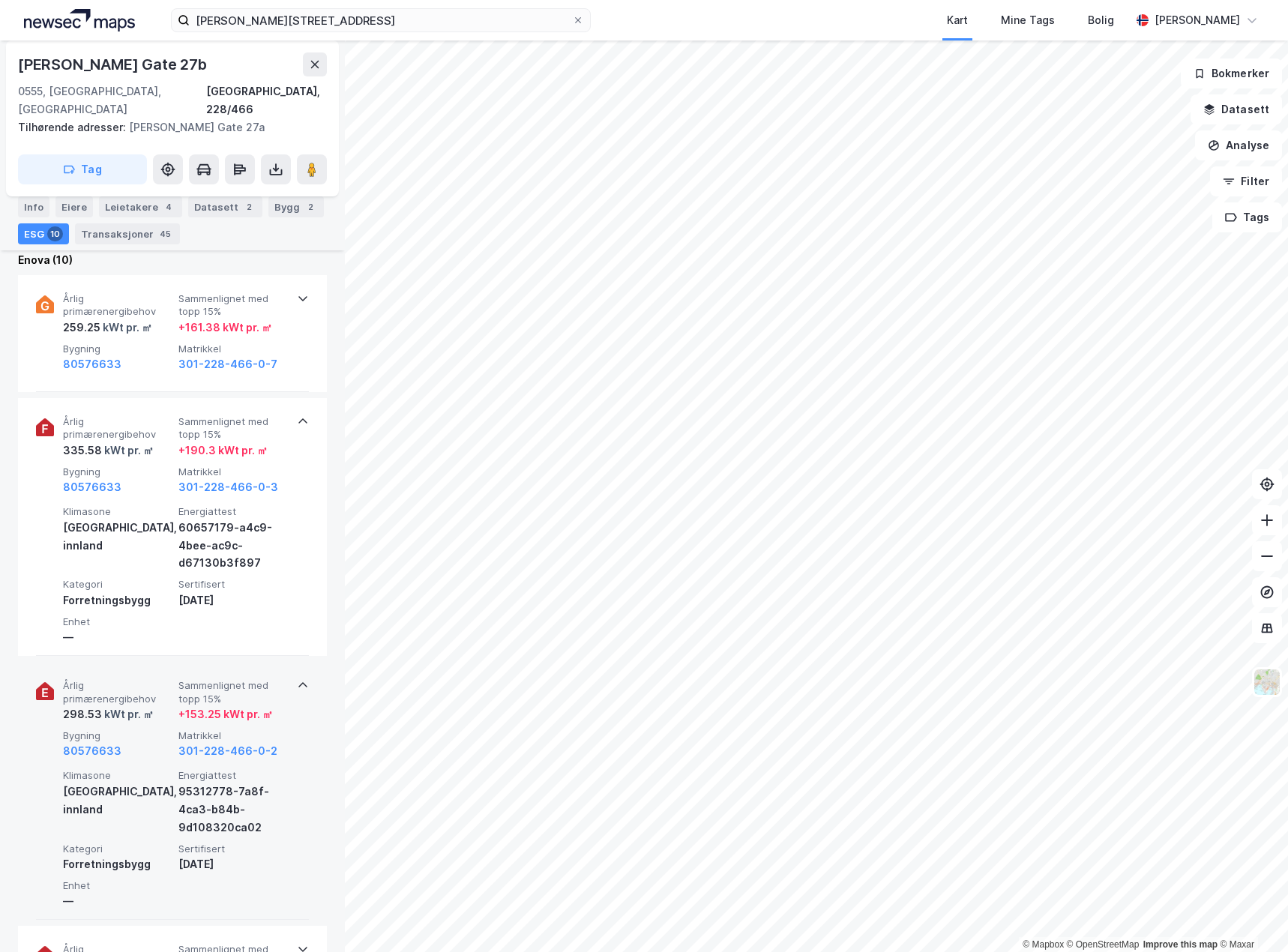
scroll to position [900, 0]
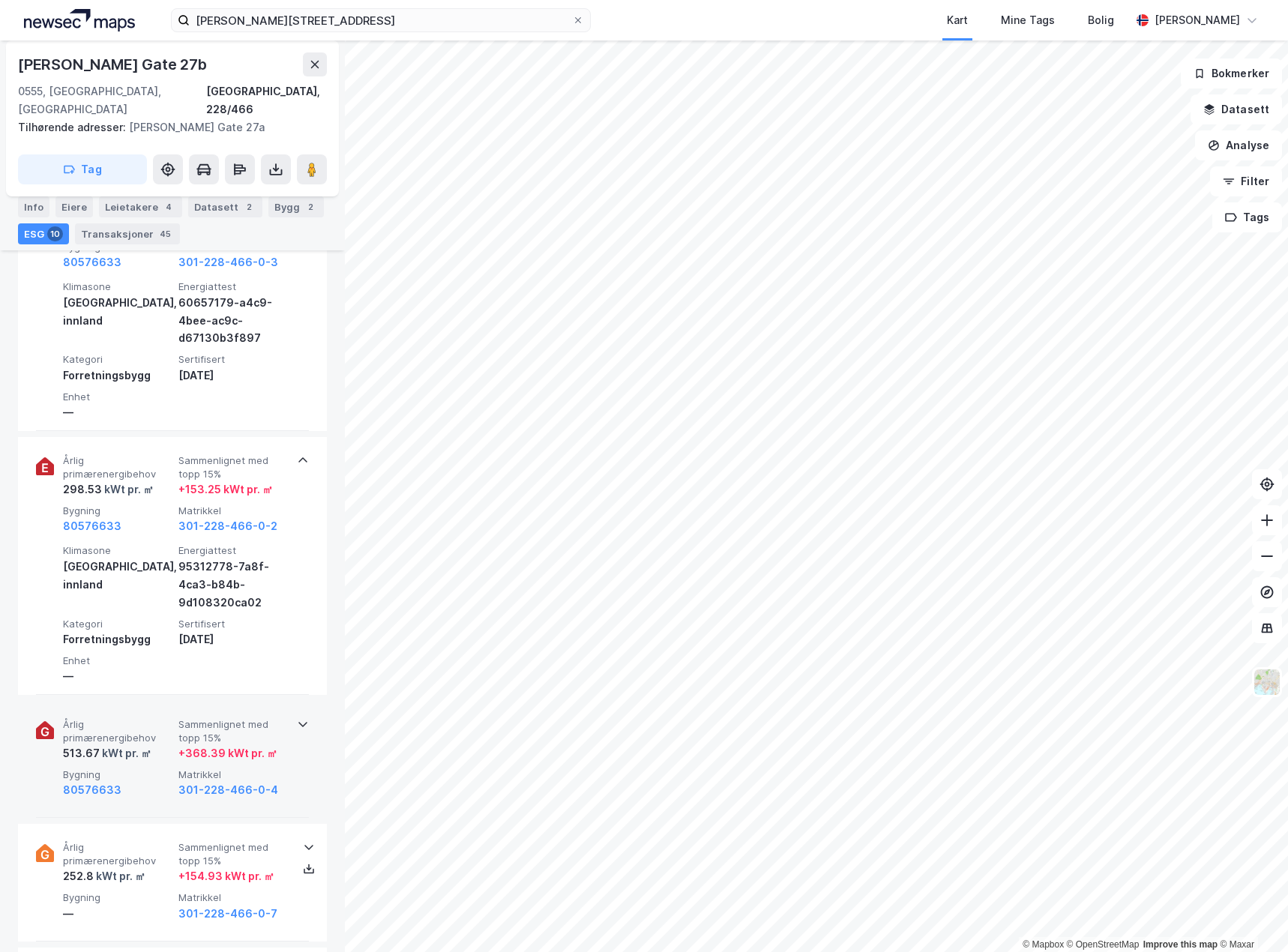
click at [148, 768] on span "Bygning" at bounding box center [117, 774] width 109 height 13
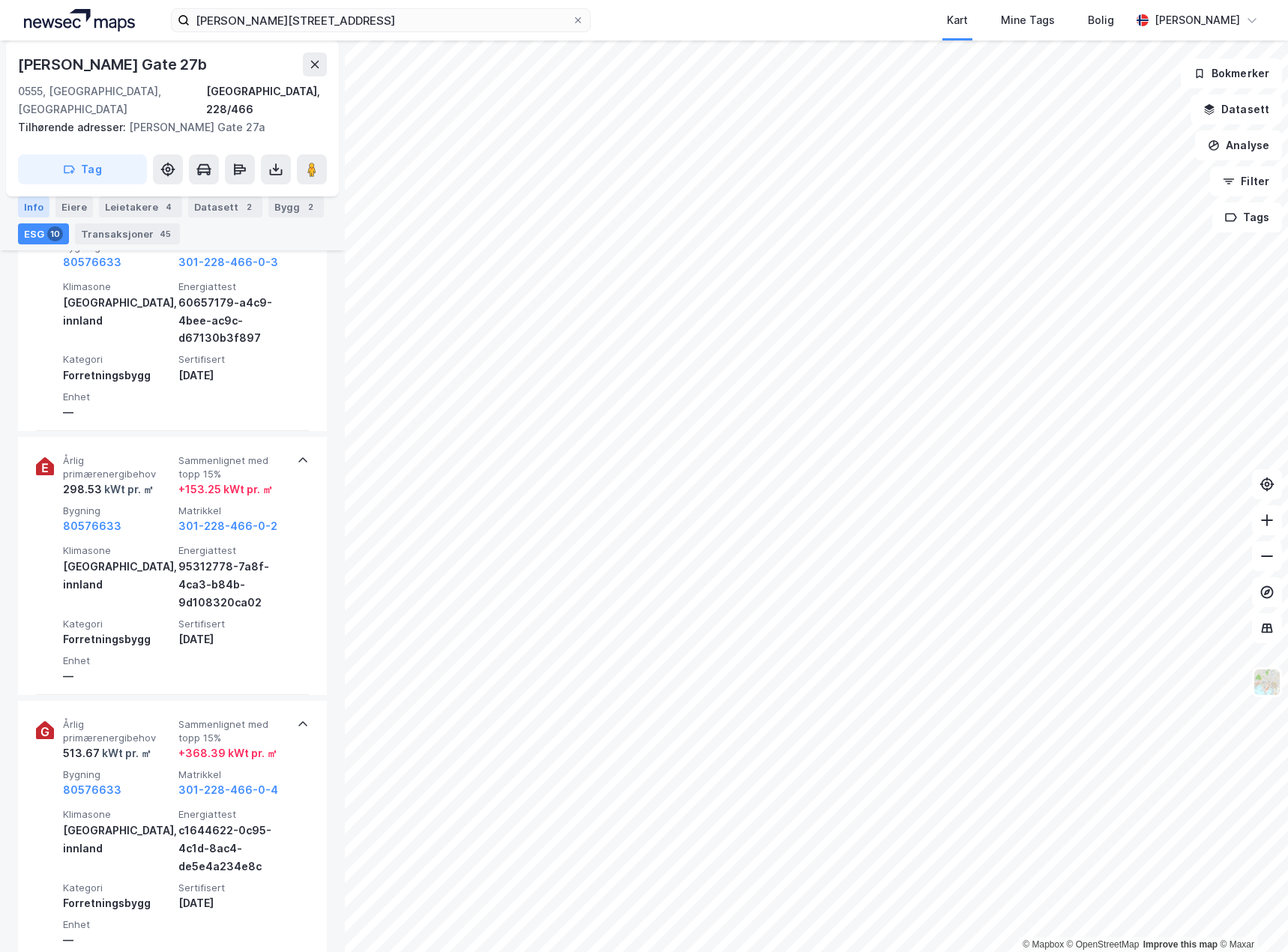
click at [26, 202] on div "Info" at bounding box center [34, 207] width 32 height 21
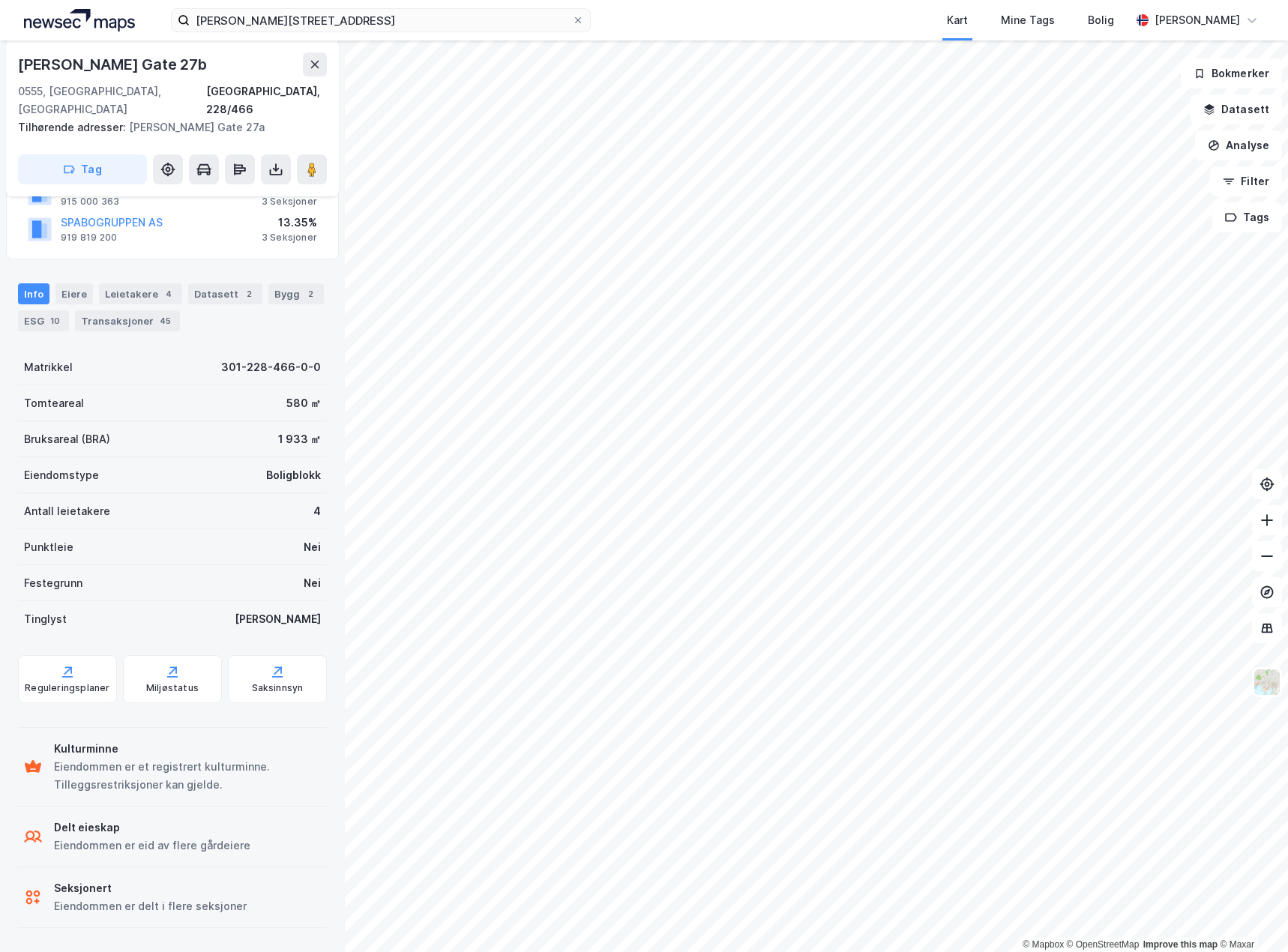
scroll to position [219, 0]
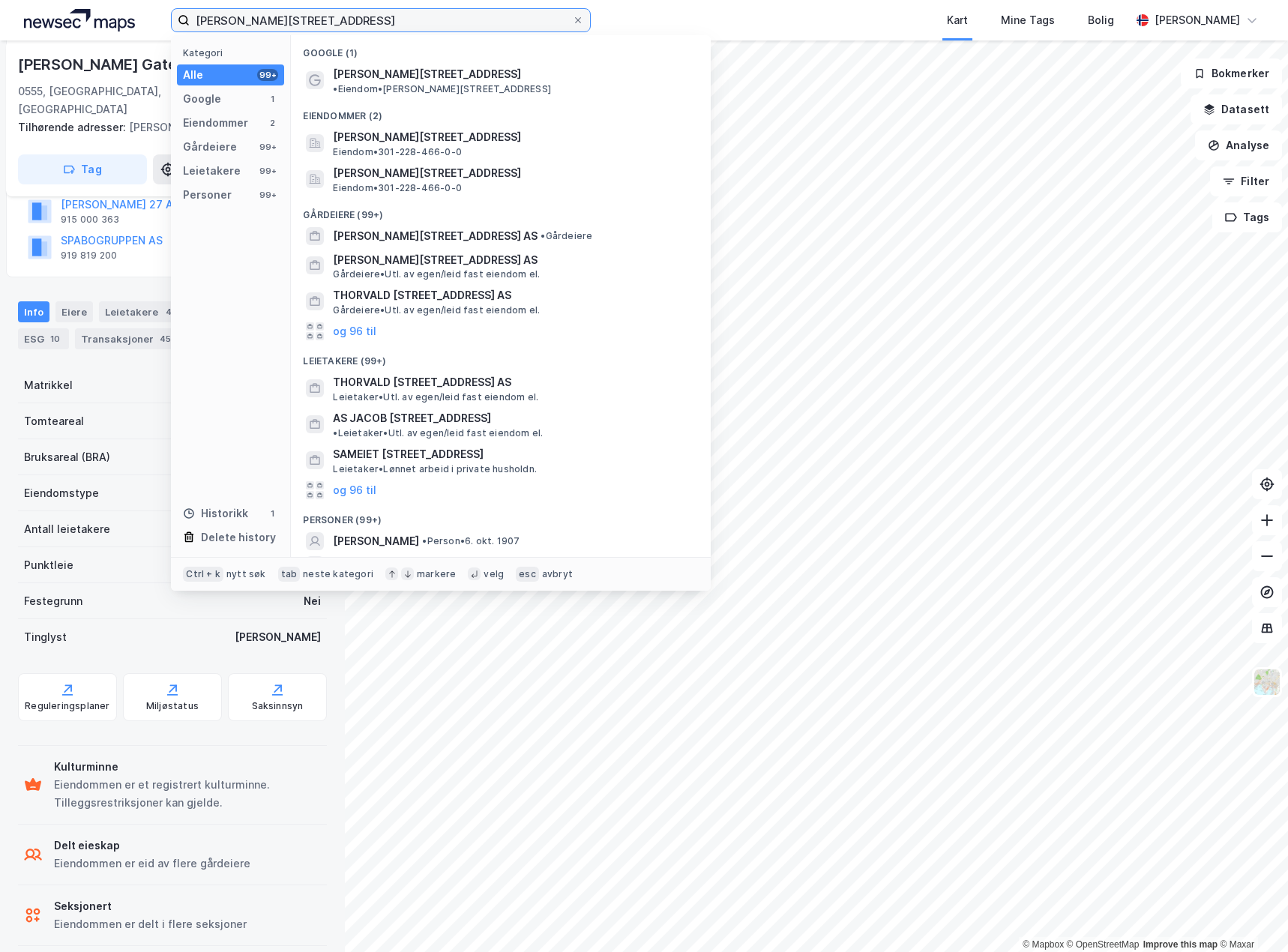
click at [434, 21] on input "[PERSON_NAME][STREET_ADDRESS]" at bounding box center [381, 19] width 383 height 22
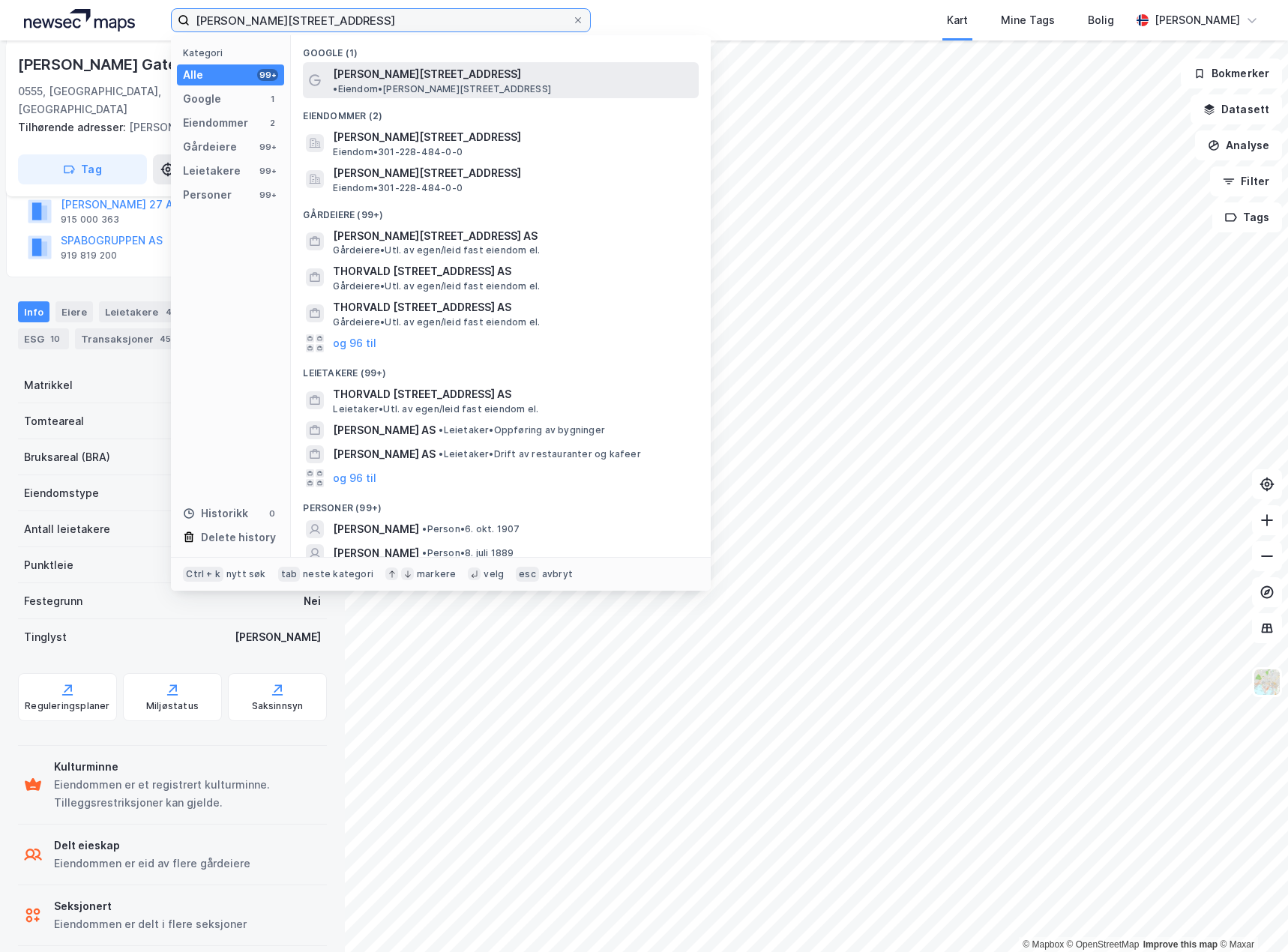
type input "[PERSON_NAME][STREET_ADDRESS]"
click at [337, 83] on span "•" at bounding box center [334, 89] width 5 height 12
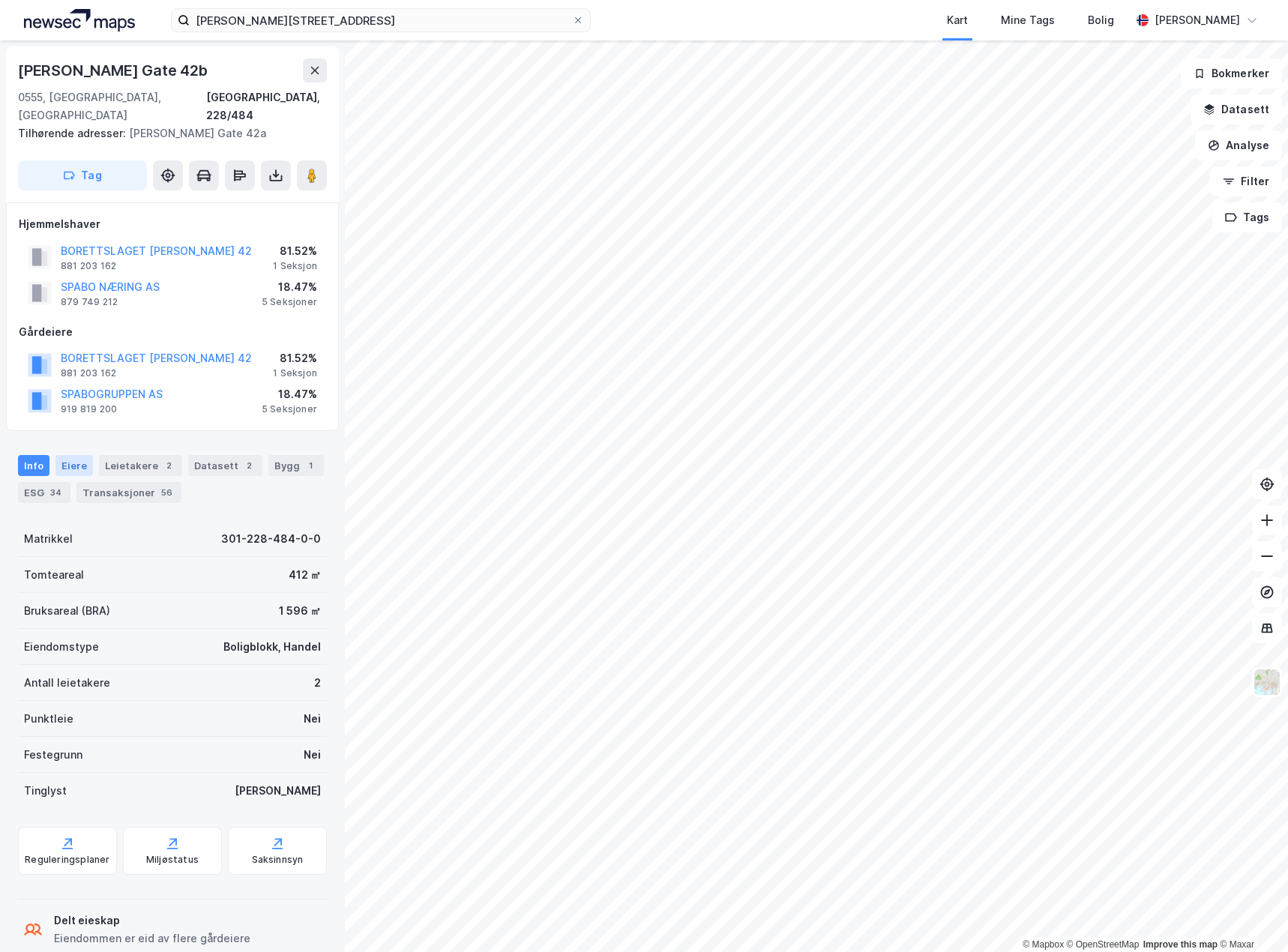
click at [63, 455] on div "Eiere" at bounding box center [73, 466] width 38 height 21
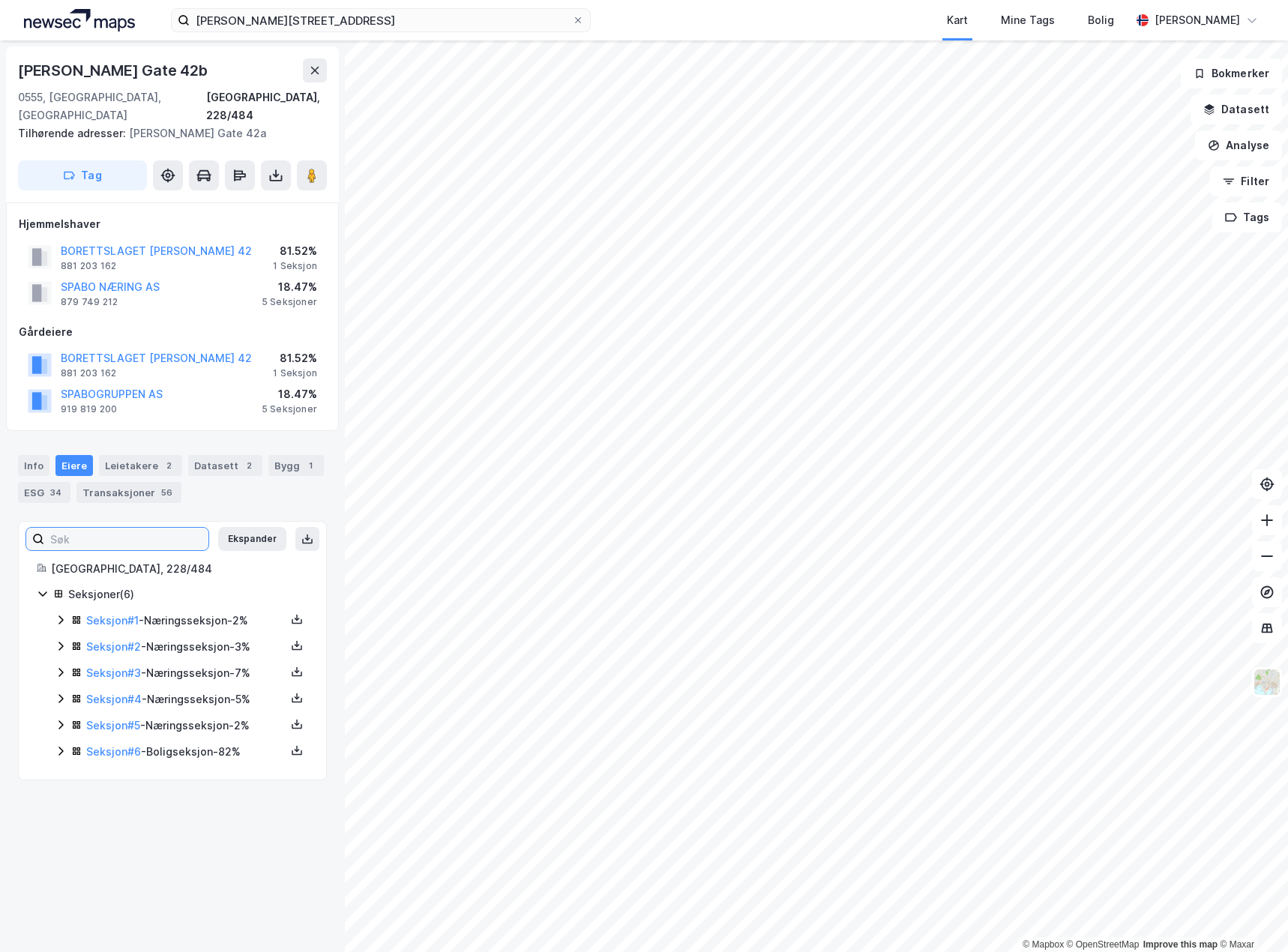
click at [145, 530] on input at bounding box center [127, 538] width 164 height 22
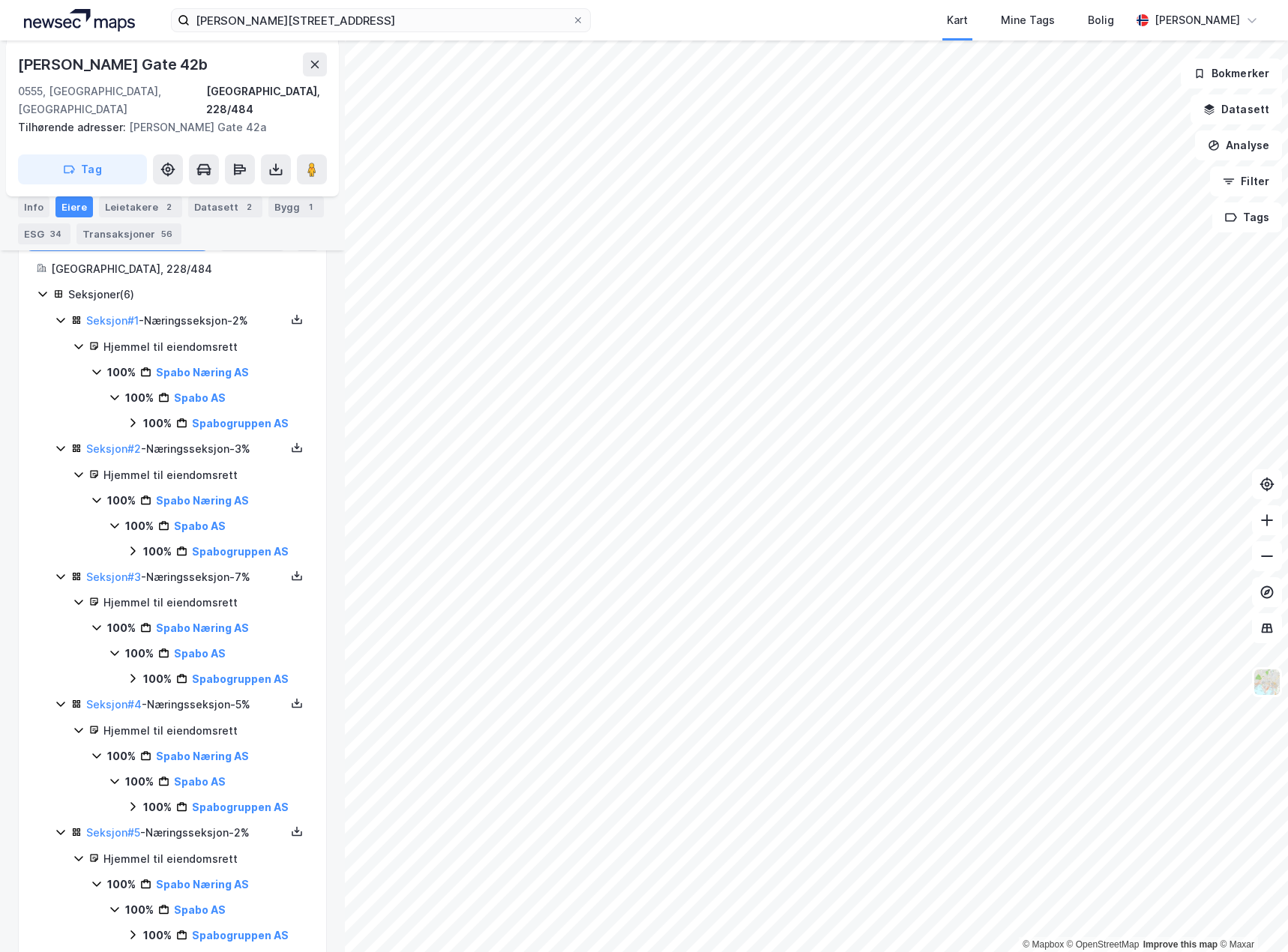
scroll to position [311, 0]
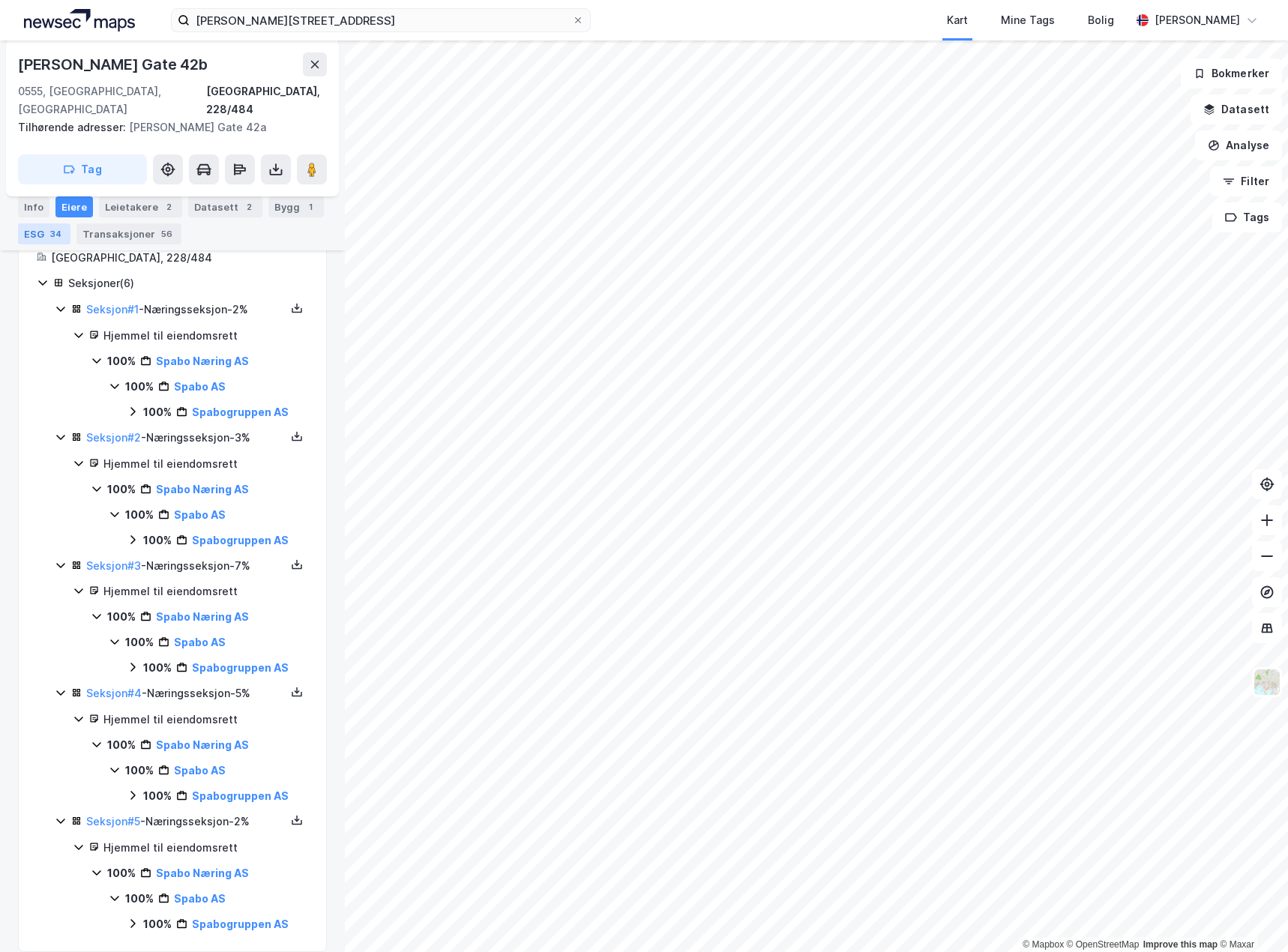
type input "spabo"
click at [25, 237] on div "ESG 34" at bounding box center [44, 234] width 52 height 21
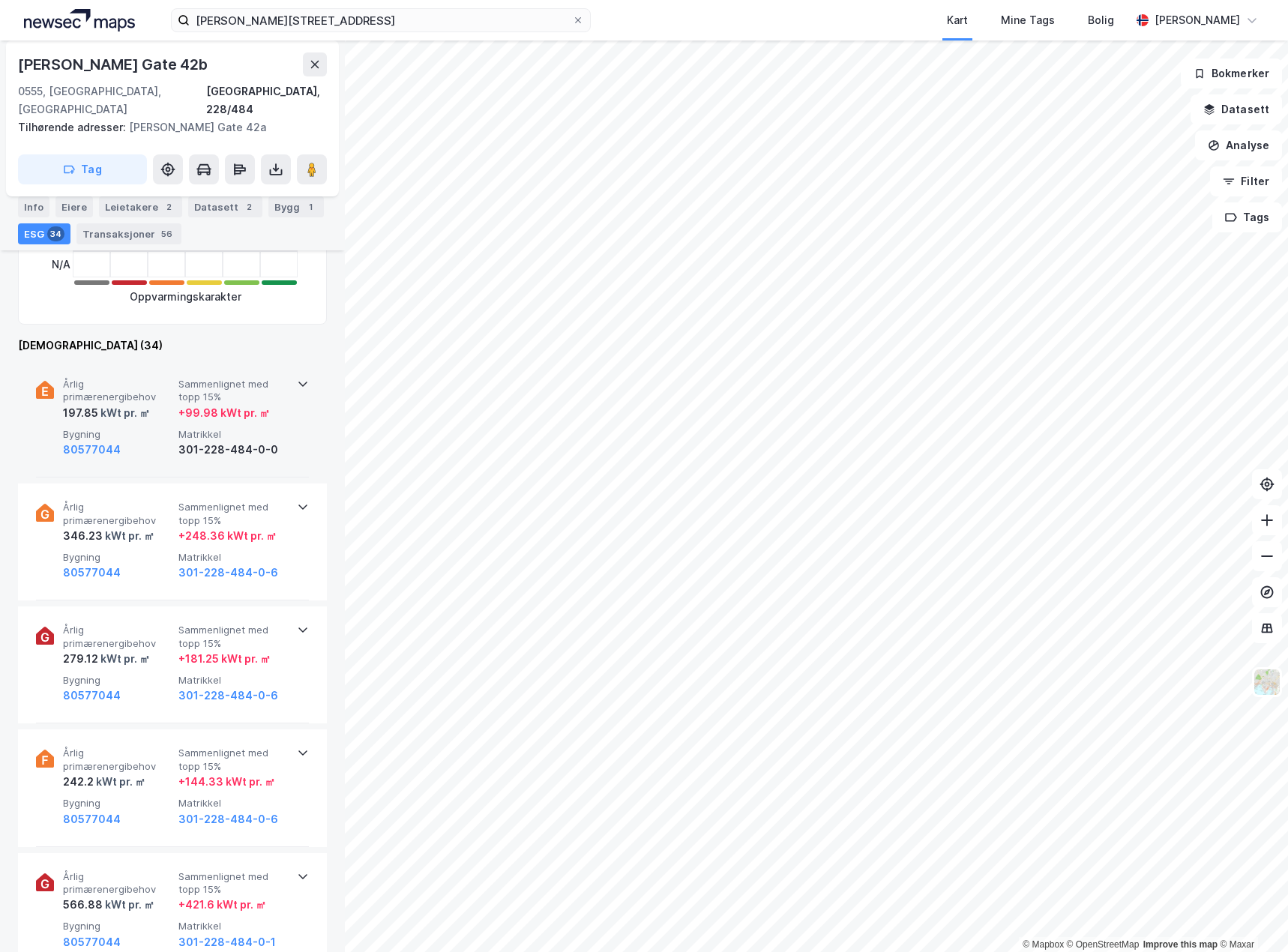
scroll to position [525, 0]
click at [132, 426] on span "Bygning" at bounding box center [117, 432] width 109 height 13
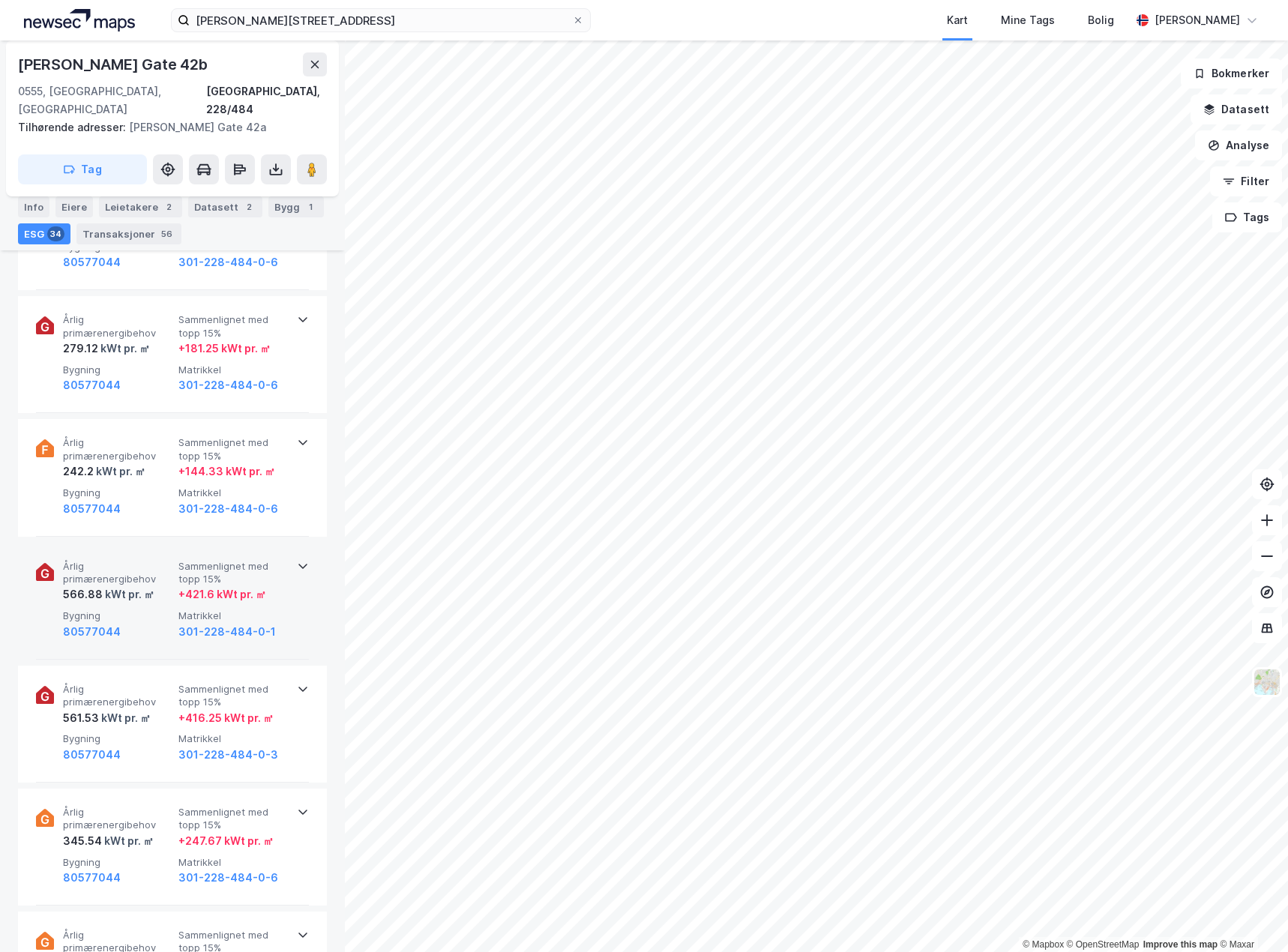
scroll to position [1050, 0]
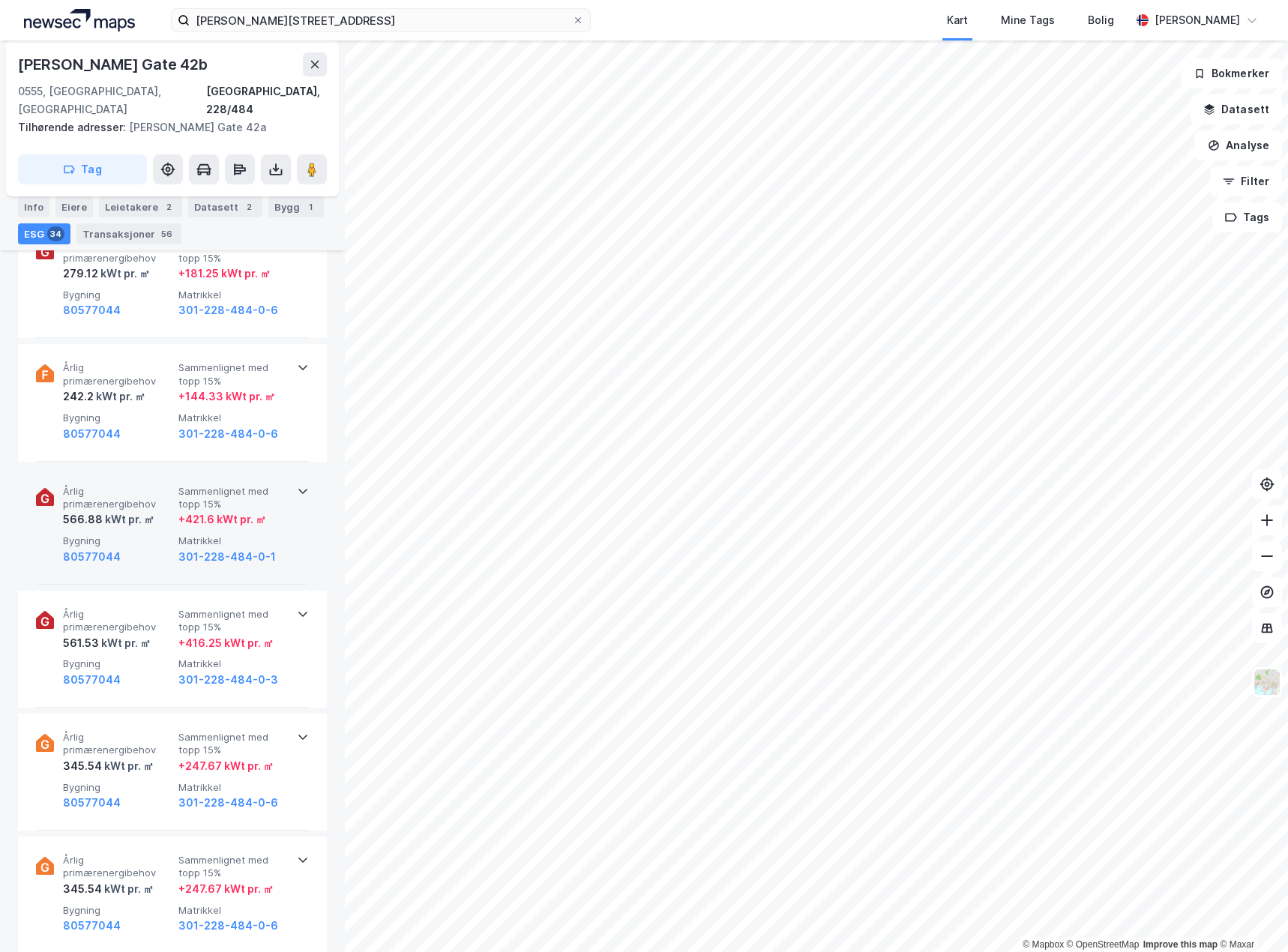
click at [145, 516] on div "Årlig primærenergibehov 566.88 kWt pr. ㎡ Sammenlignet med topp 15% + 421.6 kWt …" at bounding box center [175, 526] width 225 height 81
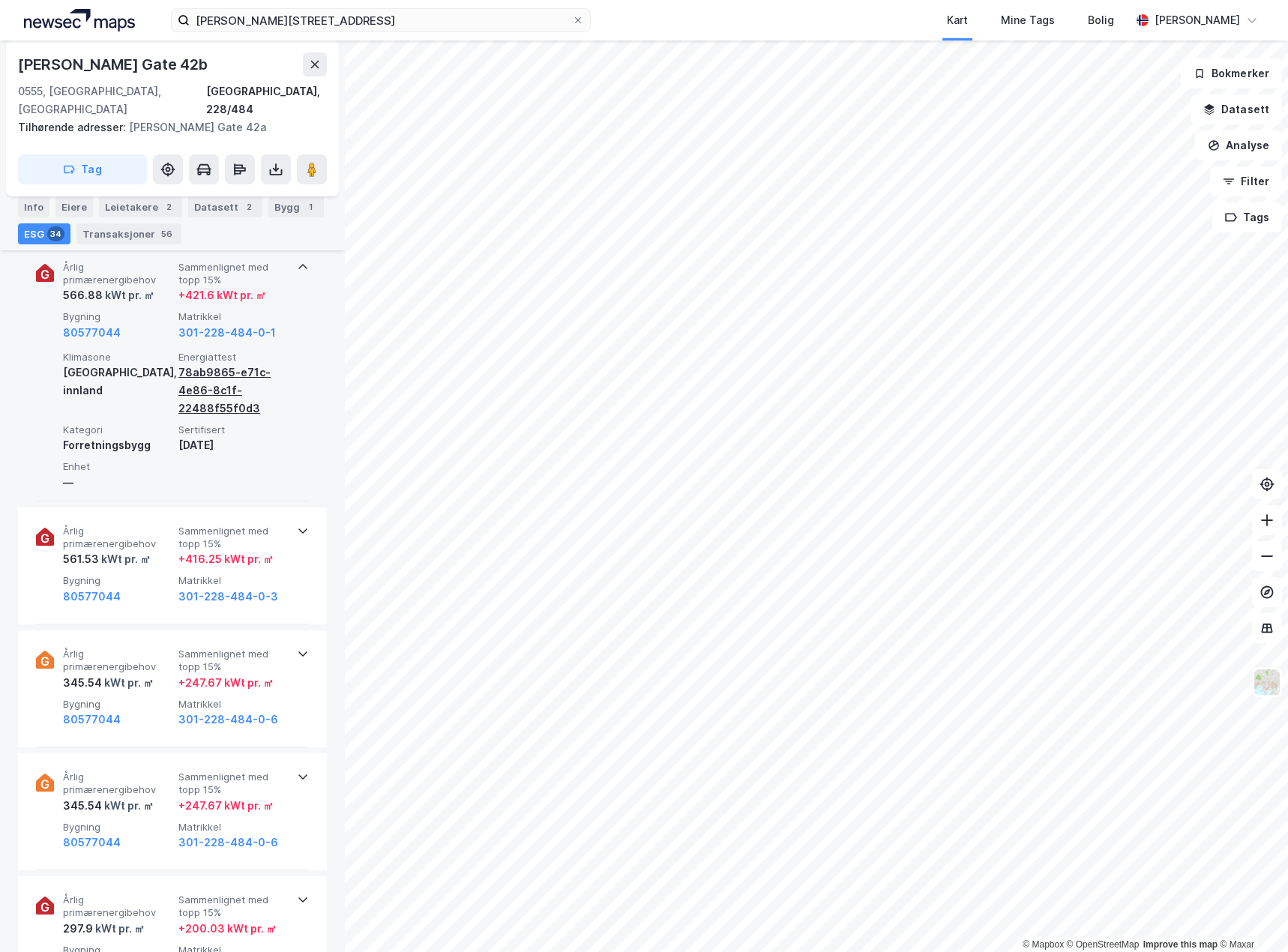
scroll to position [1275, 0]
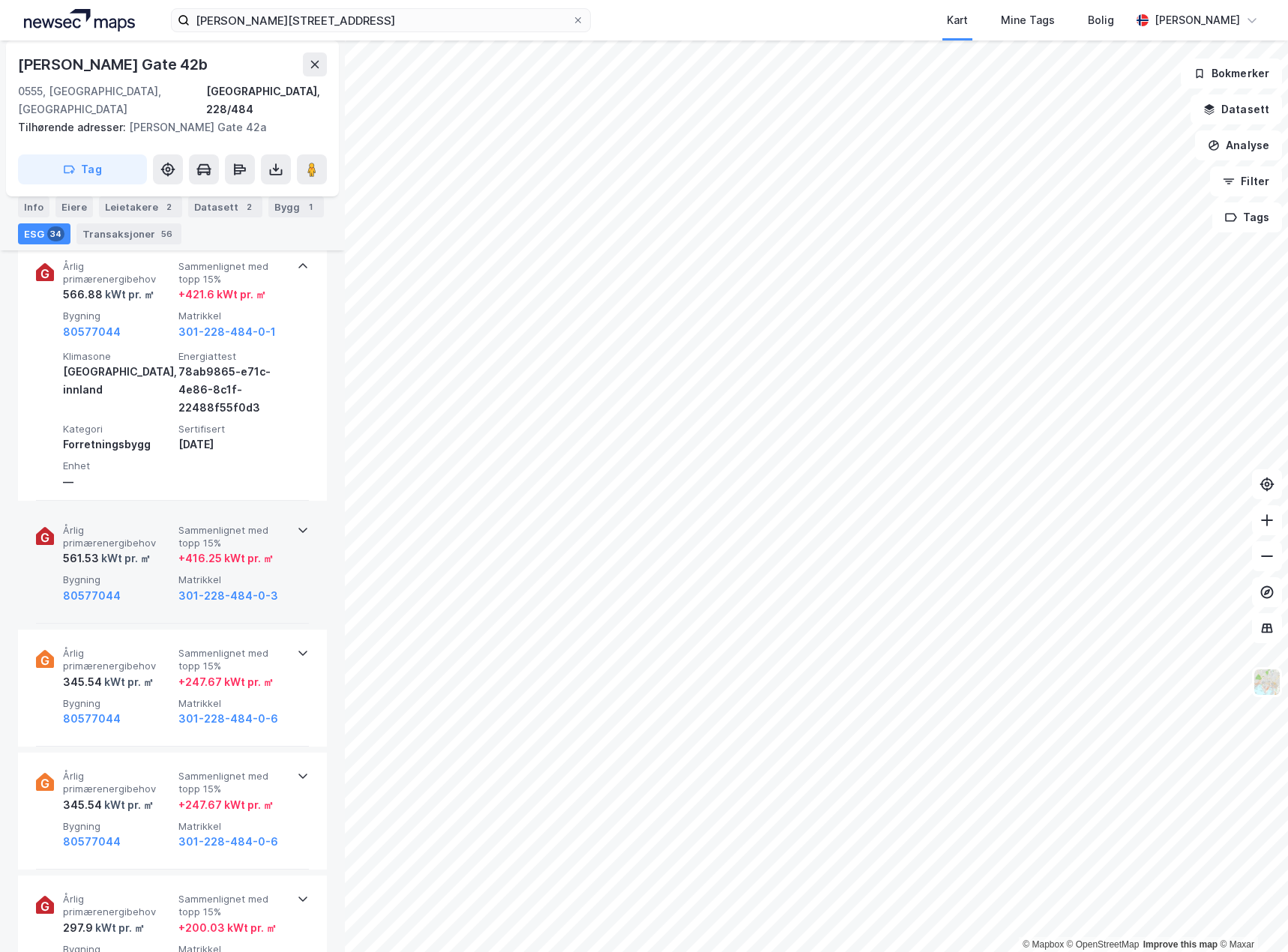
click at [167, 573] on span "Bygning" at bounding box center [117, 579] width 109 height 13
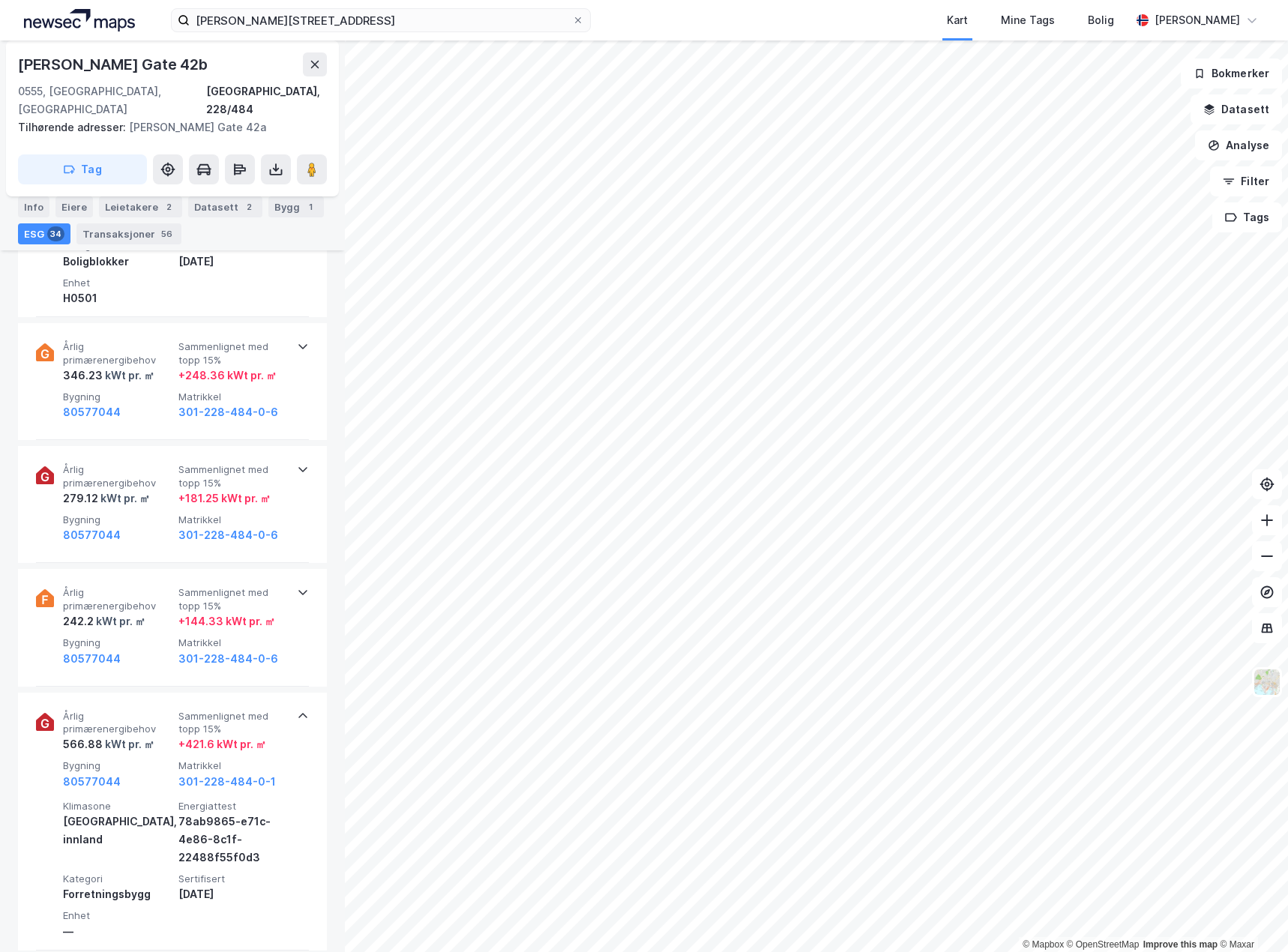
scroll to position [449, 0]
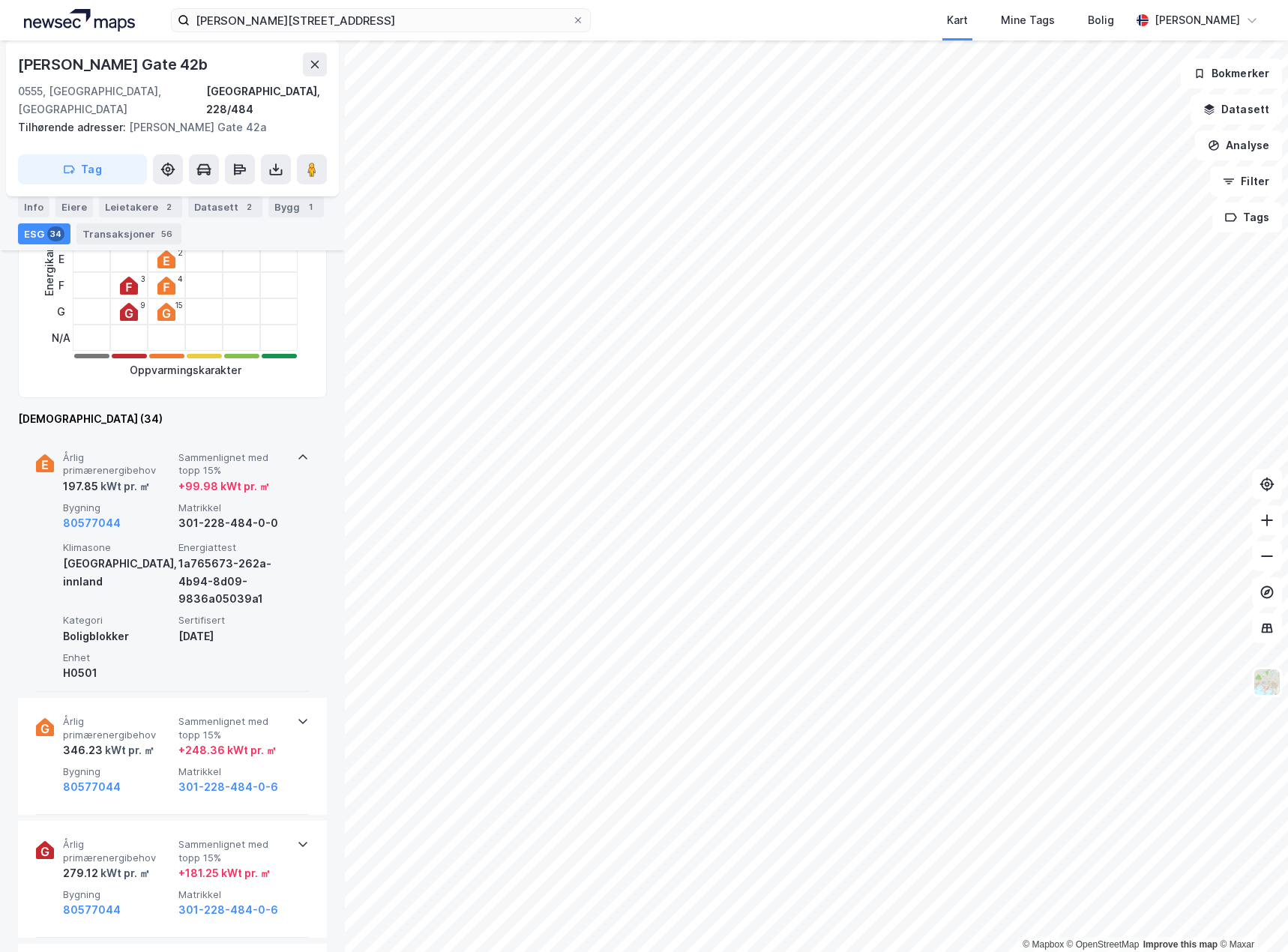
click at [144, 514] on div "80577044" at bounding box center [117, 523] width 109 height 18
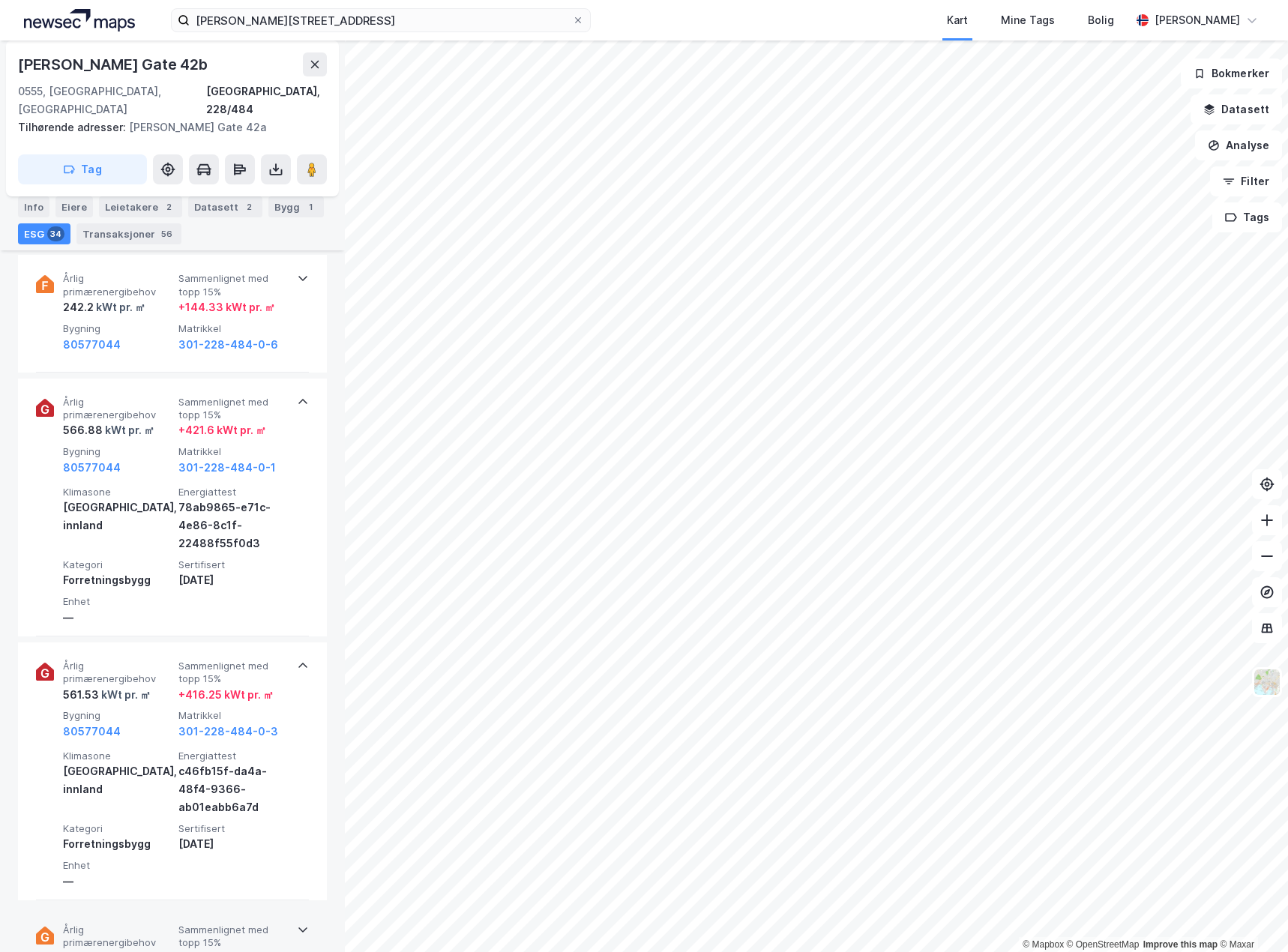
scroll to position [974, 0]
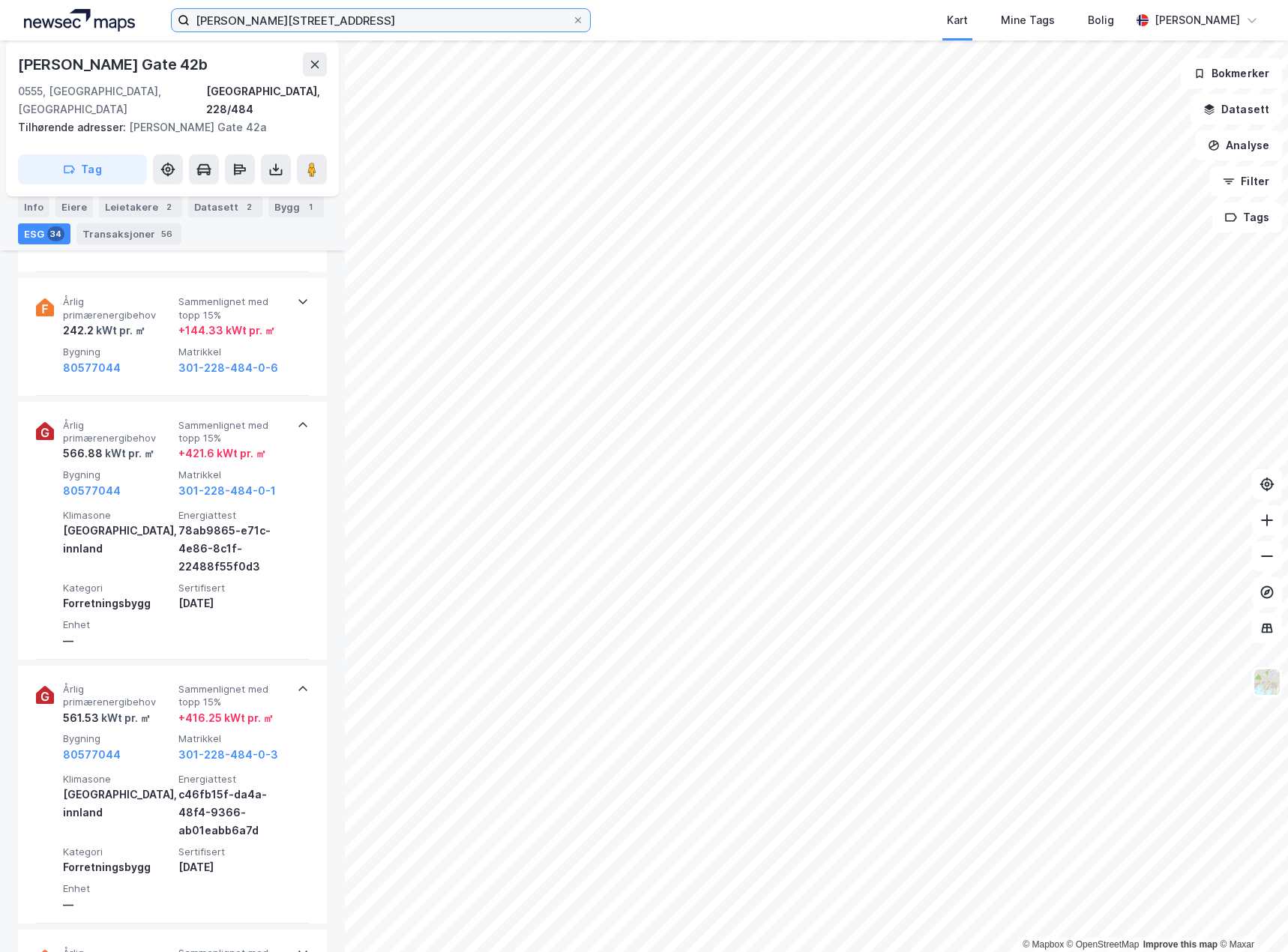
click at [349, 21] on input "[PERSON_NAME][STREET_ADDRESS]" at bounding box center [381, 19] width 383 height 22
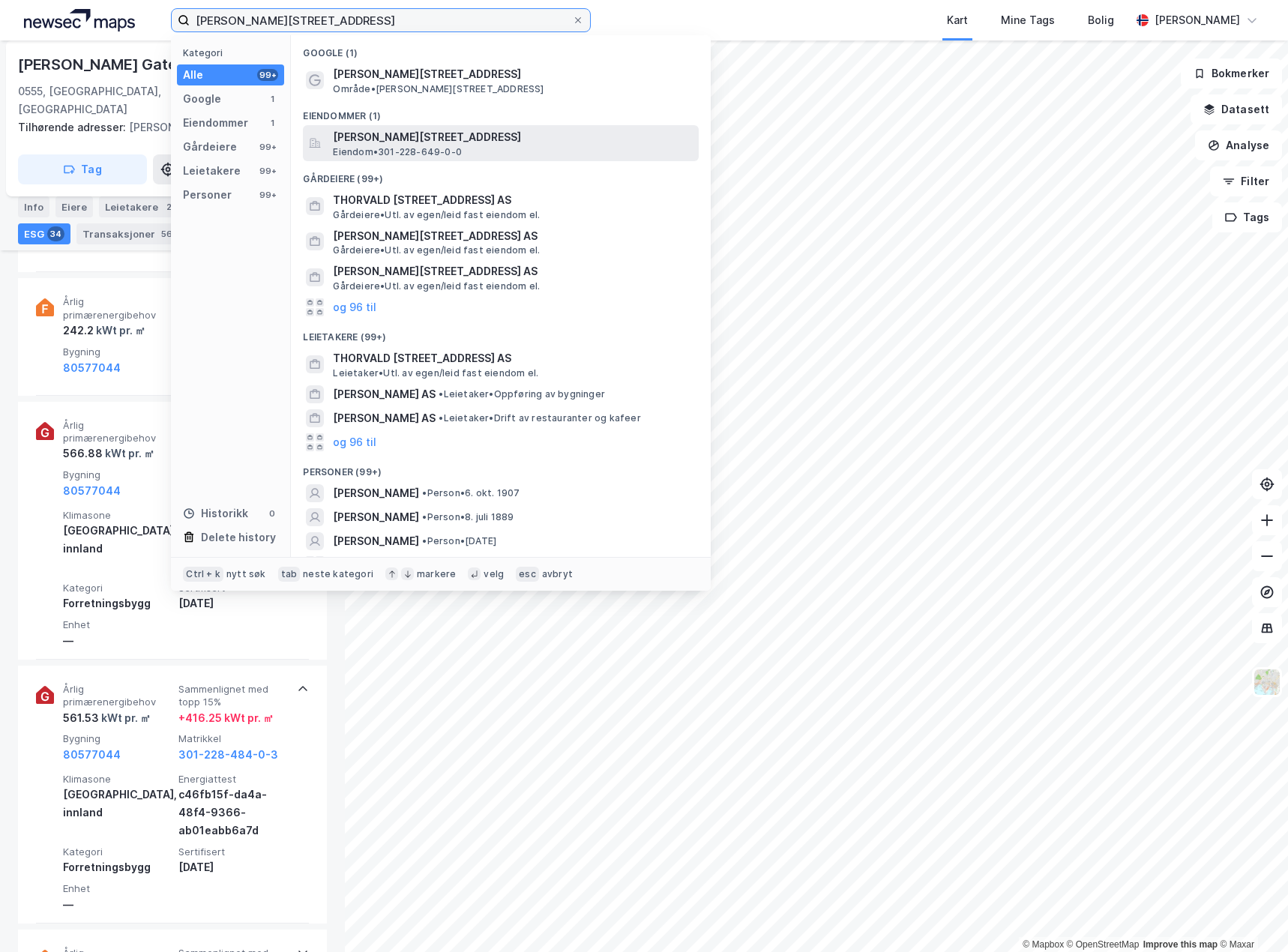
type input "[PERSON_NAME][STREET_ADDRESS]"
click at [507, 148] on div "[PERSON_NAME][STREET_ADDRESS] Eiendom • 301-228-649-0-0" at bounding box center [513, 143] width 362 height 30
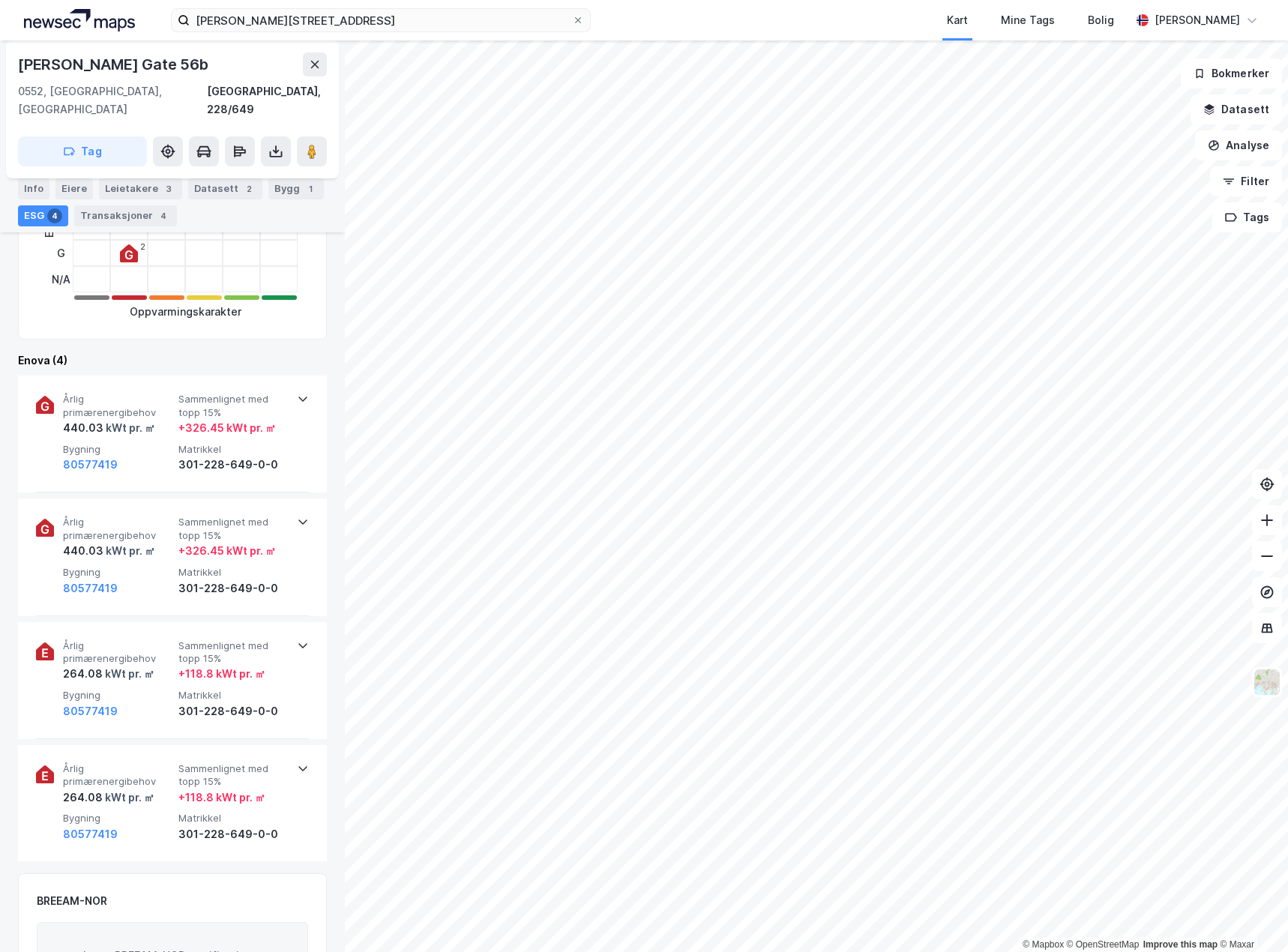
scroll to position [449, 0]
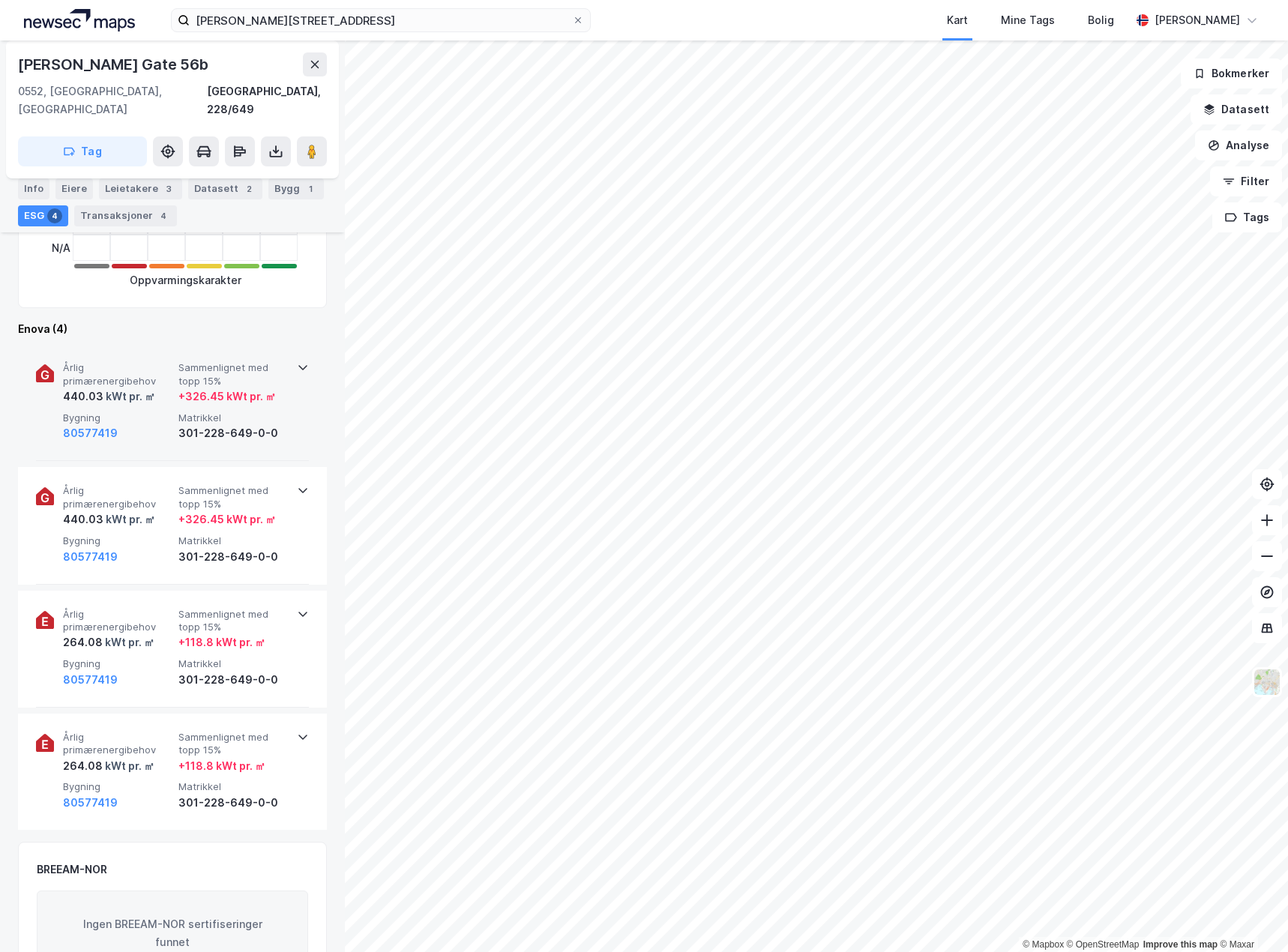
click at [162, 424] on div "80577419" at bounding box center [117, 433] width 109 height 18
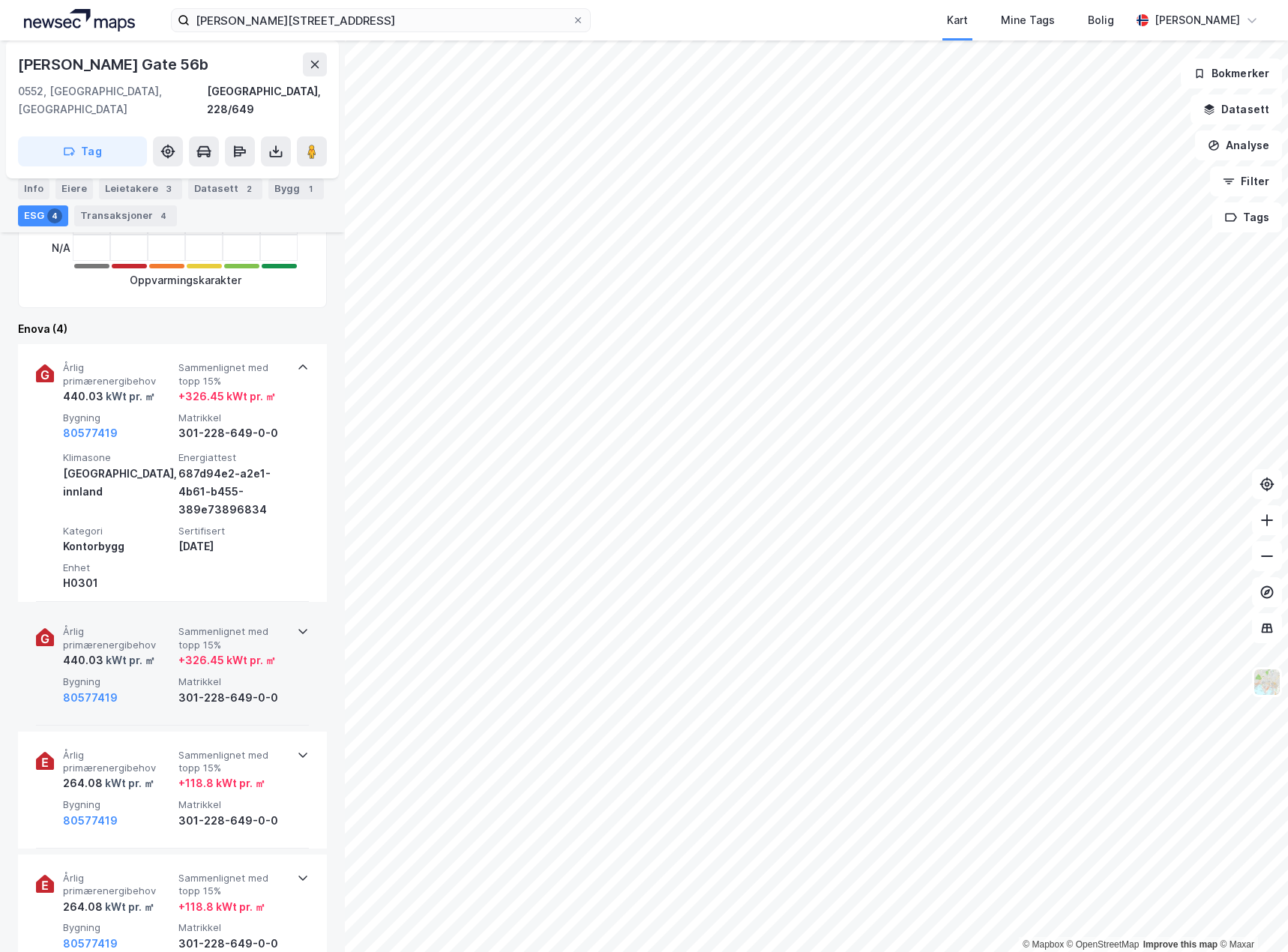
click at [162, 651] on div "440.03 kWt pr. ㎡" at bounding box center [117, 660] width 109 height 18
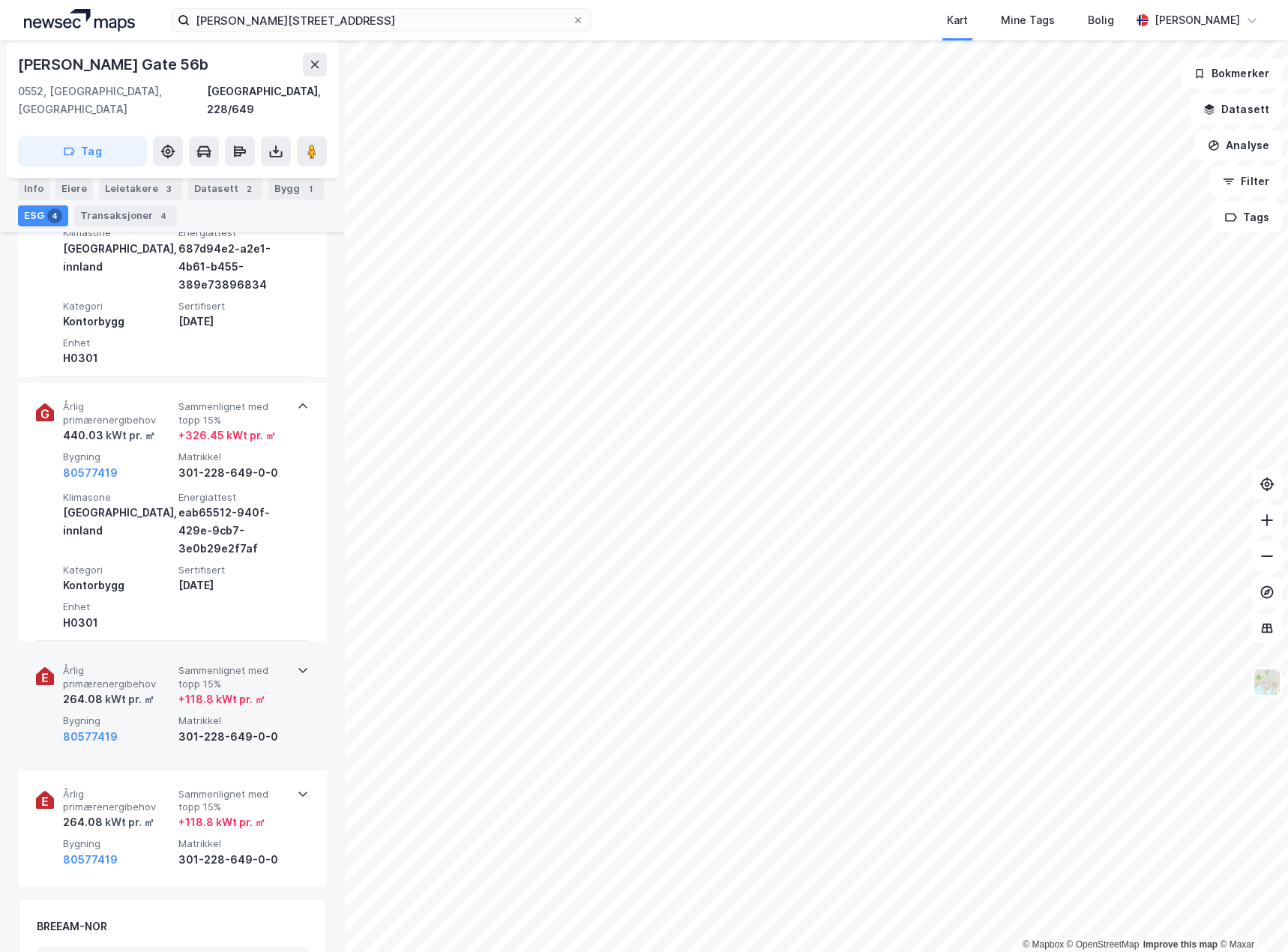
click at [154, 714] on span "Bygning" at bounding box center [117, 720] width 109 height 13
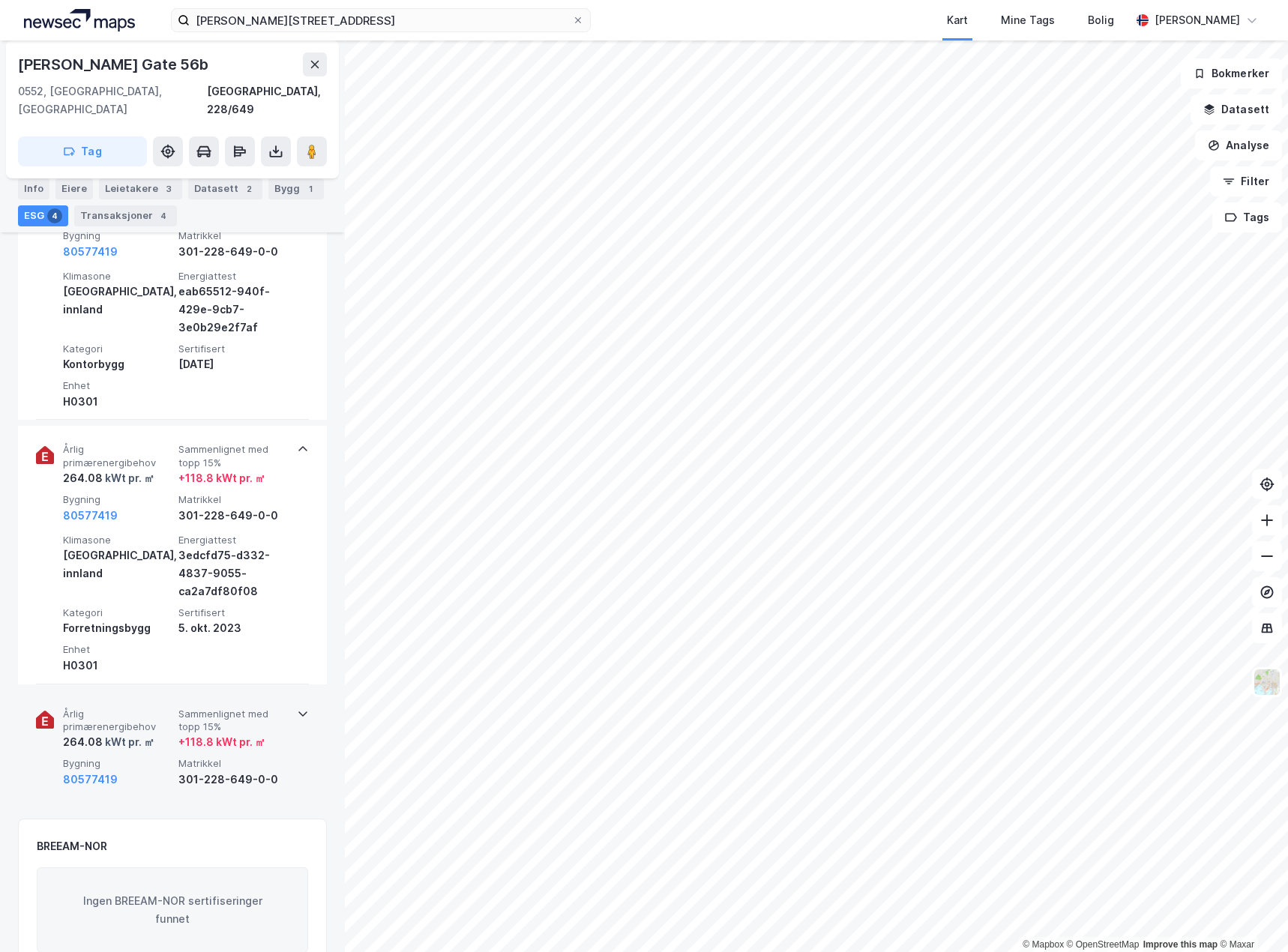
scroll to position [900, 0]
click at [149, 734] on div "Årlig primærenergibehov 264.08 kWt pr. ㎡ Sammenlignet med topp 15% + 118.8 kWt …" at bounding box center [175, 744] width 225 height 81
